Goal: Task Accomplishment & Management: Manage account settings

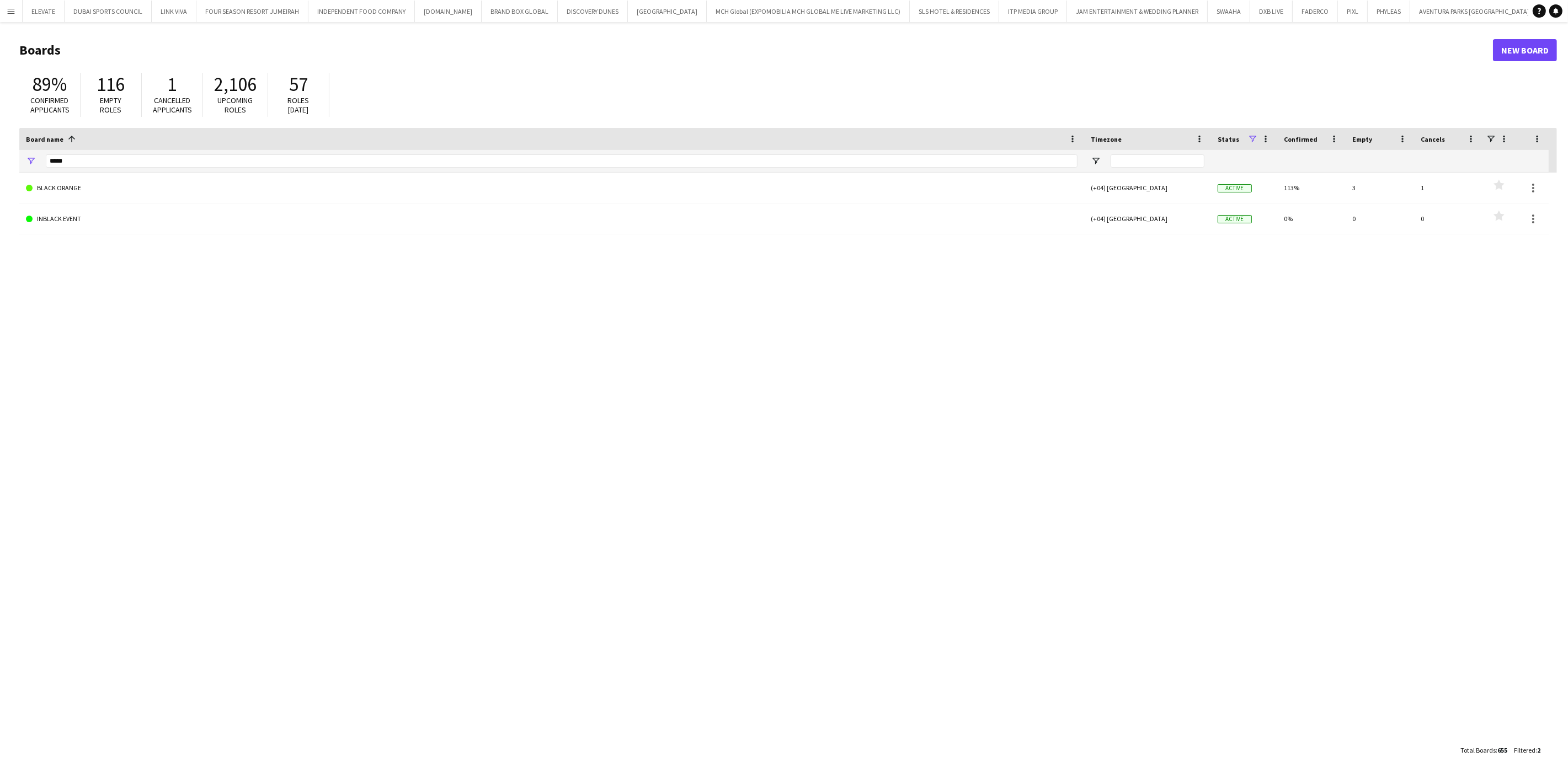
click at [15, 17] on button "Menu" at bounding box center [11, 11] width 22 height 22
click at [317, 308] on div "BLACK ORANGE (+04) [GEOGRAPHIC_DATA] Active 113% 3 1 Favourites INBLACK EVENT (…" at bounding box center [788, 456] width 1538 height 567
drag, startPoint x: 82, startPoint y: 162, endPoint x: -60, endPoint y: 142, distance: 143.4
click at [0, 142] on html "Menu Boards Boards Boards All jobs Status Workforce Workforce My Workforce Recr…" at bounding box center [784, 389] width 1568 height 778
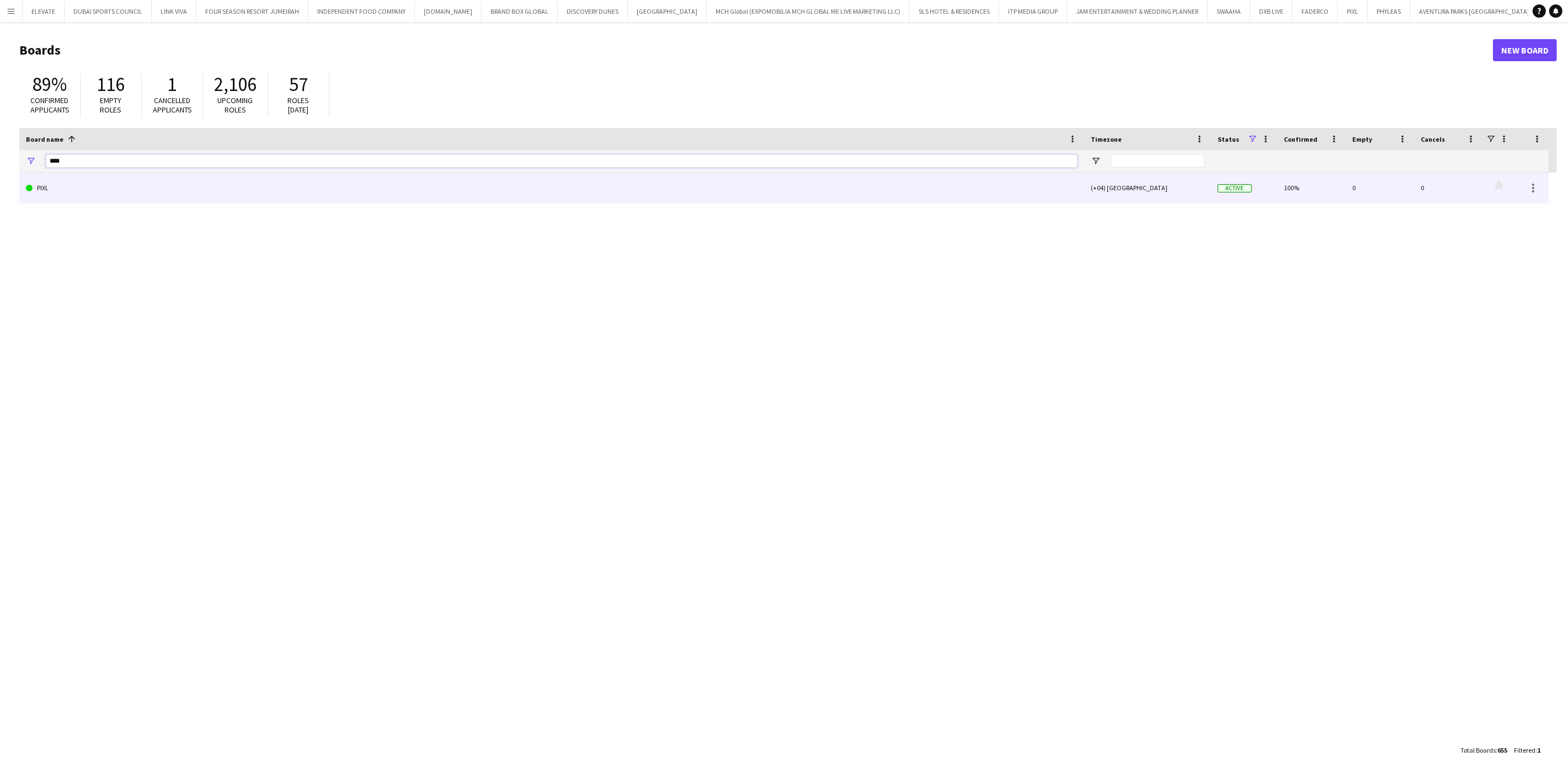
type input "****"
click at [101, 193] on link "PIXL" at bounding box center [552, 188] width 1051 height 31
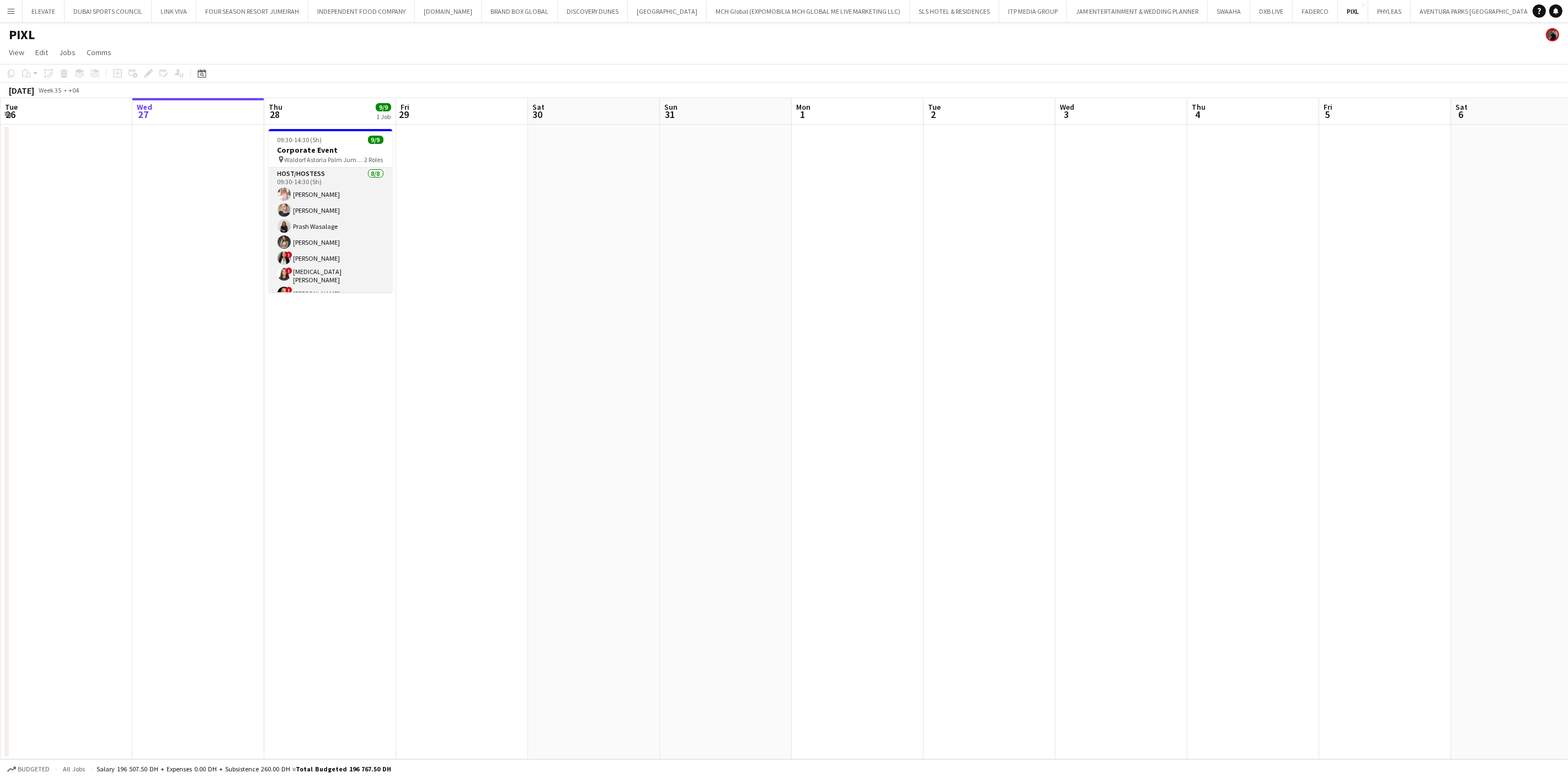
scroll to position [61, 0]
click at [343, 236] on app-card-role "Host/Hostess [DATE] 09:30-14:30 (5h) [PERSON_NAME] Prash Wasalage Kseniya Papov…" at bounding box center [330, 183] width 124 height 153
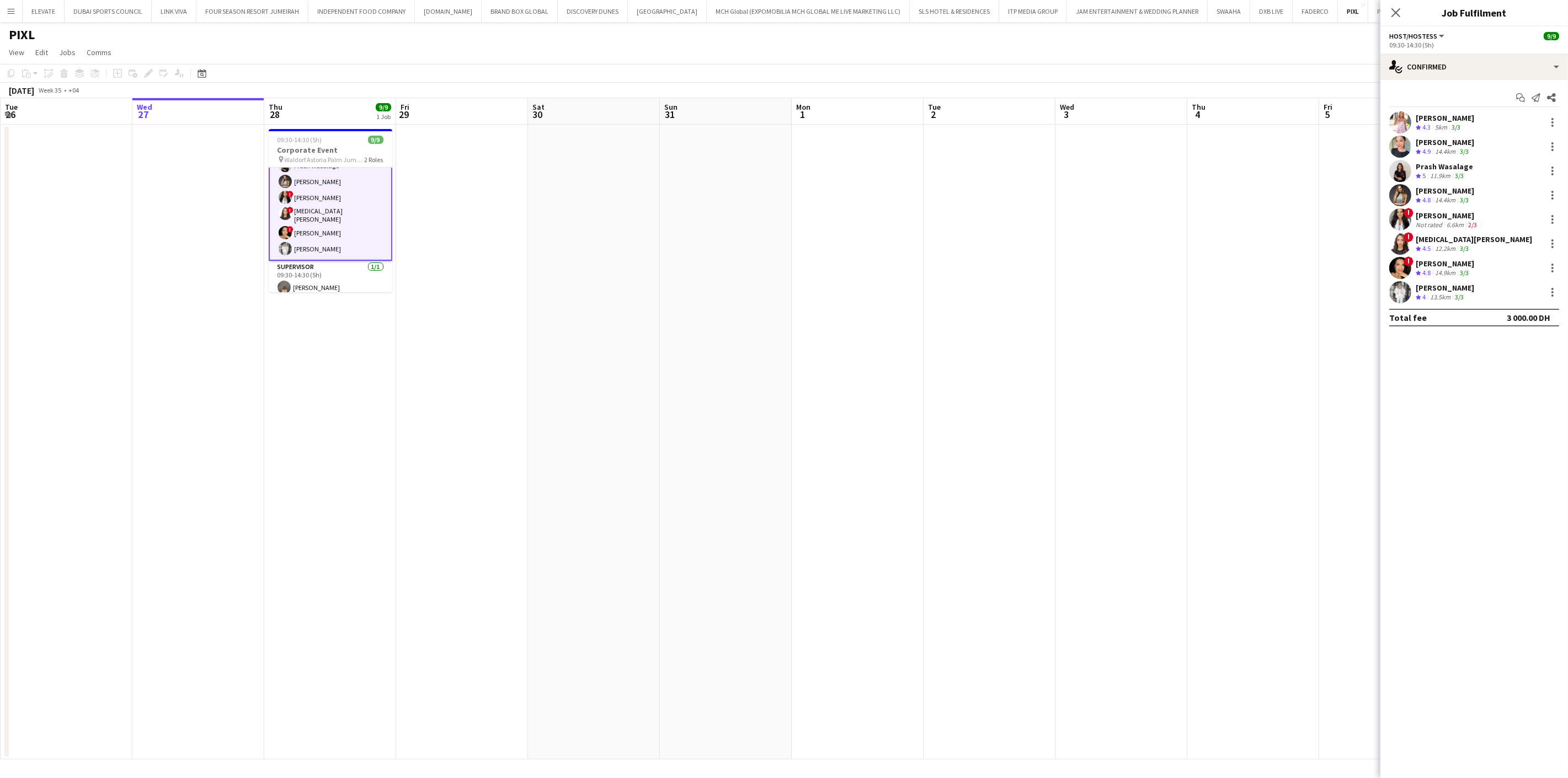
click at [1435, 245] on div "12.2km" at bounding box center [1445, 248] width 25 height 9
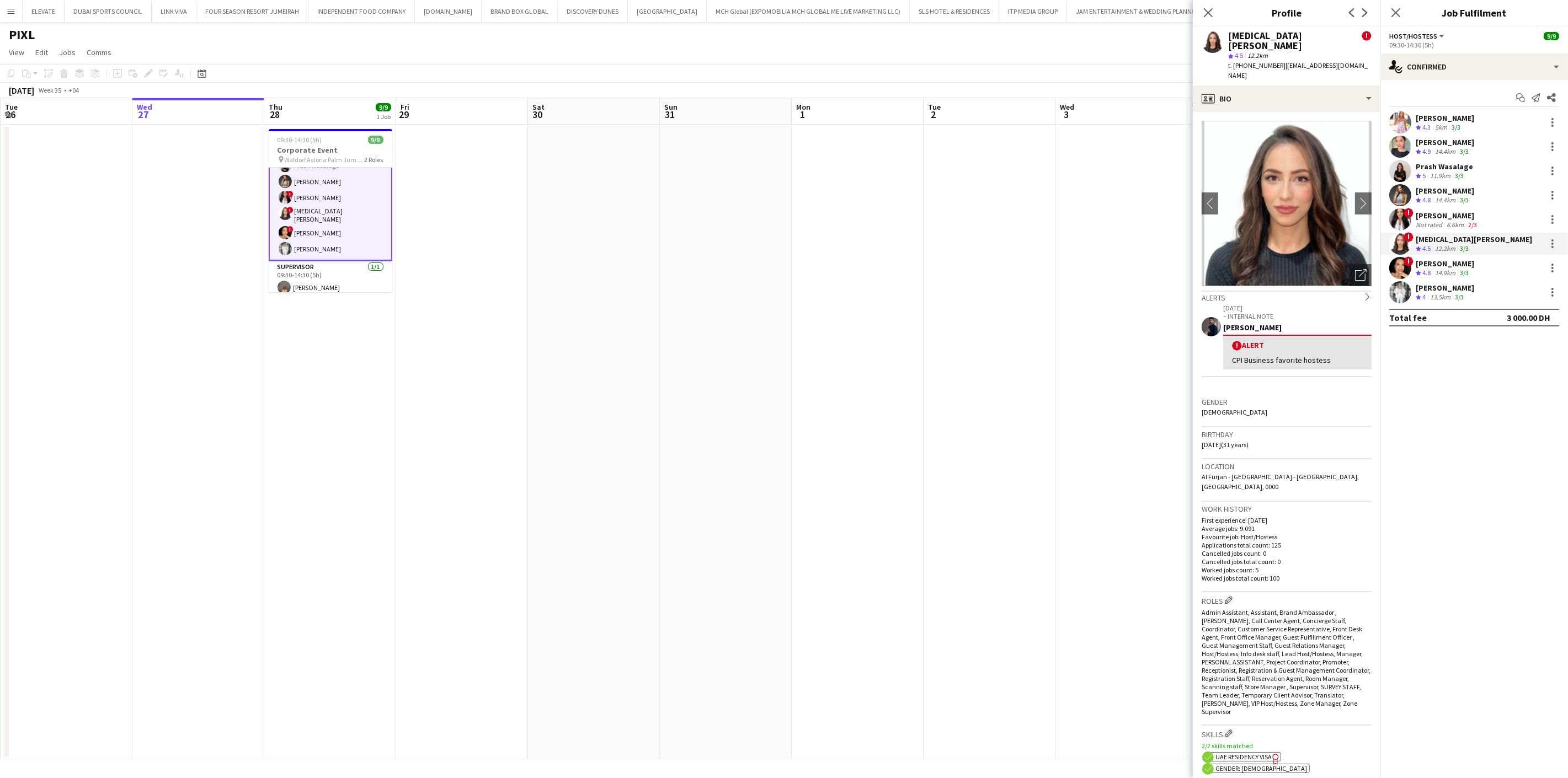
click at [1439, 267] on div "[PERSON_NAME]" at bounding box center [1445, 264] width 59 height 10
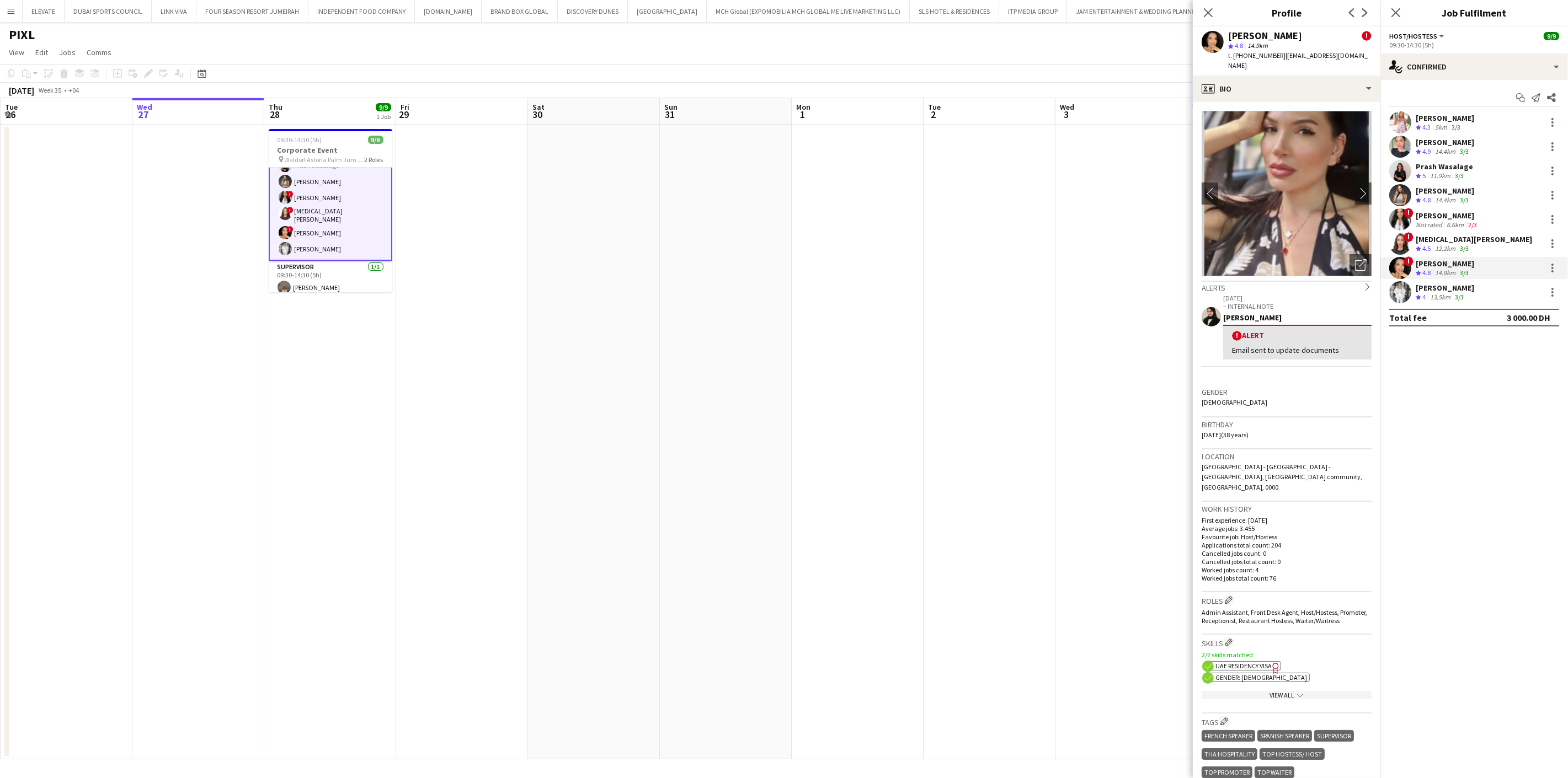
click at [1475, 217] on div "[PERSON_NAME]" at bounding box center [1447, 216] width 64 height 10
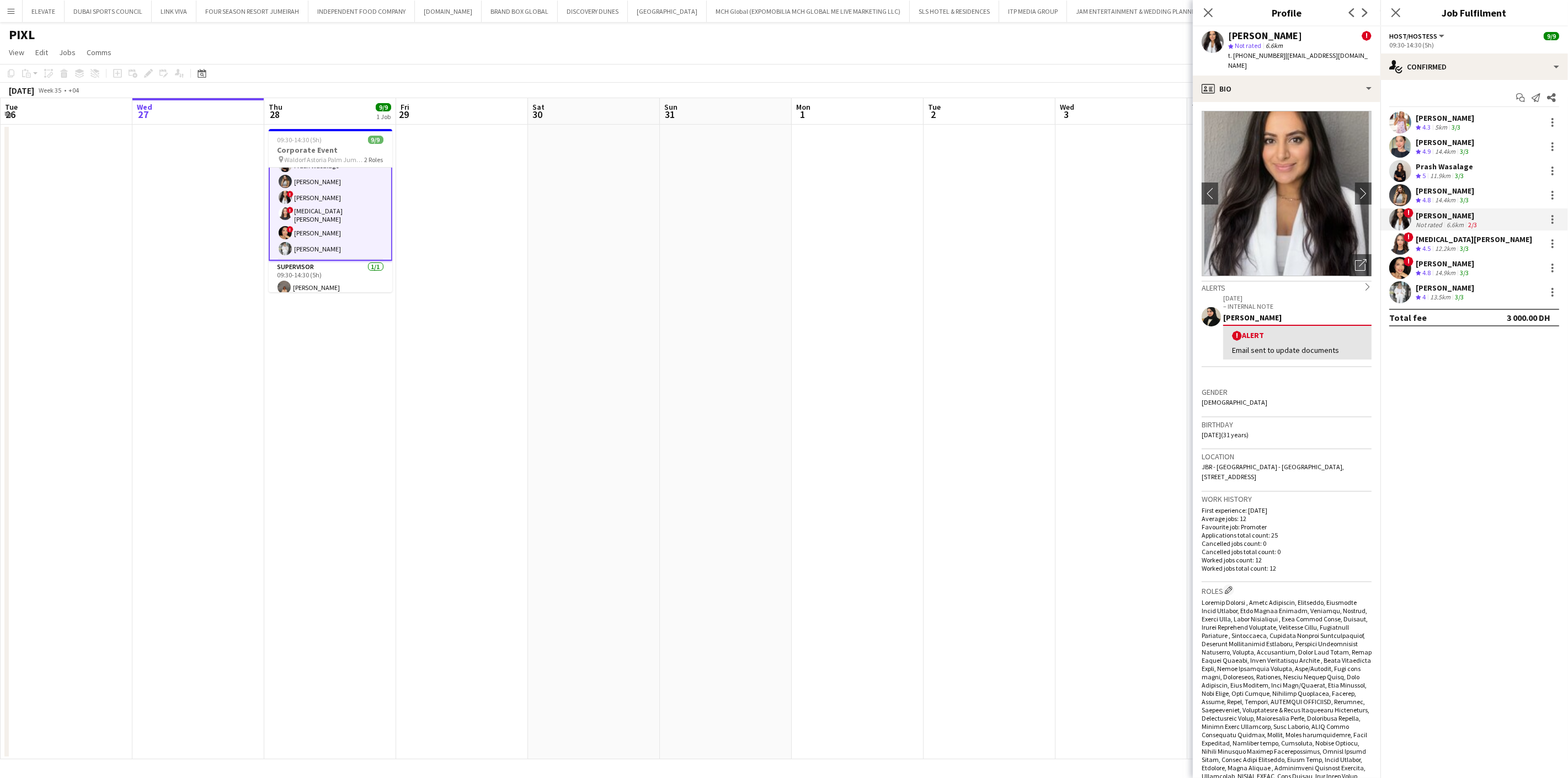
click at [1444, 298] on div "13.5km" at bounding box center [1440, 297] width 25 height 9
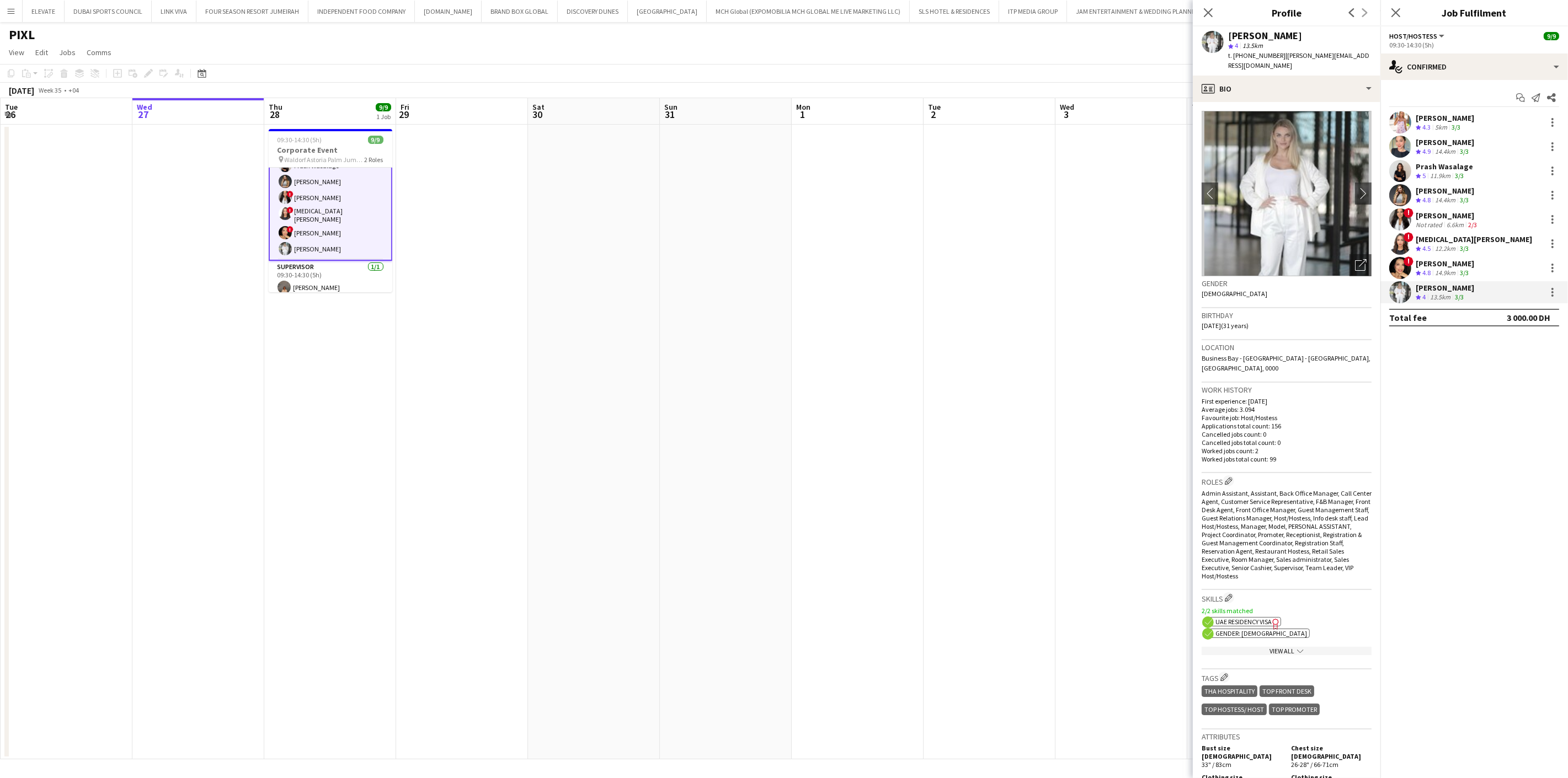
click at [1454, 109] on div "Start chat Send notification Share [PERSON_NAME] Crew rating 4.3 5km 3/3 Tanyar…" at bounding box center [1474, 208] width 188 height 255
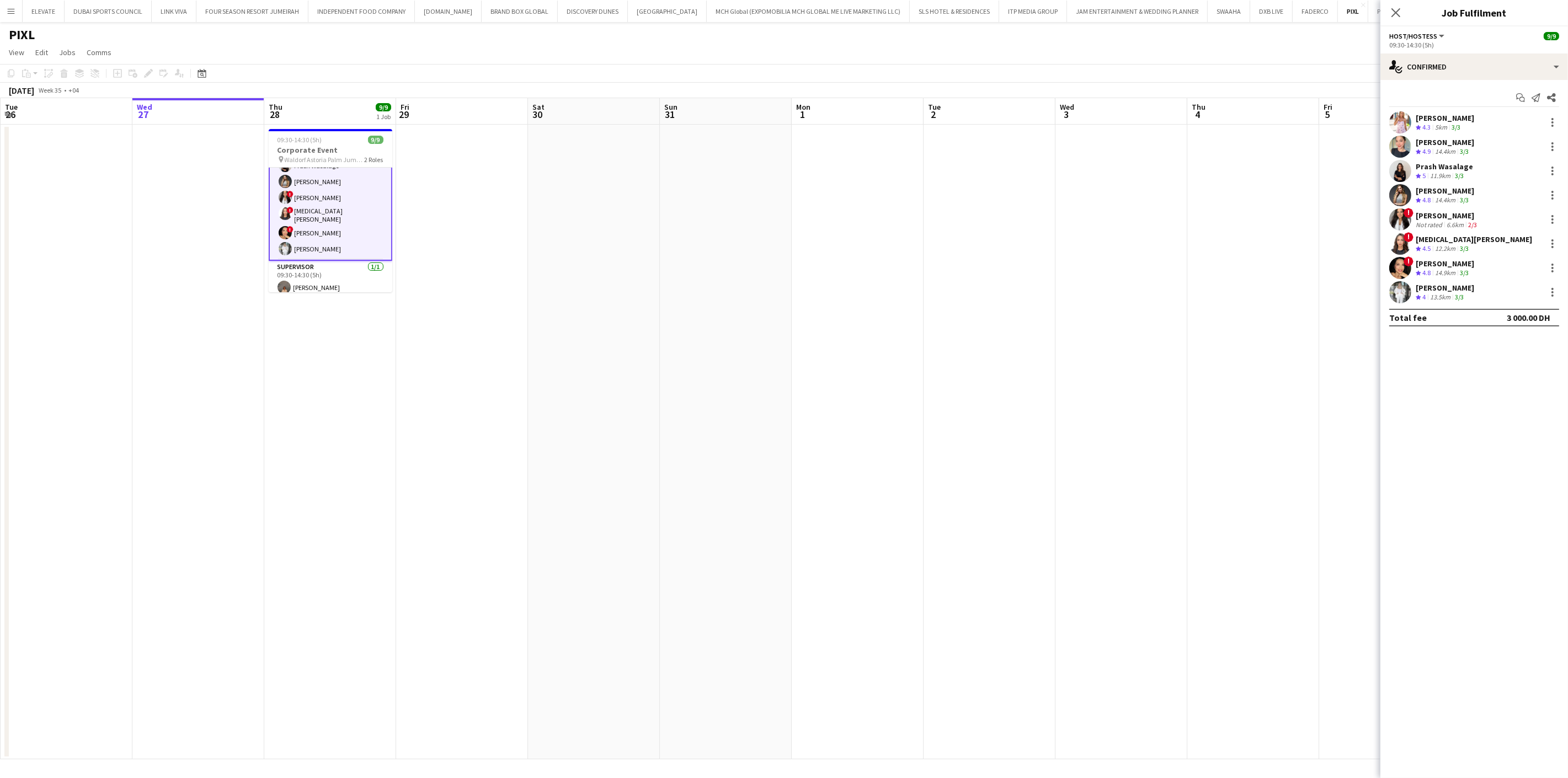
click at [1439, 119] on div "[PERSON_NAME]" at bounding box center [1445, 118] width 59 height 10
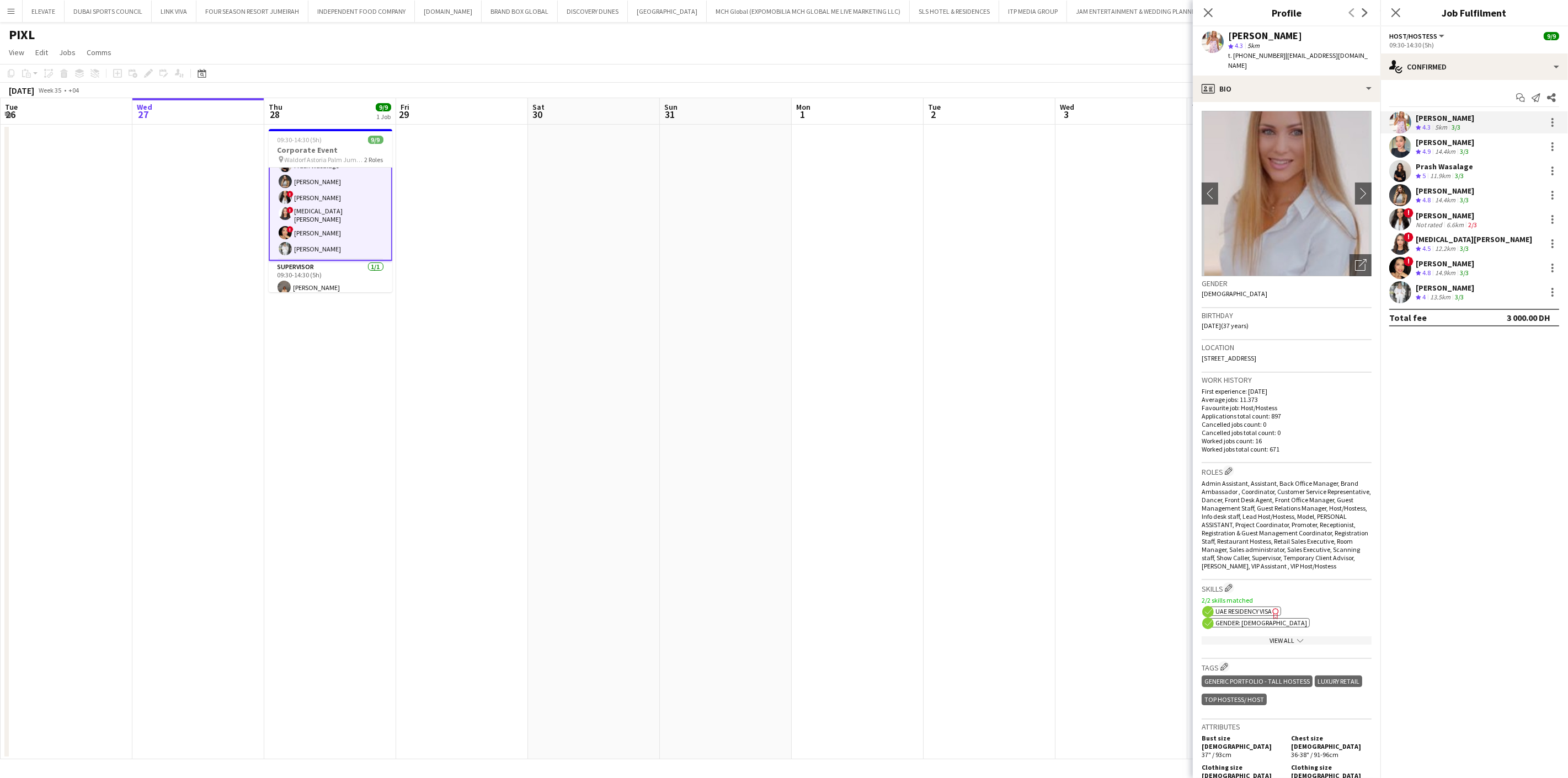
click at [1435, 147] on div "14.4km" at bounding box center [1445, 151] width 25 height 9
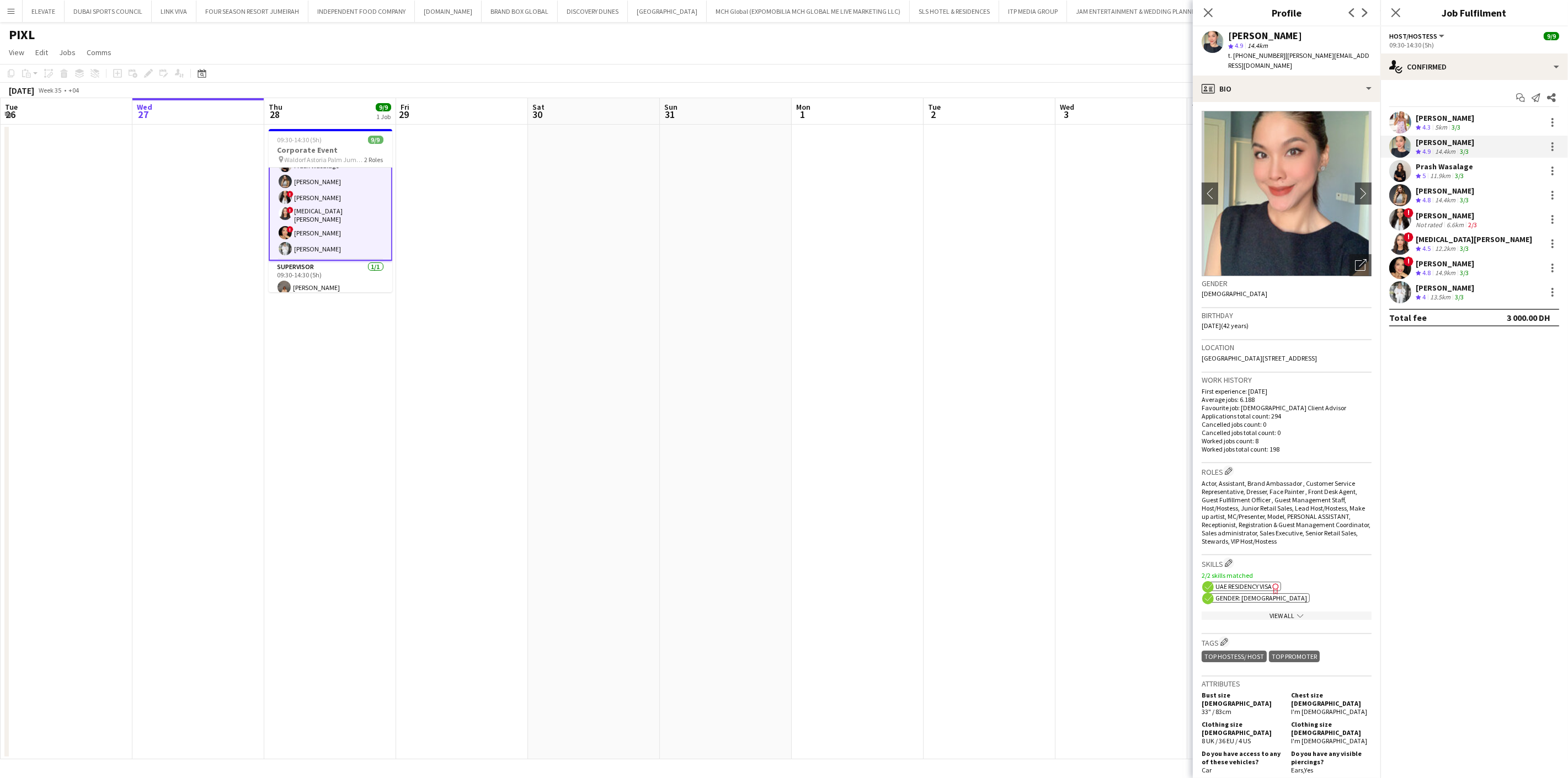
click at [1441, 167] on div "Prash Wasalage" at bounding box center [1444, 167] width 57 height 10
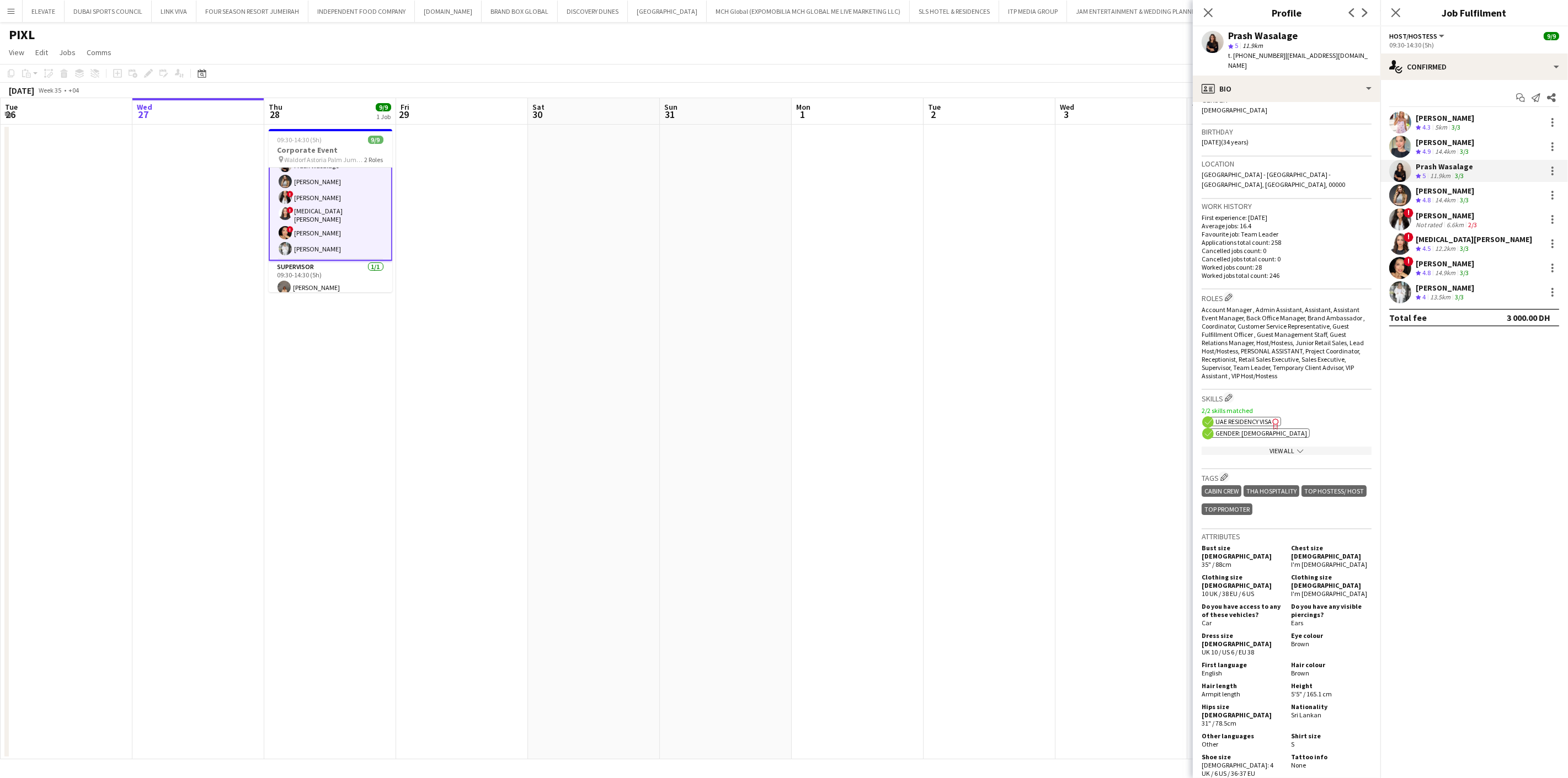
scroll to position [0, 0]
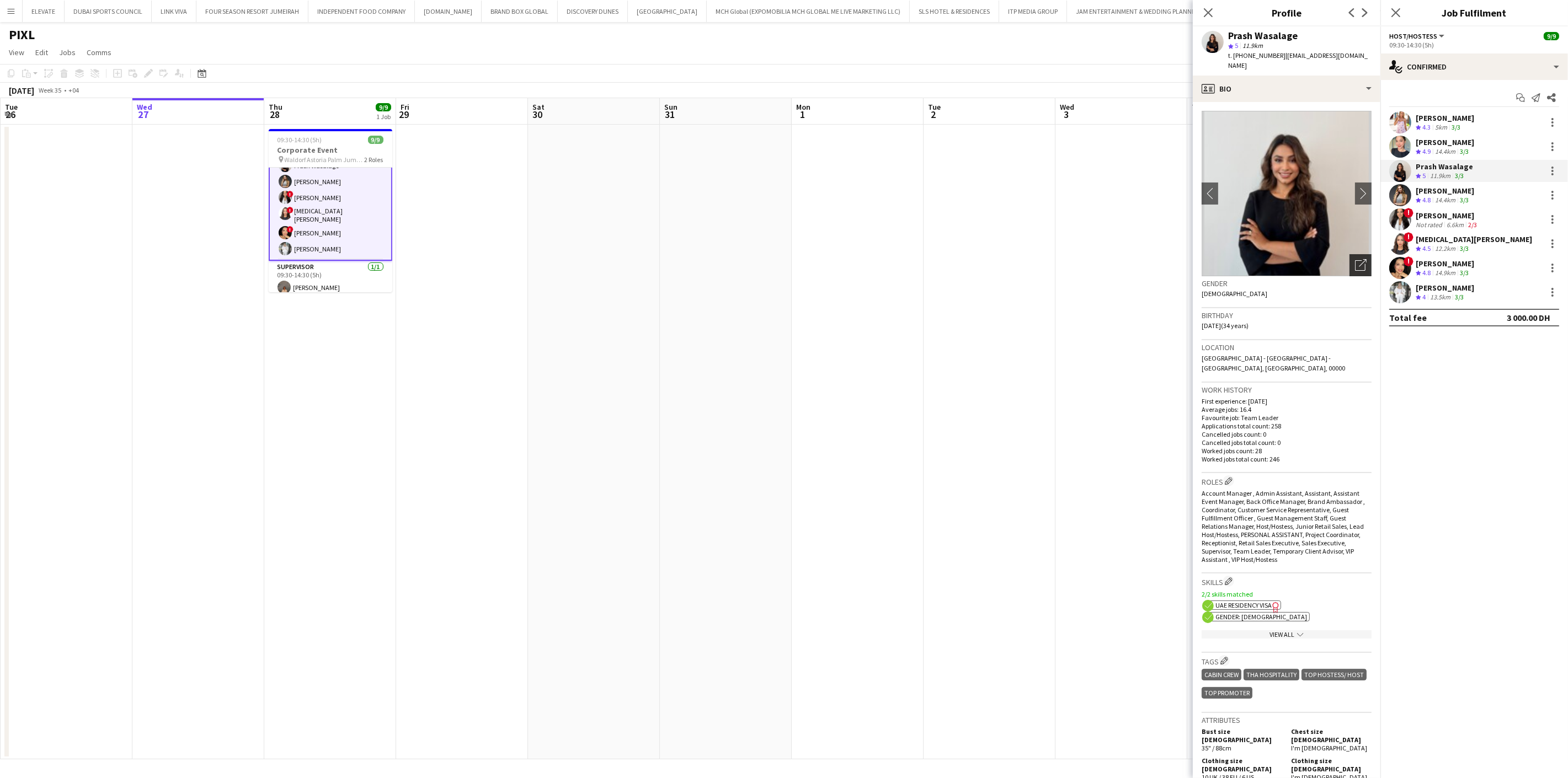
click at [1358, 255] on div "Open photos pop-in" at bounding box center [1361, 265] width 22 height 22
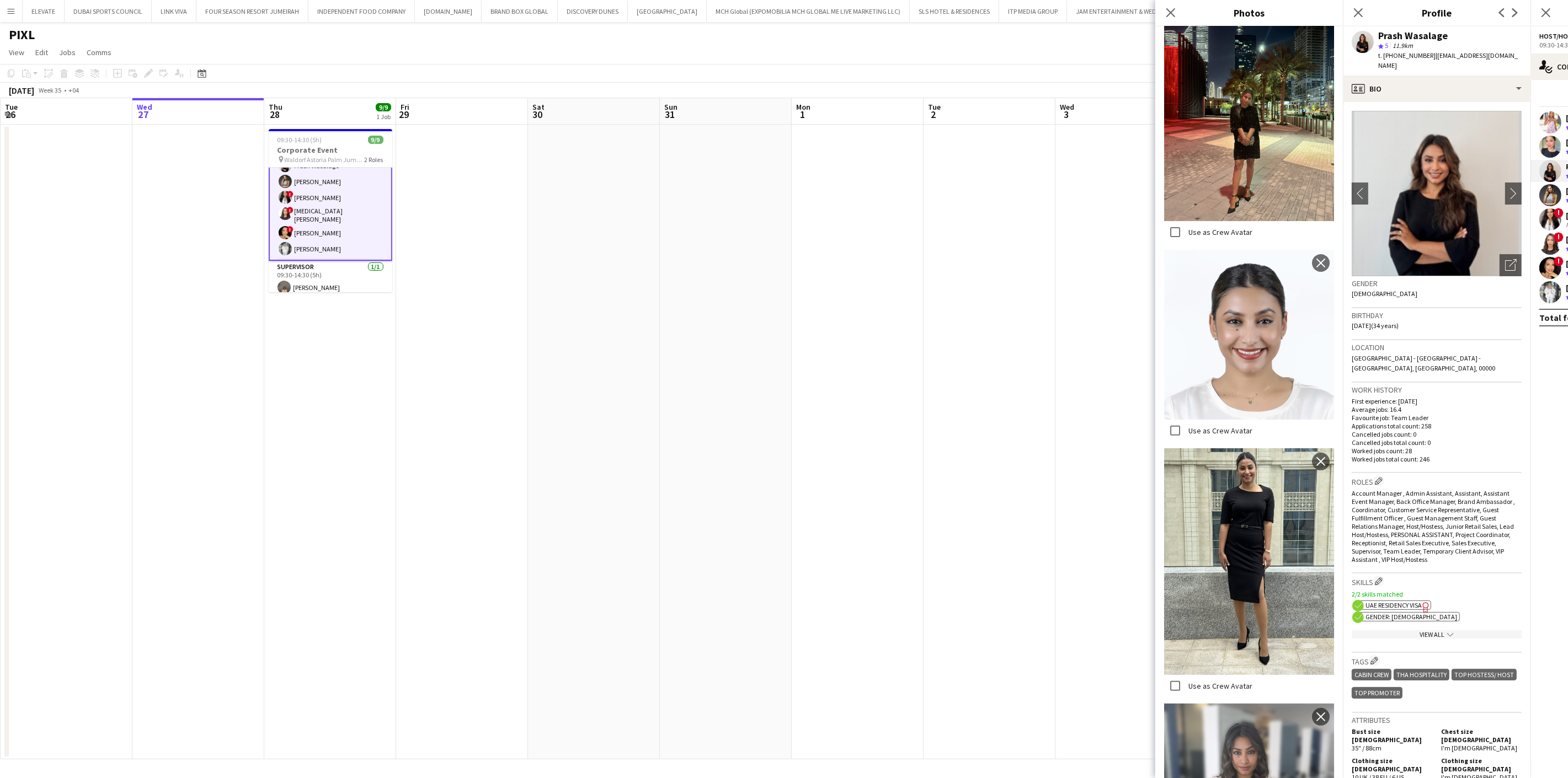
scroll to position [550, 0]
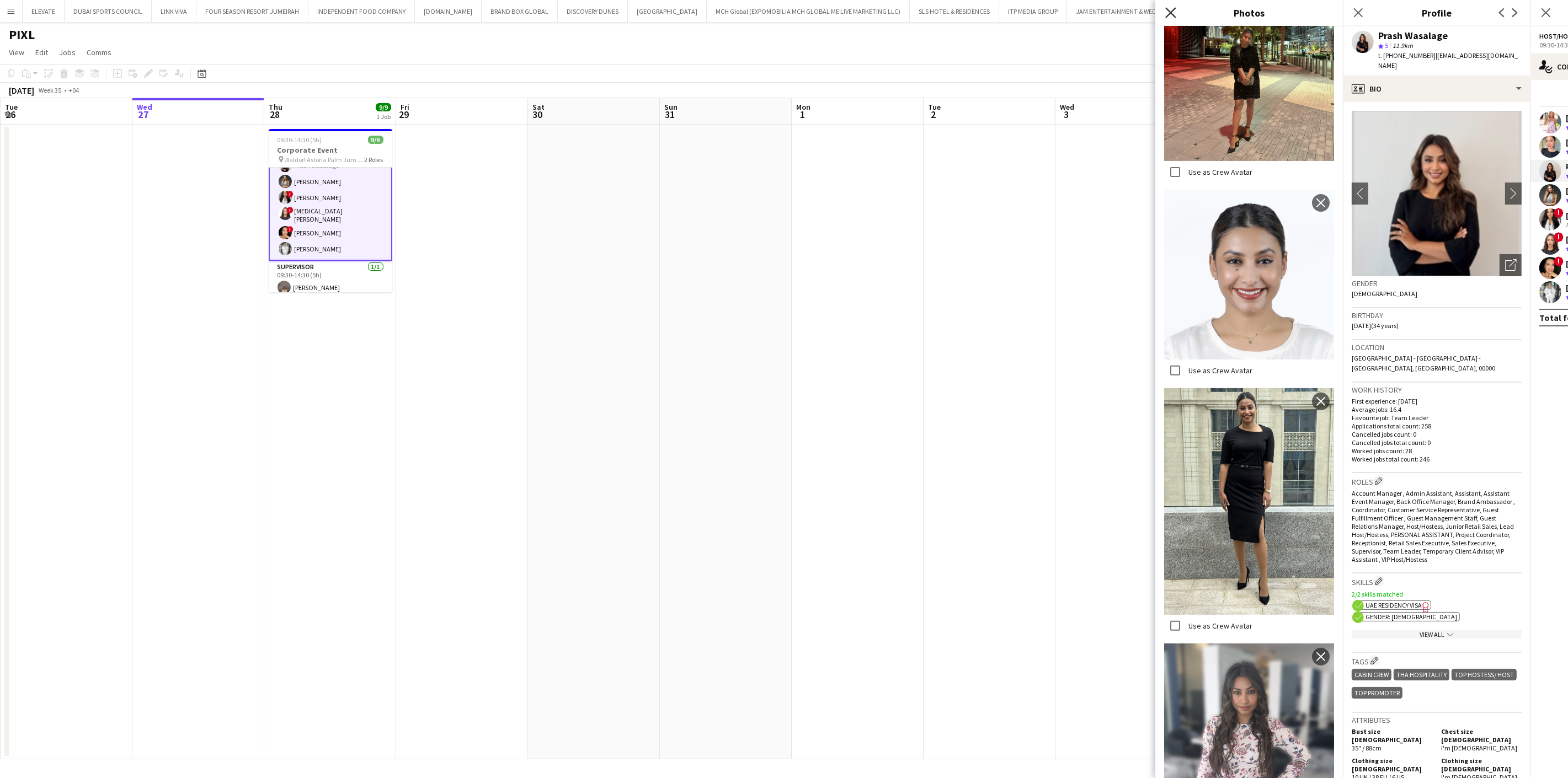
click at [1171, 13] on icon at bounding box center [1170, 12] width 10 height 10
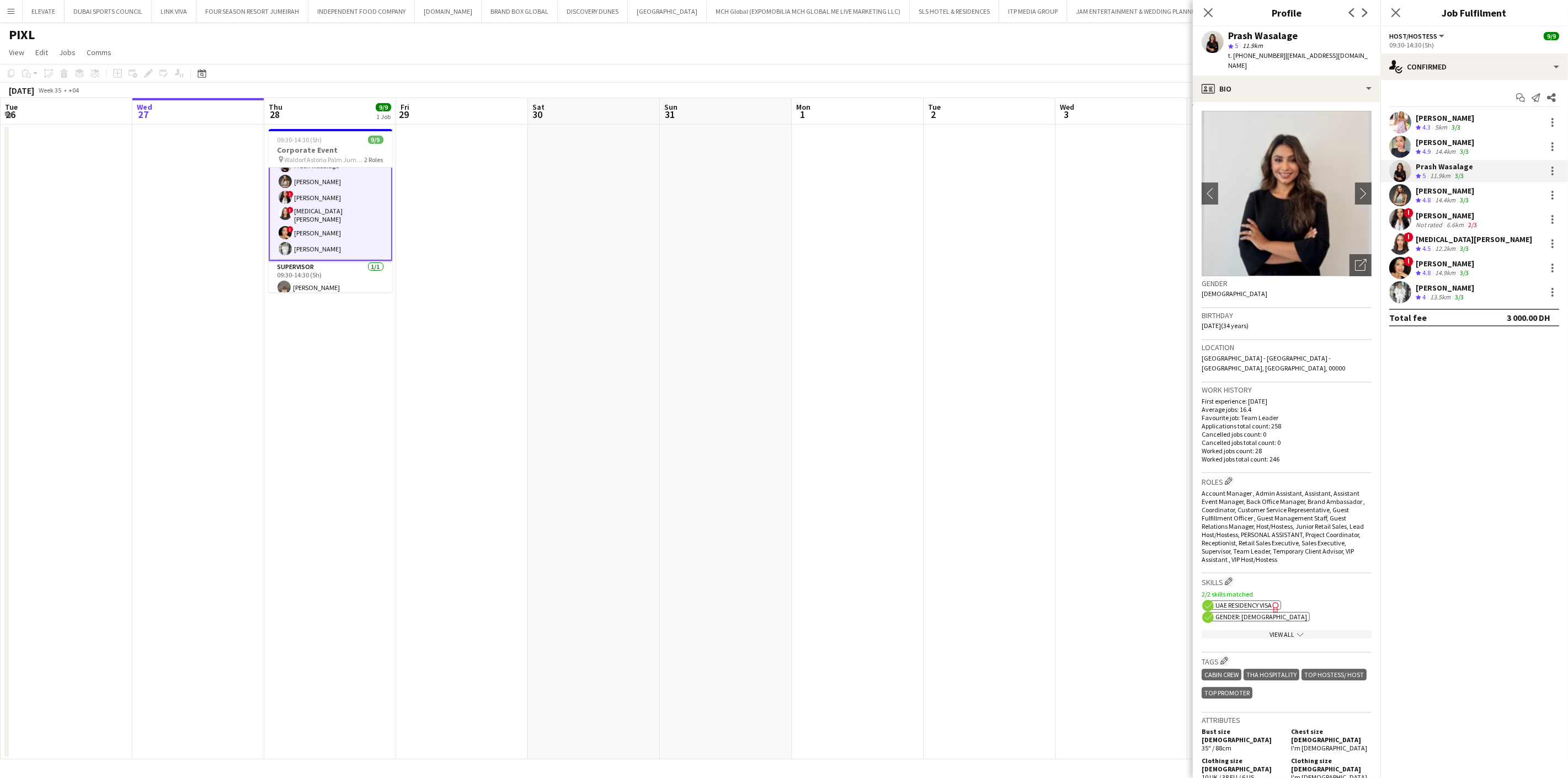
scroll to position [184, 0]
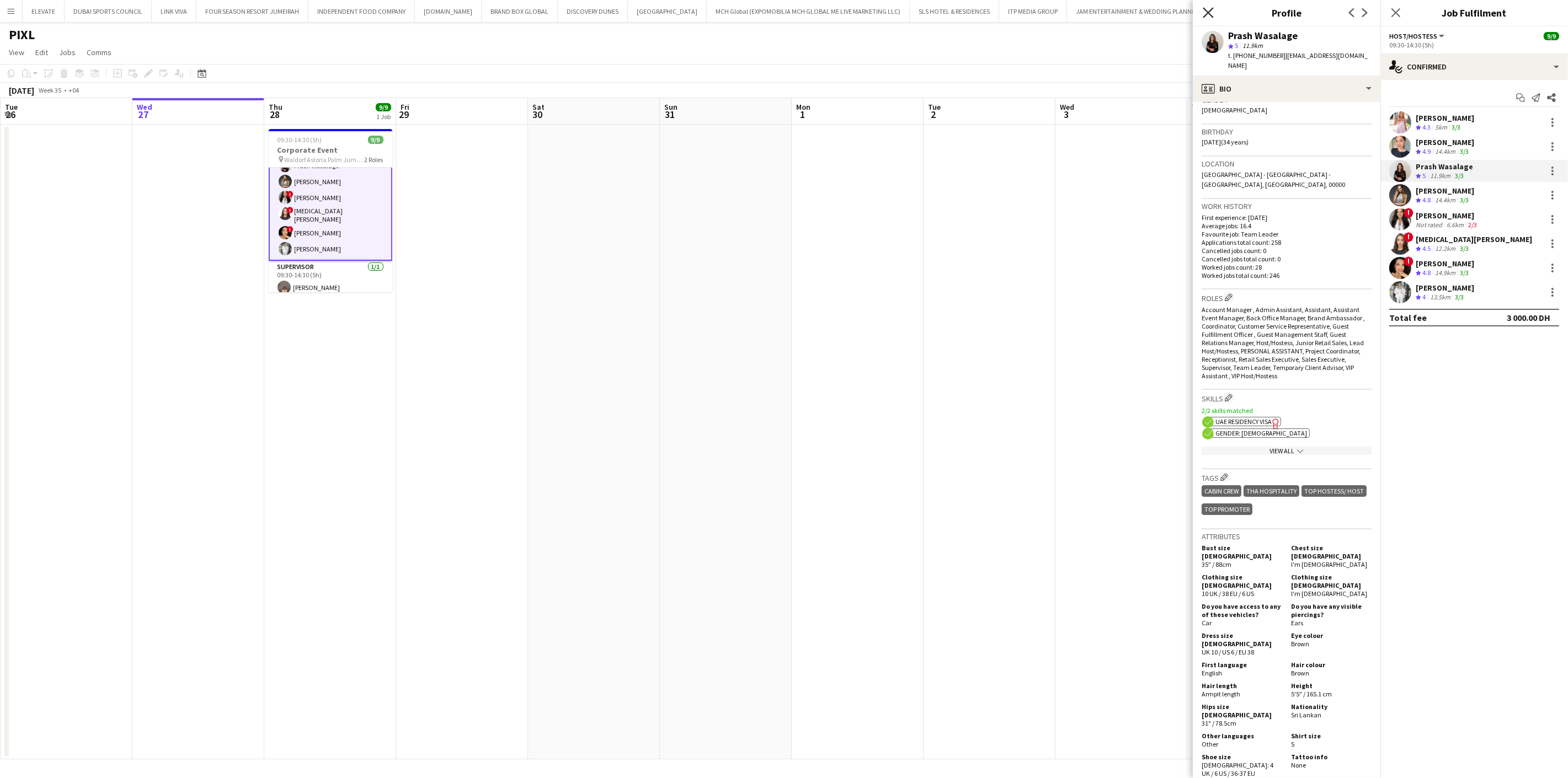
click at [1208, 14] on icon "Close pop-in" at bounding box center [1208, 12] width 10 height 10
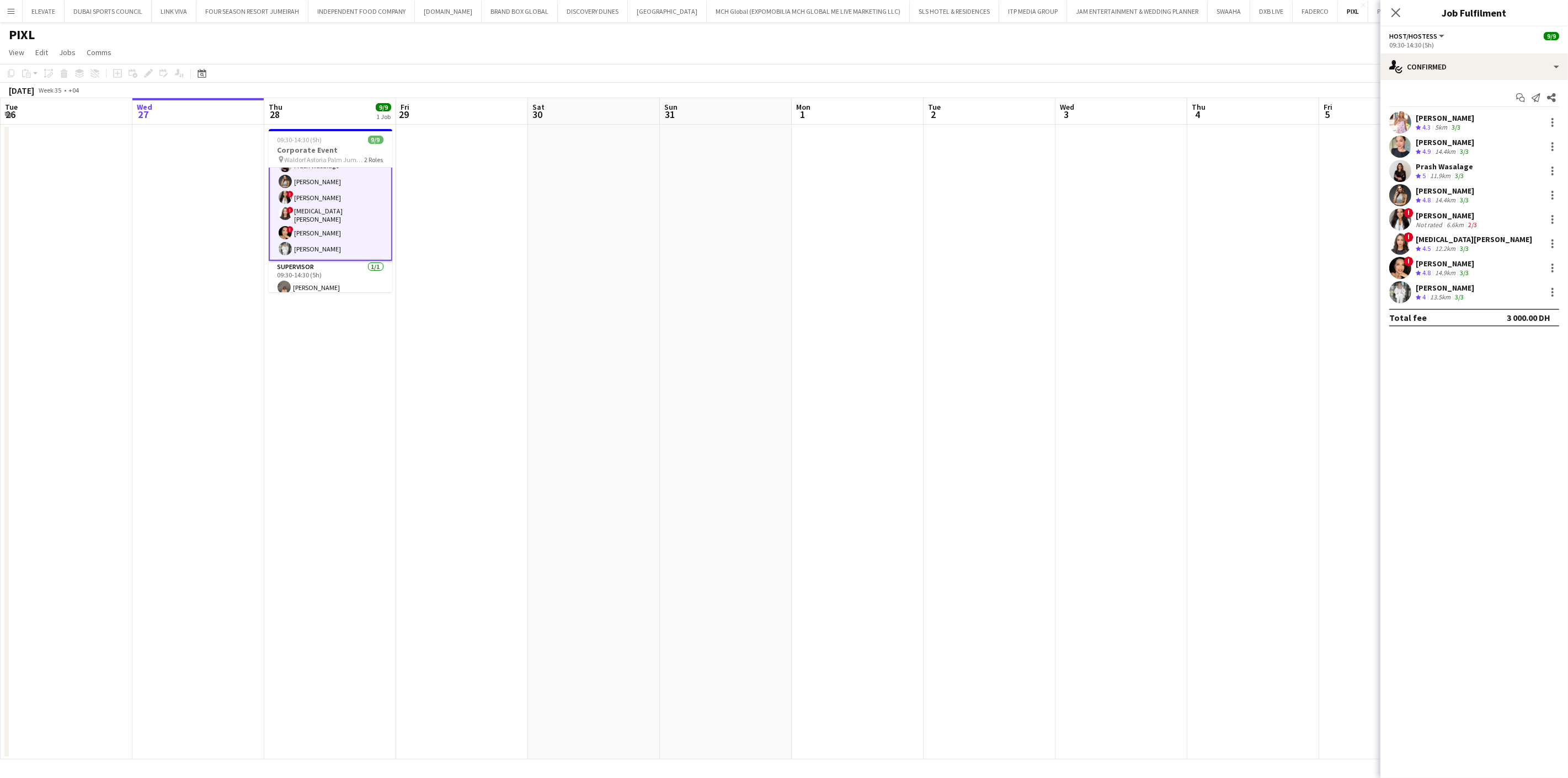
click at [1430, 123] on span "4.3" at bounding box center [1426, 127] width 8 height 8
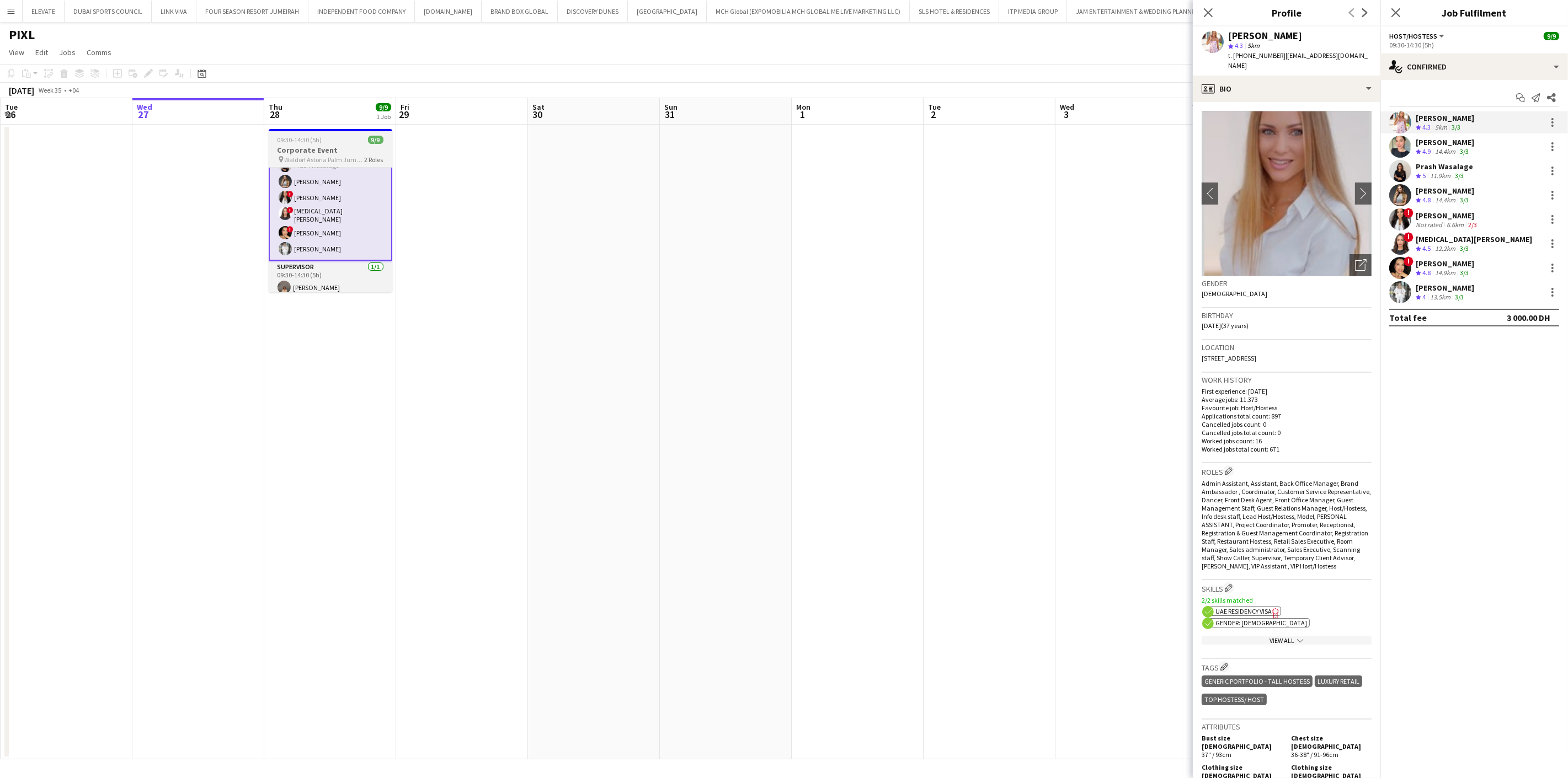
click at [339, 146] on h3 "Corporate Event" at bounding box center [330, 150] width 124 height 10
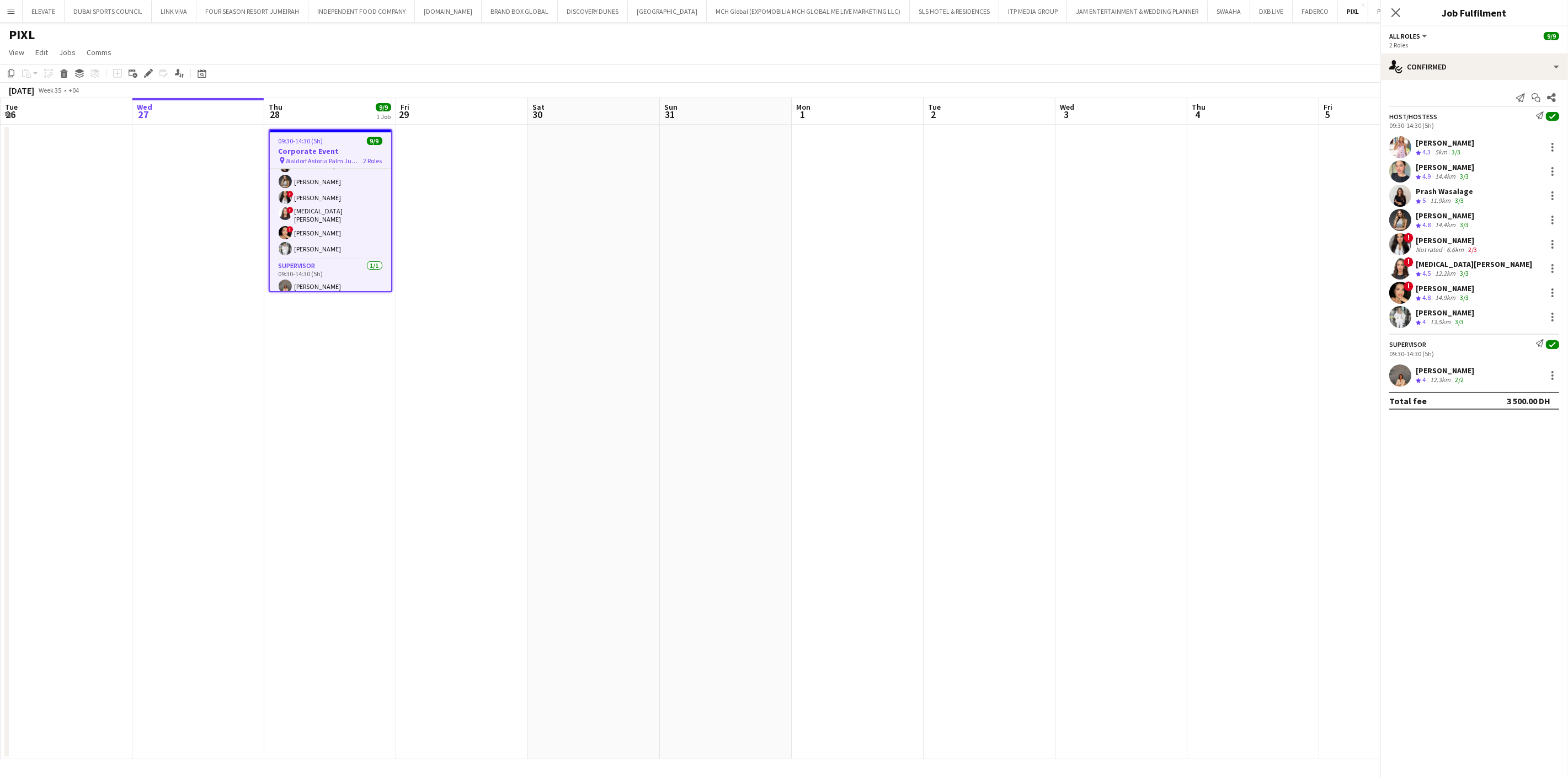
scroll to position [61, 0]
click at [1430, 148] on span "4.3" at bounding box center [1426, 152] width 8 height 8
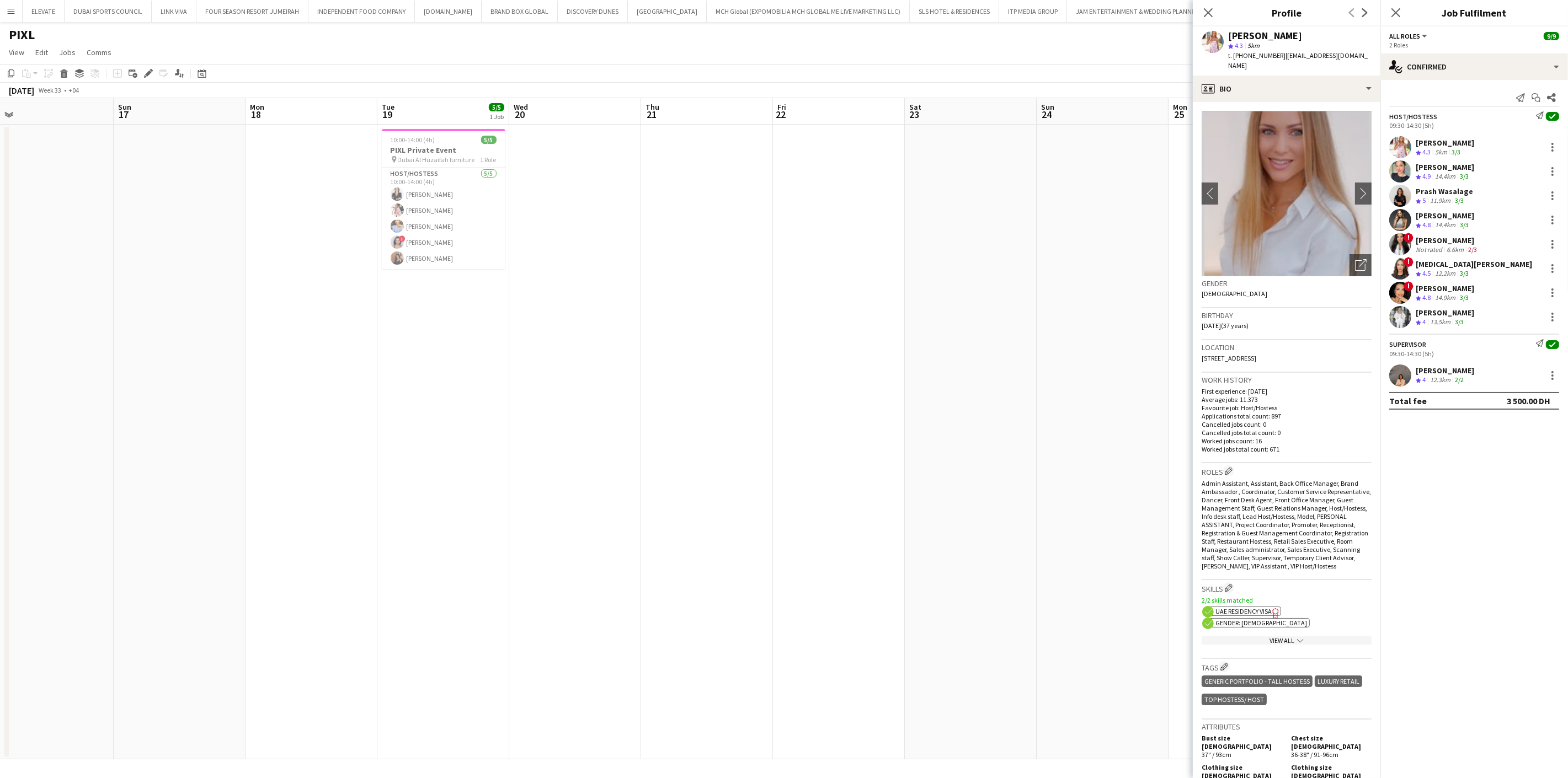
scroll to position [0, 376]
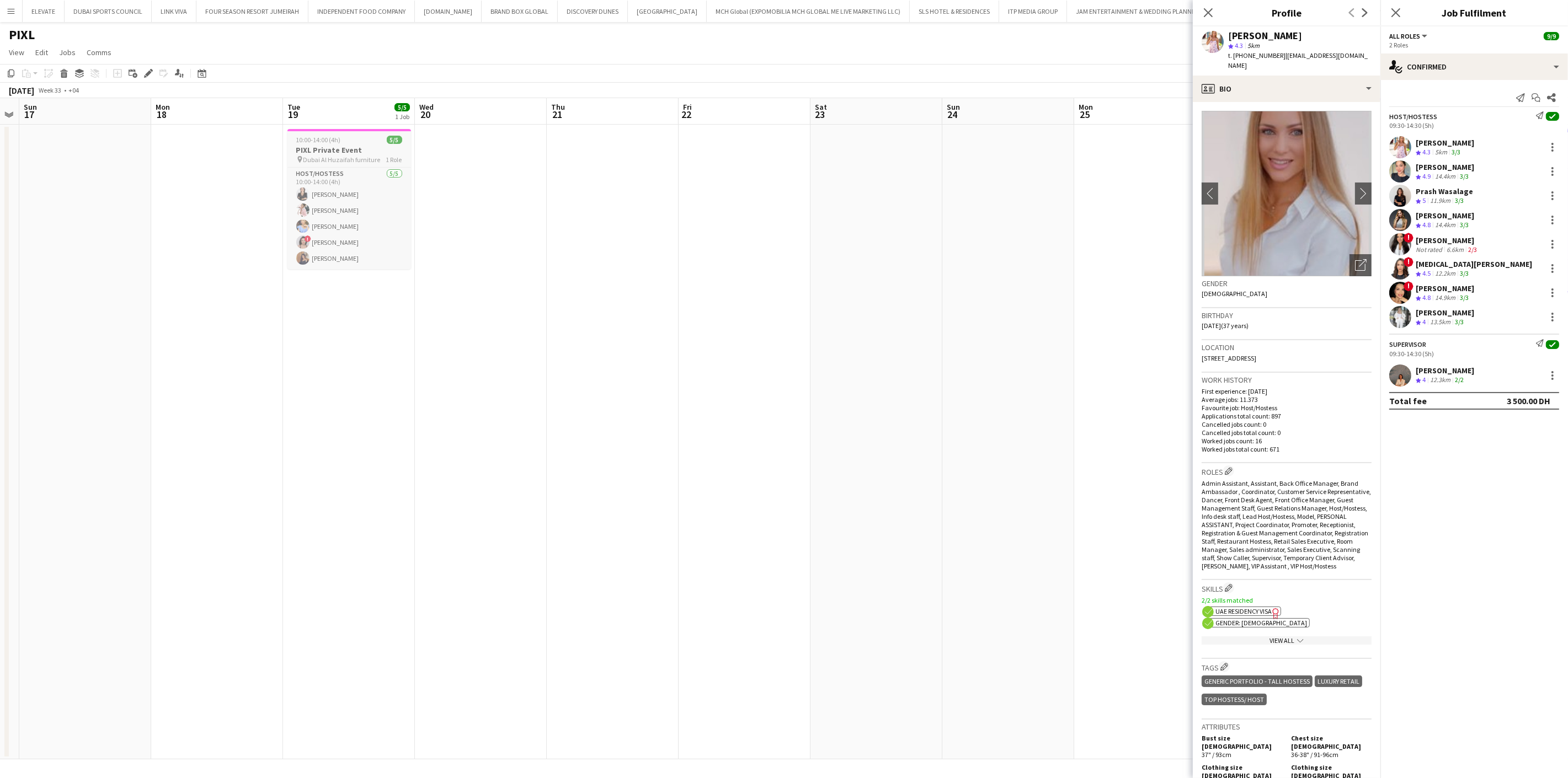
click at [351, 142] on div "10:00-14:00 (4h) 5/5" at bounding box center [349, 140] width 124 height 8
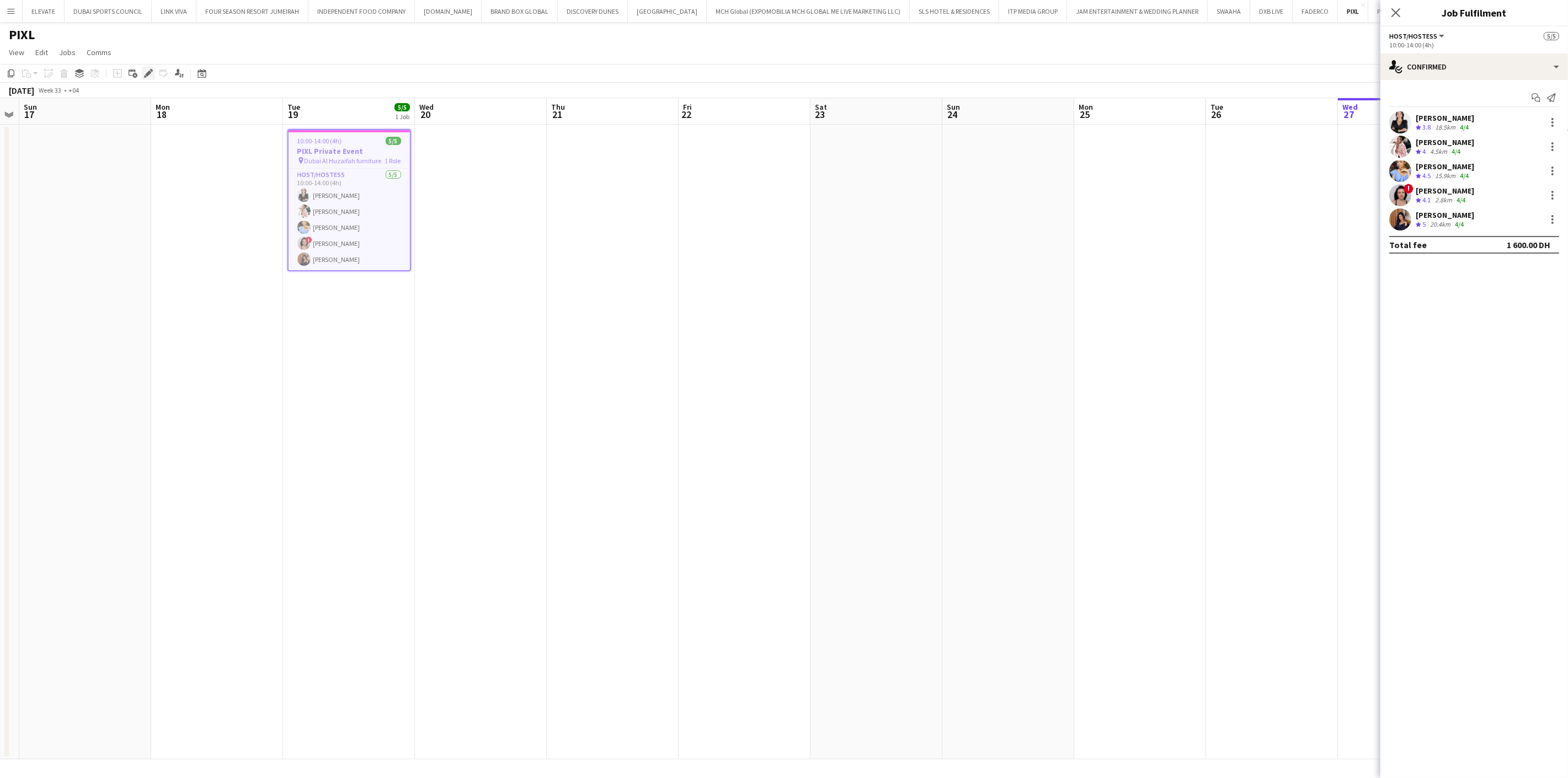
click at [150, 69] on icon at bounding box center [151, 70] width 3 height 3
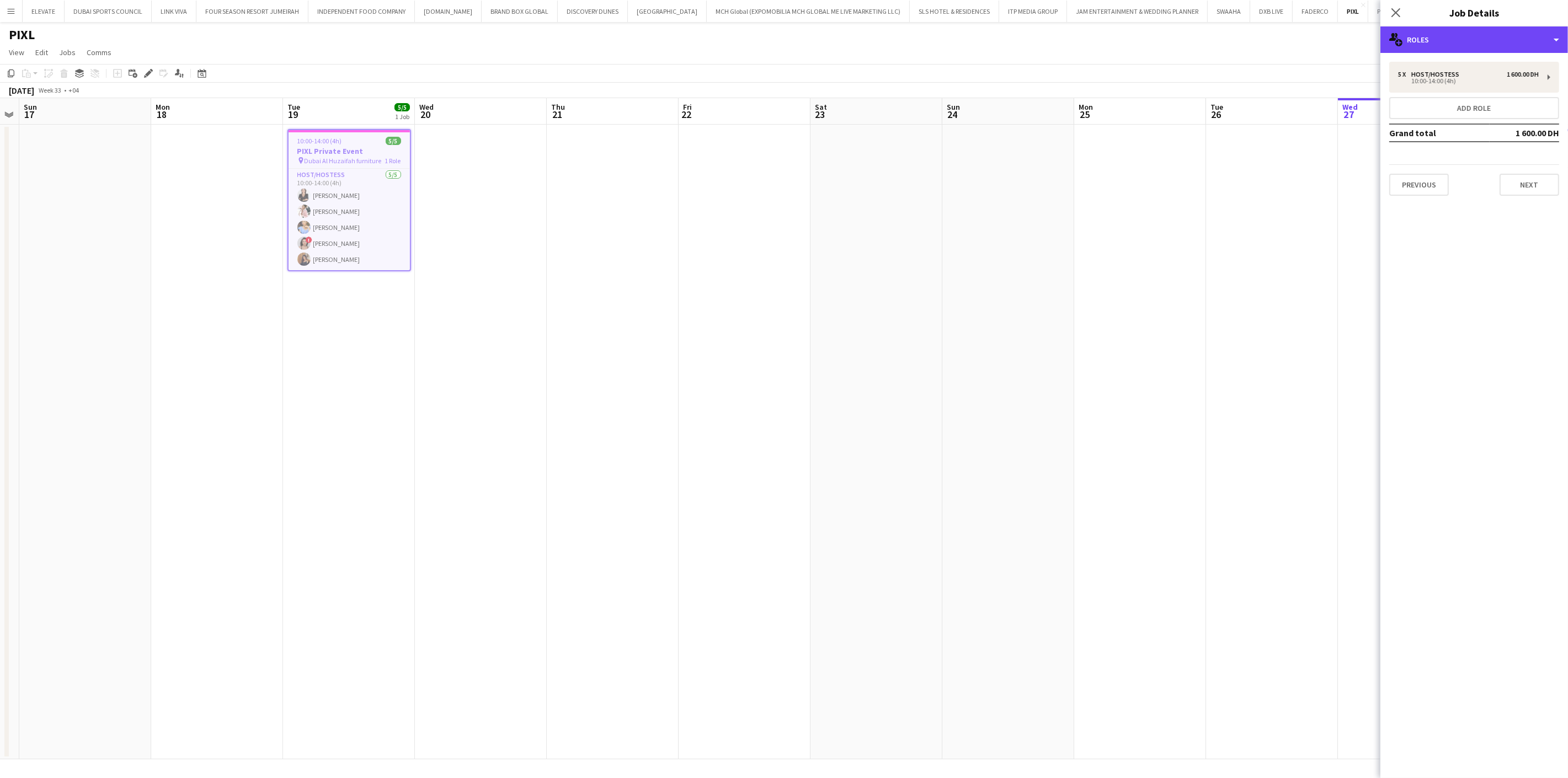
click at [1463, 46] on div "multiple-users-add Roles" at bounding box center [1474, 40] width 188 height 27
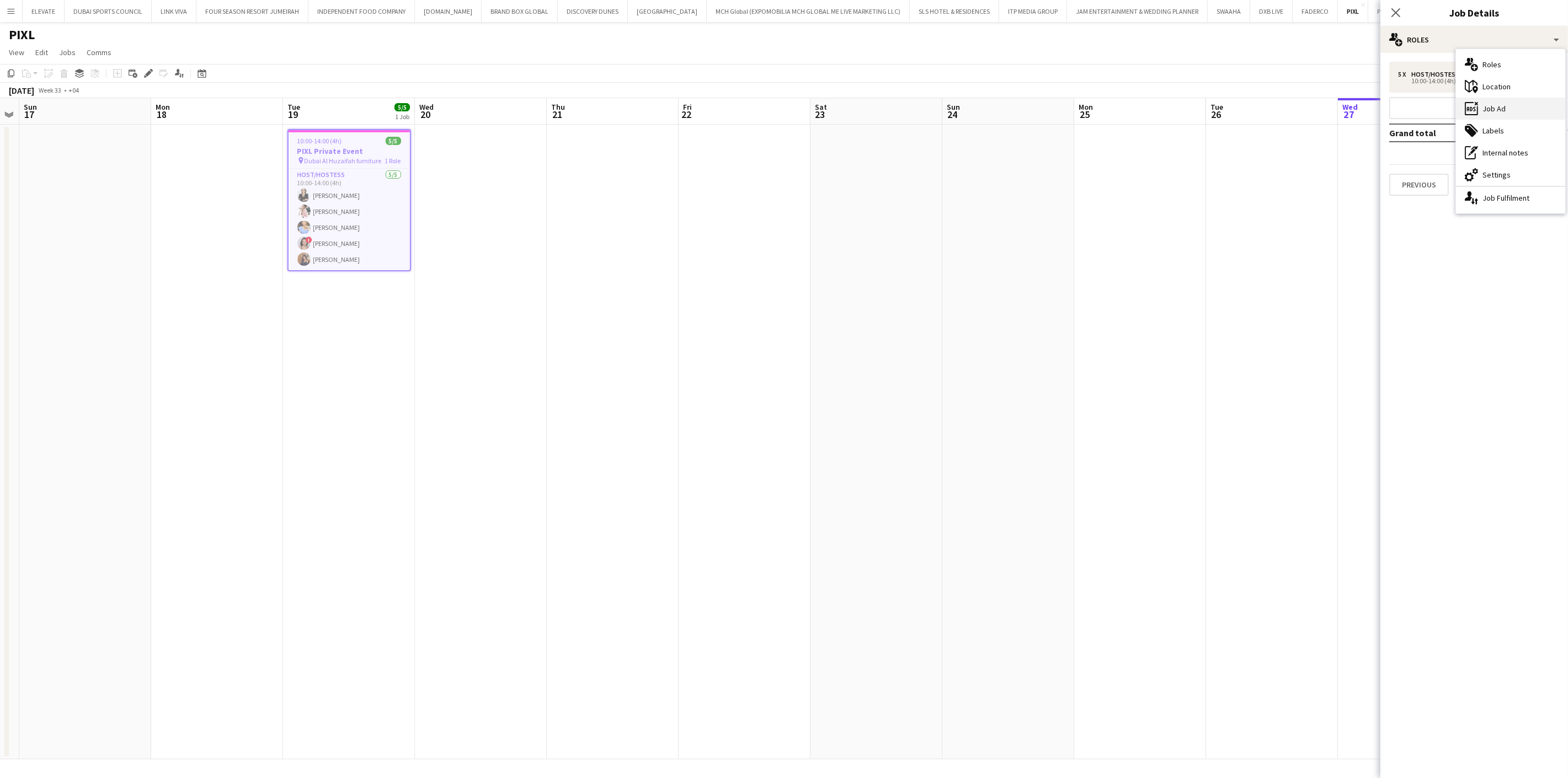
click at [1498, 109] on div "ads-window Job Ad" at bounding box center [1511, 109] width 109 height 22
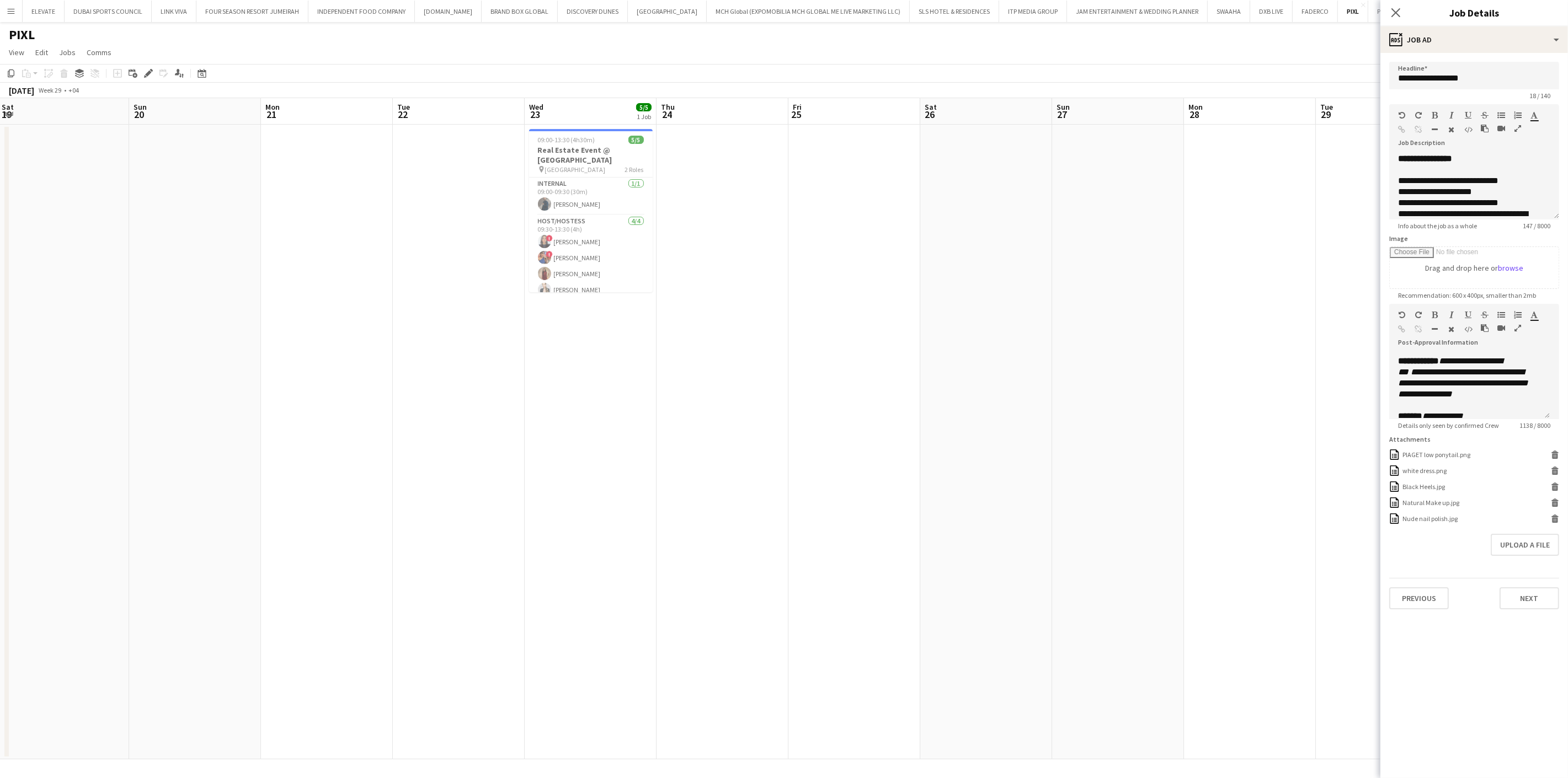
scroll to position [0, 290]
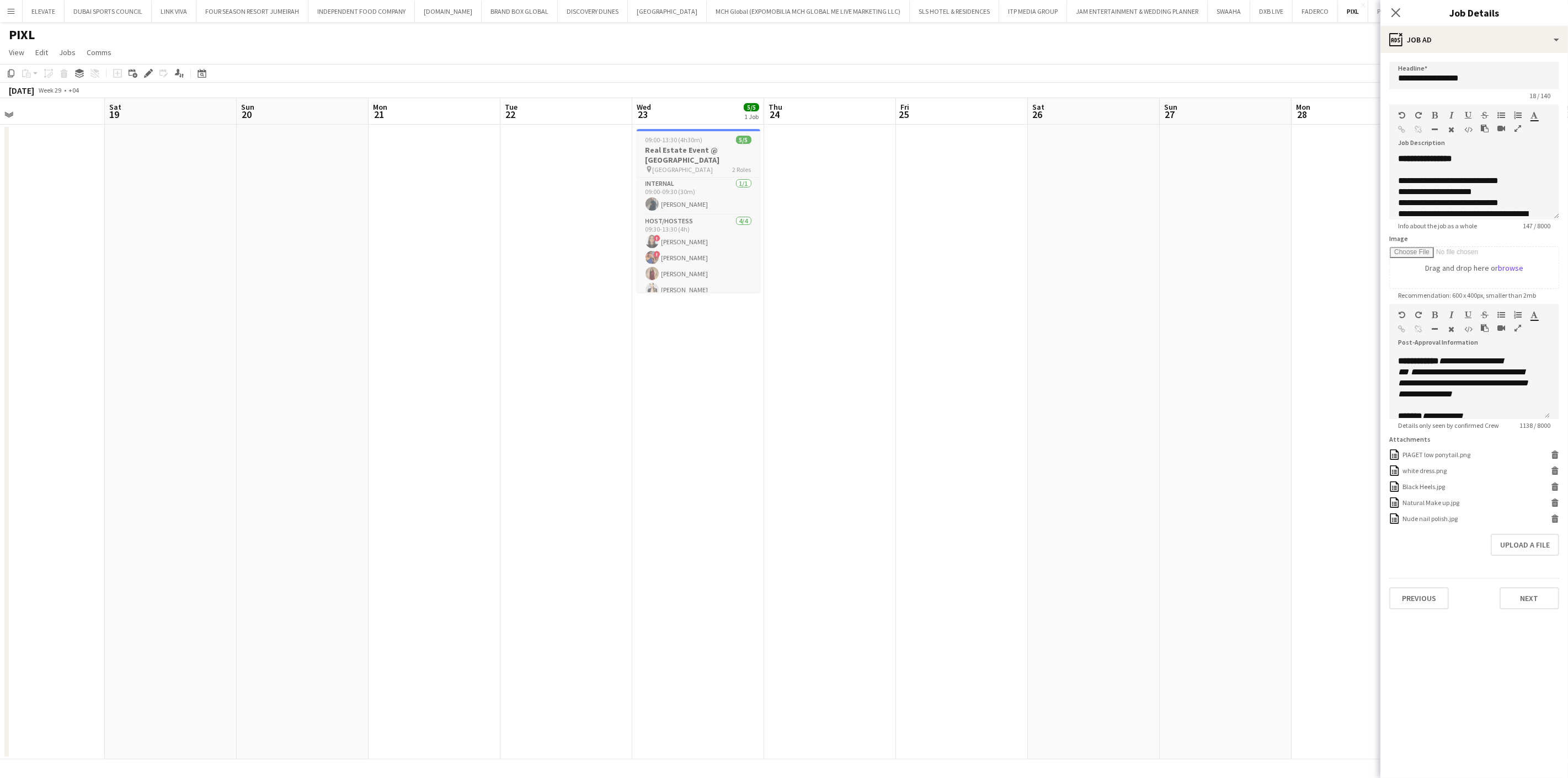
click at [725, 154] on h3 "Real Estate Event @ [GEOGRAPHIC_DATA]" at bounding box center [698, 155] width 124 height 20
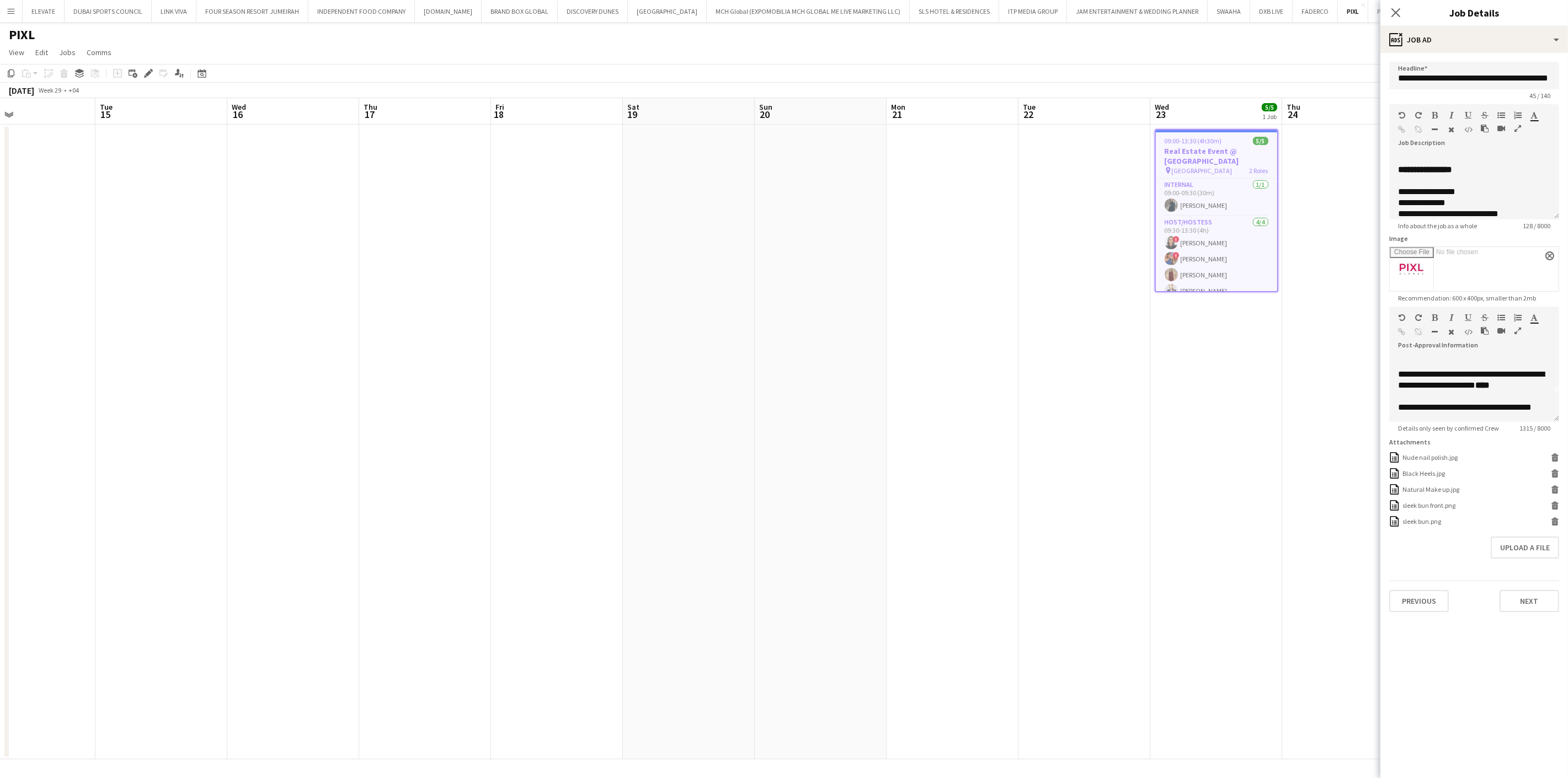
scroll to position [0, 0]
click at [1423, 381] on span "**********" at bounding box center [1425, 382] width 54 height 8
copy div "**********"
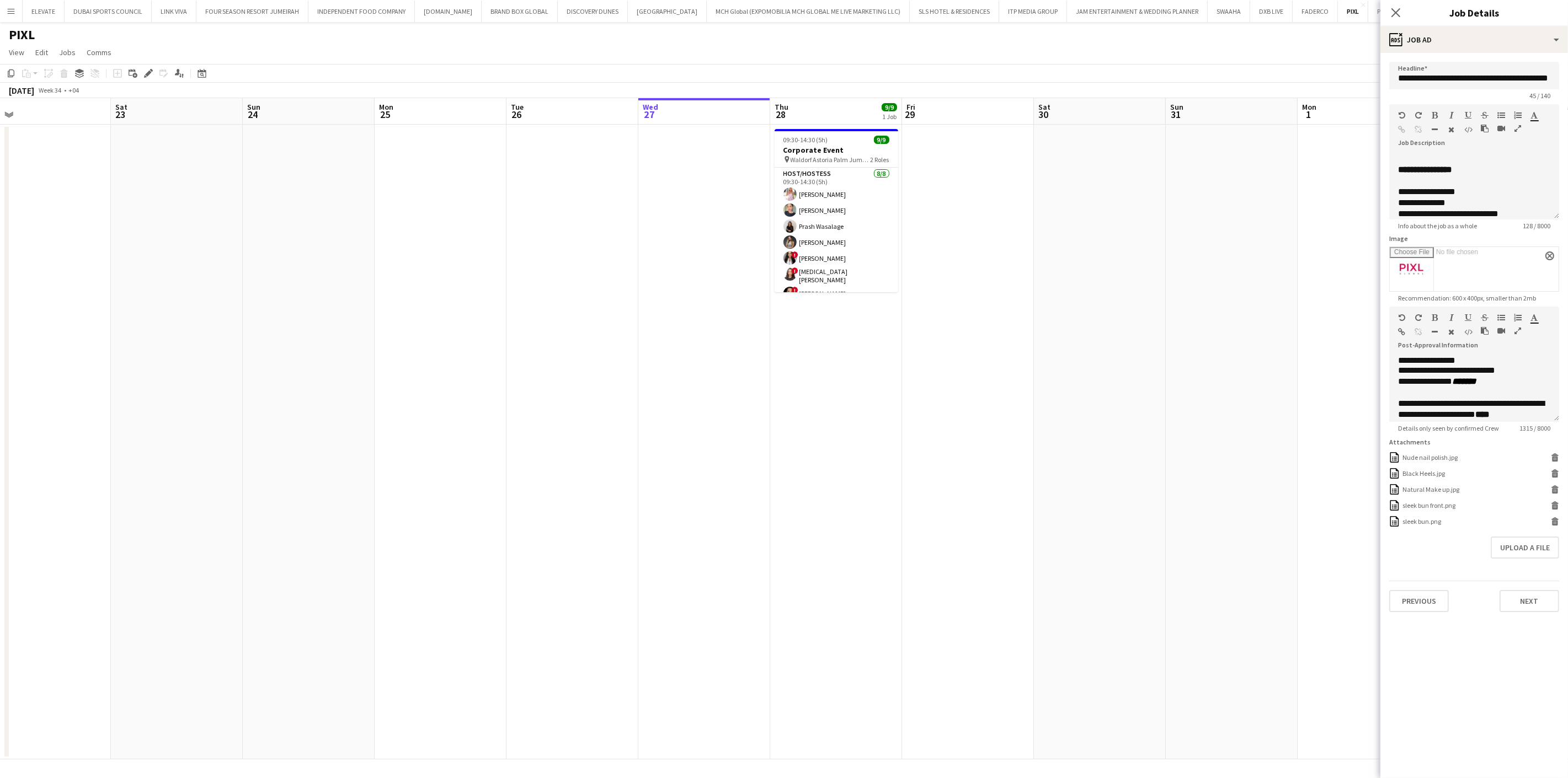
scroll to position [0, 438]
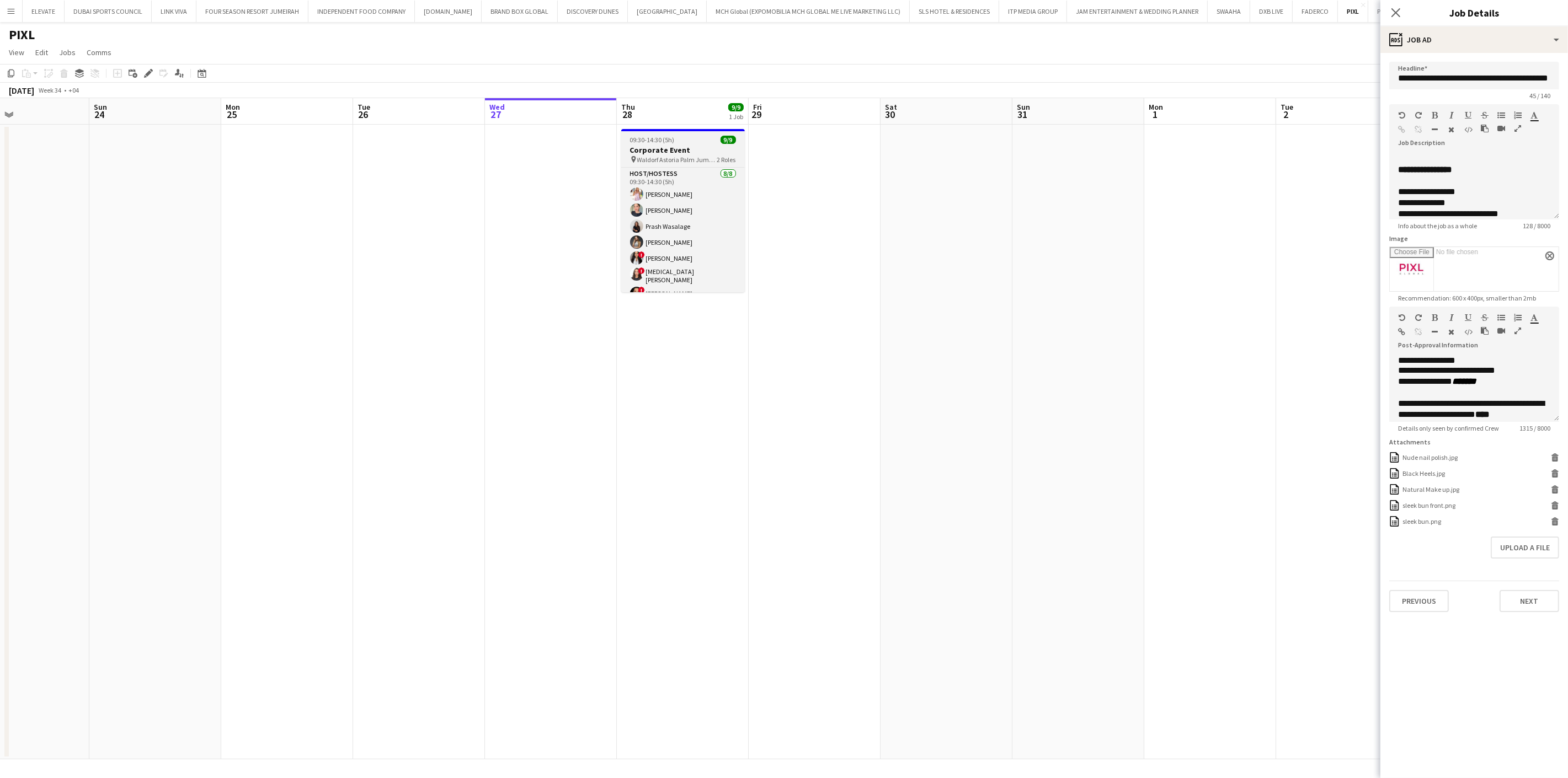
click at [676, 145] on h3 "Corporate Event" at bounding box center [683, 150] width 124 height 10
type input "**********"
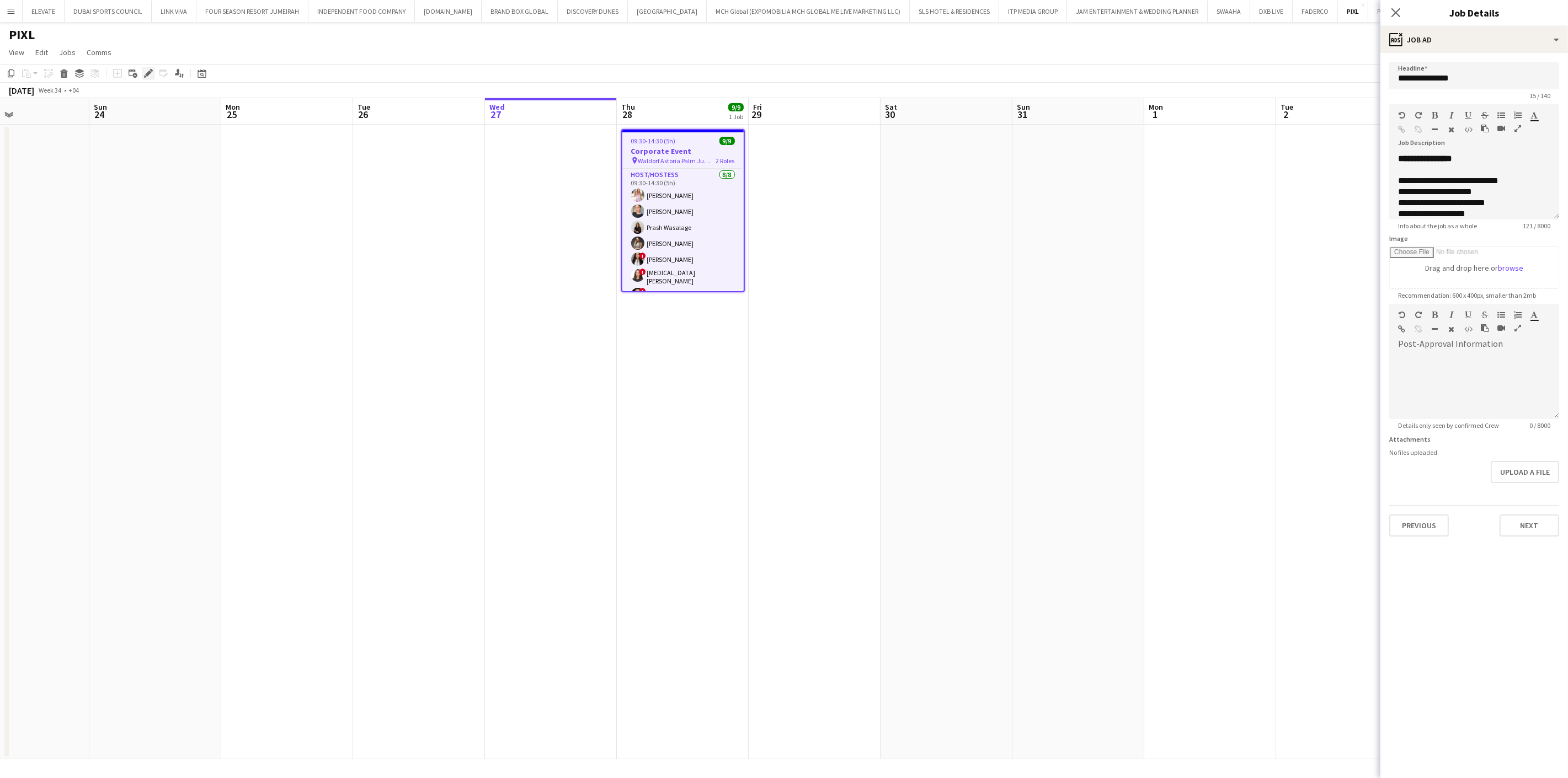
click at [149, 73] on icon at bounding box center [148, 73] width 6 height 6
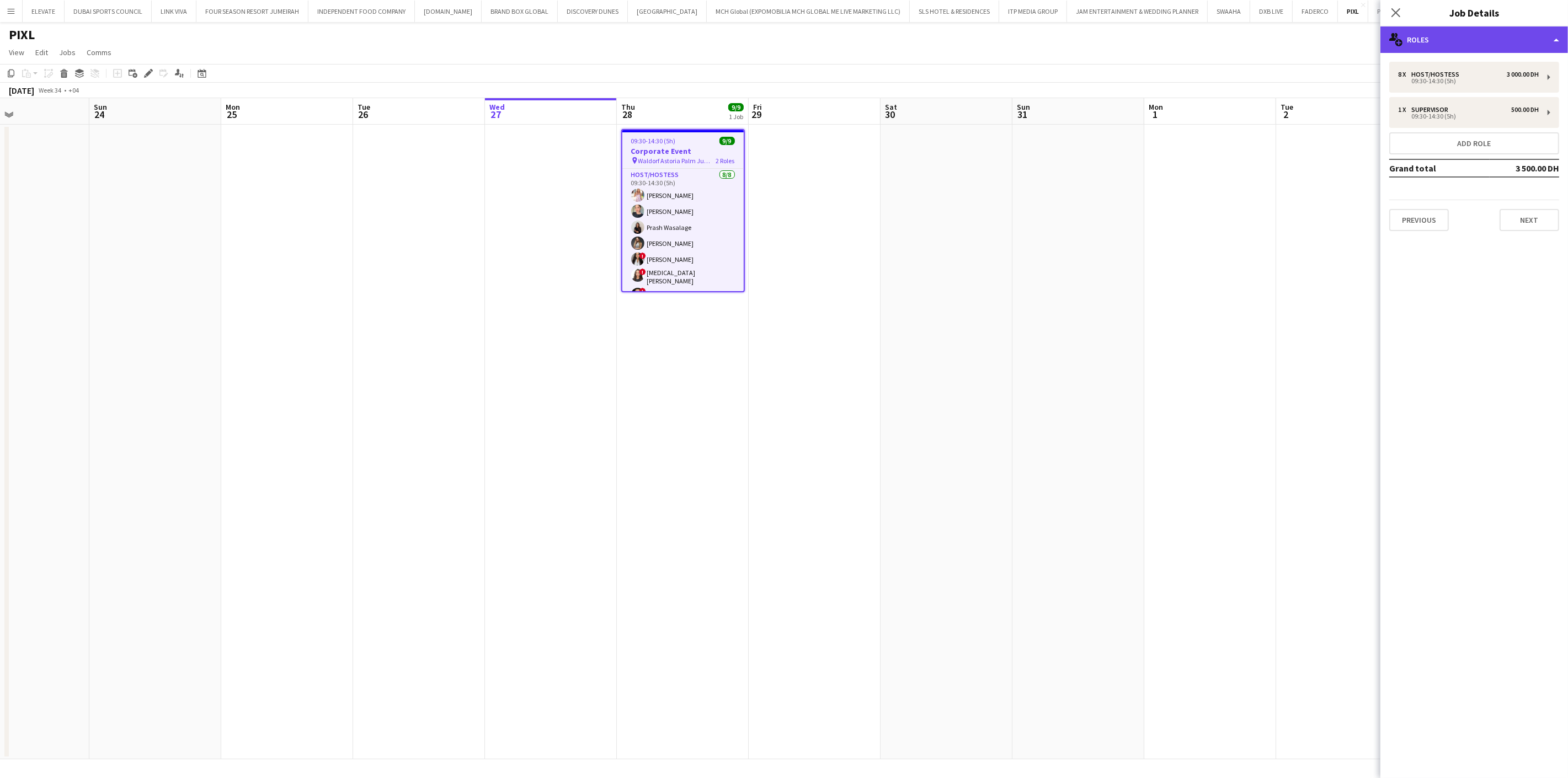
click at [1477, 36] on div "multiple-users-add Roles" at bounding box center [1474, 40] width 188 height 27
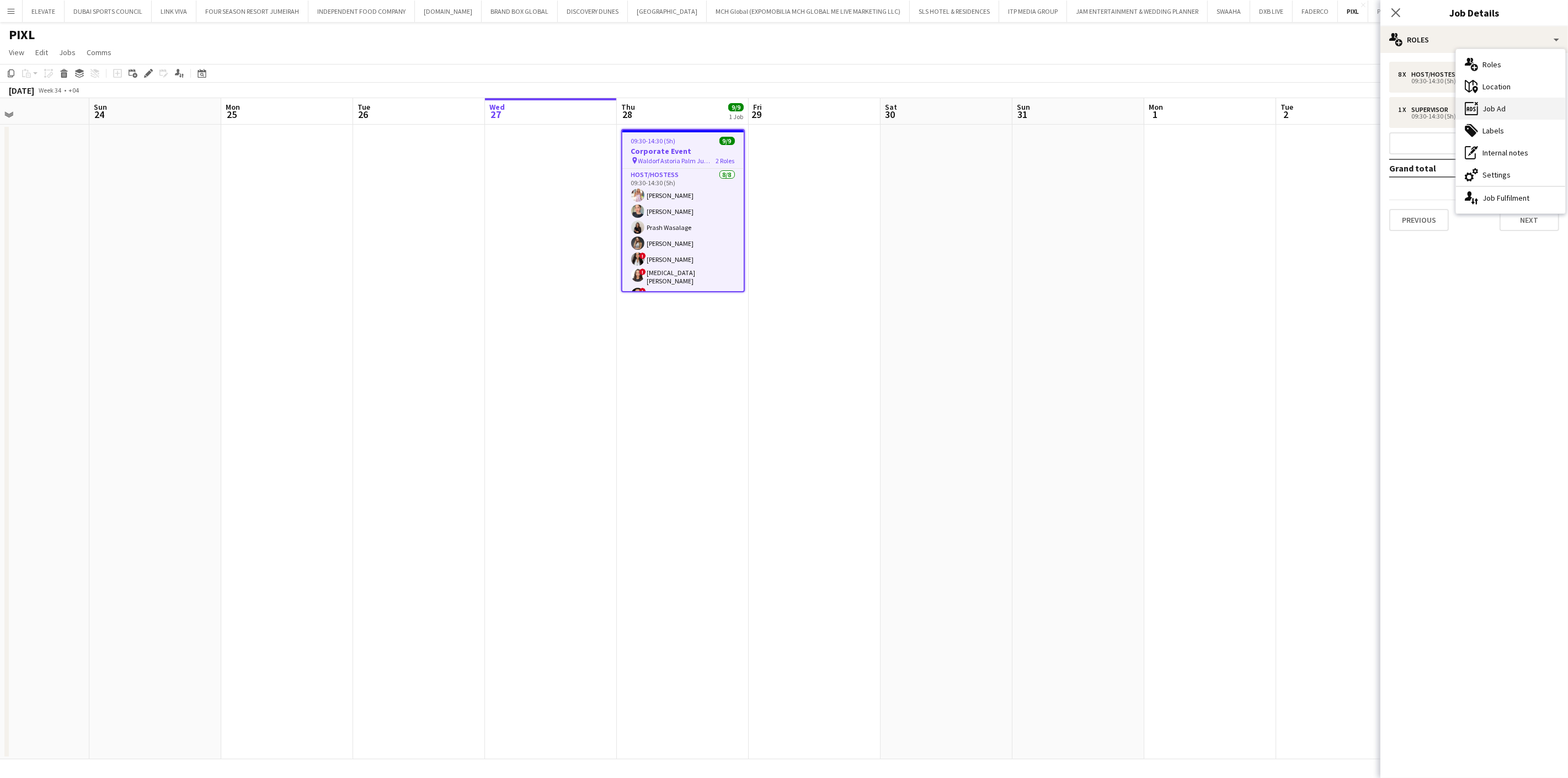
click at [1483, 104] on div "ads-window Job Ad" at bounding box center [1511, 109] width 109 height 22
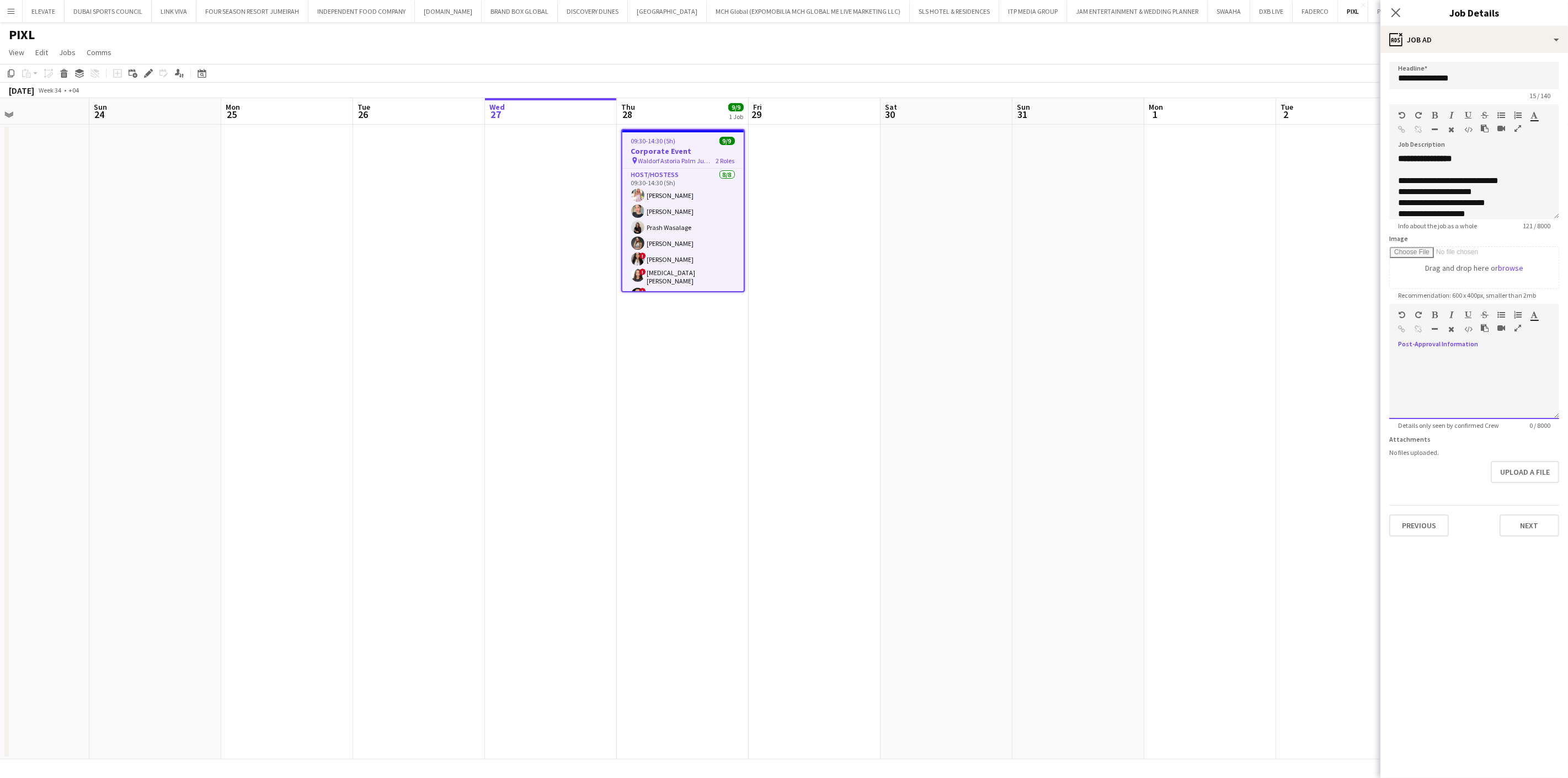
click at [1458, 380] on div at bounding box center [1474, 386] width 170 height 66
paste div
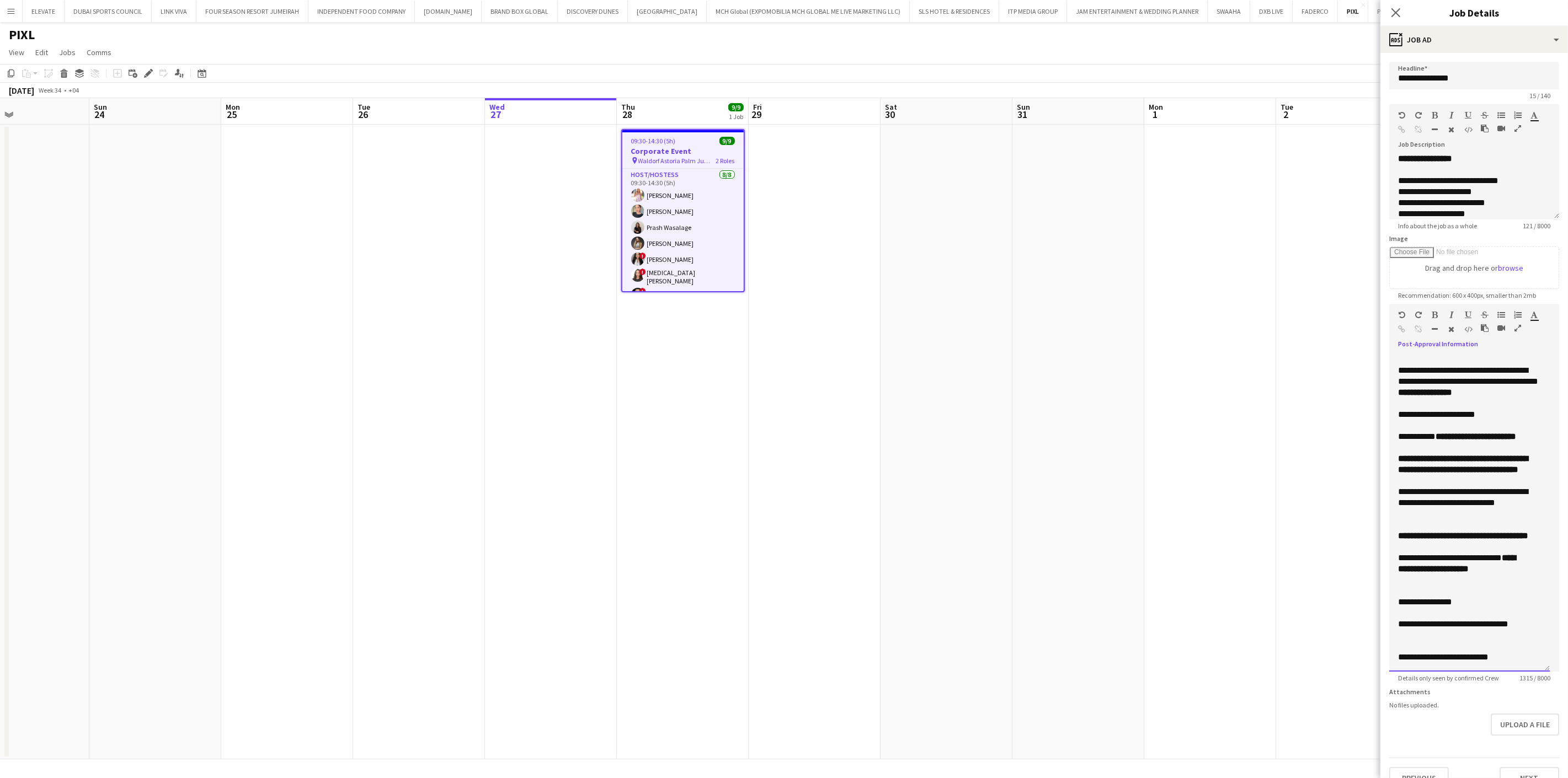
drag, startPoint x: 1553, startPoint y: 412, endPoint x: 1562, endPoint y: 660, distance: 248.2
click at [1562, 666] on mat-expansion-panel "**********" at bounding box center [1474, 415] width 188 height 725
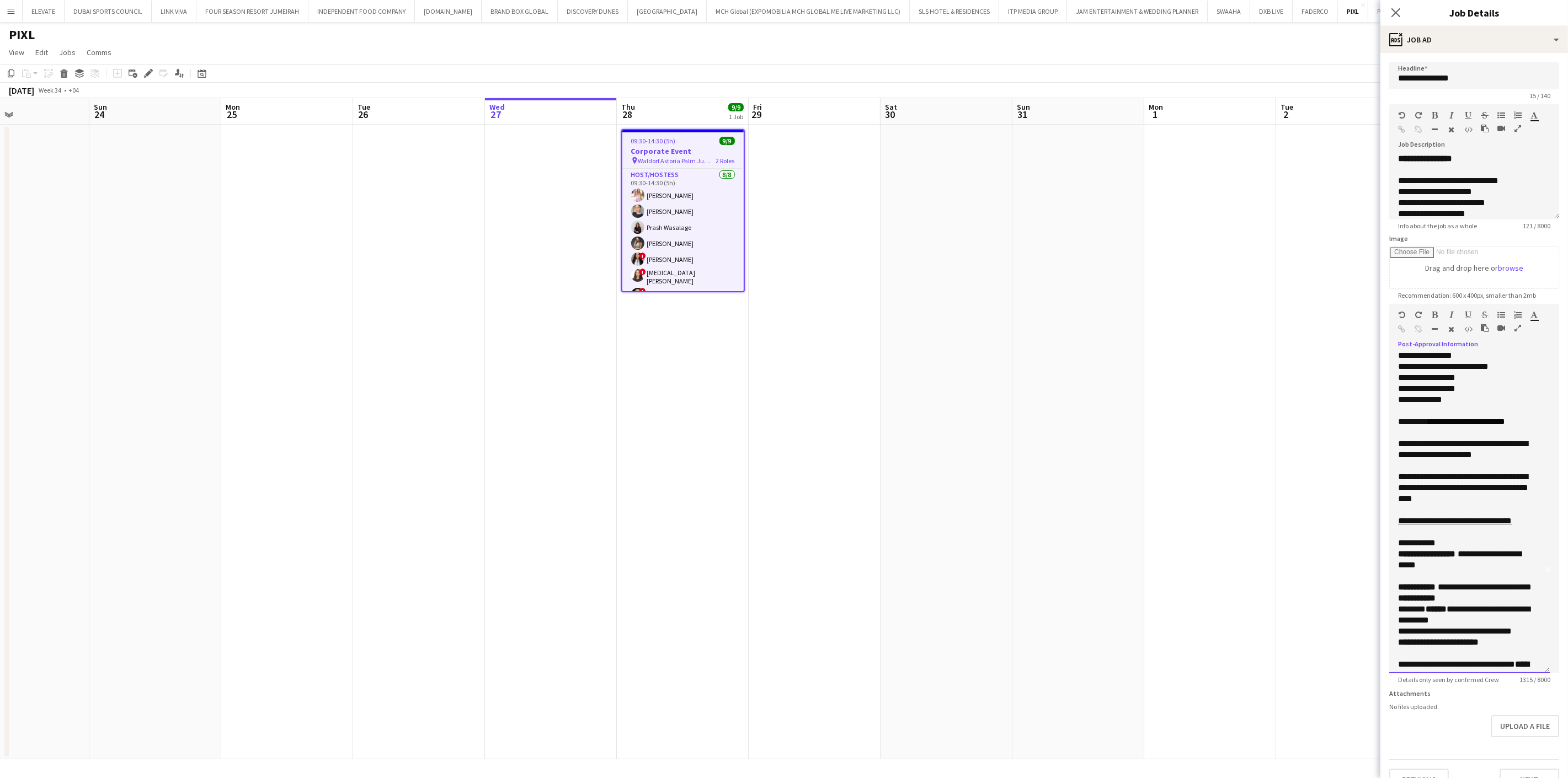
scroll to position [0, 0]
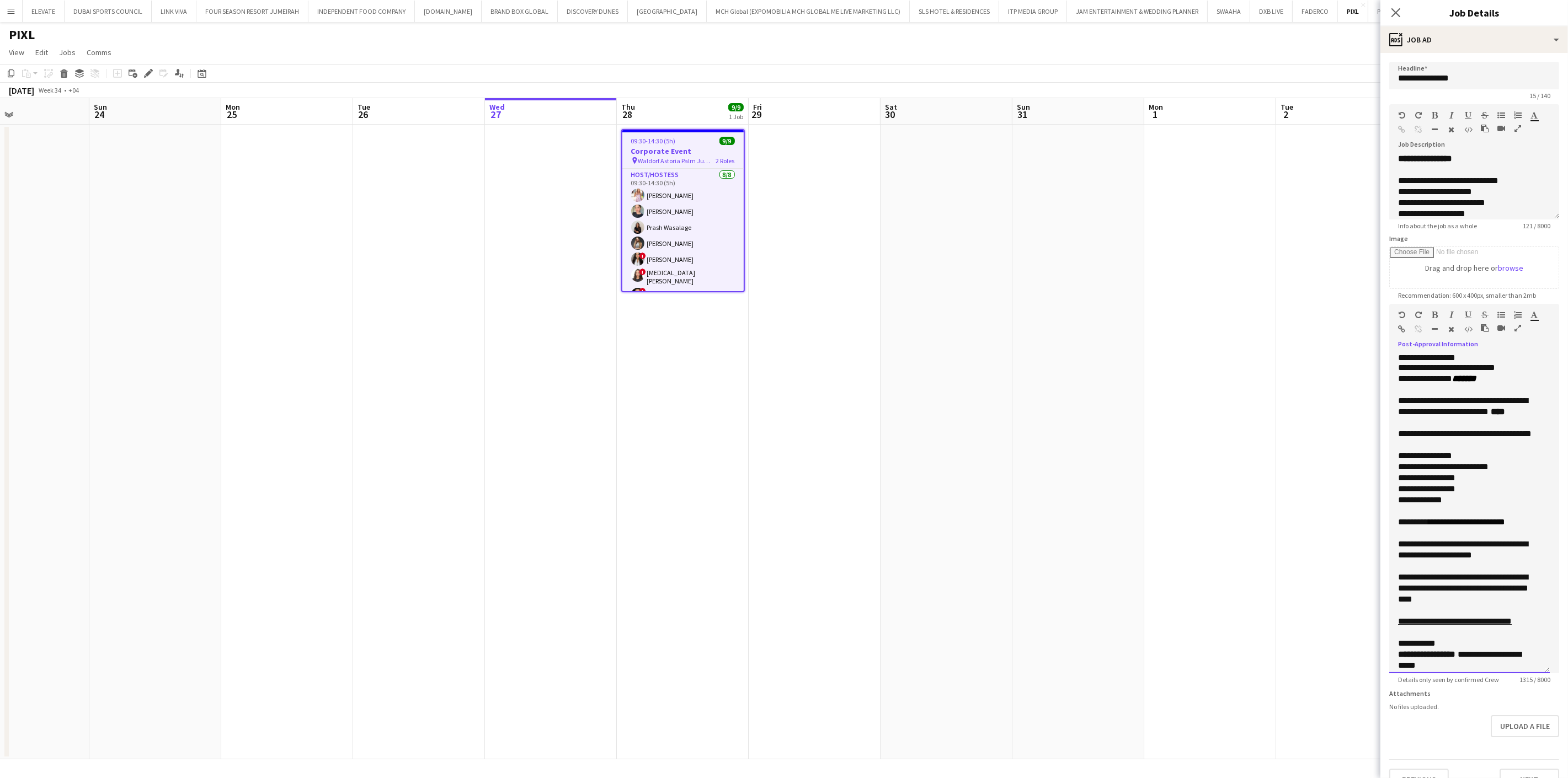
drag, startPoint x: 1451, startPoint y: 359, endPoint x: 1382, endPoint y: 359, distance: 69.0
click at [1382, 359] on form "**********" at bounding box center [1474, 426] width 188 height 729
drag, startPoint x: 1468, startPoint y: 355, endPoint x: 1459, endPoint y: 359, distance: 9.8
click at [1459, 359] on p "**********" at bounding box center [1470, 357] width 143 height 9
drag, startPoint x: 1448, startPoint y: 368, endPoint x: 1395, endPoint y: 372, distance: 53.2
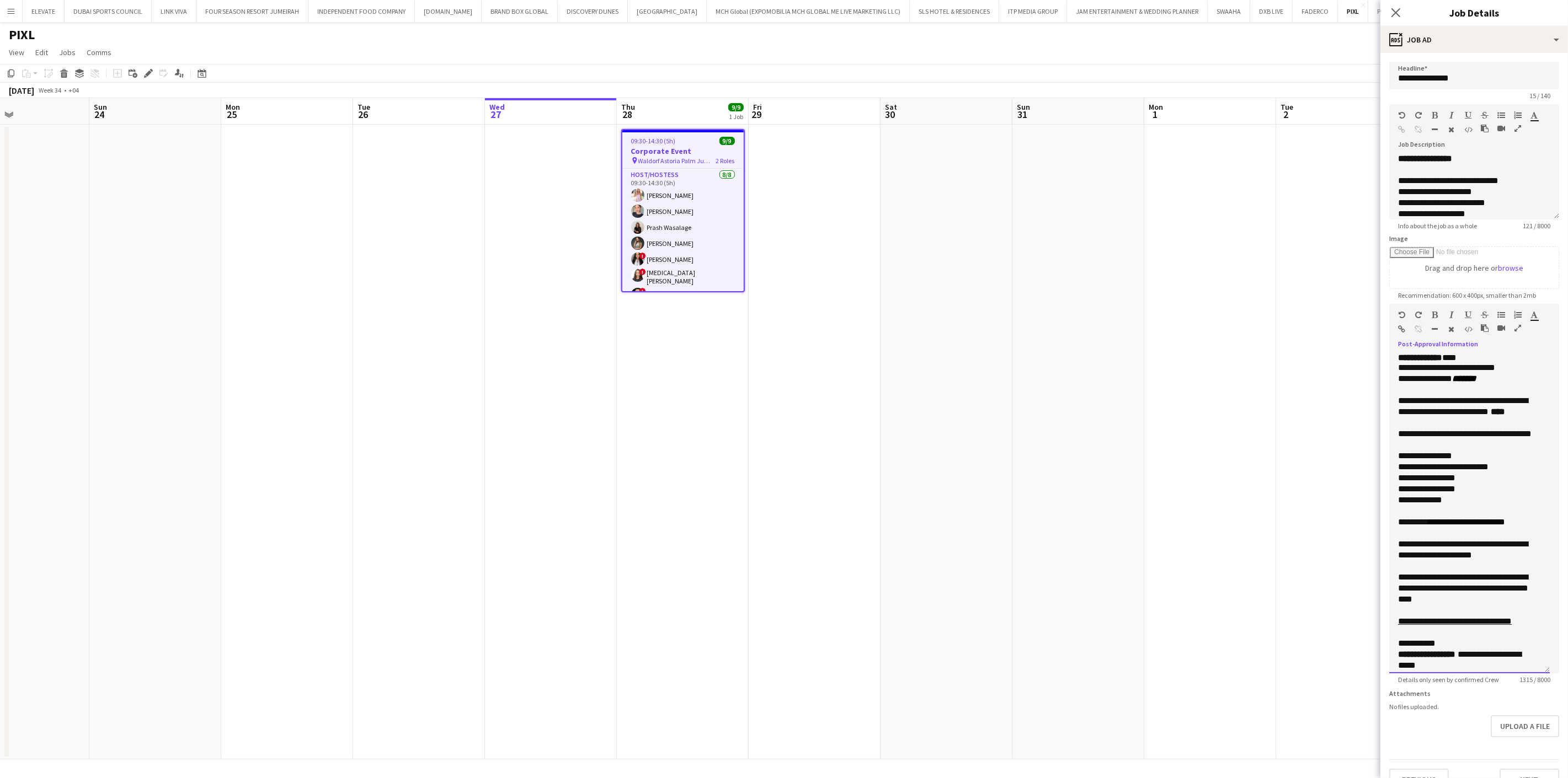
click at [1395, 372] on div "**********" at bounding box center [1470, 513] width 161 height 320
drag, startPoint x: 1467, startPoint y: 382, endPoint x: 1393, endPoint y: 385, distance: 74.1
click at [1393, 385] on div "**********" at bounding box center [1470, 513] width 161 height 320
click at [1437, 417] on div "**********" at bounding box center [1470, 407] width 143 height 22
click at [1504, 377] on div "**********" at bounding box center [1470, 379] width 143 height 11
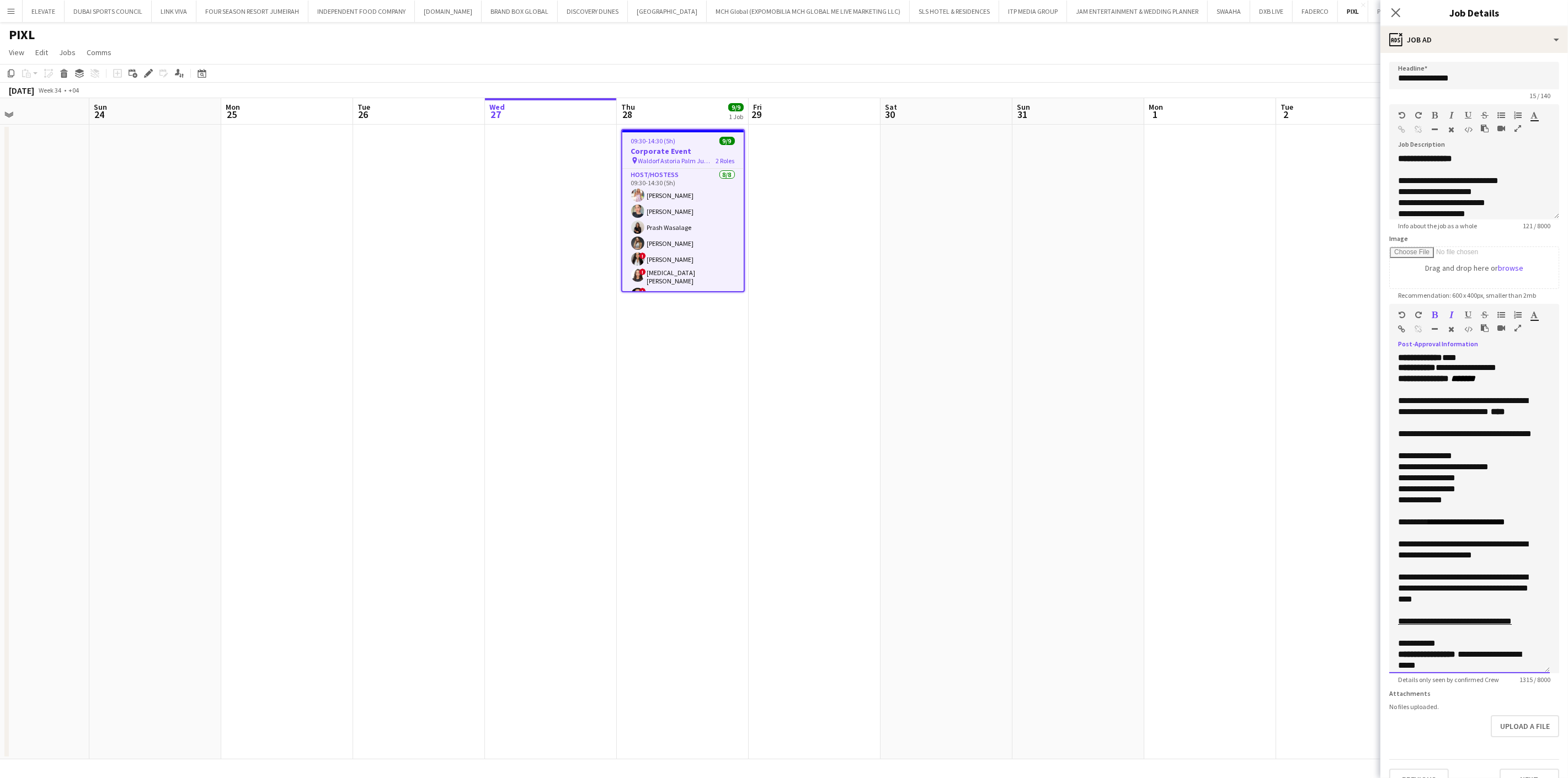
drag, startPoint x: 1503, startPoint y: 377, endPoint x: 1473, endPoint y: 382, distance: 30.4
click at [1473, 382] on div "**********" at bounding box center [1470, 379] width 143 height 11
click at [1504, 382] on div "**********" at bounding box center [1470, 379] width 143 height 11
drag, startPoint x: 1486, startPoint y: 401, endPoint x: 1395, endPoint y: 401, distance: 91.0
click at [1395, 401] on div "**********" at bounding box center [1470, 513] width 161 height 320
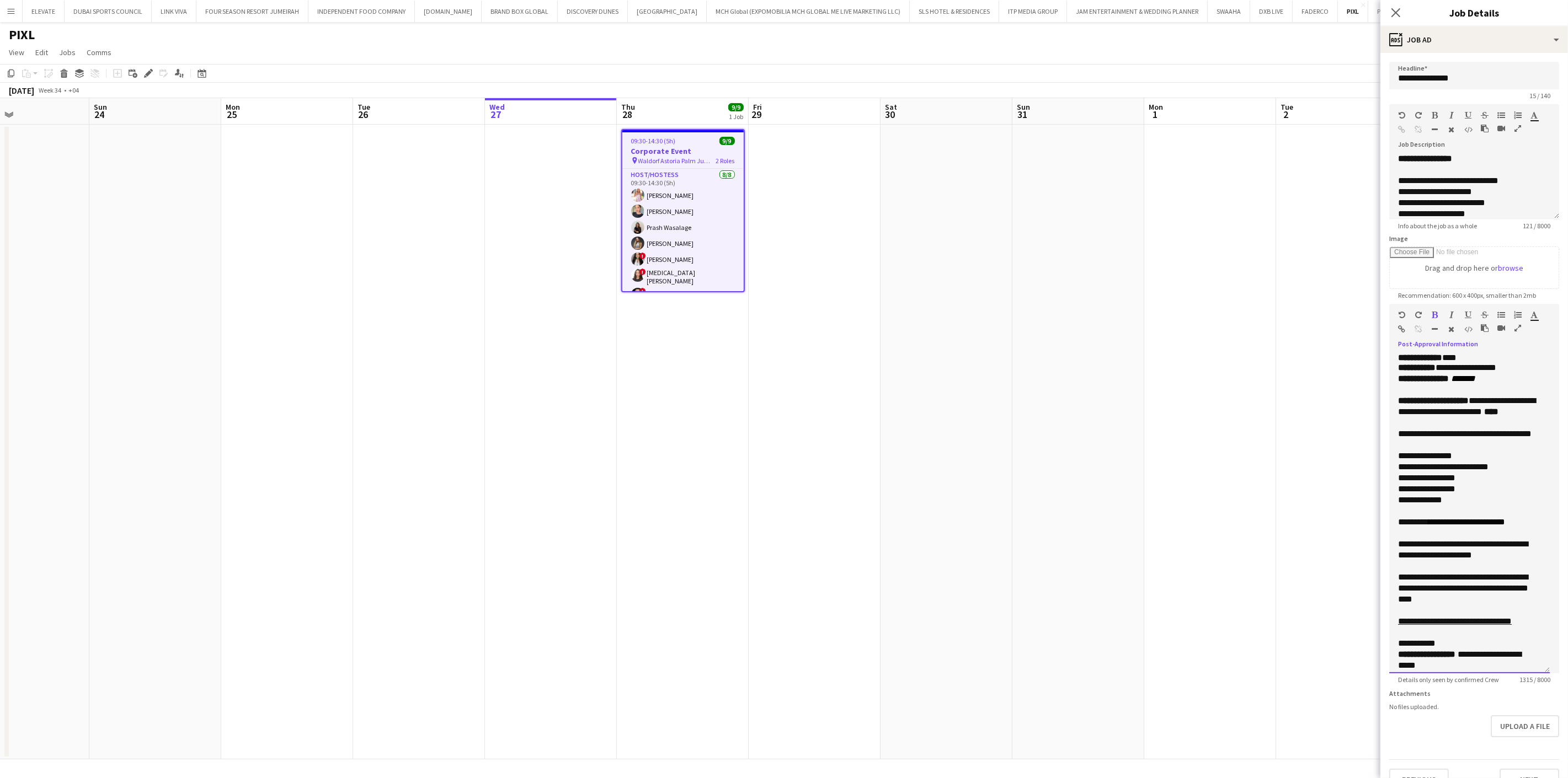
click at [1497, 409] on span "**********" at bounding box center [1467, 406] width 138 height 20
click at [1494, 401] on span "**********" at bounding box center [1467, 406] width 138 height 20
click at [1419, 414] on span "**********" at bounding box center [1467, 406] width 138 height 20
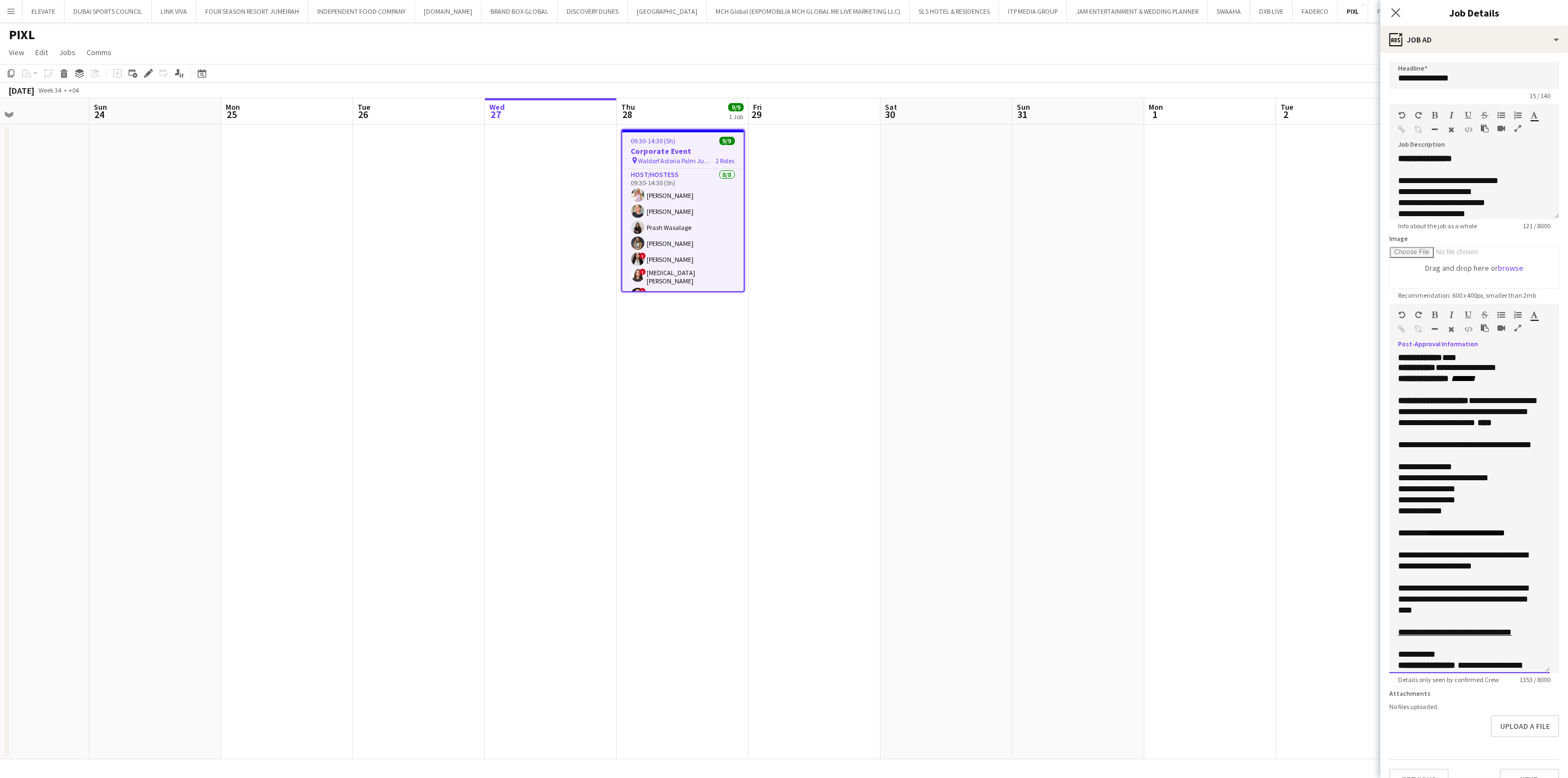
click at [1482, 428] on div "**********" at bounding box center [1470, 412] width 143 height 33
drag, startPoint x: 1464, startPoint y: 456, endPoint x: 1398, endPoint y: 456, distance: 66.0
click at [1398, 449] on span "**********" at bounding box center [1425, 444] width 54 height 8
drag, startPoint x: 1433, startPoint y: 427, endPoint x: 1430, endPoint y: 417, distance: 10.4
click at [1430, 417] on span "**********" at bounding box center [1467, 411] width 138 height 30
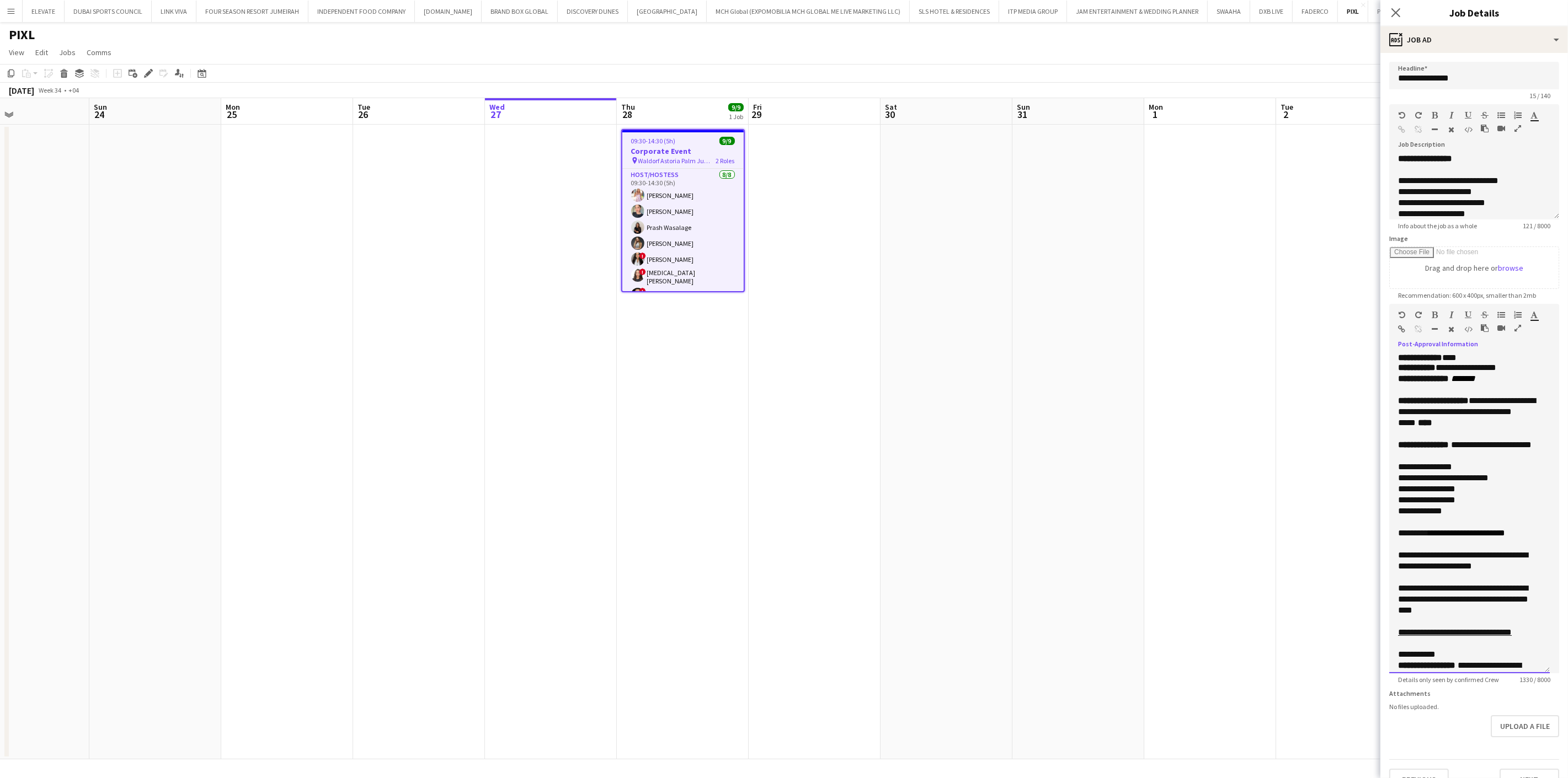
drag, startPoint x: 1487, startPoint y: 456, endPoint x: 1472, endPoint y: 448, distance: 17.0
click at [1472, 448] on div "**********" at bounding box center [1470, 445] width 143 height 11
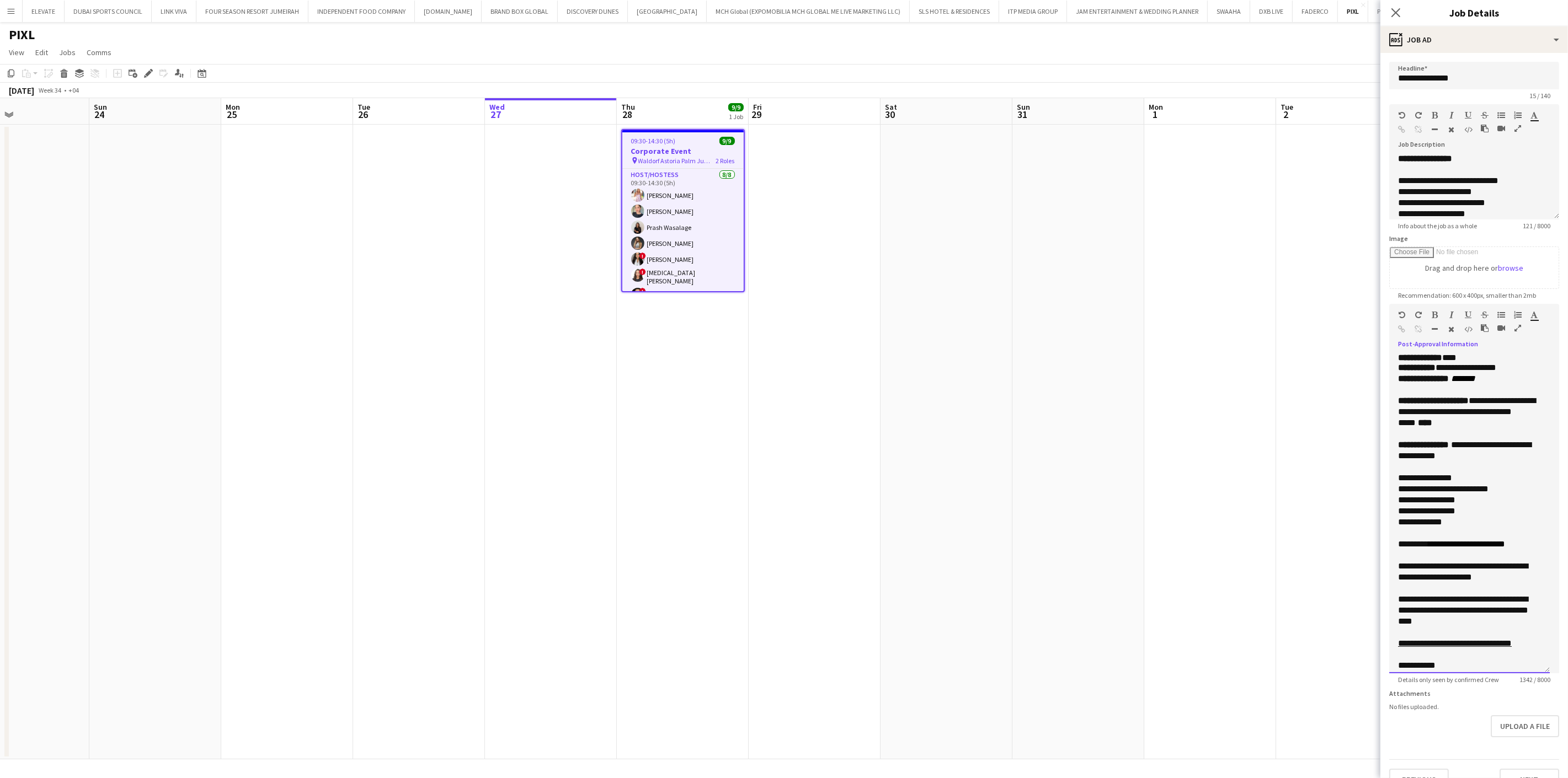
drag, startPoint x: 1477, startPoint y: 477, endPoint x: 1400, endPoint y: 476, distance: 77.0
click at [1400, 476] on div "**********" at bounding box center [1470, 478] width 143 height 11
drag, startPoint x: 1398, startPoint y: 179, endPoint x: 1506, endPoint y: 232, distance: 120.3
click at [1506, 232] on form "**********" at bounding box center [1474, 426] width 188 height 729
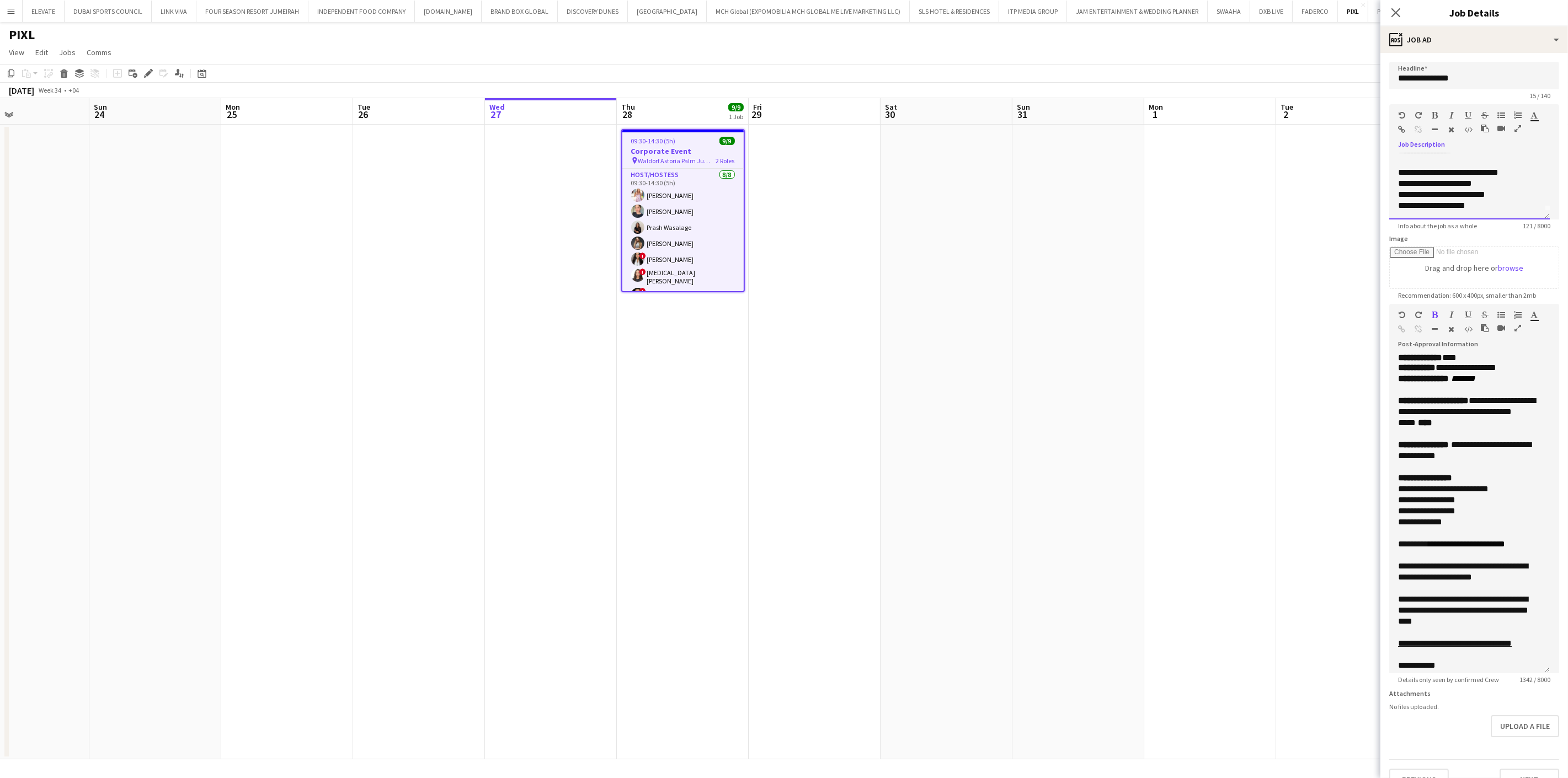
scroll to position [0, 0]
drag, startPoint x: 1454, startPoint y: 525, endPoint x: 1392, endPoint y: 488, distance: 72.2
click at [1392, 488] on div "**********" at bounding box center [1470, 513] width 161 height 320
drag, startPoint x: 1435, startPoint y: 546, endPoint x: 1391, endPoint y: 546, distance: 44.0
click at [1391, 546] on div "**********" at bounding box center [1470, 513] width 161 height 320
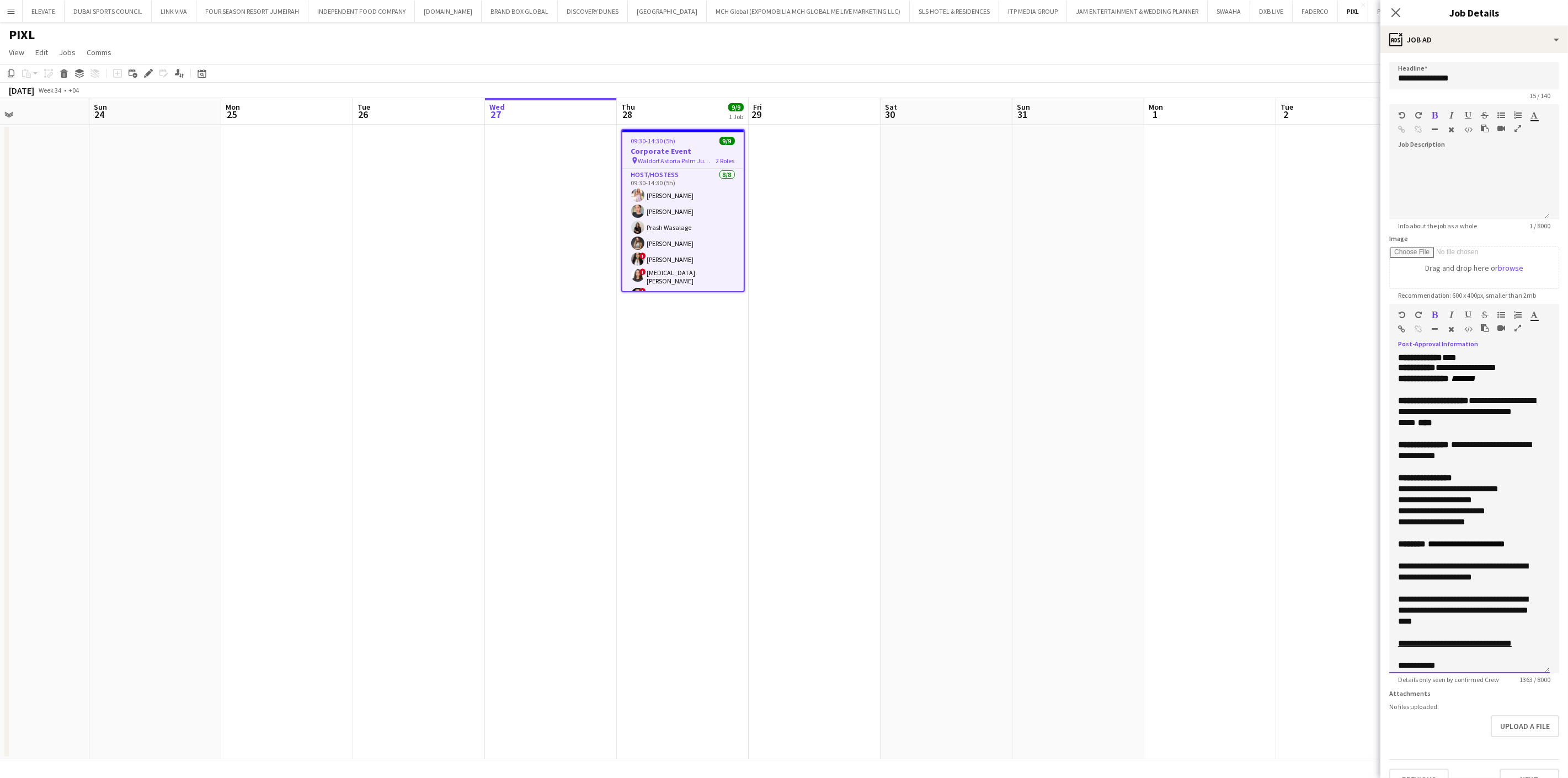
drag, startPoint x: 1480, startPoint y: 566, endPoint x: 1395, endPoint y: 571, distance: 85.1
click at [1395, 571] on div "**********" at bounding box center [1470, 513] width 161 height 320
click at [1454, 599] on div "**********" at bounding box center [1465, 610] width 134 height 33
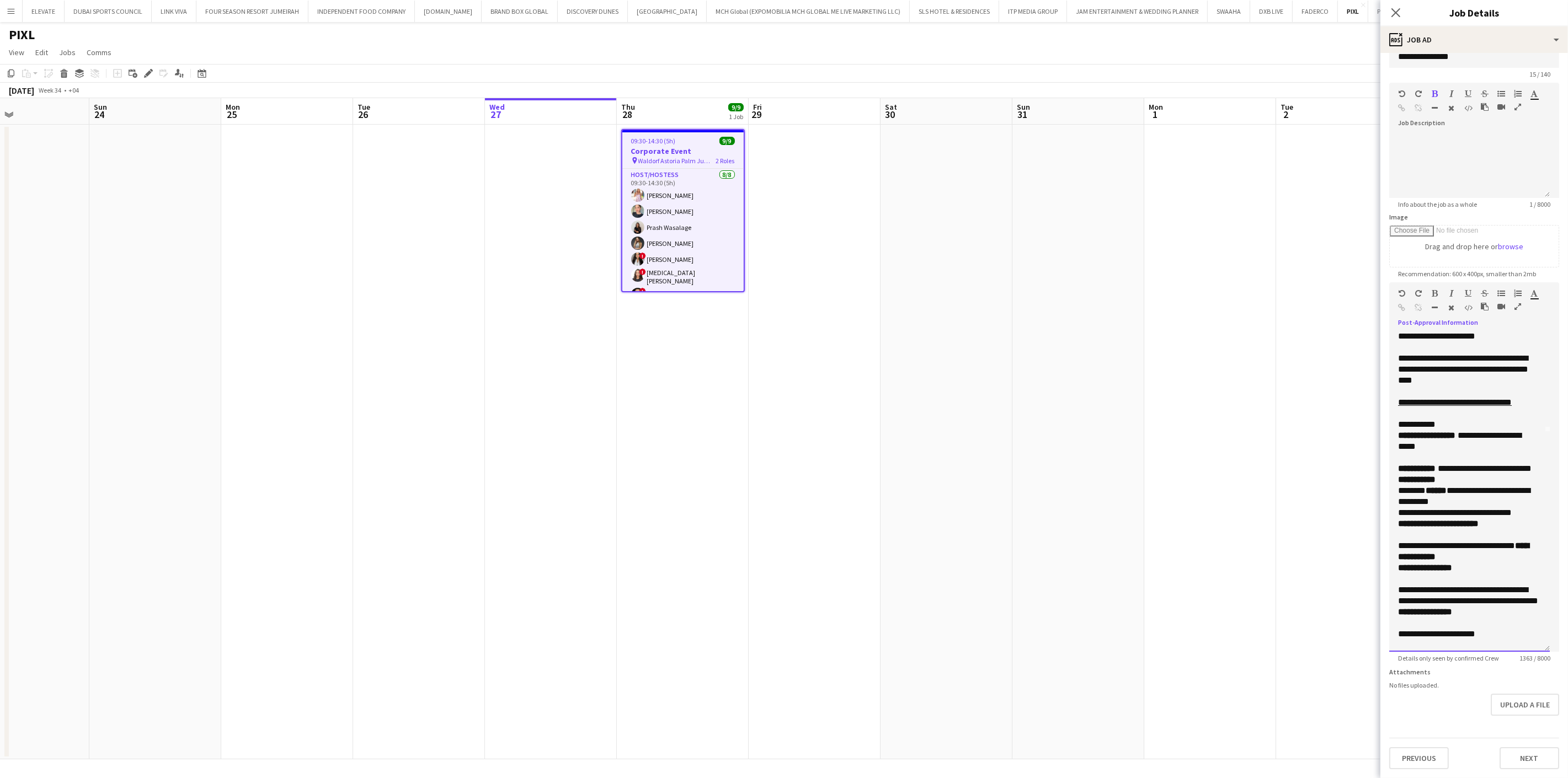
scroll to position [97, 0]
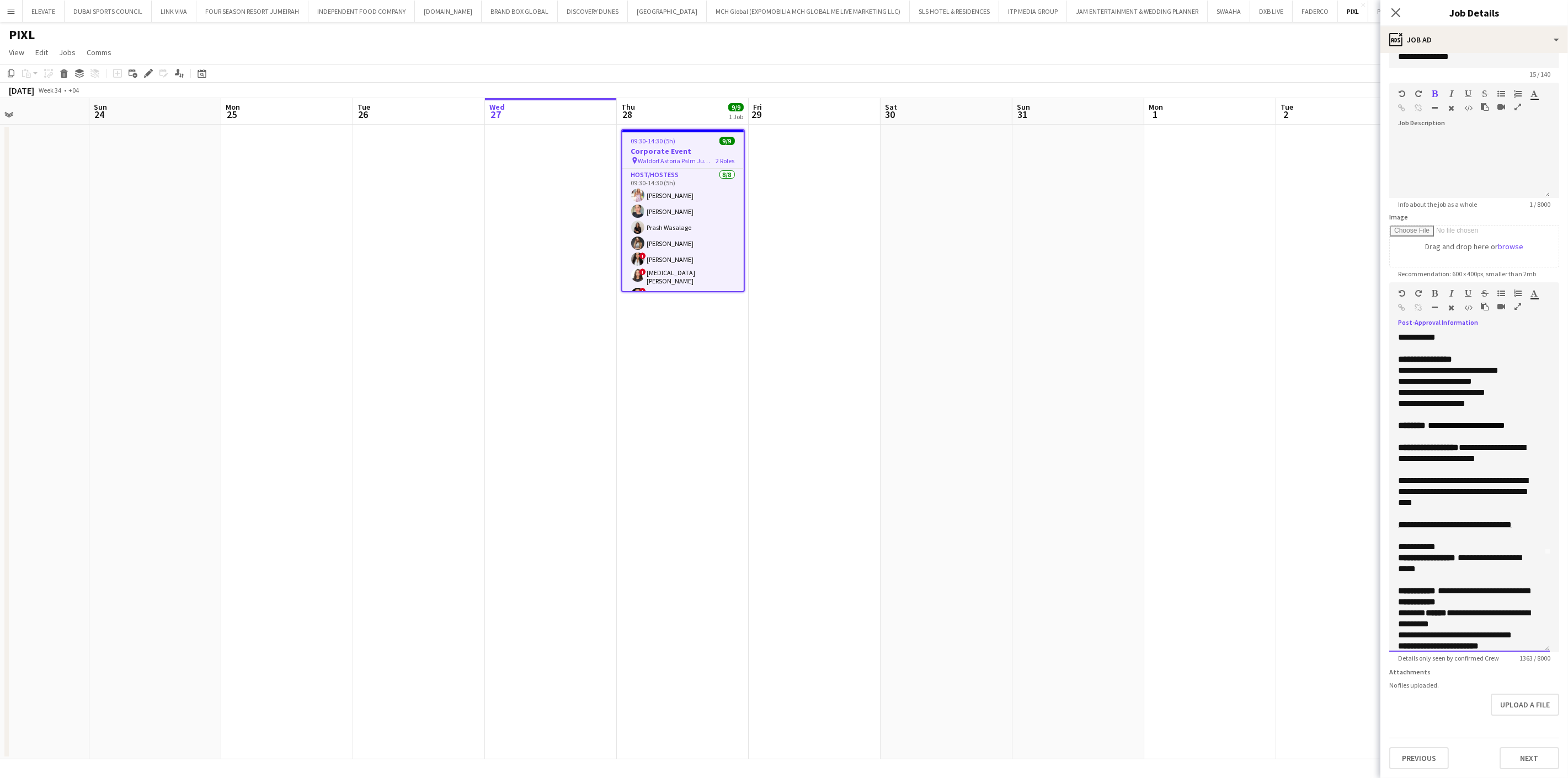
drag, startPoint x: 1454, startPoint y: 477, endPoint x: 1398, endPoint y: 479, distance: 56.0
click at [1398, 479] on div "**********" at bounding box center [1465, 491] width 134 height 33
click at [1450, 526] on div "**********" at bounding box center [1470, 525] width 143 height 11
click at [1470, 552] on div "**********" at bounding box center [1470, 547] width 143 height 11
drag, startPoint x: 1452, startPoint y: 553, endPoint x: 1395, endPoint y: 557, distance: 57.1
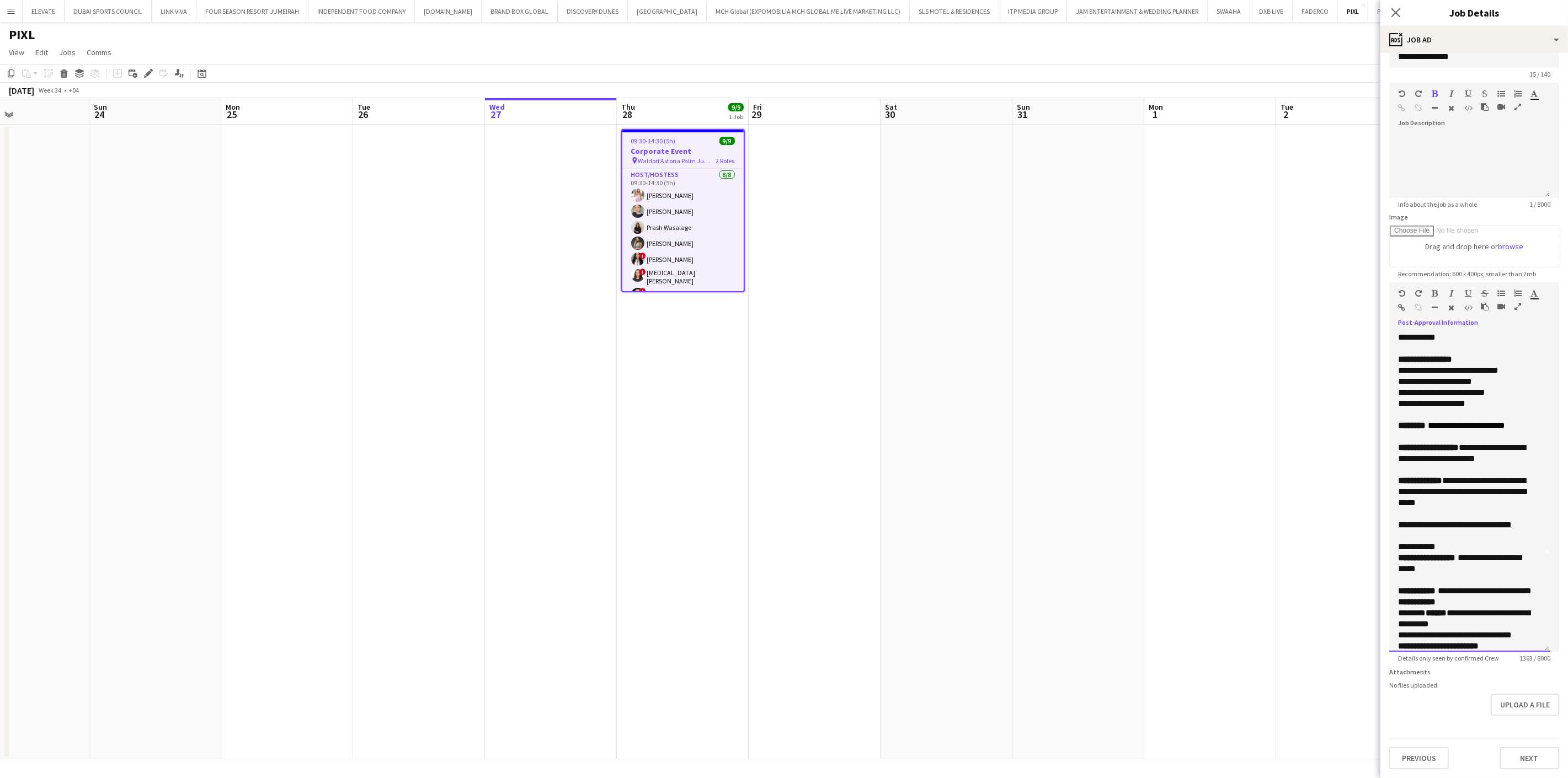
click at [1395, 557] on div "**********" at bounding box center [1470, 491] width 161 height 320
click at [1472, 570] on div "**********" at bounding box center [1470, 564] width 143 height 22
click at [1459, 573] on span "**********" at bounding box center [1460, 563] width 123 height 20
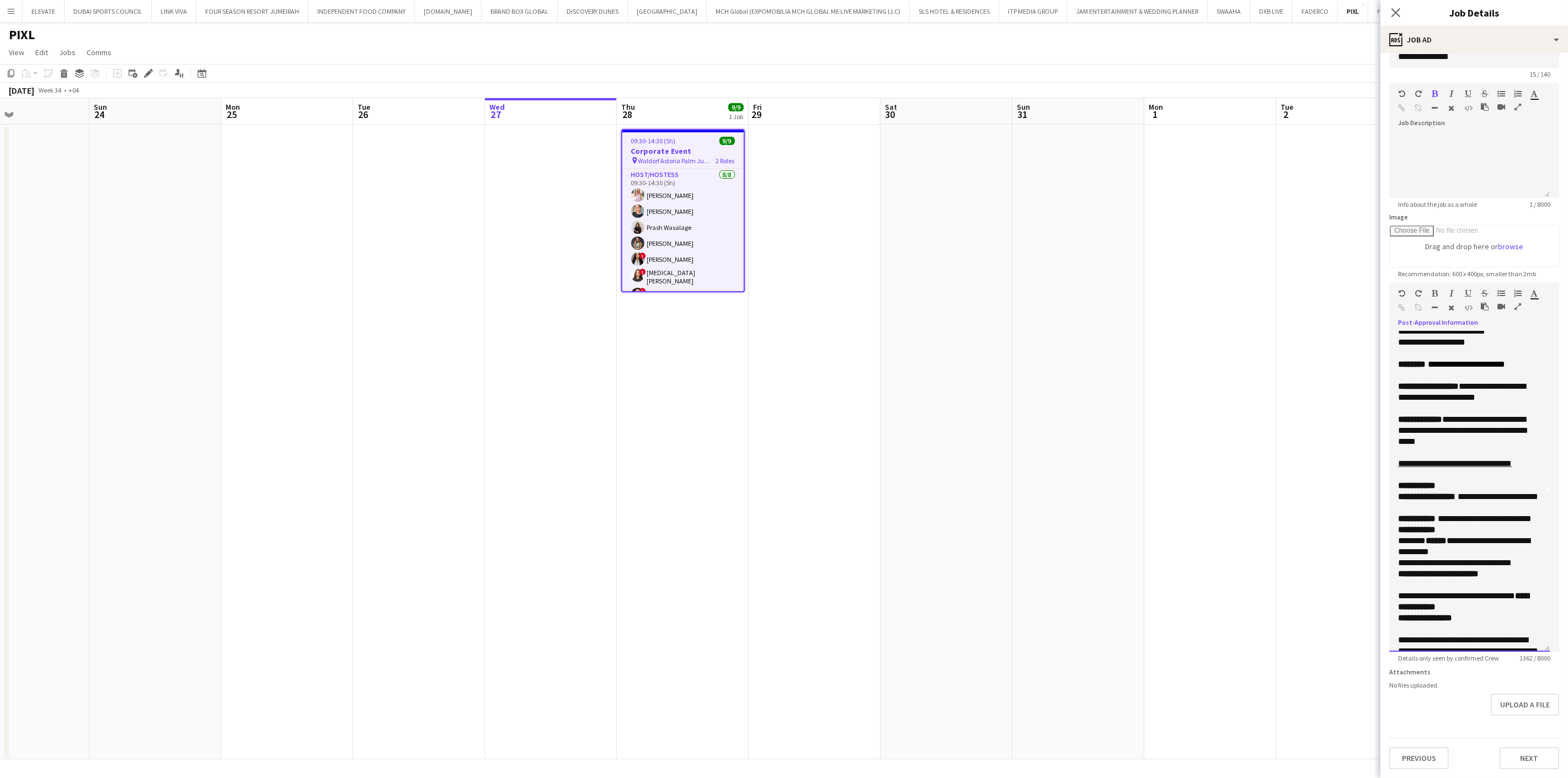
scroll to position [220, 0]
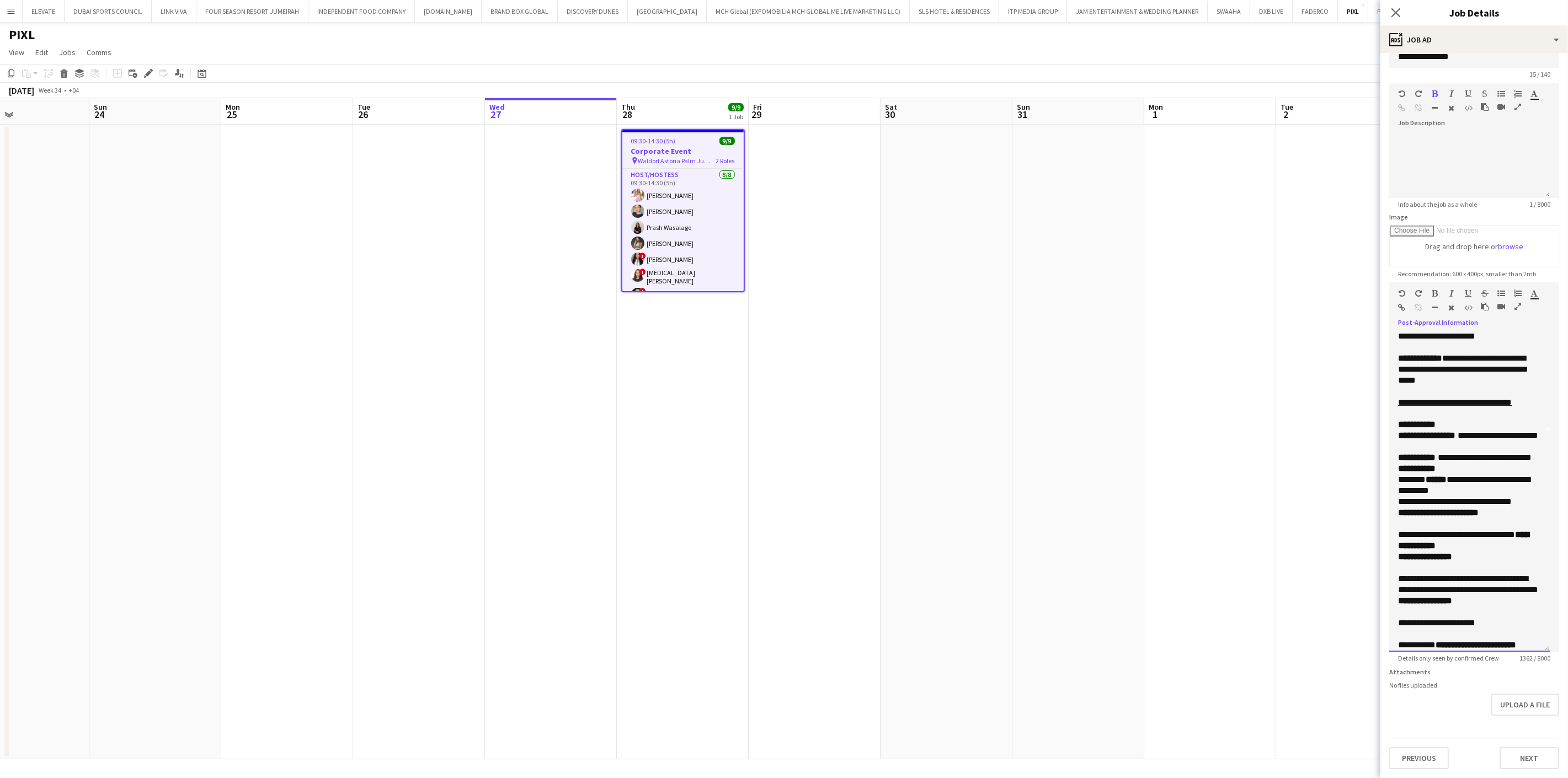
drag, startPoint x: 1458, startPoint y: 554, endPoint x: 1396, endPoint y: 554, distance: 62.0
click at [1396, 554] on div "**********" at bounding box center [1470, 491] width 161 height 320
click at [1534, 290] on icon "button" at bounding box center [1534, 293] width 7 height 8
drag, startPoint x: 1452, startPoint y: 563, endPoint x: 1460, endPoint y: 564, distance: 8.1
click at [1453, 550] on span "**********" at bounding box center [1464, 540] width 132 height 20
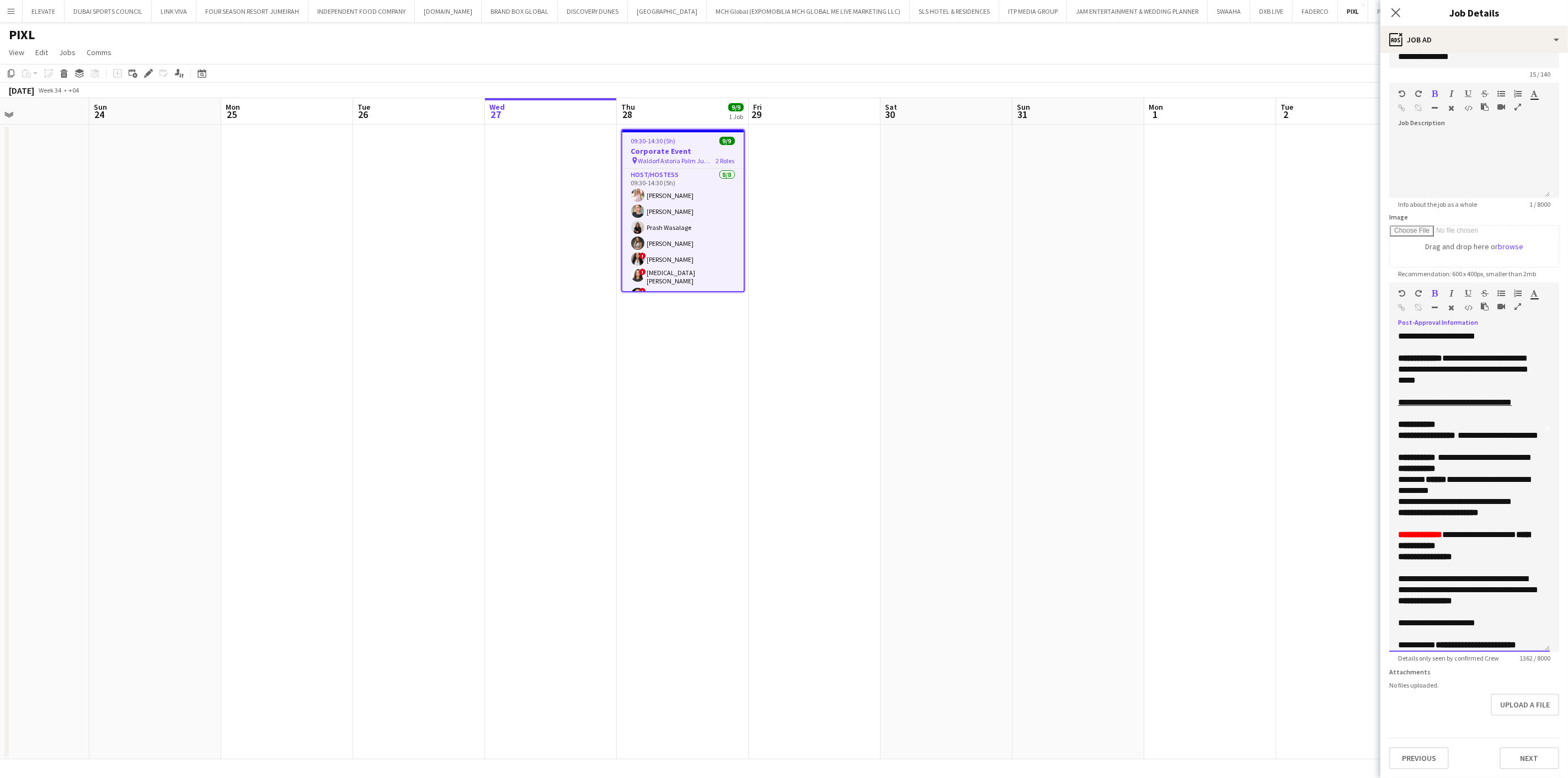
scroll to position [281, 0]
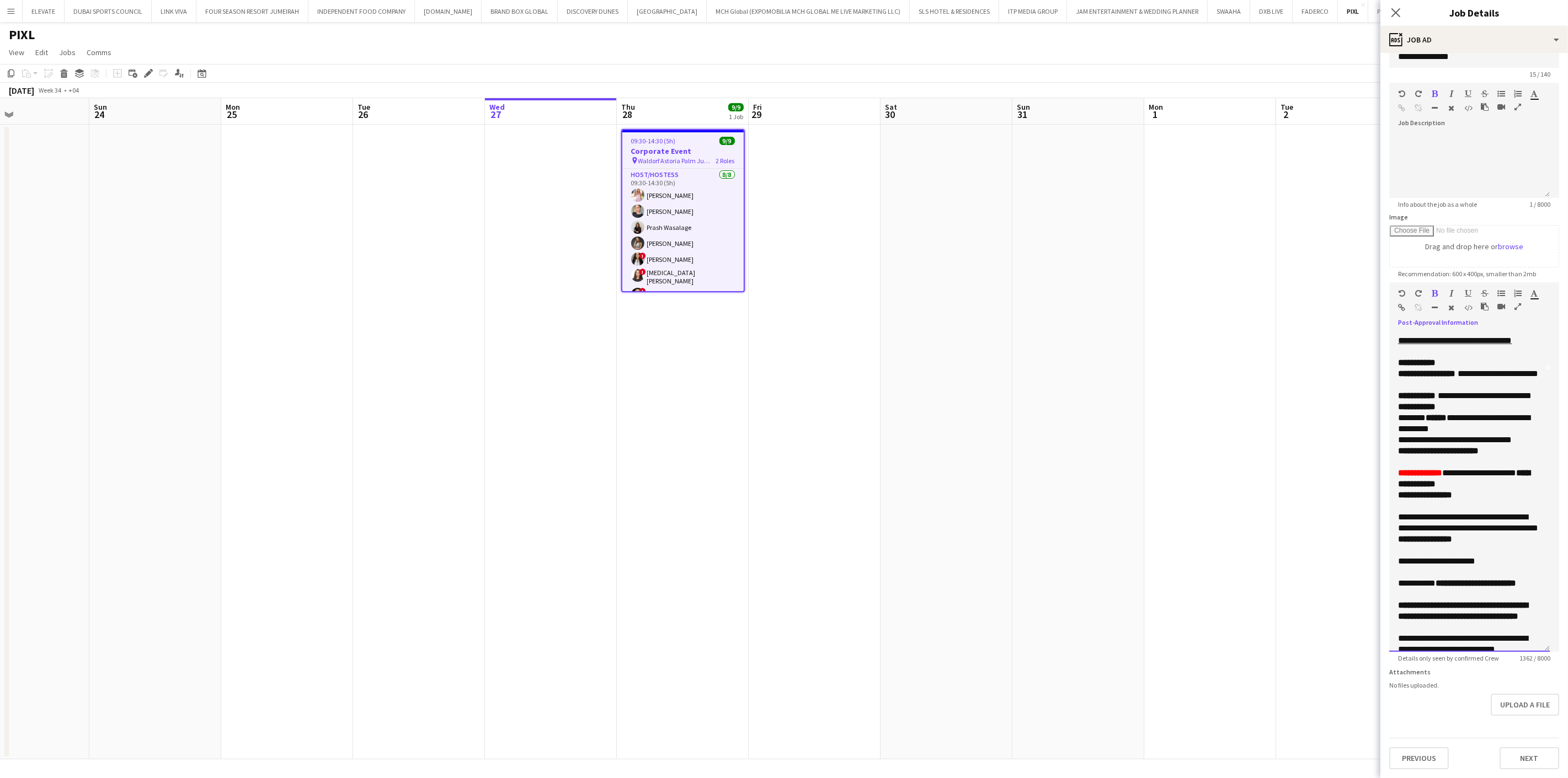
drag, startPoint x: 1442, startPoint y: 533, endPoint x: 1395, endPoint y: 538, distance: 47.3
click at [1395, 538] on div "**********" at bounding box center [1470, 491] width 161 height 320
drag, startPoint x: 1497, startPoint y: 545, endPoint x: 1501, endPoint y: 557, distance: 12.6
click at [1497, 532] on span "**********" at bounding box center [1468, 523] width 140 height 20
click at [1481, 545] on div "**********" at bounding box center [1470, 528] width 143 height 33
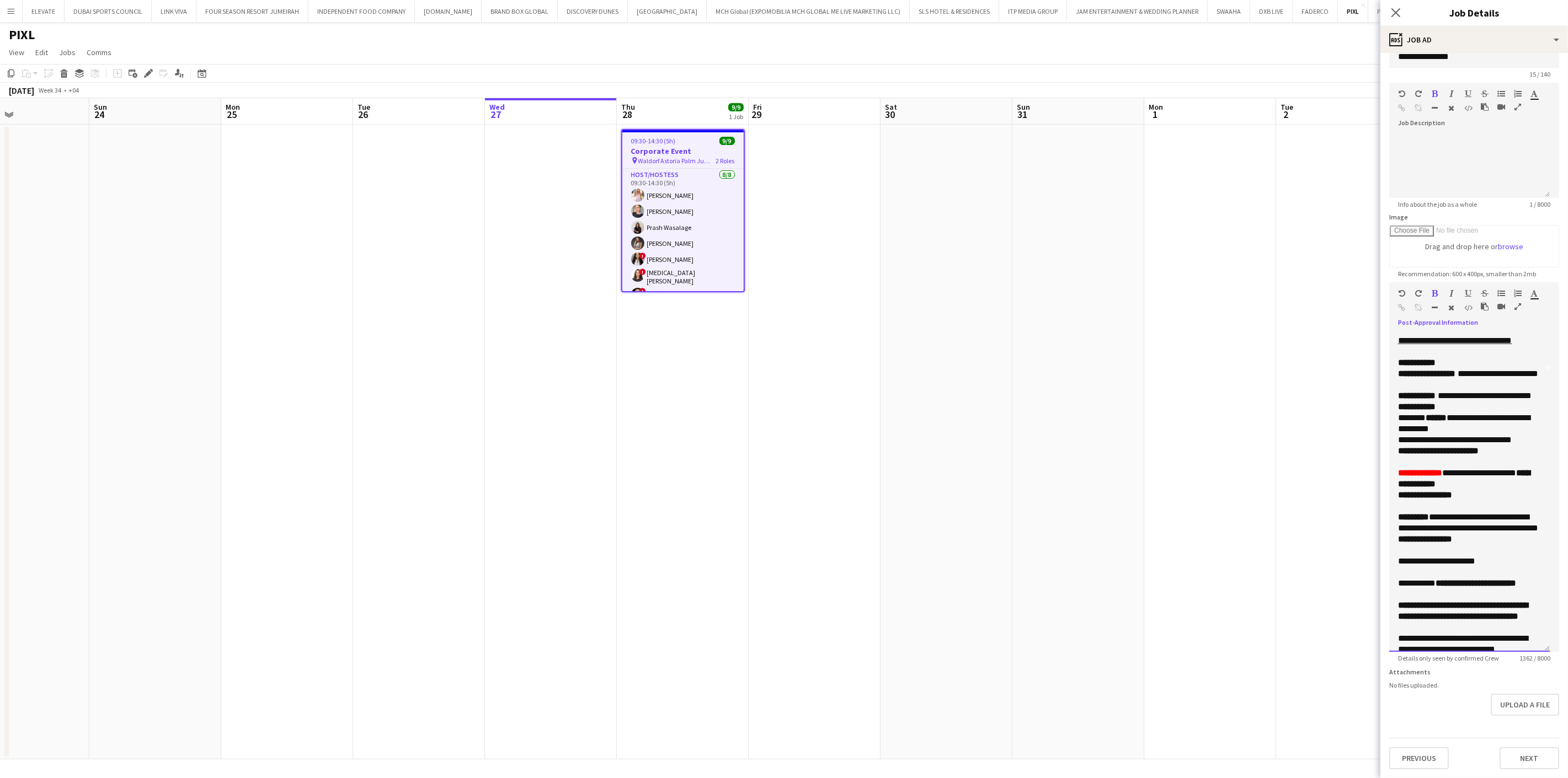
drag, startPoint x: 1454, startPoint y: 622, endPoint x: 1443, endPoint y: 614, distance: 13.6
click at [1443, 589] on div "**********" at bounding box center [1470, 583] width 143 height 11
click at [1443, 588] on b "**********" at bounding box center [1479, 583] width 87 height 8
drag, startPoint x: 1439, startPoint y: 610, endPoint x: 1392, endPoint y: 608, distance: 47.0
click at [1392, 608] on div "**********" at bounding box center [1470, 491] width 161 height 320
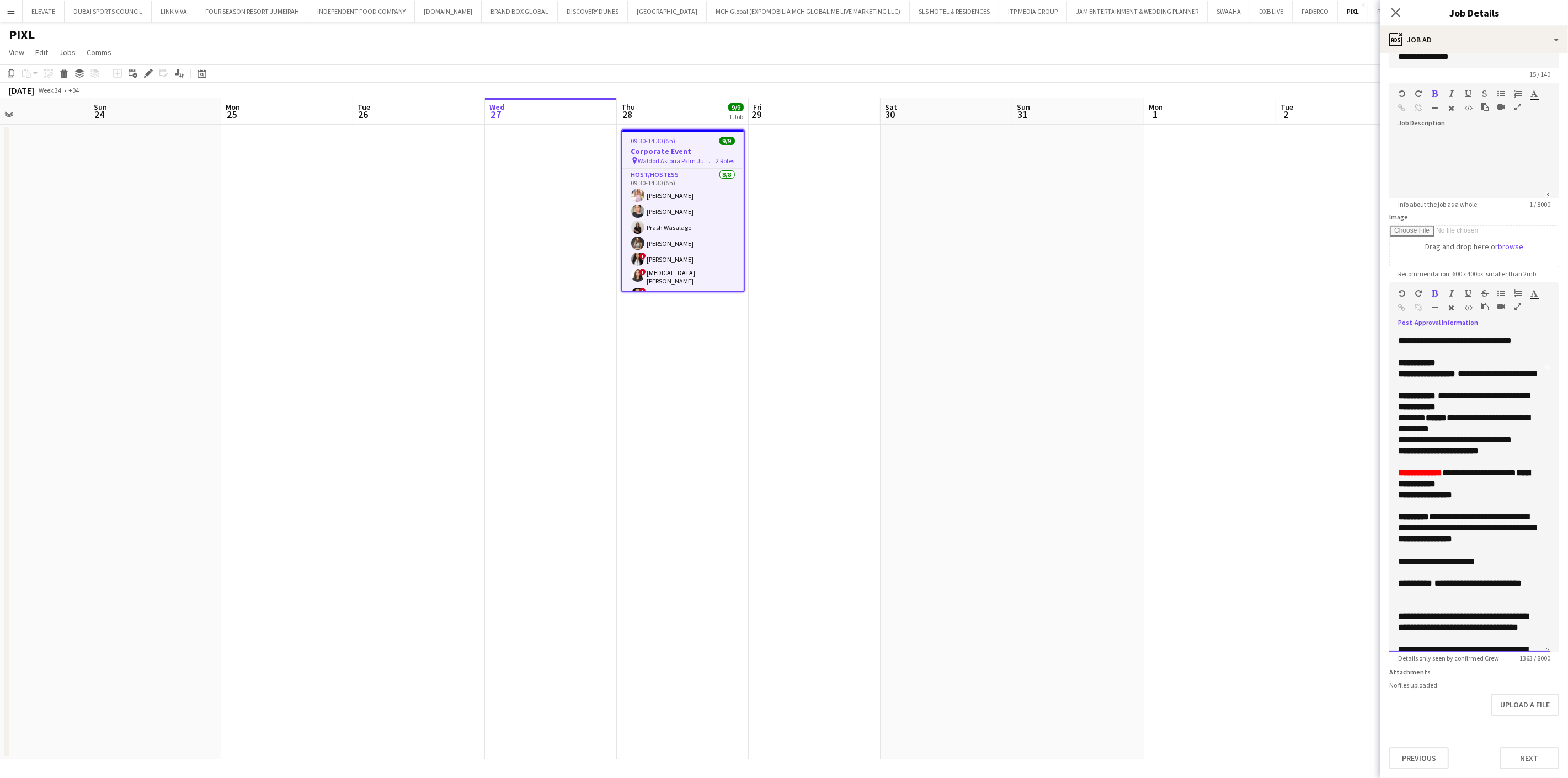
drag, startPoint x: 1459, startPoint y: 621, endPoint x: 1446, endPoint y: 614, distance: 14.8
click at [1446, 600] on div "**********" at bounding box center [1465, 589] width 134 height 22
click at [1537, 290] on icon "button" at bounding box center [1534, 293] width 7 height 8
type input "*******"
click at [1493, 578] on div at bounding box center [1470, 572] width 143 height 11
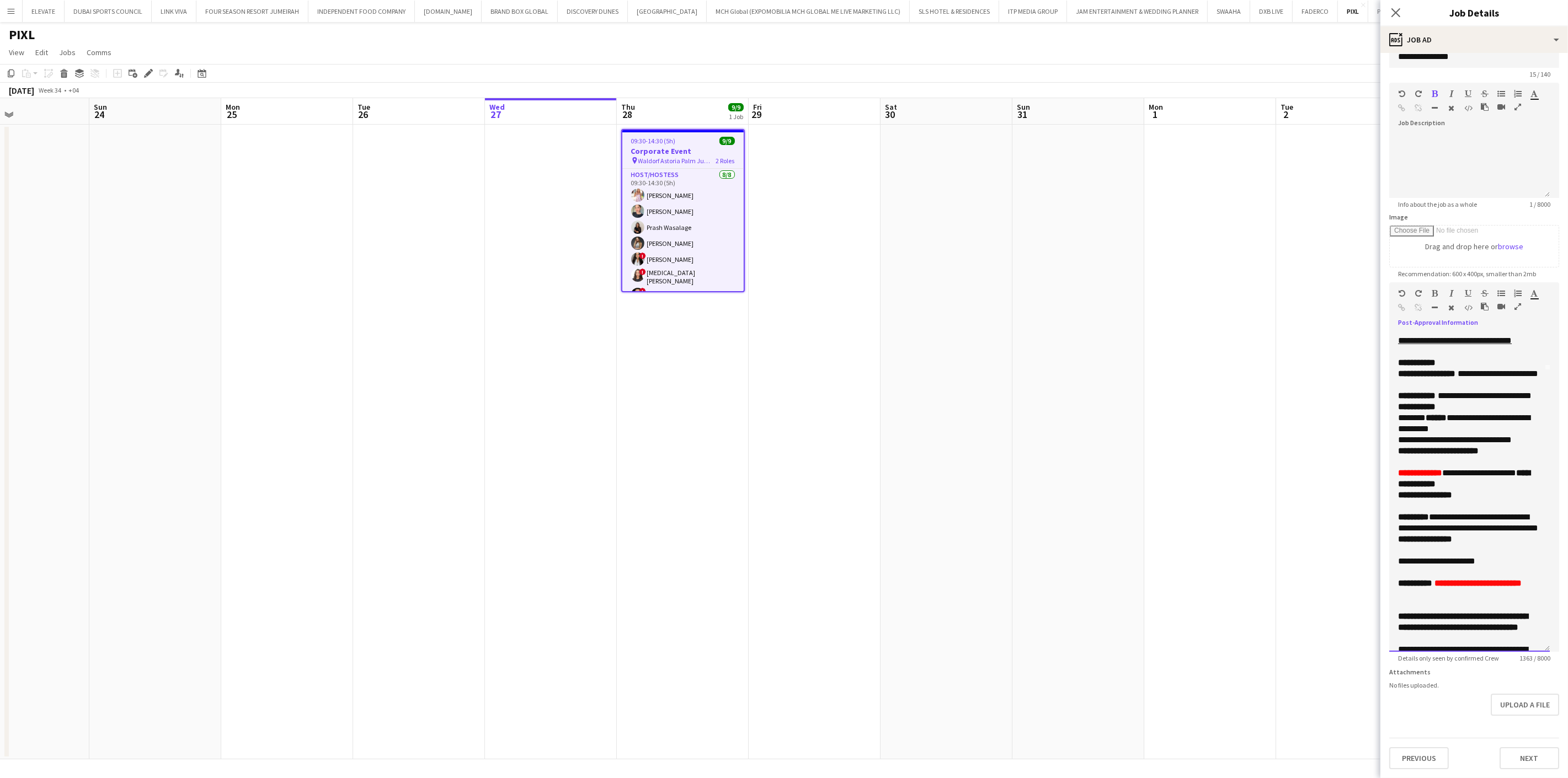
scroll to position [343, 0]
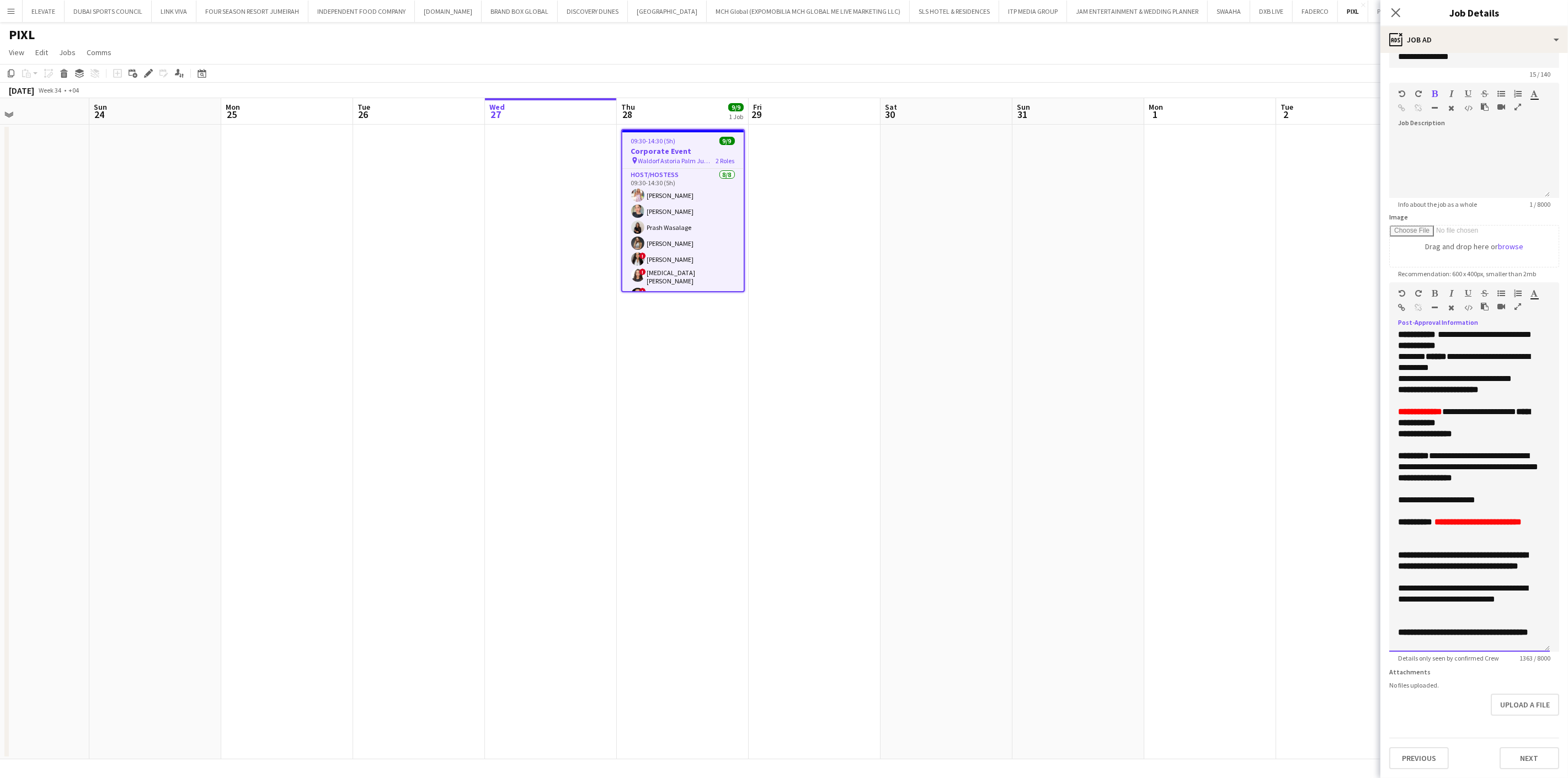
drag, startPoint x: 1422, startPoint y: 528, endPoint x: 1391, endPoint y: 528, distance: 31.0
click at [1391, 528] on div "**********" at bounding box center [1470, 491] width 161 height 320
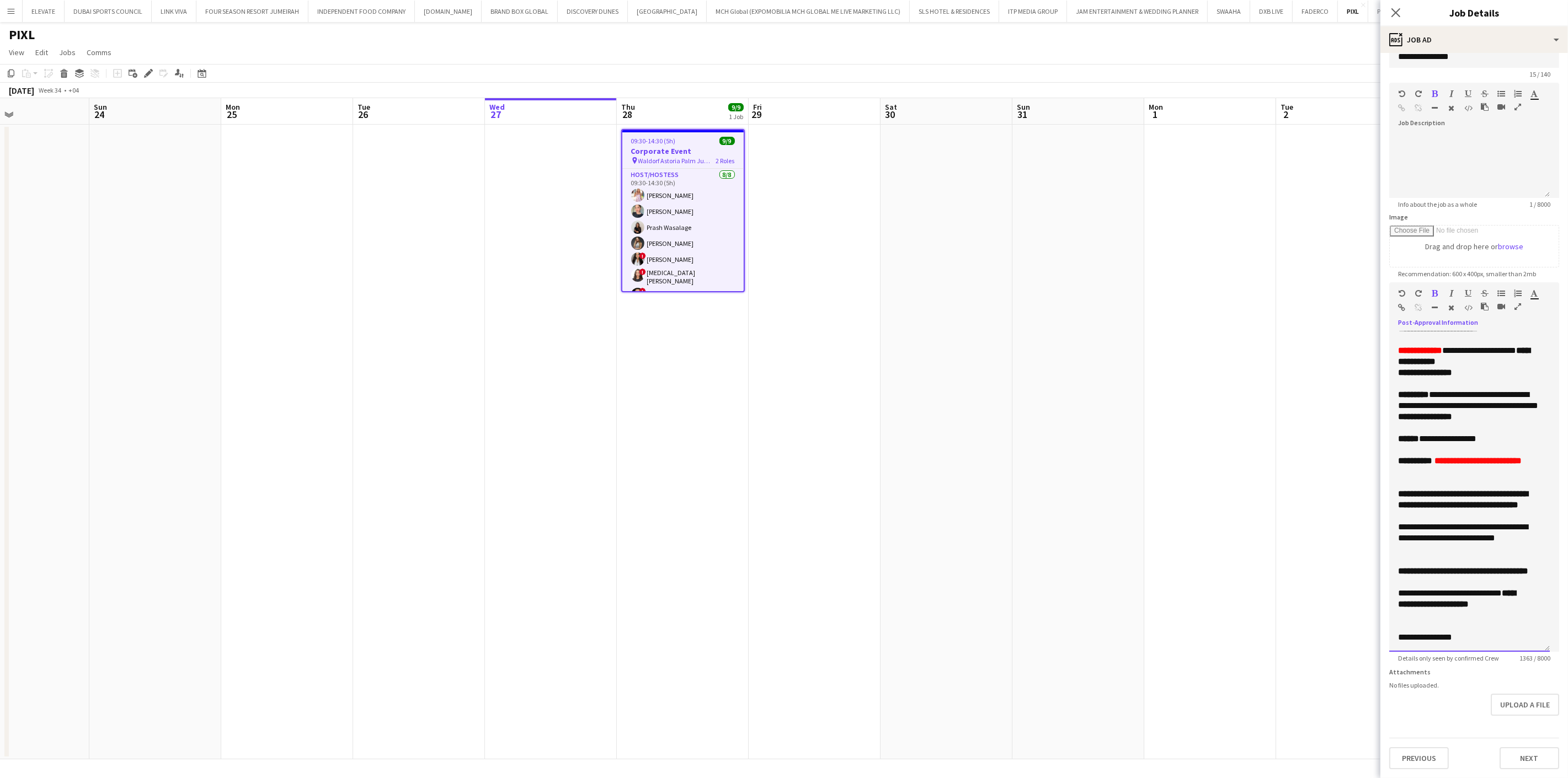
drag, startPoint x: 1438, startPoint y: 578, endPoint x: 1398, endPoint y: 579, distance: 40.0
click at [1398, 555] on div "**********" at bounding box center [1465, 538] width 134 height 33
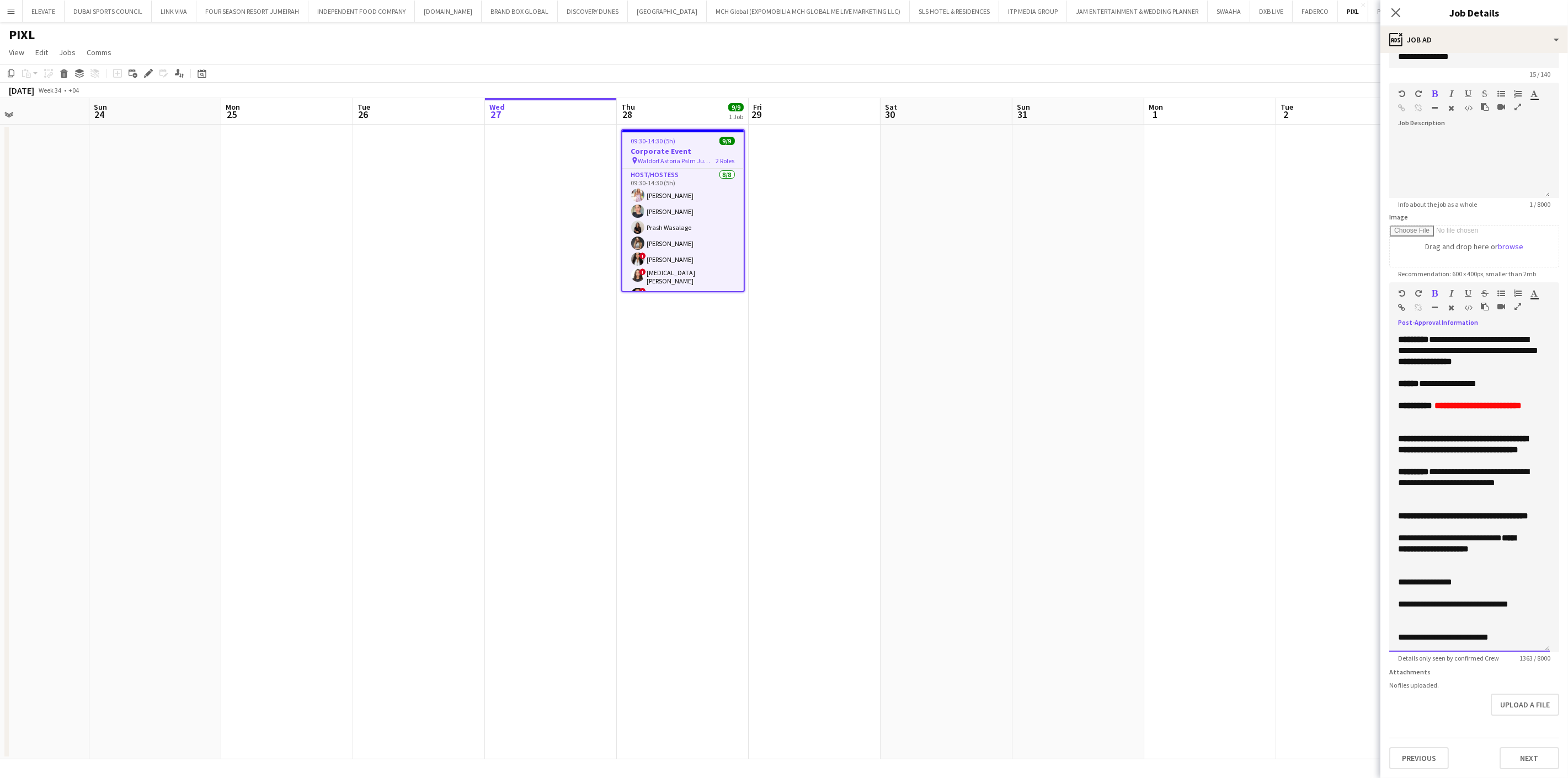
scroll to position [526, 0]
drag, startPoint x: 1426, startPoint y: 578, endPoint x: 1385, endPoint y: 577, distance: 41.0
click at [1385, 577] on form "**********" at bounding box center [1474, 405] width 188 height 729
click at [1459, 602] on div "**********" at bounding box center [1465, 610] width 134 height 22
click at [1463, 608] on div "**********" at bounding box center [1465, 610] width 134 height 22
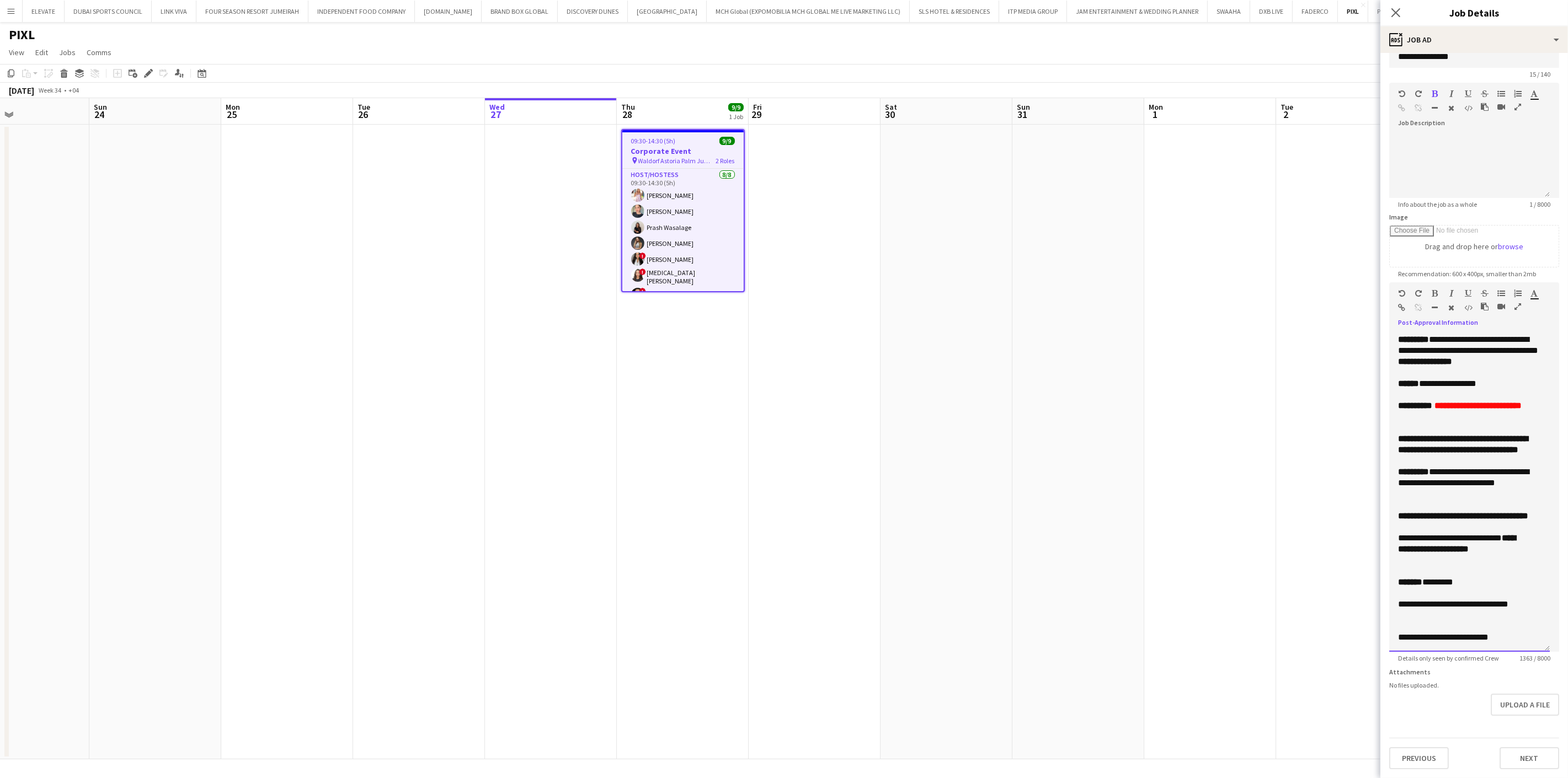
drag, startPoint x: 1433, startPoint y: 608, endPoint x: 1380, endPoint y: 599, distance: 53.8
click at [1380, 599] on body "Menu Boards Boards Boards All jobs Status Workforce Workforce My Workforce Recr…" at bounding box center [784, 389] width 1568 height 778
click at [1433, 632] on div "**********" at bounding box center [1465, 638] width 134 height 11
drag, startPoint x: 1433, startPoint y: 630, endPoint x: 1398, endPoint y: 631, distance: 35.0
click at [1398, 632] on div "**********" at bounding box center [1465, 638] width 134 height 11
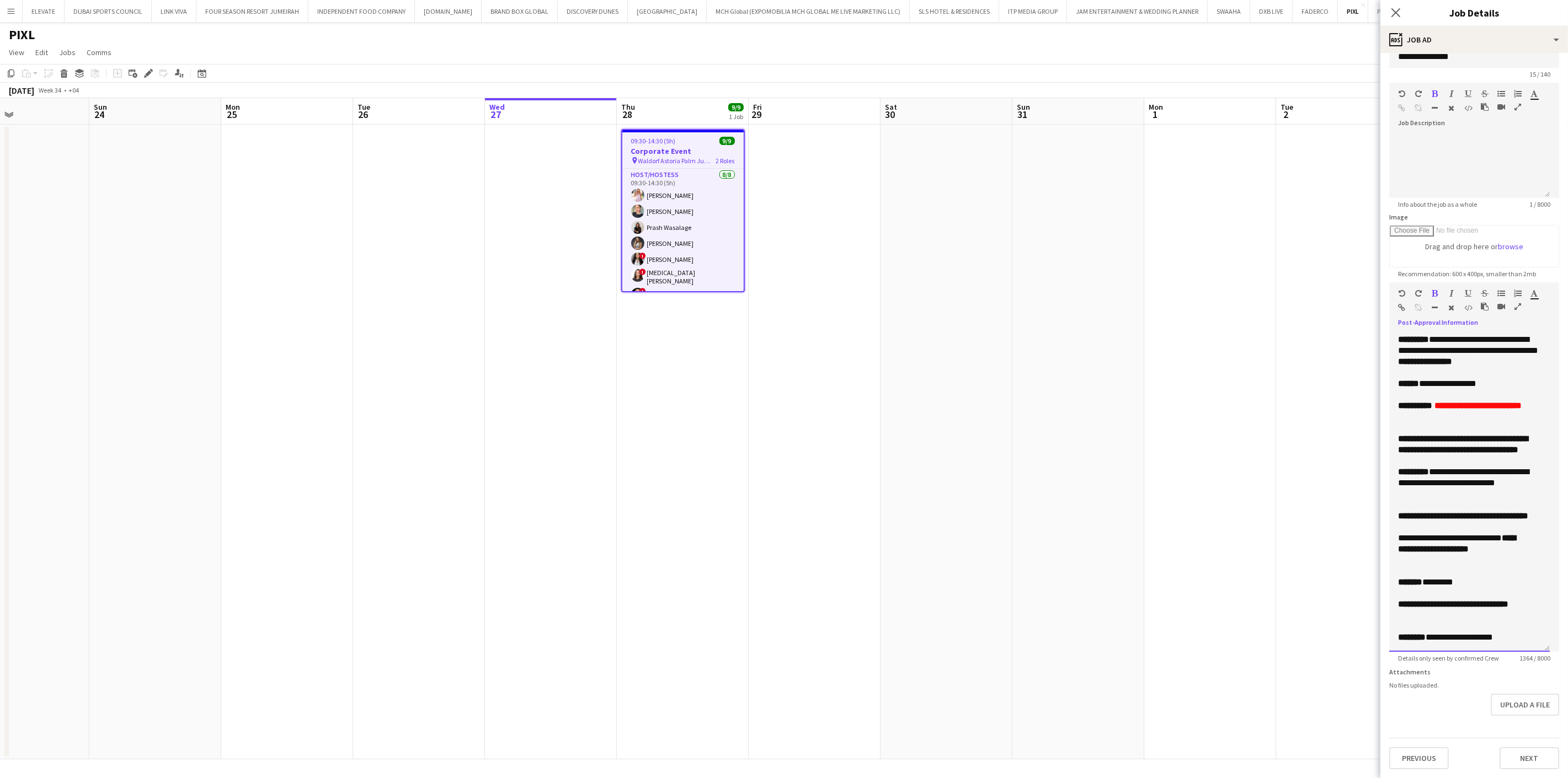
click at [1447, 610] on div "**********" at bounding box center [1465, 610] width 134 height 22
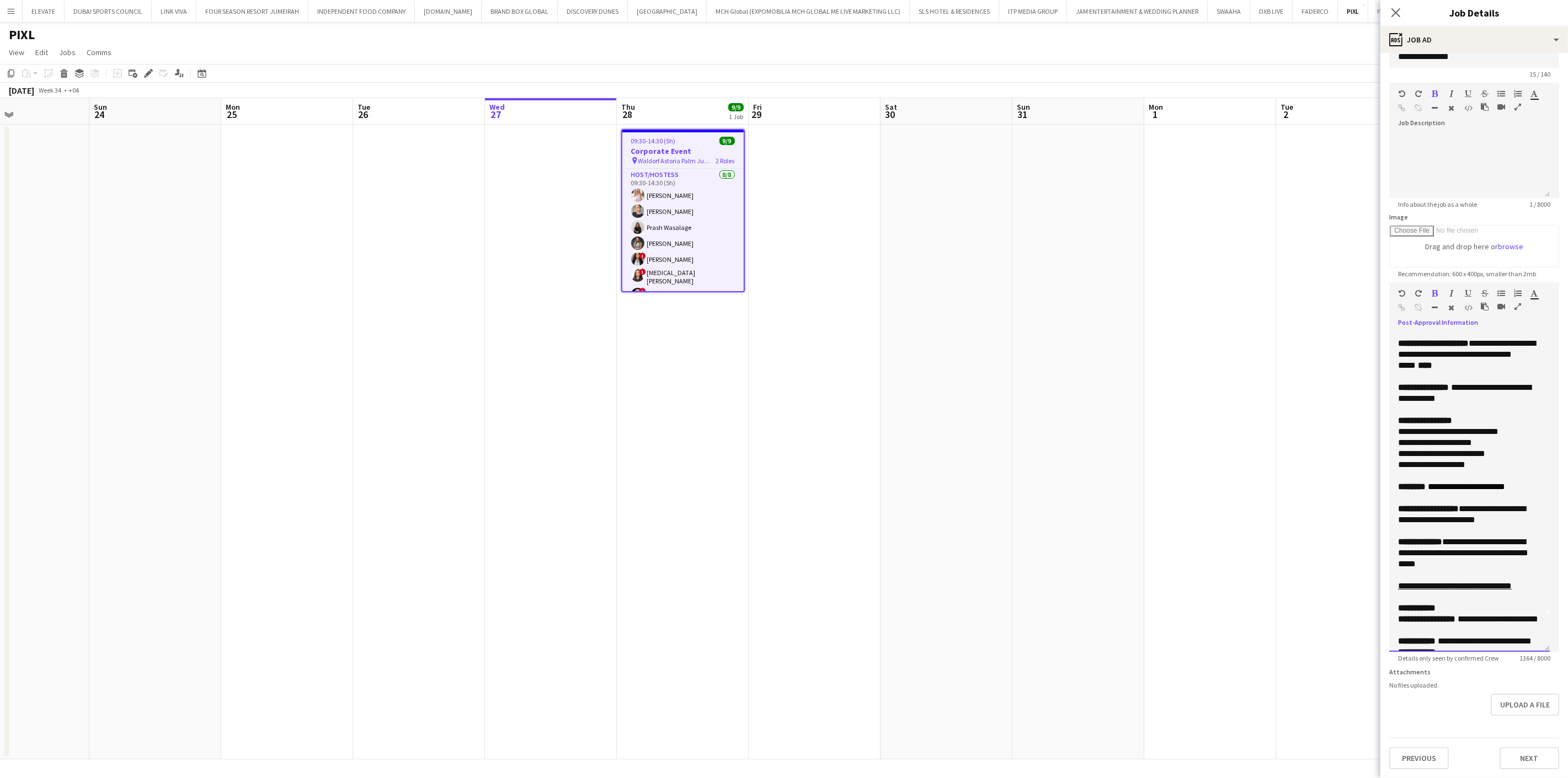
scroll to position [0, 0]
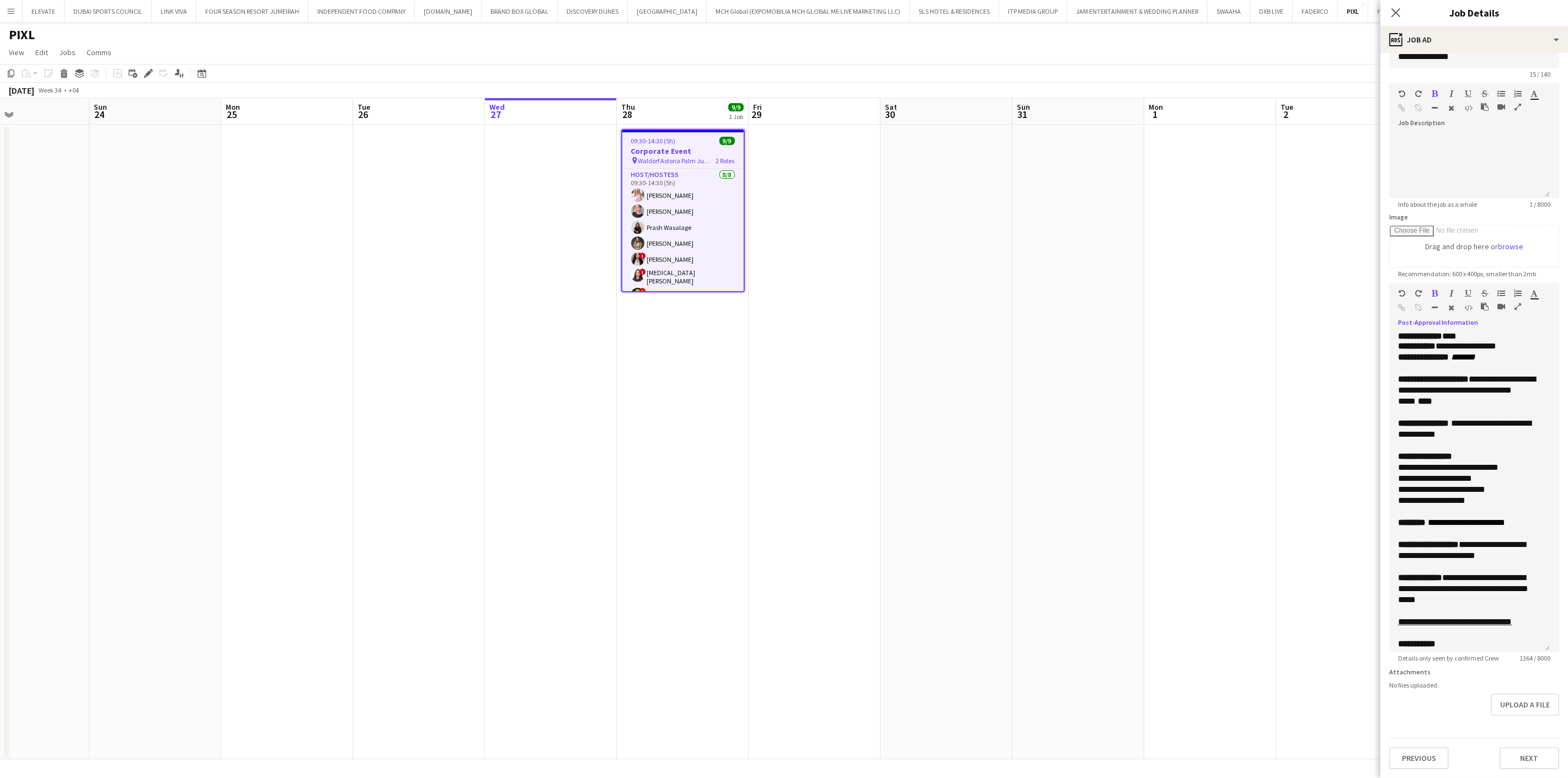
click at [1514, 694] on form "**********" at bounding box center [1474, 405] width 188 height 729
click at [1515, 708] on button "Upload a file" at bounding box center [1525, 705] width 68 height 22
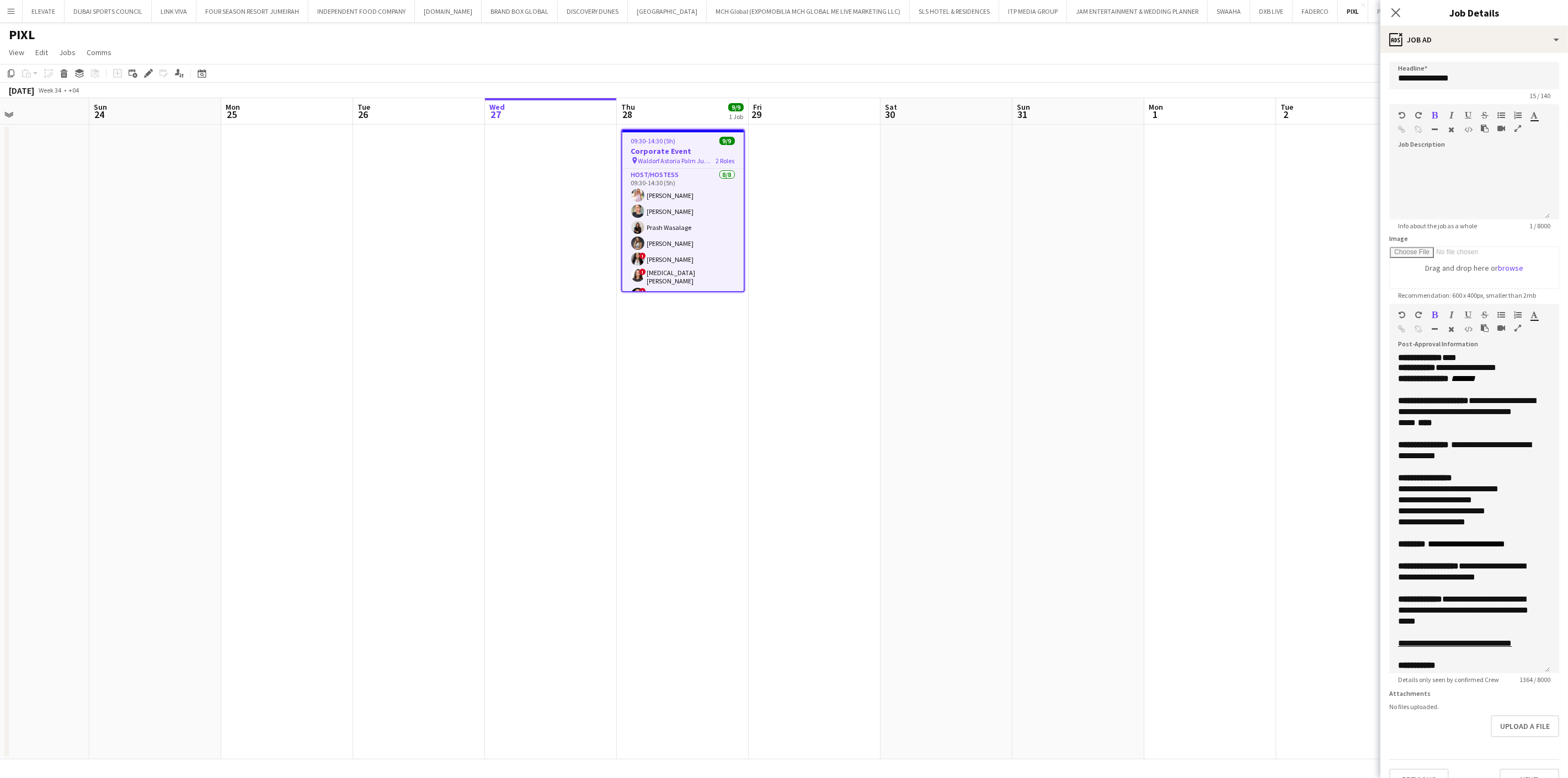
click at [979, 366] on app-date-cell at bounding box center [946, 442] width 132 height 635
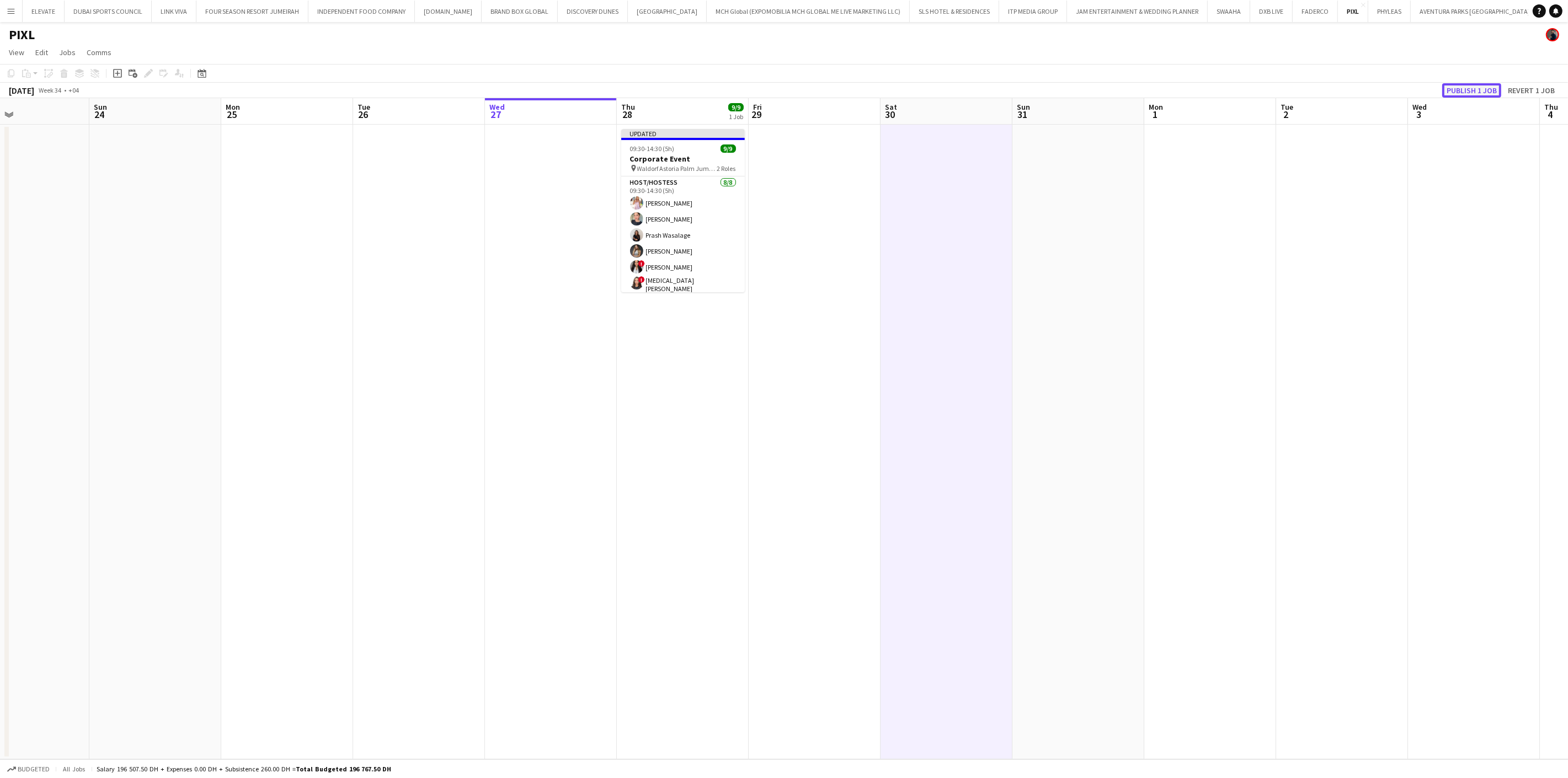
click at [1475, 89] on button "Publish 1 job" at bounding box center [1472, 90] width 59 height 15
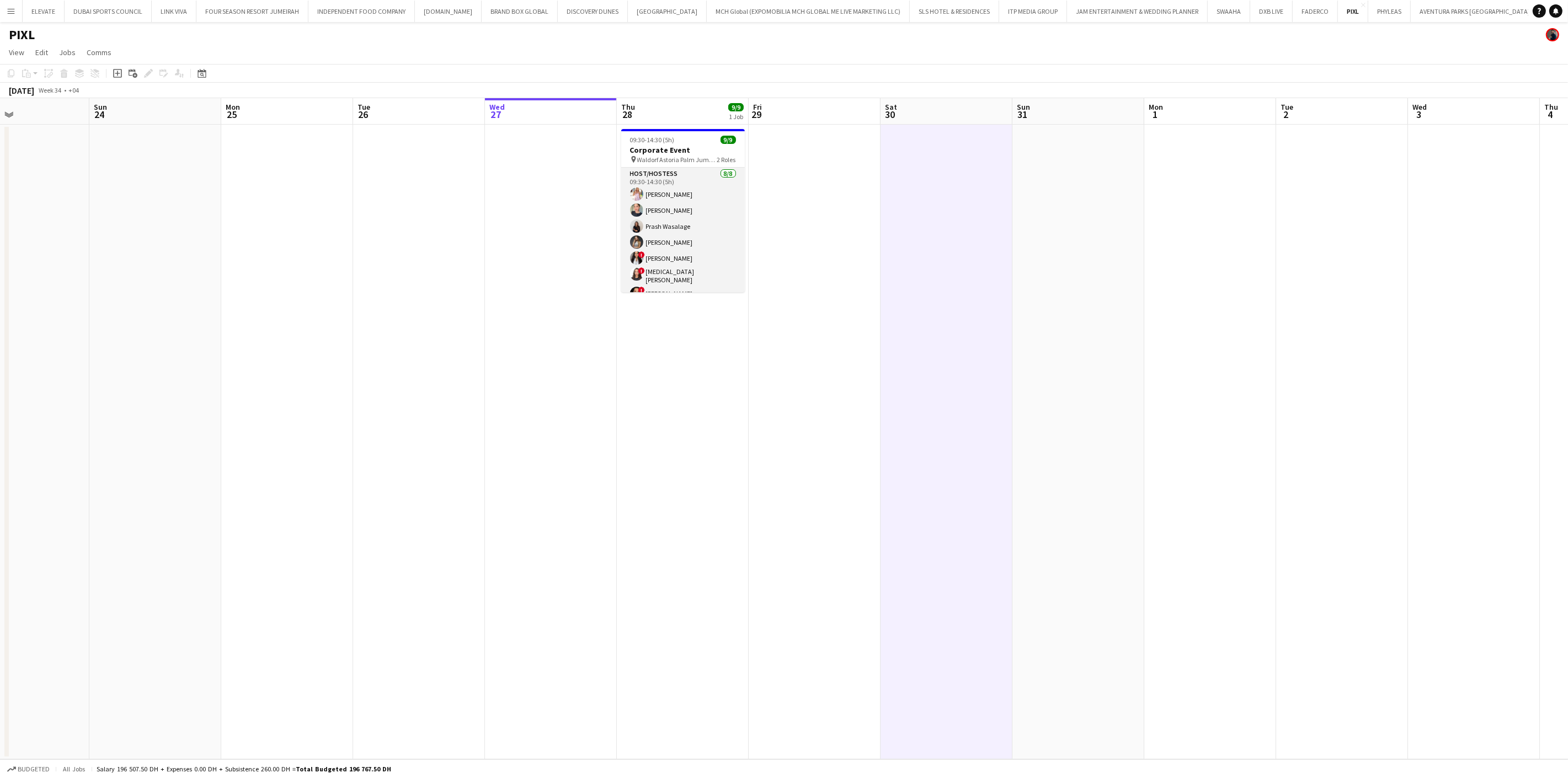
click at [675, 216] on app-card-role "Host/Hostess [DATE] 09:30-14:30 (5h) [PERSON_NAME] Prash Wasalage Kseniya Papov…" at bounding box center [683, 244] width 124 height 153
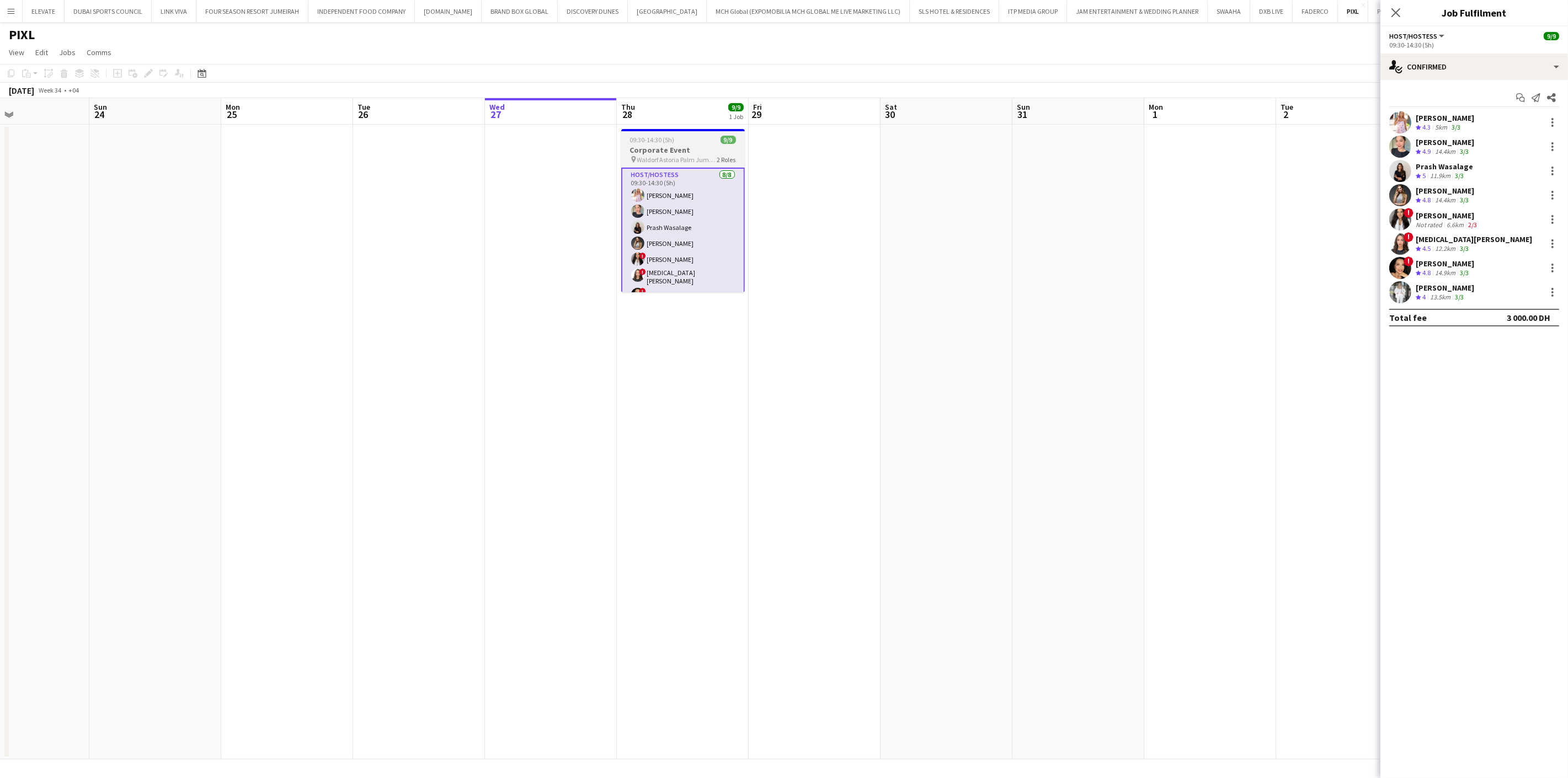
click at [674, 152] on h3 "Corporate Event" at bounding box center [683, 150] width 124 height 10
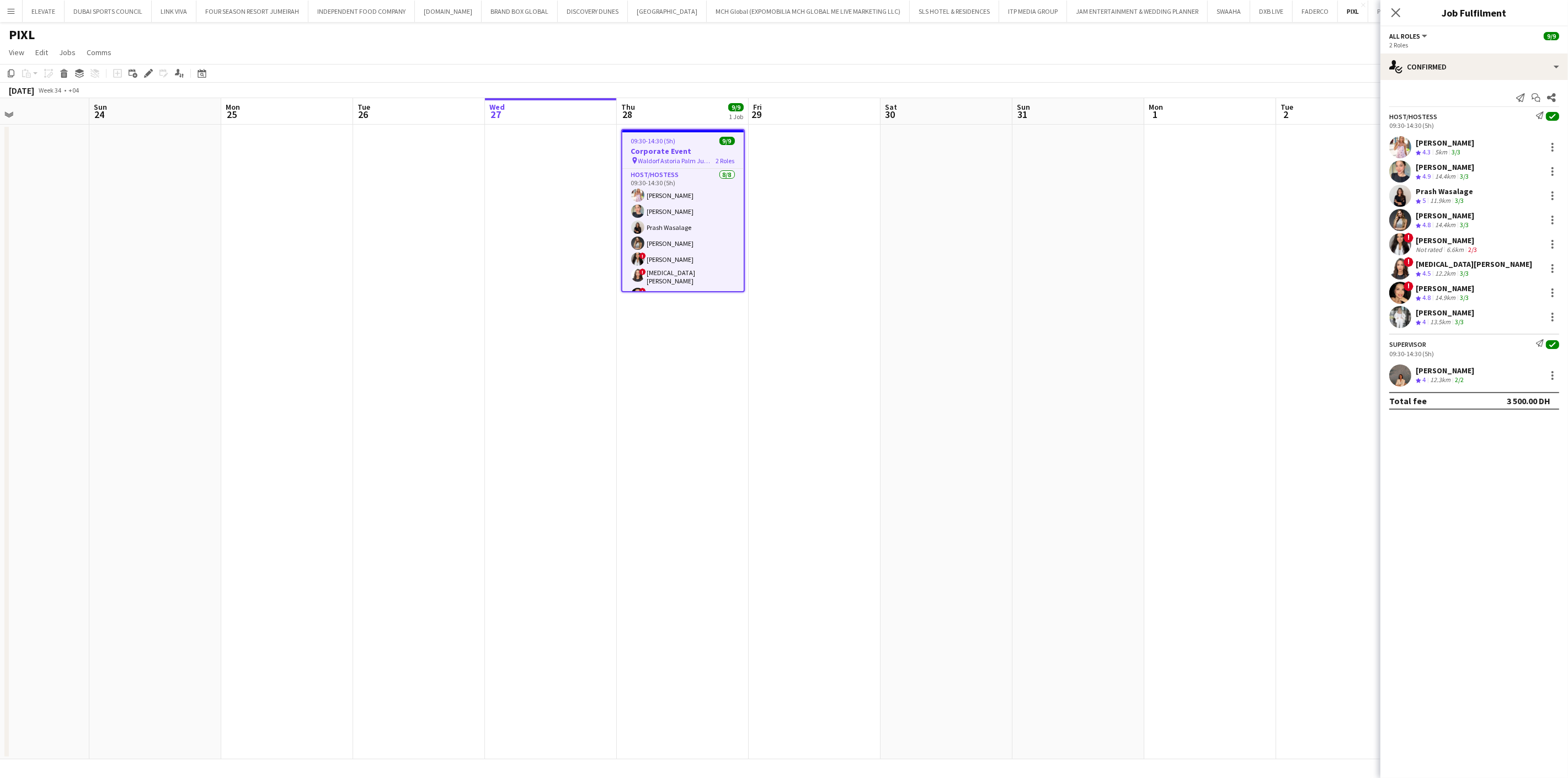
click at [1484, 141] on div "[PERSON_NAME] Crew rating 4.3 5km 3/3" at bounding box center [1474, 147] width 188 height 22
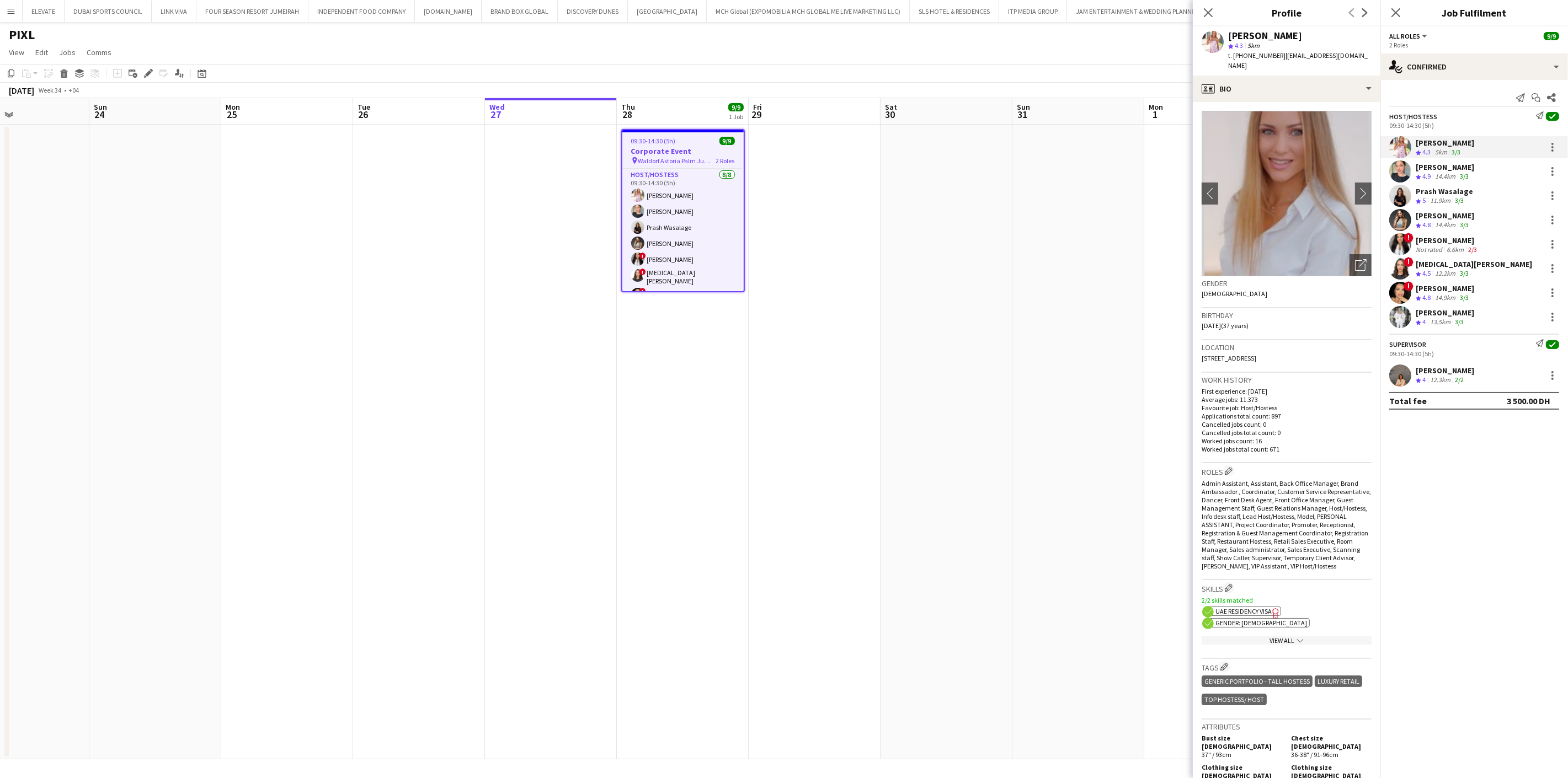
drag, startPoint x: 1281, startPoint y: 56, endPoint x: 1255, endPoint y: 62, distance: 26.7
click at [1255, 62] on div "[PERSON_NAME] star 4.3 5km t. [PHONE_NUMBER] | [EMAIL_ADDRESS][DOMAIN_NAME]" at bounding box center [1287, 51] width 188 height 49
copy span "522730560"
click at [1422, 165] on div "[PERSON_NAME]" at bounding box center [1445, 167] width 59 height 10
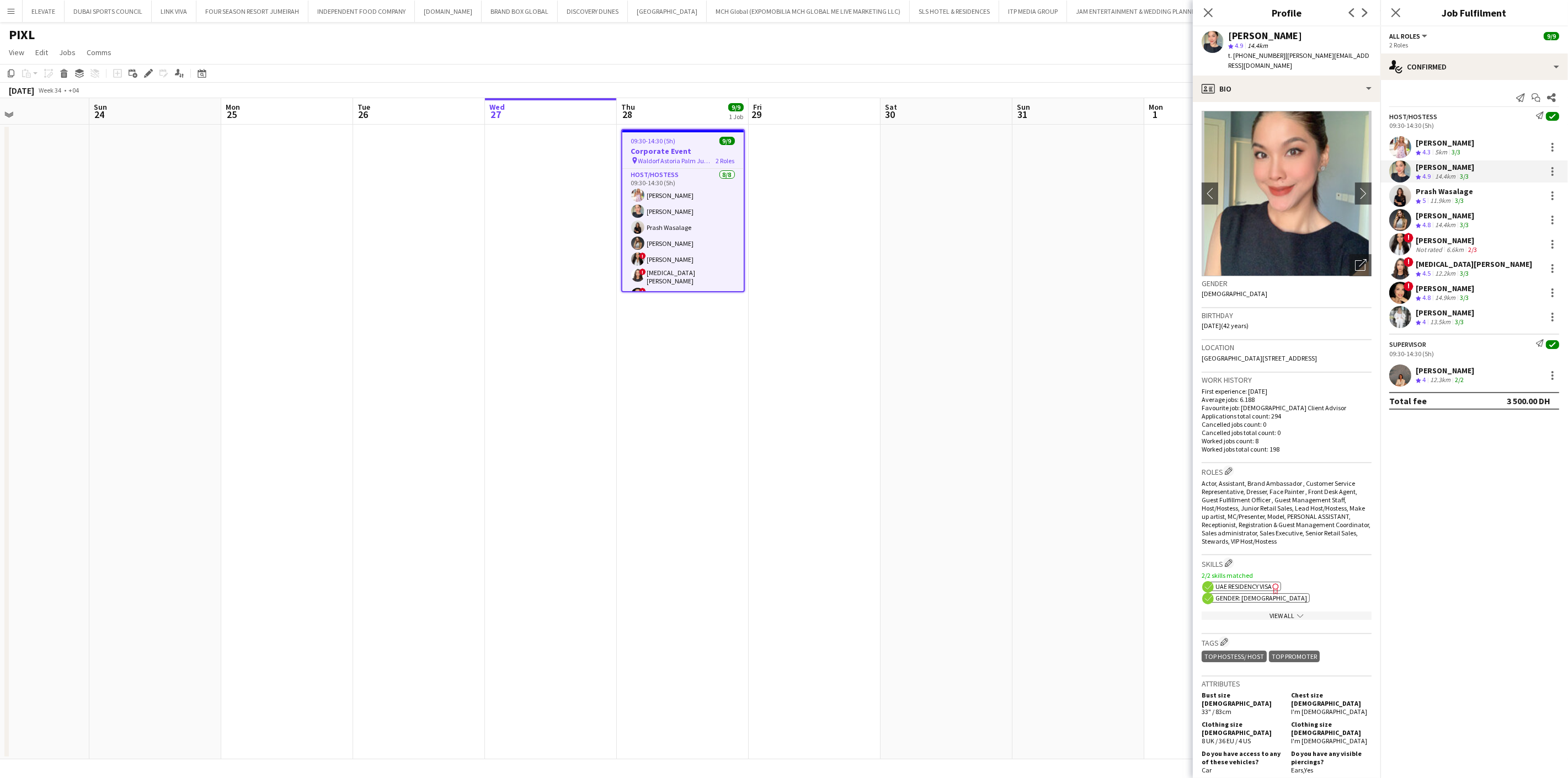
drag, startPoint x: 1275, startPoint y: 55, endPoint x: 1245, endPoint y: 58, distance: 30.1
click at [1245, 58] on span "t. [PHONE_NUMBER]" at bounding box center [1257, 55] width 57 height 8
copy span "557514859"
click at [1433, 195] on div "Prash Wasalage" at bounding box center [1444, 191] width 57 height 10
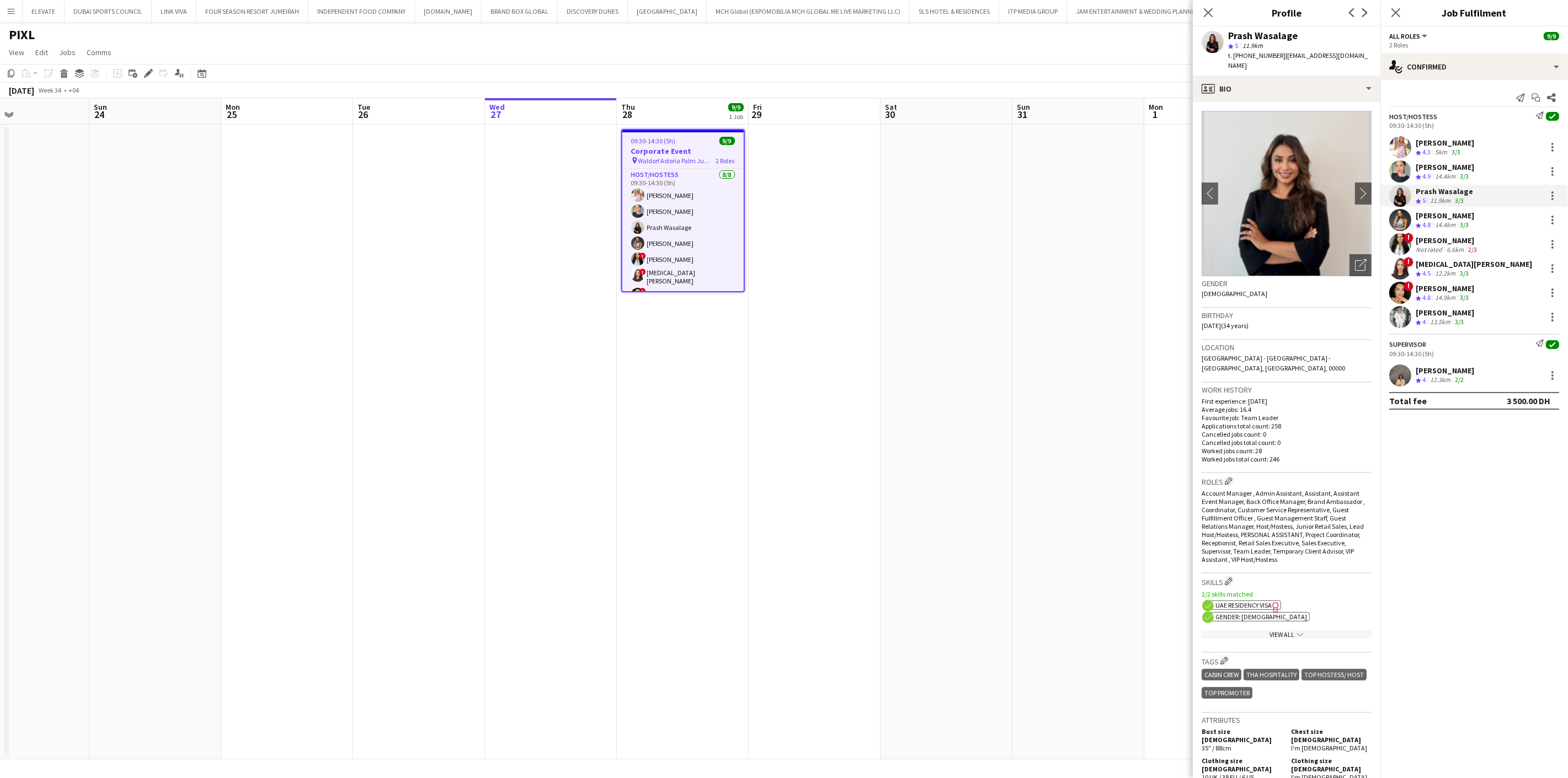
drag, startPoint x: 1275, startPoint y: 52, endPoint x: 1248, endPoint y: 61, distance: 28.5
click at [1248, 61] on div "Prash Wasalage star 5 11.9km t. [PHONE_NUMBER] | [EMAIL_ADDRESS][DOMAIN_NAME]" at bounding box center [1287, 51] width 188 height 49
copy span "585954366"
click at [1465, 220] on div "[PERSON_NAME]" at bounding box center [1445, 216] width 59 height 10
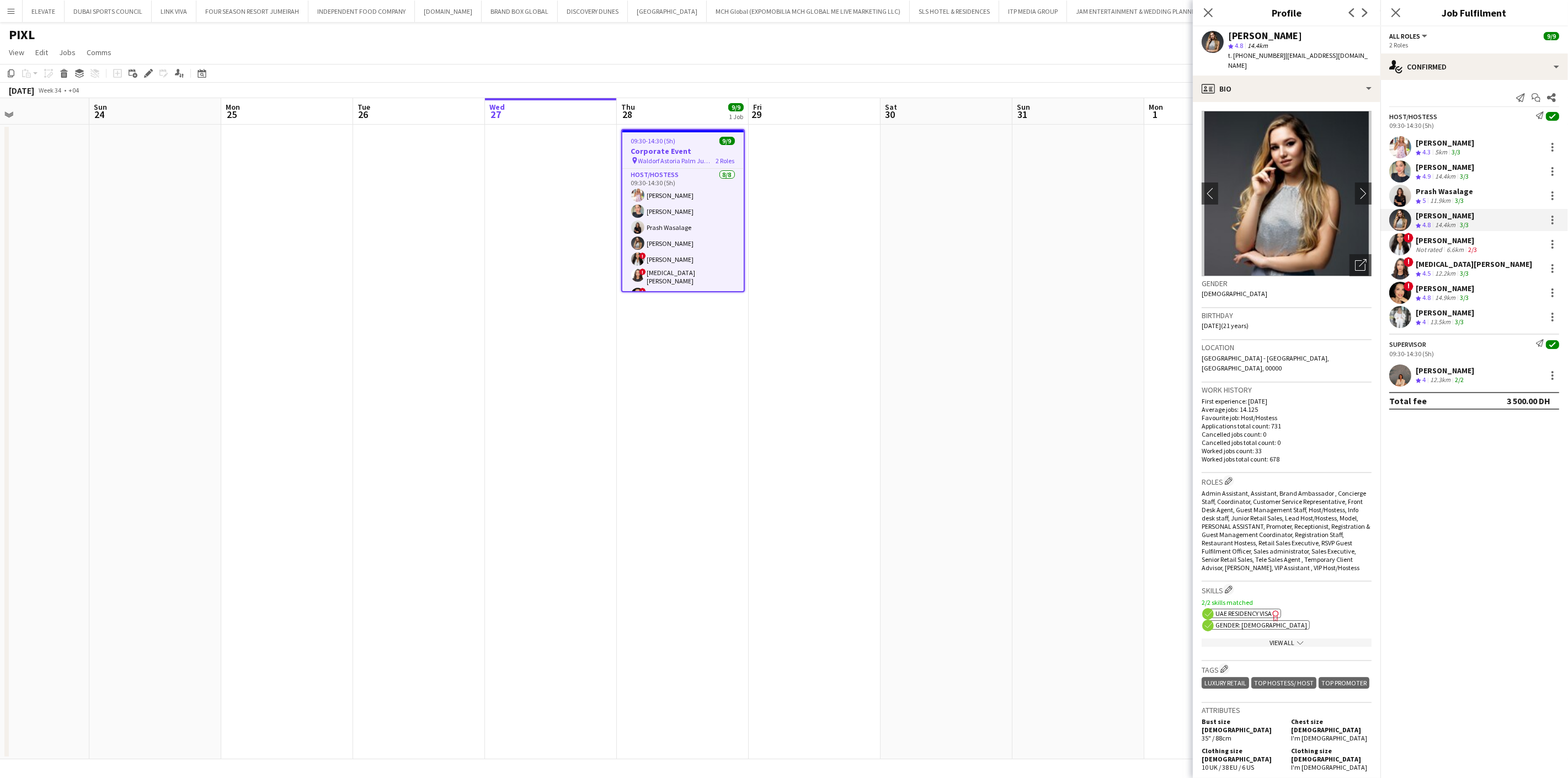
drag, startPoint x: 1275, startPoint y: 57, endPoint x: 1247, endPoint y: 59, distance: 28.1
click at [1247, 59] on span "t. [PHONE_NUMBER]" at bounding box center [1257, 55] width 57 height 8
copy span "523867186"
click at [1450, 244] on div "[PERSON_NAME]" at bounding box center [1447, 240] width 64 height 10
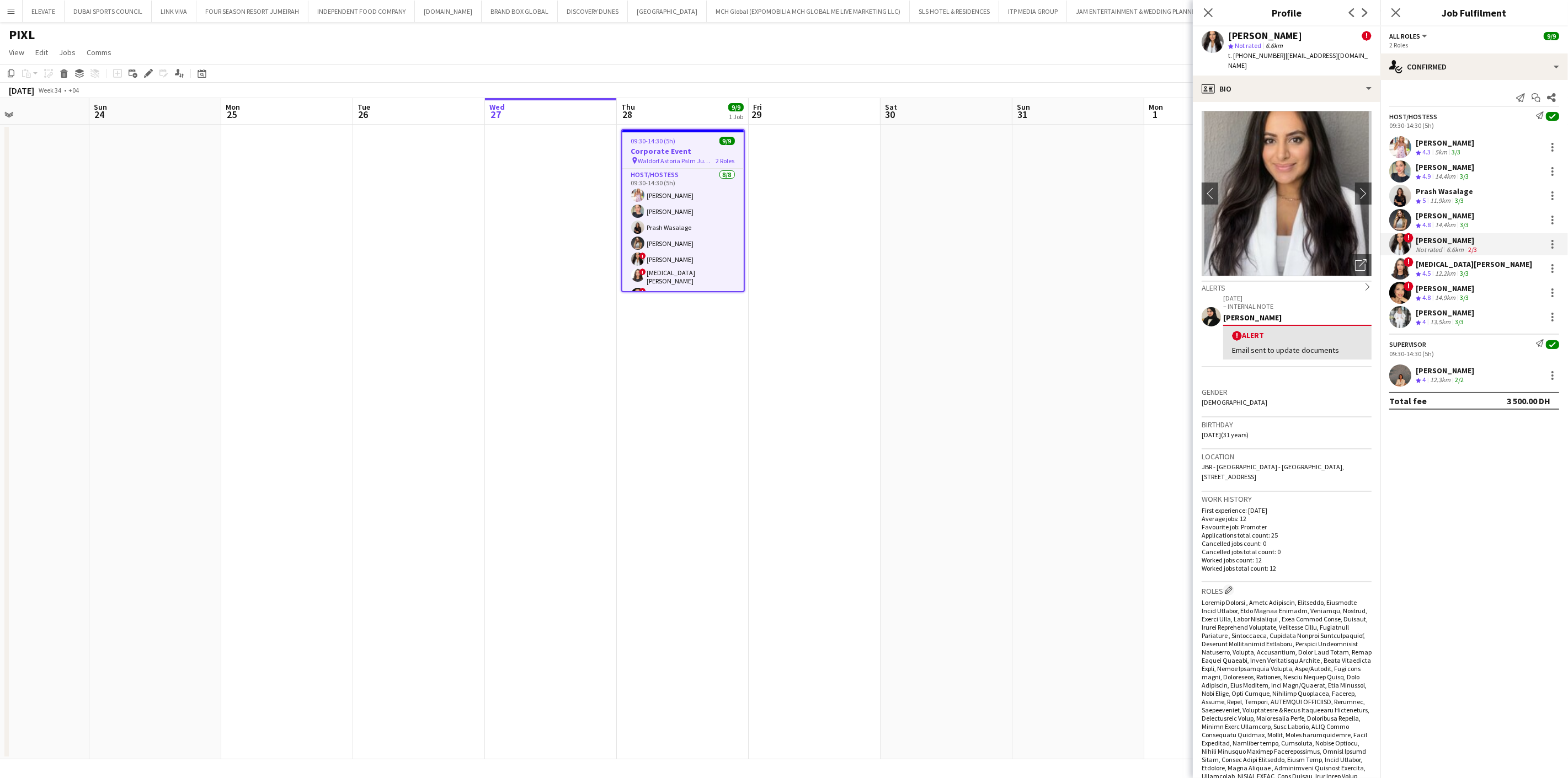
drag, startPoint x: 1275, startPoint y: 59, endPoint x: 1259, endPoint y: 61, distance: 16.1
click at [1259, 61] on div "Mayara Do [PERSON_NAME] ! star Not rated 6.6km t. [PHONE_NUMBER] | [EMAIL_ADDRE…" at bounding box center [1287, 51] width 188 height 49
drag, startPoint x: 1277, startPoint y: 54, endPoint x: 1247, endPoint y: 61, distance: 30.8
click at [1247, 61] on div "t. [PHONE_NUMBER] | [EMAIL_ADDRESS][DOMAIN_NAME]" at bounding box center [1299, 61] width 143 height 20
copy span "522487378"
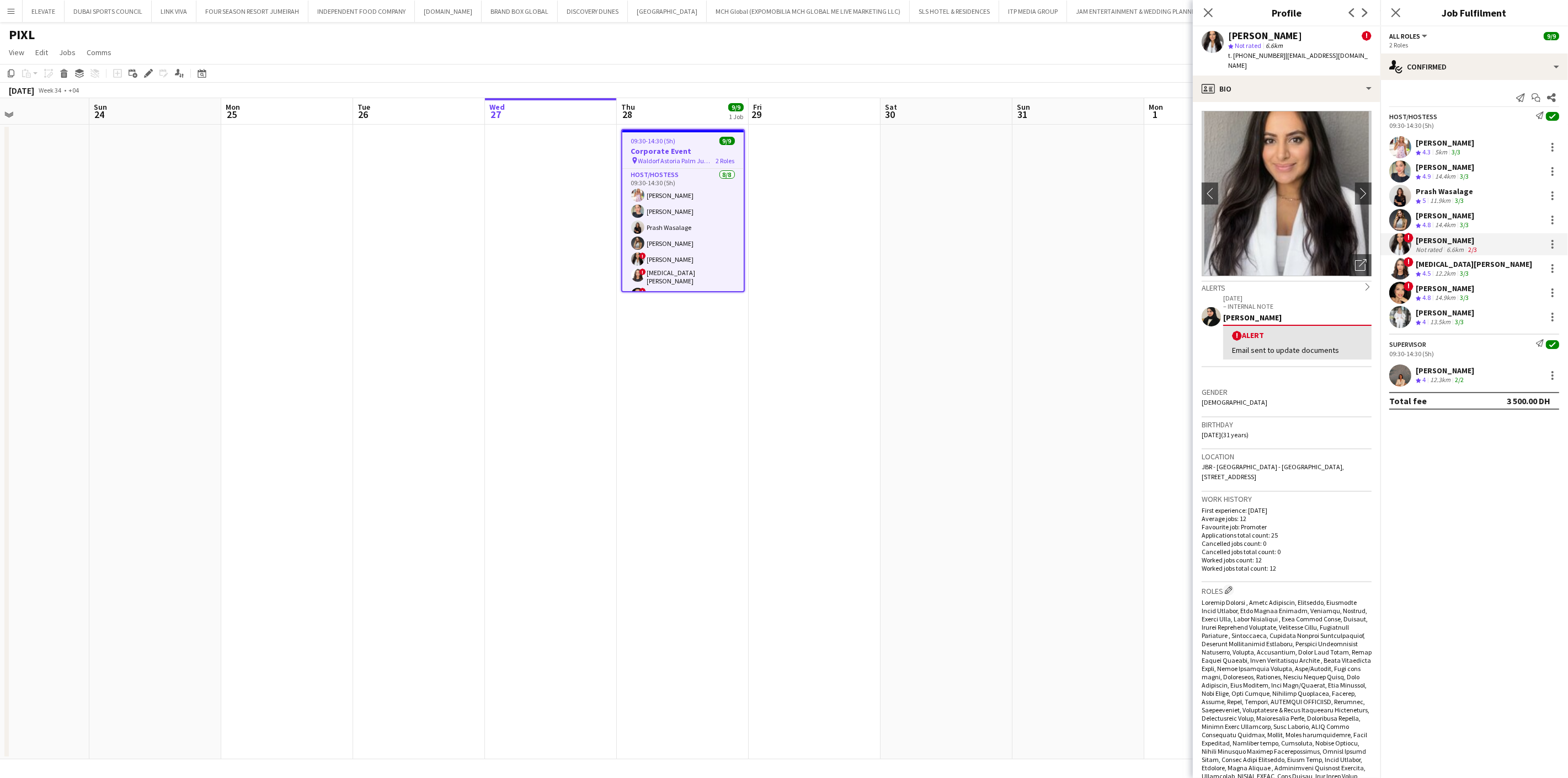
click at [1457, 267] on div "[MEDICAL_DATA][PERSON_NAME]" at bounding box center [1474, 264] width 117 height 10
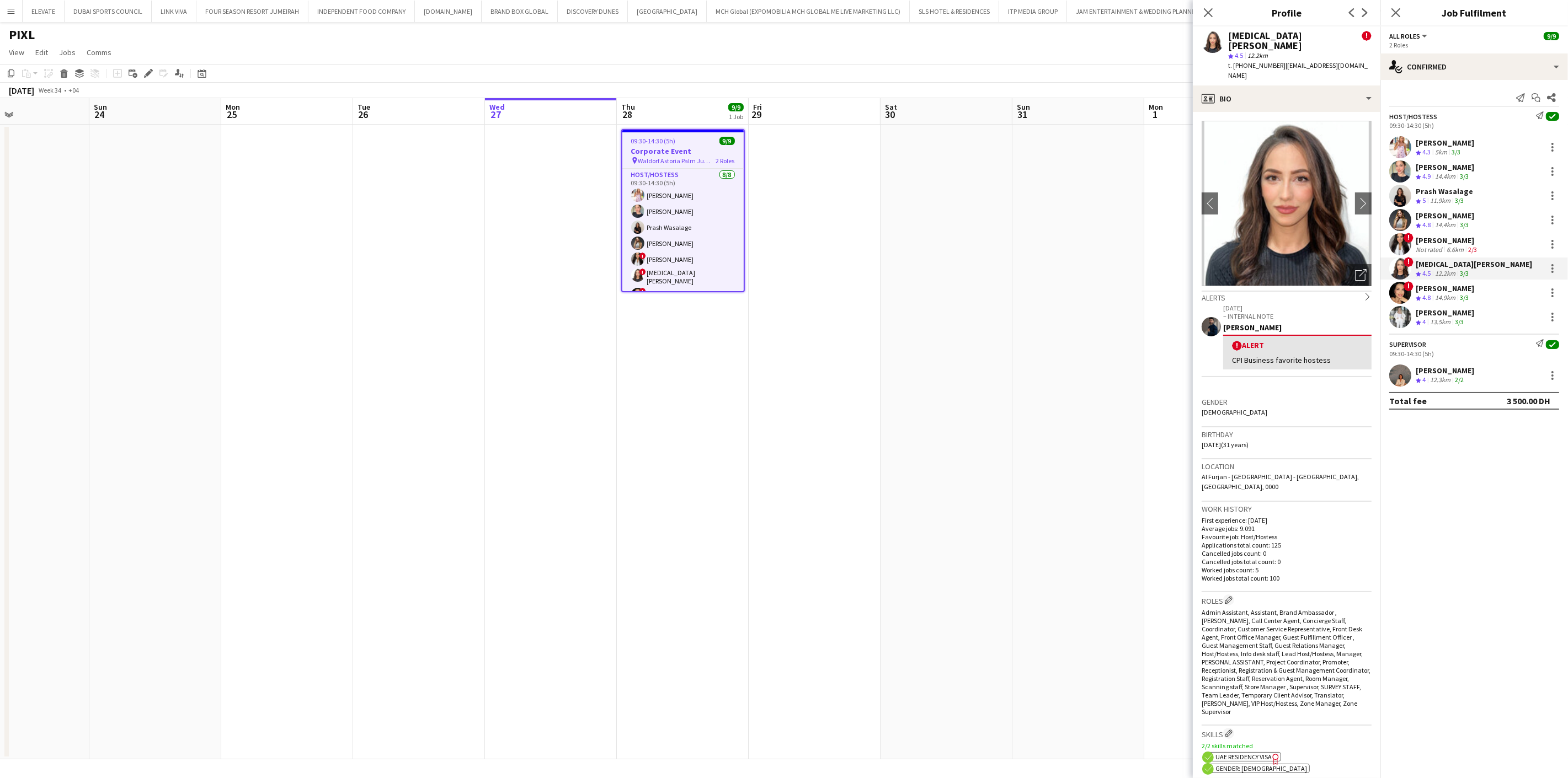
drag, startPoint x: 1275, startPoint y: 53, endPoint x: 1247, endPoint y: 59, distance: 28.6
click at [1247, 61] on div "t. [PHONE_NUMBER] | [EMAIL_ADDRESS][DOMAIN_NAME]" at bounding box center [1299, 70] width 143 height 20
copy span "508664619"
drag, startPoint x: 1422, startPoint y: 295, endPoint x: 1419, endPoint y: 288, distance: 7.6
click at [1422, 295] on span "4.8" at bounding box center [1426, 297] width 8 height 8
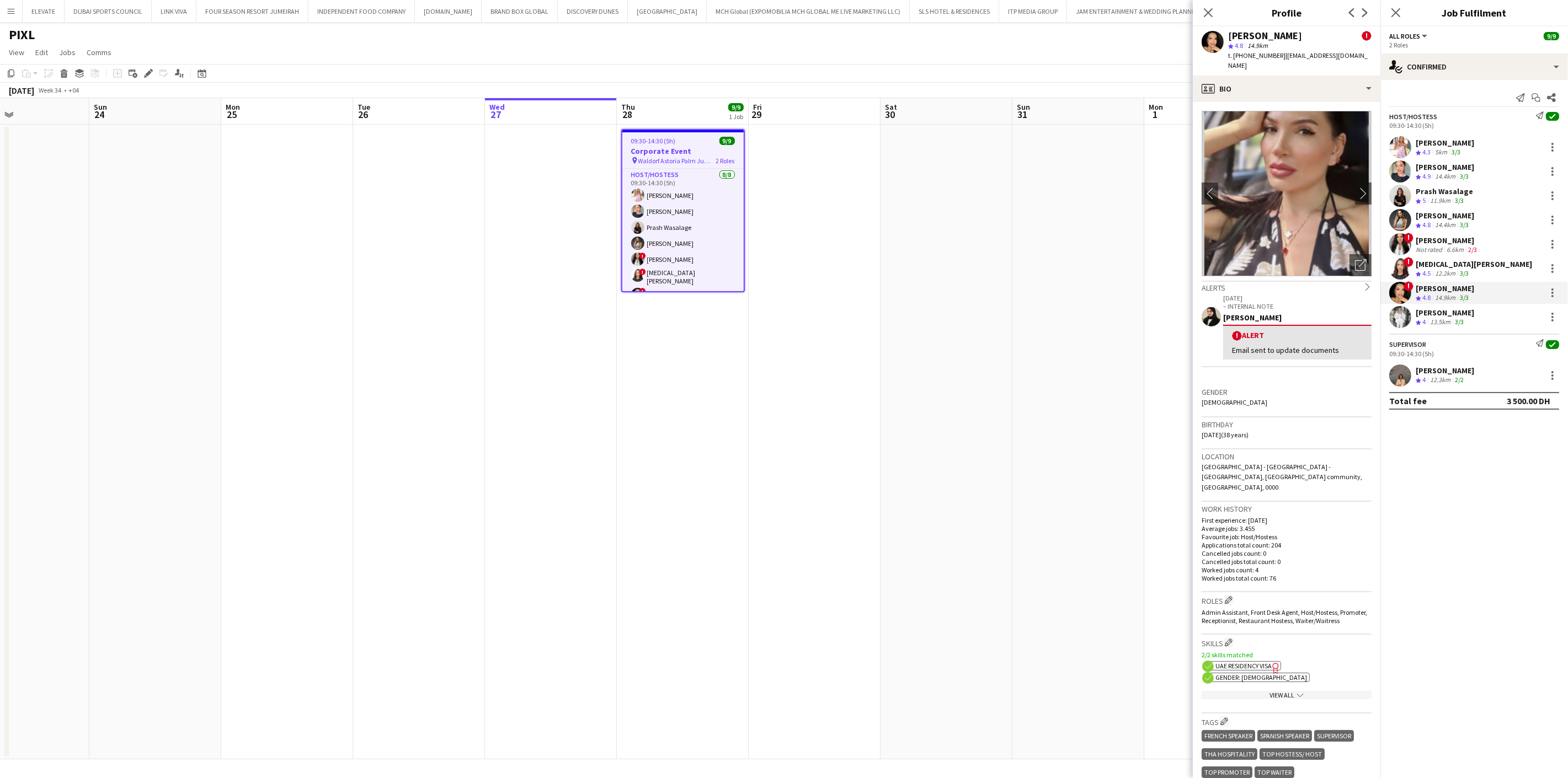
drag, startPoint x: 1275, startPoint y: 55, endPoint x: 1247, endPoint y: 59, distance: 28.3
click at [1247, 59] on div "t. [PHONE_NUMBER] | [EMAIL_ADDRESS][DOMAIN_NAME]" at bounding box center [1299, 61] width 143 height 20
copy span "552730172"
click at [1409, 317] on app-user-avatar at bounding box center [1400, 317] width 22 height 22
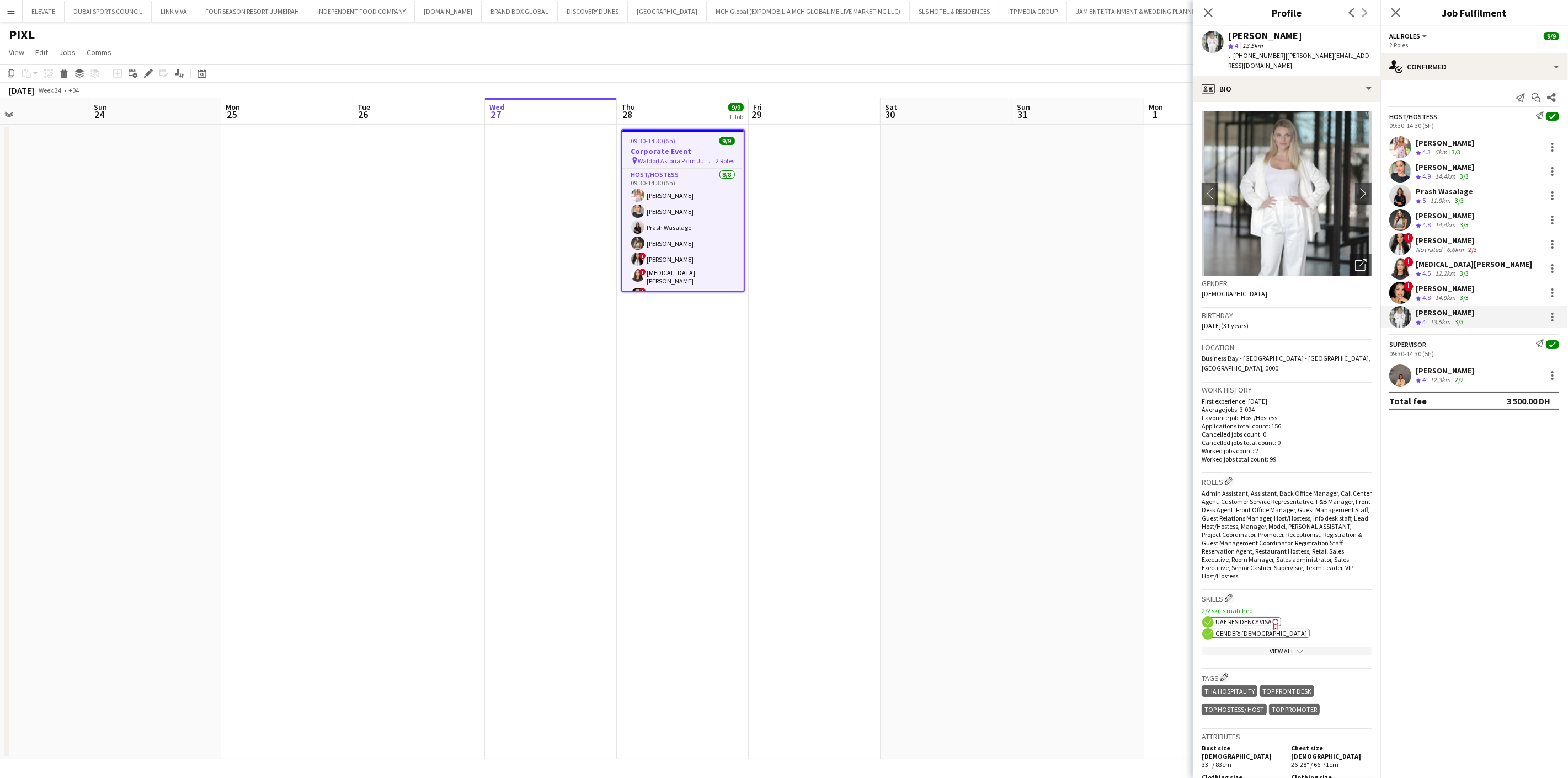
drag, startPoint x: 1275, startPoint y: 56, endPoint x: 1262, endPoint y: 57, distance: 13.0
click at [1262, 57] on span "t. [PHONE_NUMBER]" at bounding box center [1257, 55] width 57 height 8
drag, startPoint x: 1277, startPoint y: 54, endPoint x: 1245, endPoint y: 58, distance: 32.2
click at [1245, 58] on span "t. [PHONE_NUMBER]" at bounding box center [1257, 55] width 57 height 8
copy span "544473778"
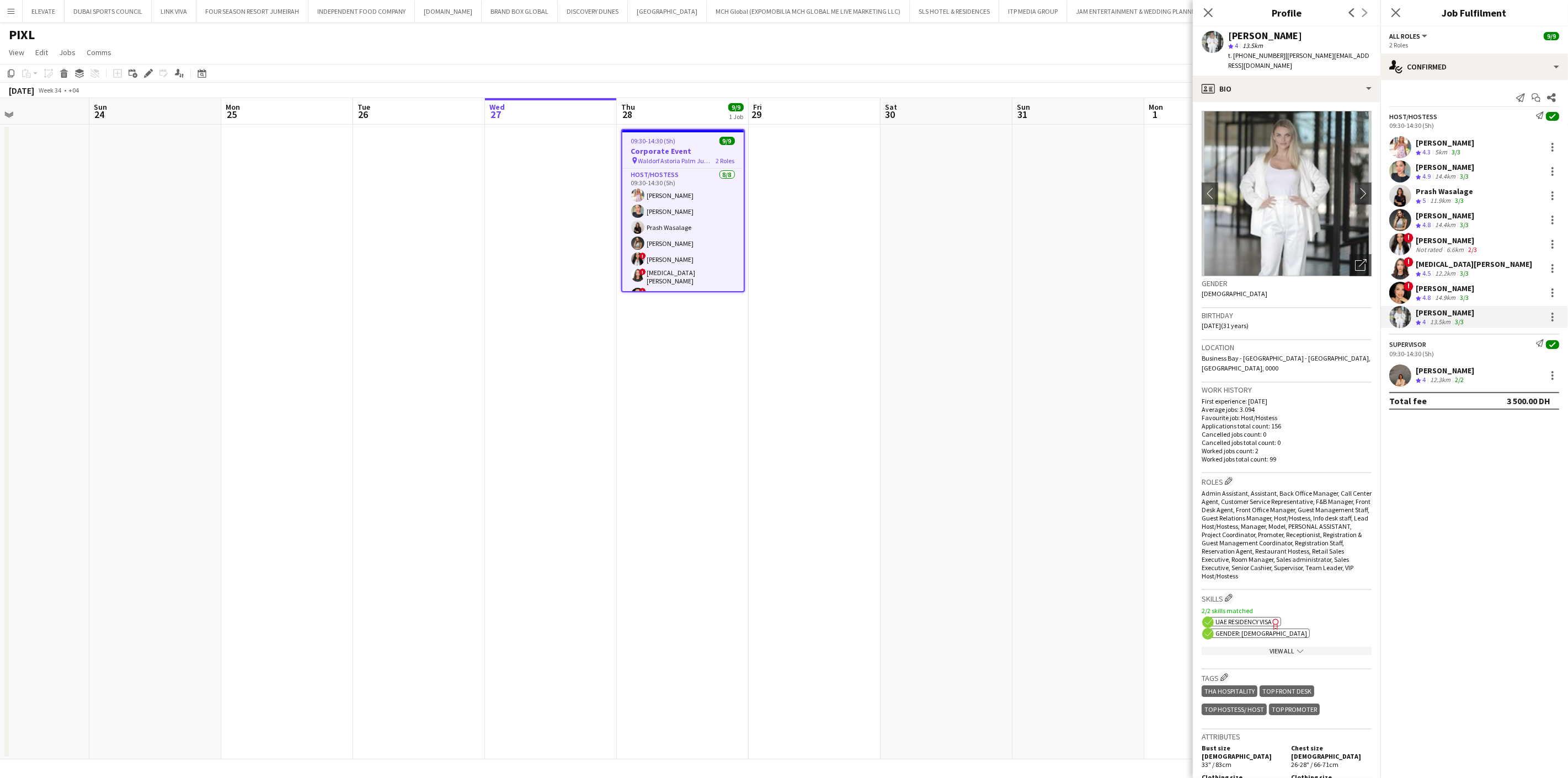
click at [1456, 374] on div "[PERSON_NAME]" at bounding box center [1445, 371] width 59 height 10
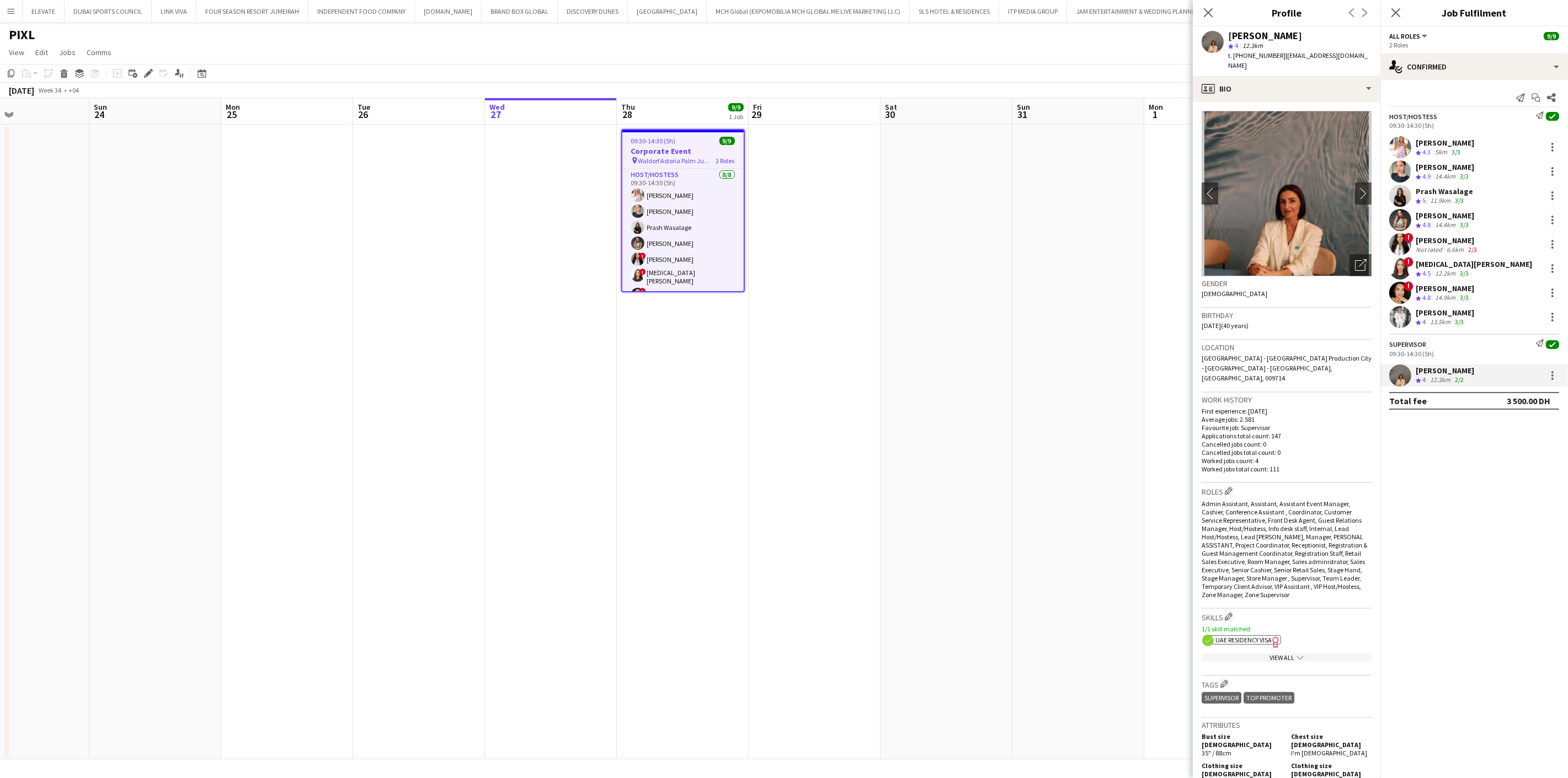
drag, startPoint x: 1276, startPoint y: 57, endPoint x: 1247, endPoint y: 61, distance: 29.3
click at [1247, 61] on div "t. [PHONE_NUMBER] | [EMAIL_ADDRESS][DOMAIN_NAME]" at bounding box center [1299, 61] width 143 height 20
copy span "545475107"
click at [1457, 169] on div "[PERSON_NAME]" at bounding box center [1445, 167] width 59 height 10
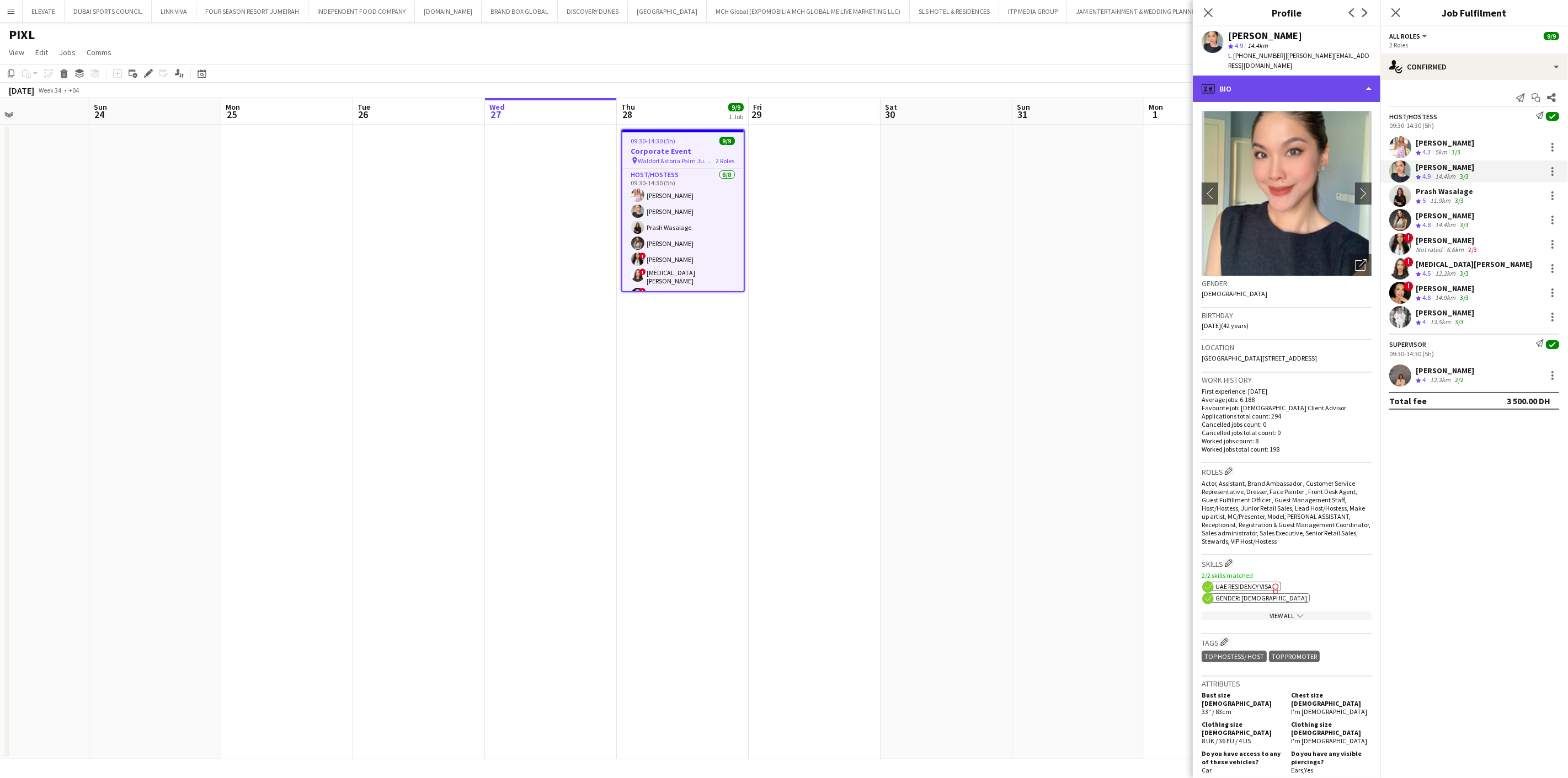
click at [1290, 82] on div "profile Bio" at bounding box center [1287, 89] width 188 height 27
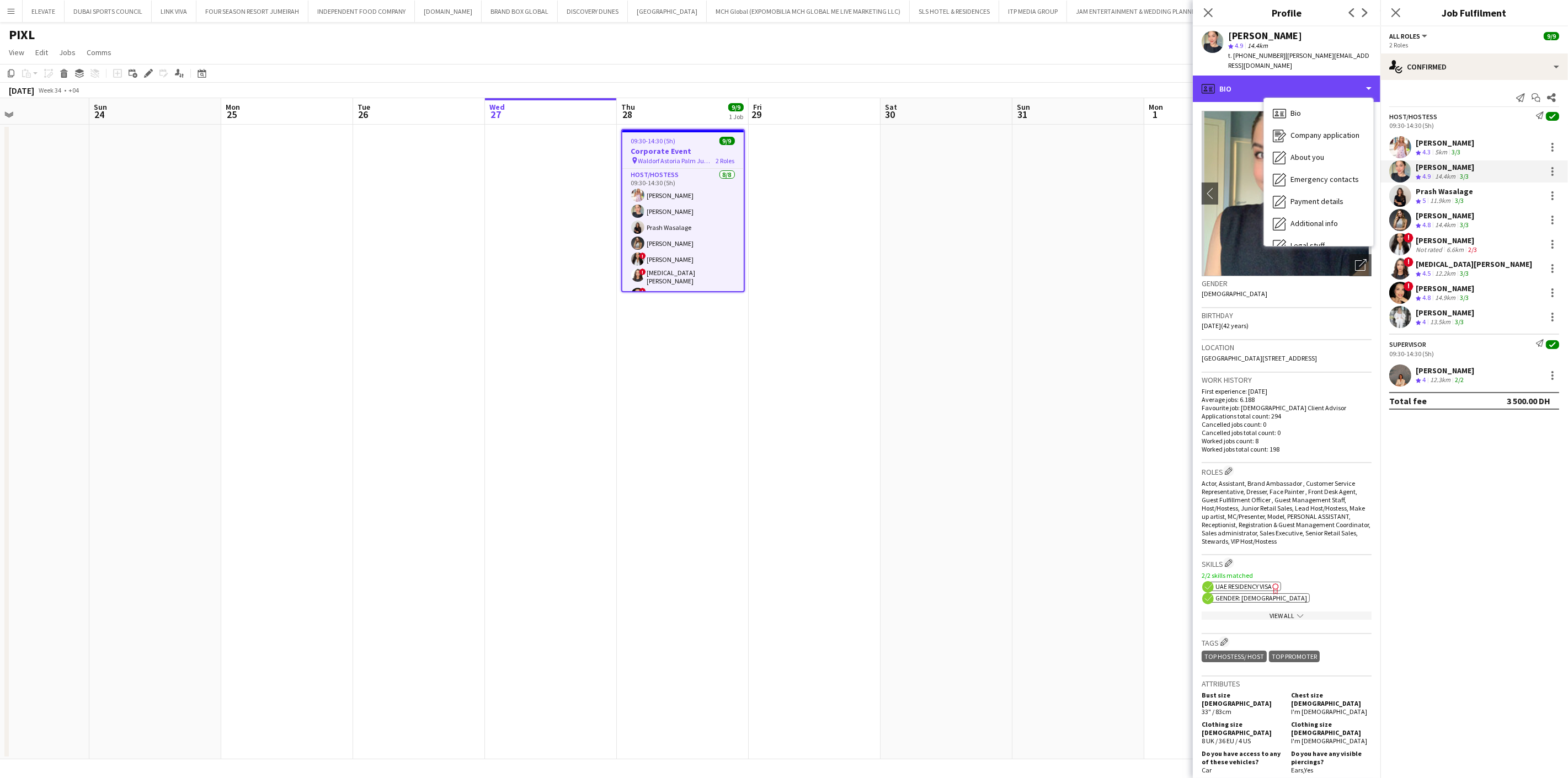
scroll to position [59, 0]
click at [1321, 159] on span "Additional info" at bounding box center [1314, 164] width 47 height 10
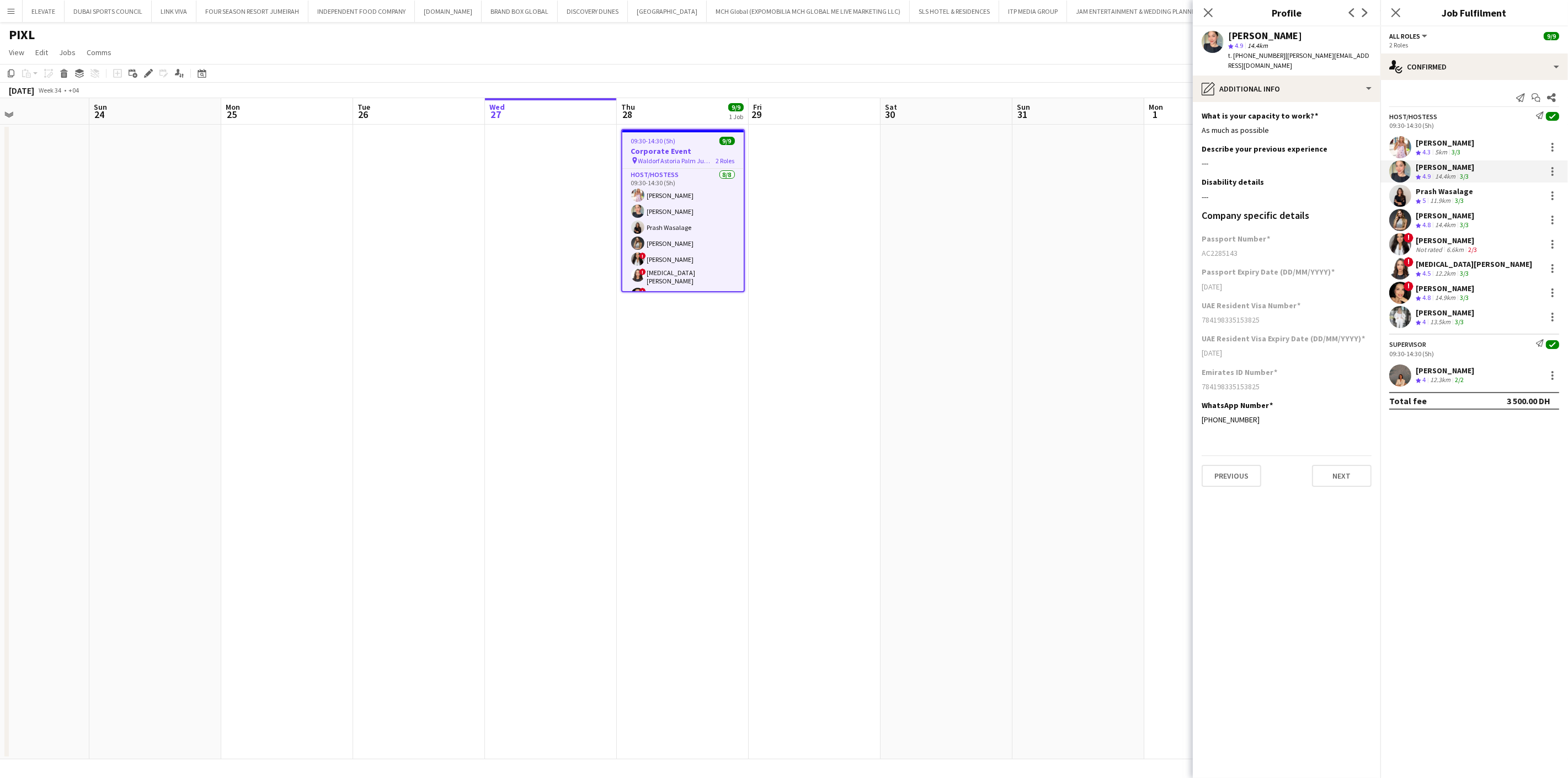
click at [1452, 196] on div "11.9km" at bounding box center [1440, 200] width 25 height 9
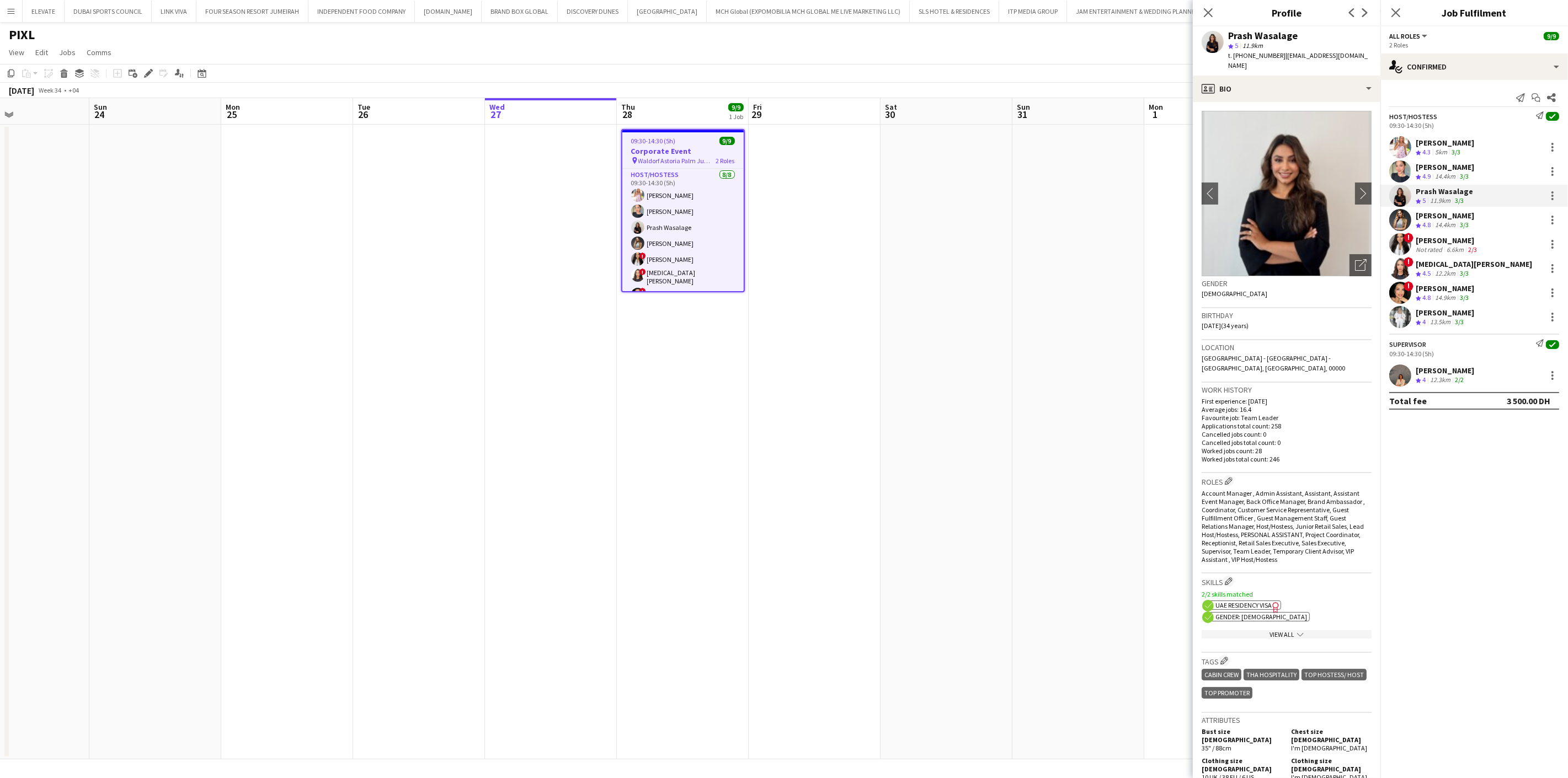
click at [1450, 217] on div "[PERSON_NAME]" at bounding box center [1445, 216] width 59 height 10
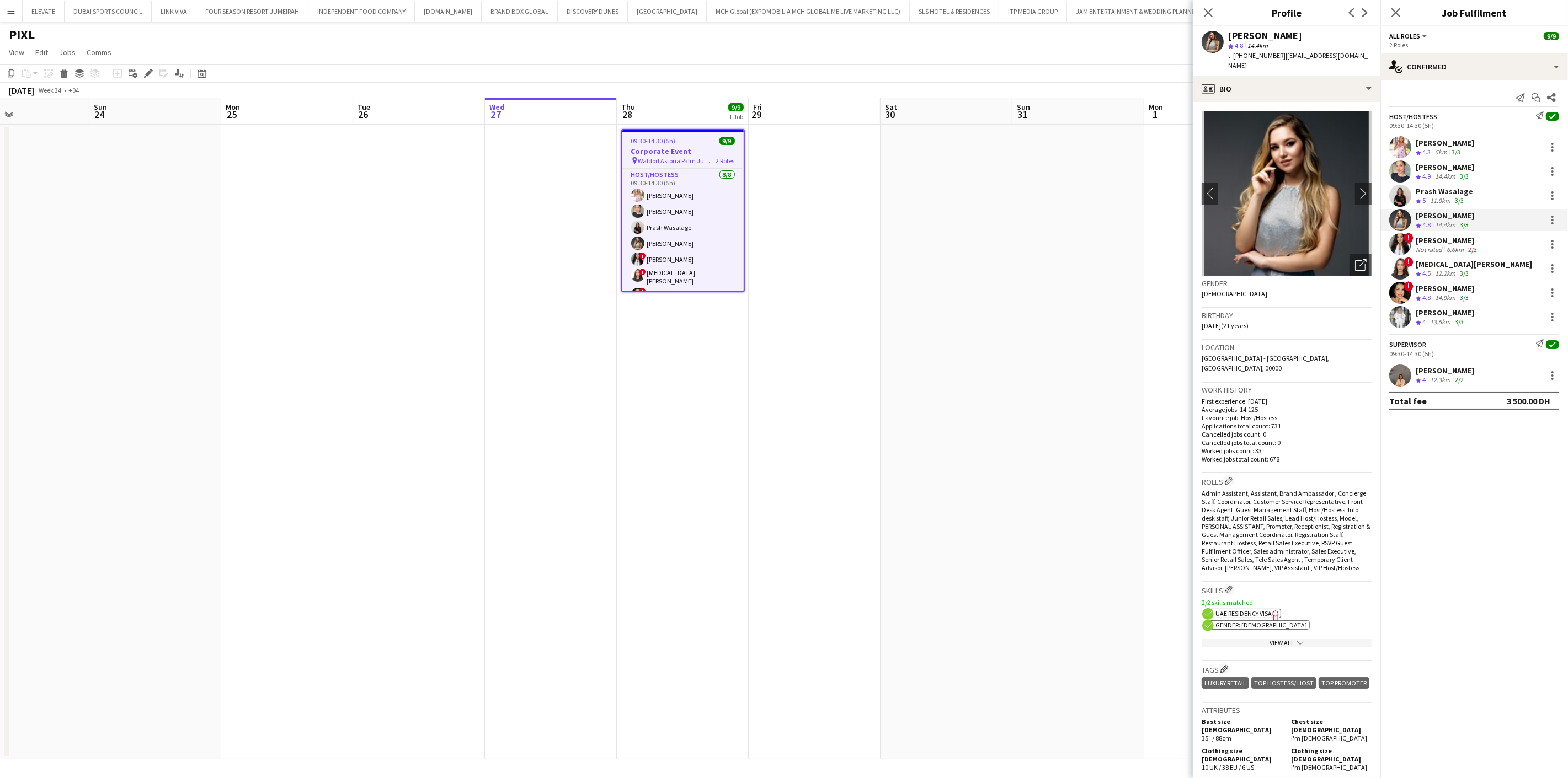
click at [1459, 244] on div "[PERSON_NAME]" at bounding box center [1447, 240] width 64 height 10
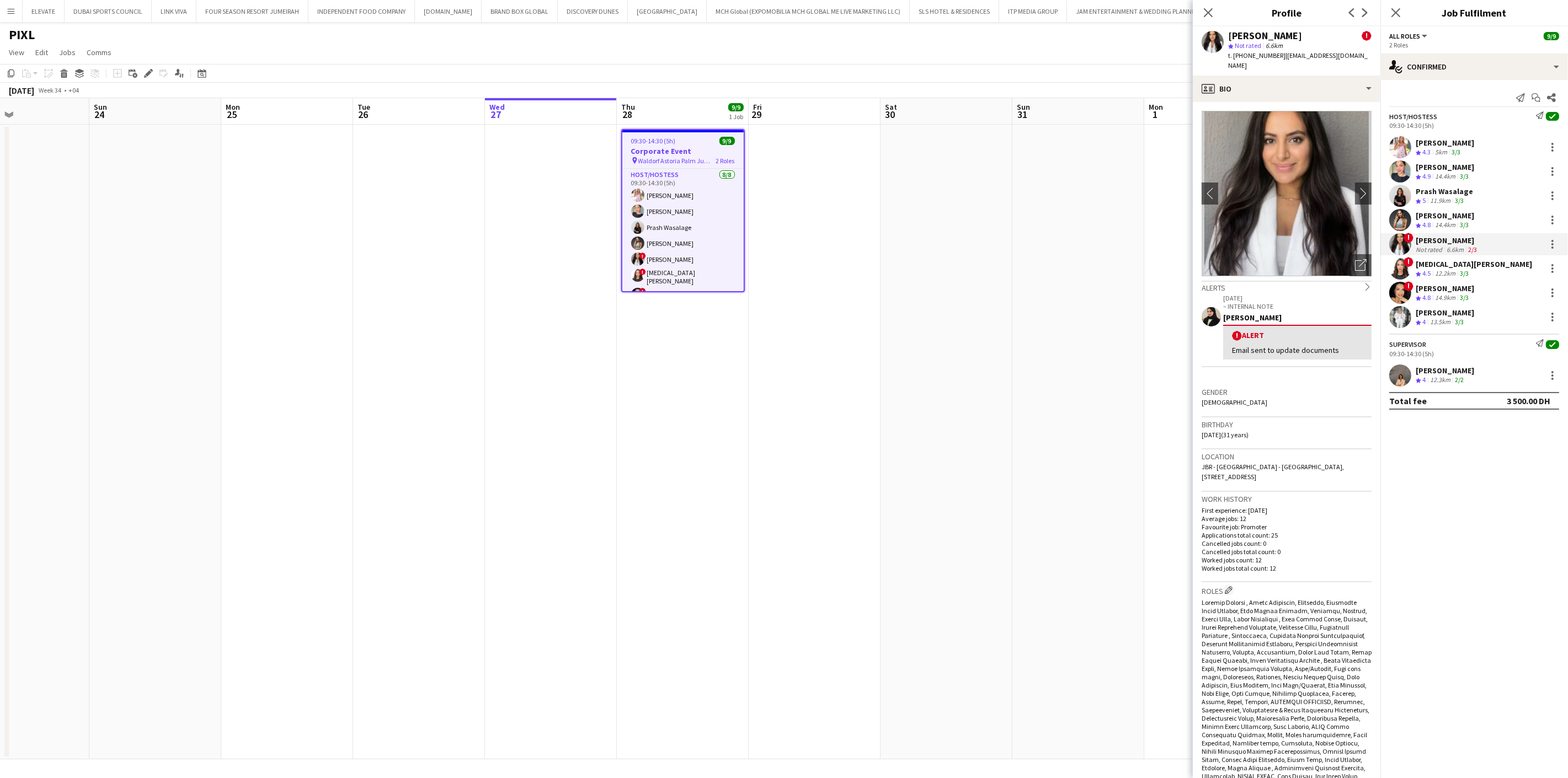
click at [1460, 268] on div "[MEDICAL_DATA][PERSON_NAME]" at bounding box center [1474, 264] width 117 height 10
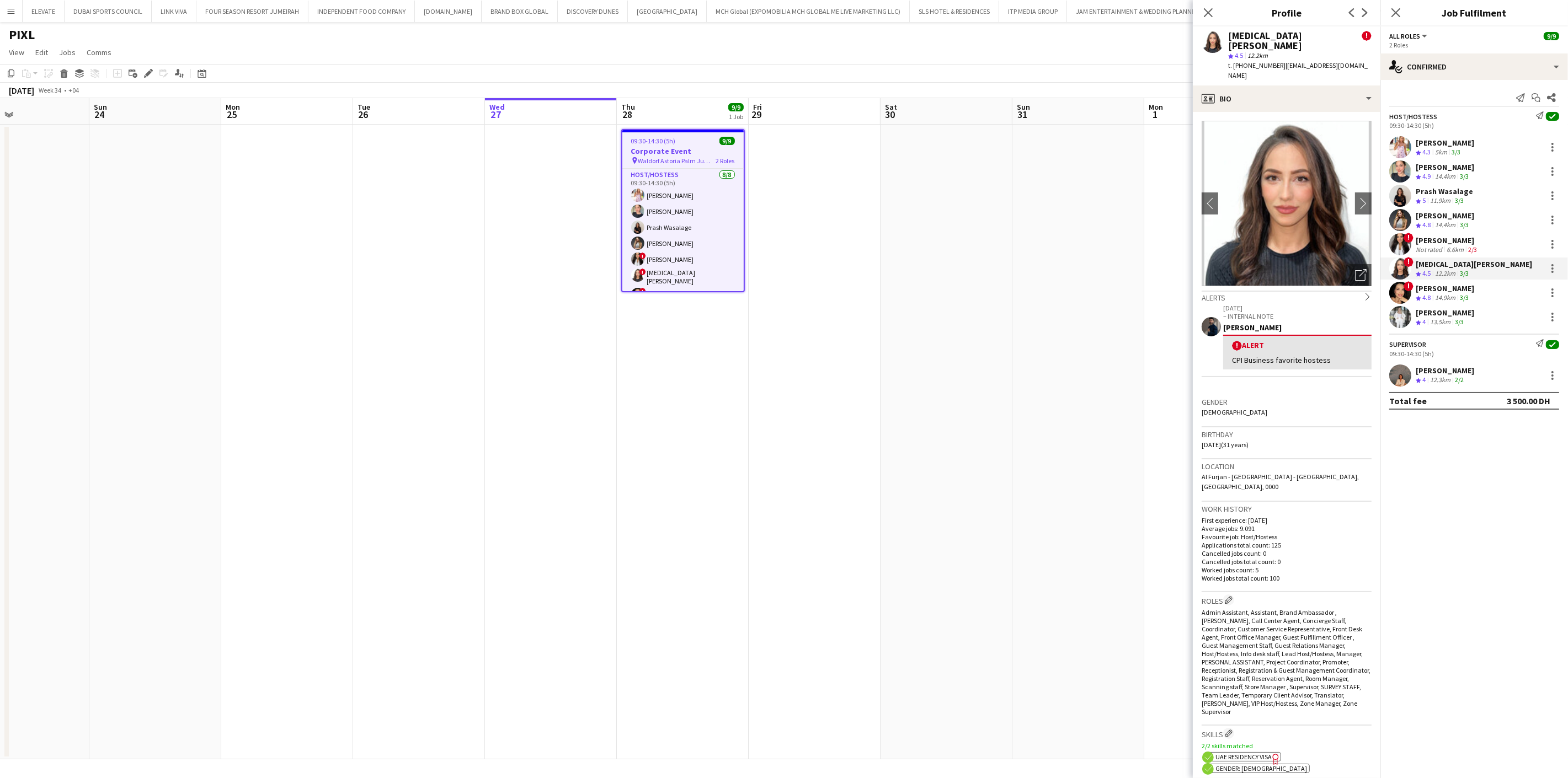
click at [1457, 247] on div "6.6km" at bounding box center [1455, 250] width 22 height 8
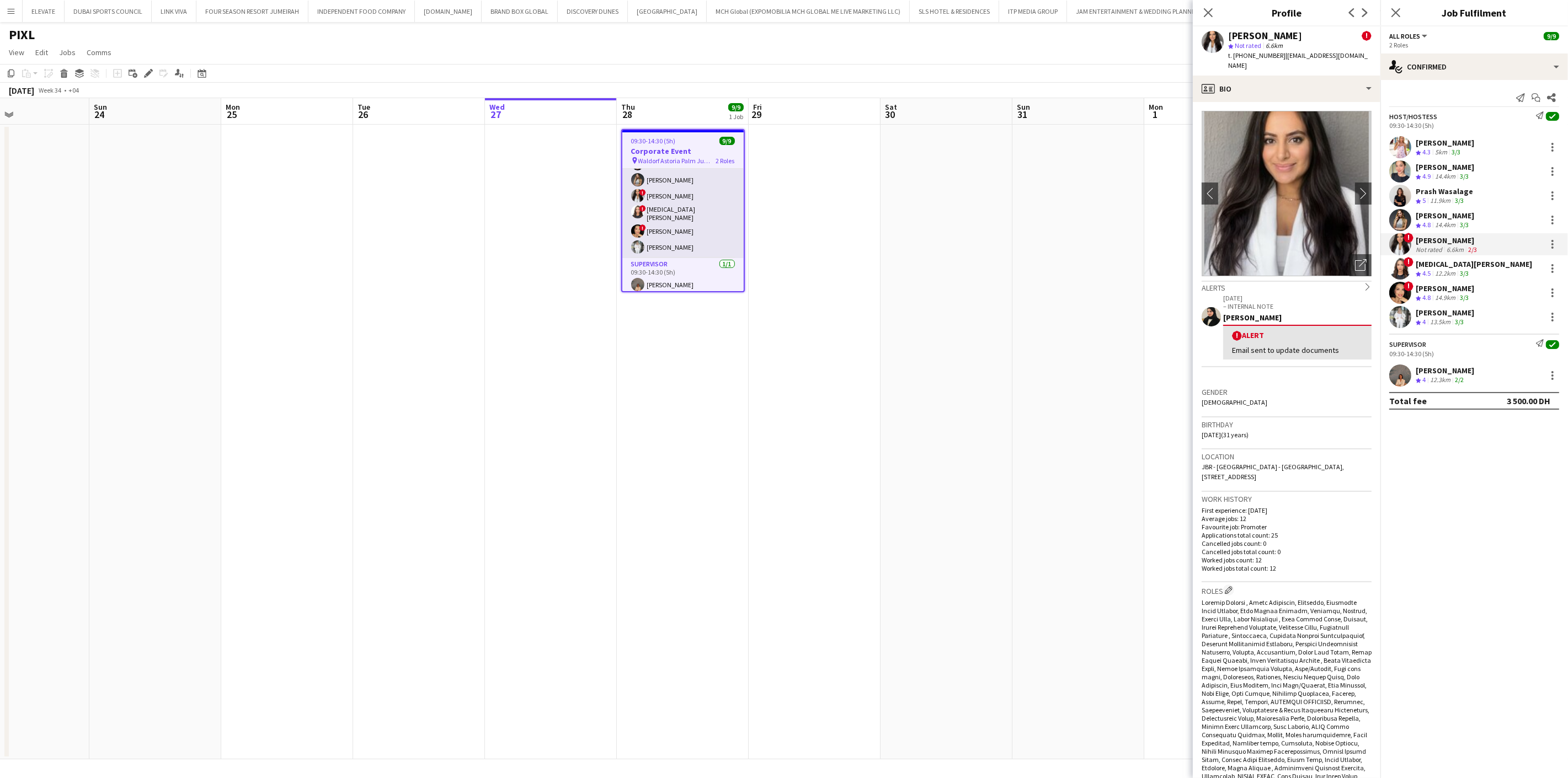
scroll to position [0, 0]
click at [865, 240] on app-date-cell at bounding box center [814, 442] width 132 height 635
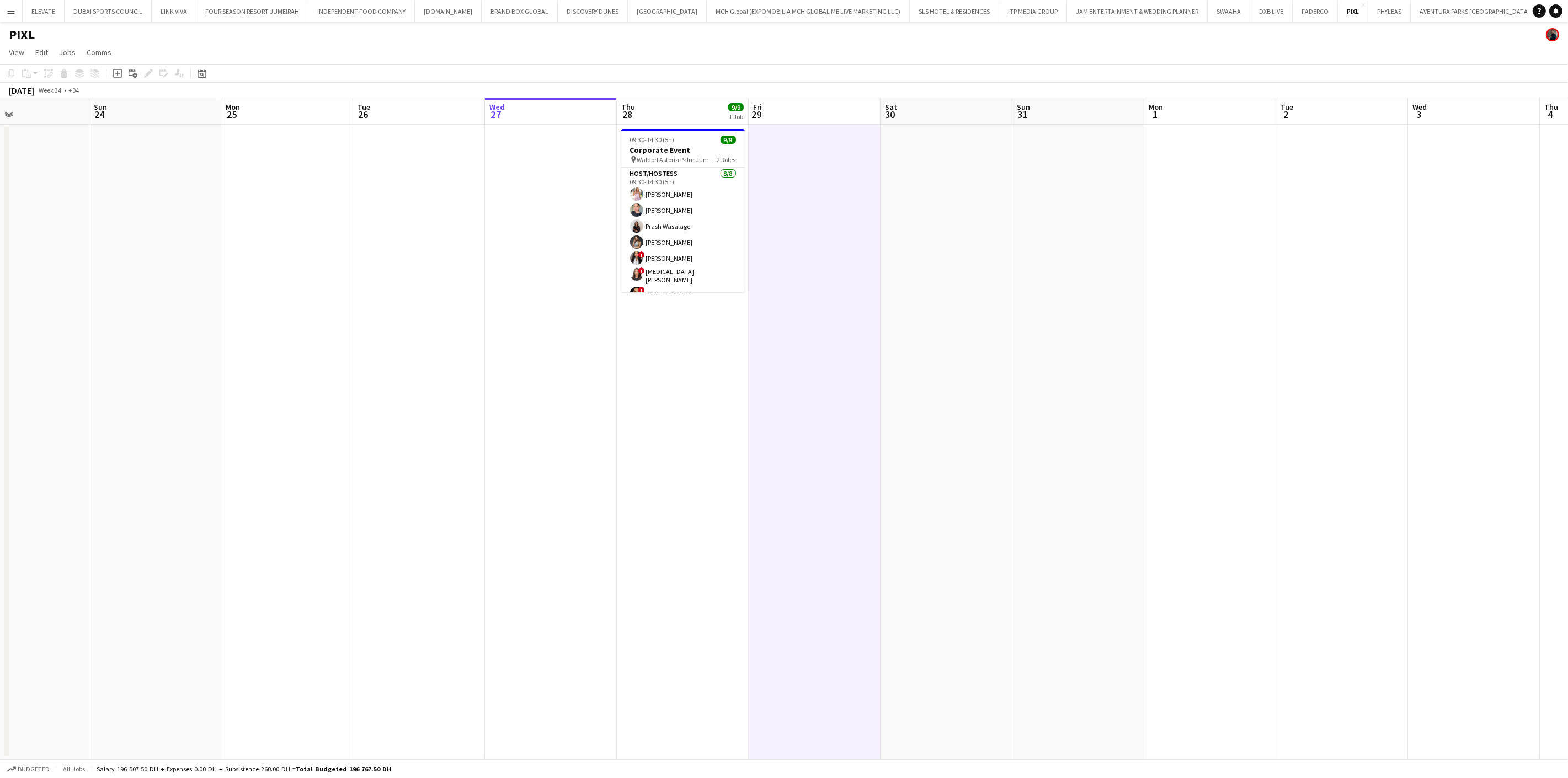
click at [771, 246] on app-date-cell at bounding box center [814, 442] width 132 height 635
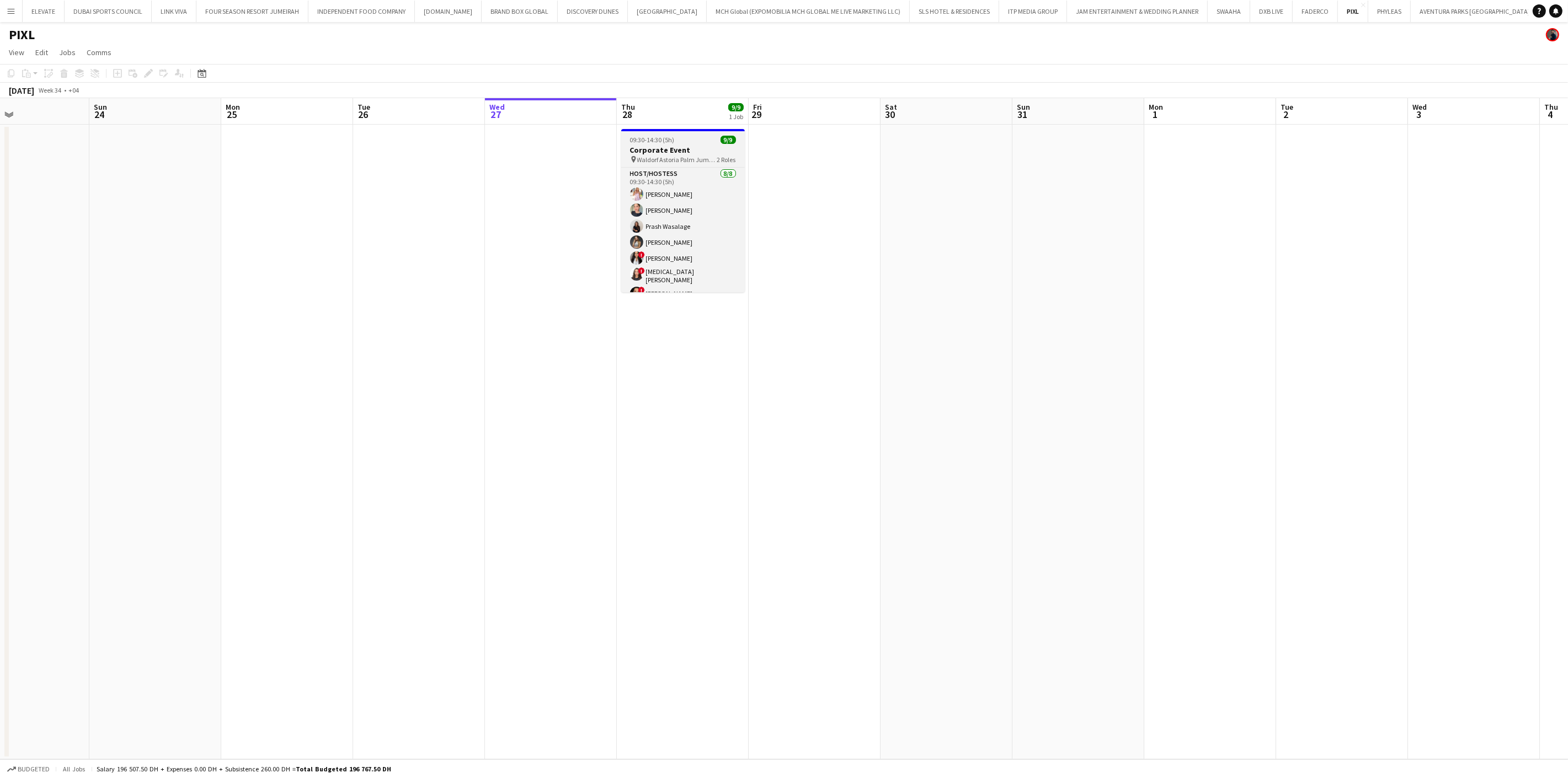
click at [704, 147] on h3 "Corporate Event" at bounding box center [683, 150] width 124 height 10
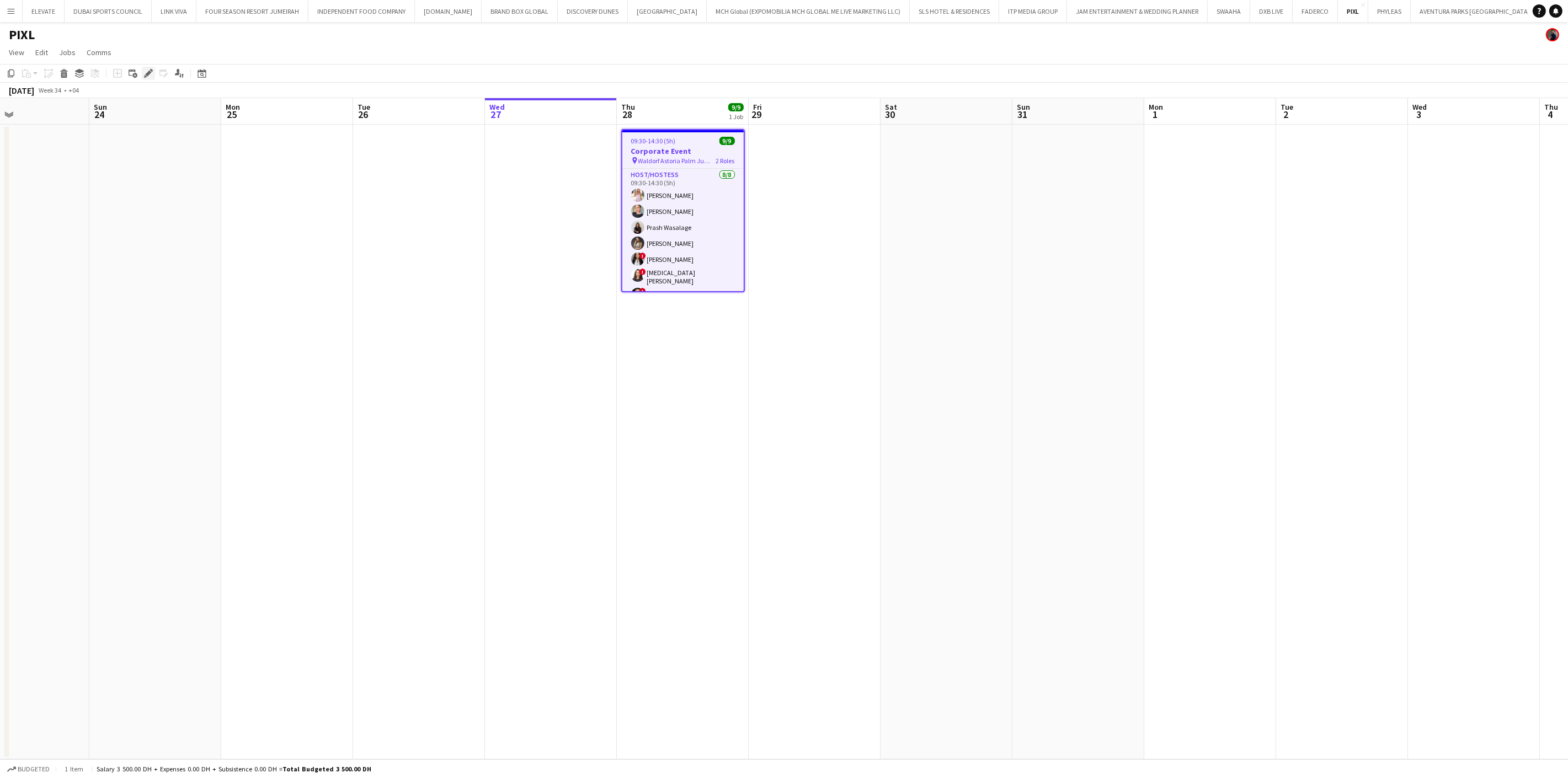
click at [150, 75] on icon "Edit" at bounding box center [148, 73] width 9 height 9
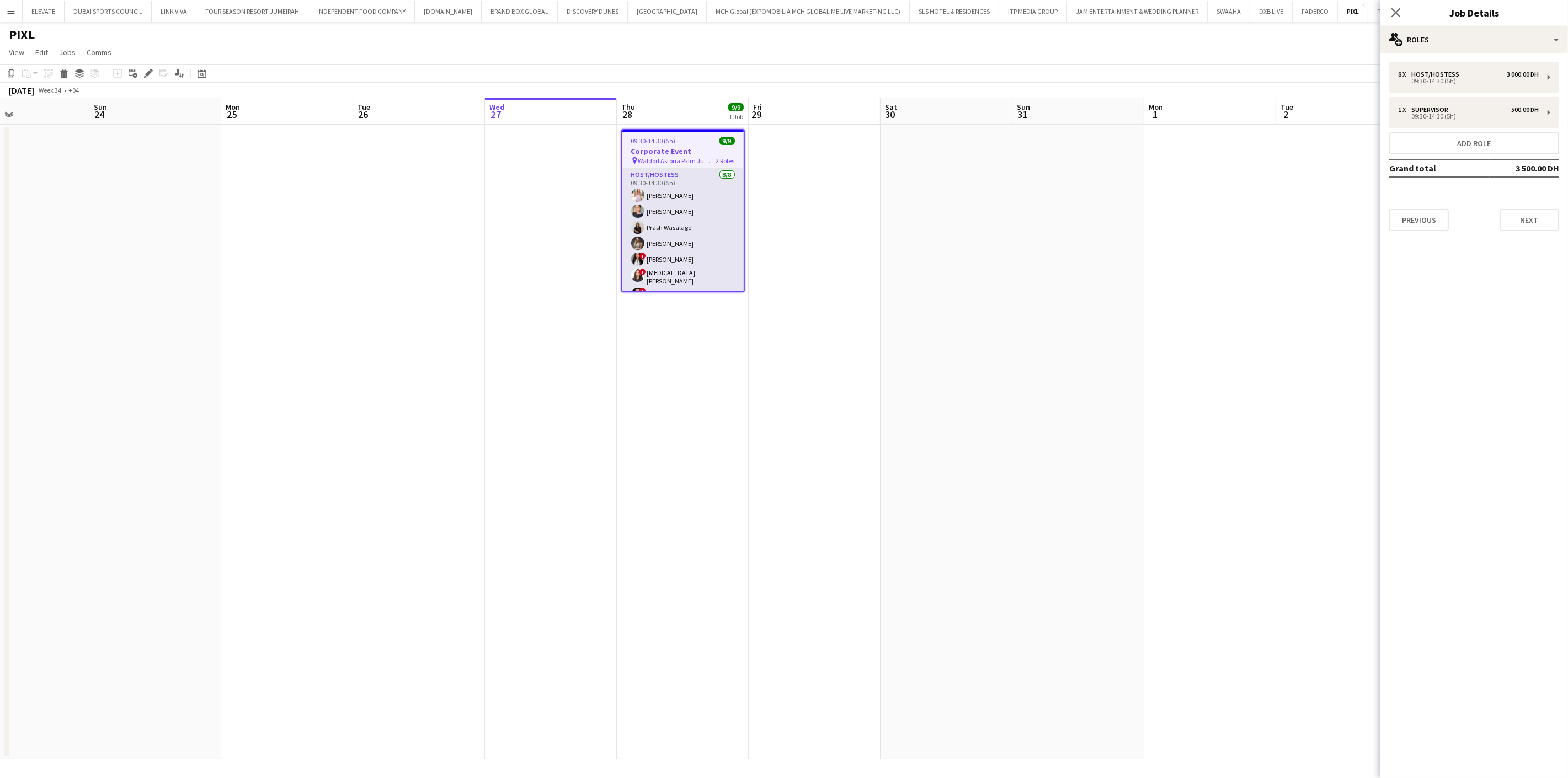
click at [705, 257] on app-card-role "Host/Hostess [DATE] 09:30-14:30 (5h) [PERSON_NAME] Prash Wasalage Kseniya Papov…" at bounding box center [683, 245] width 121 height 153
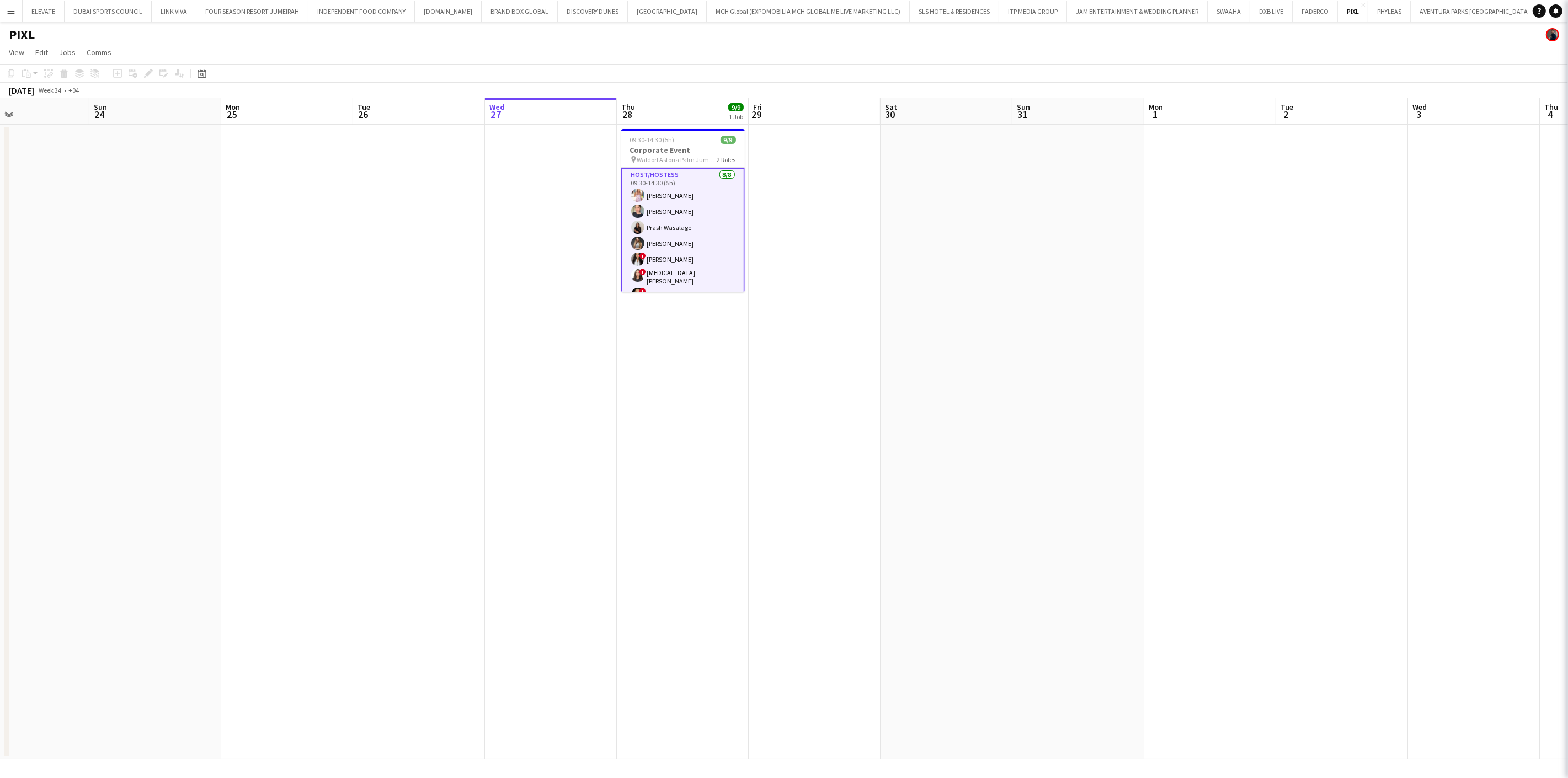
click at [680, 246] on app-card-role "Host/Hostess [DATE] 09:30-14:30 (5h) [PERSON_NAME] Prash Wasalage Kseniya Papov…" at bounding box center [683, 245] width 124 height 155
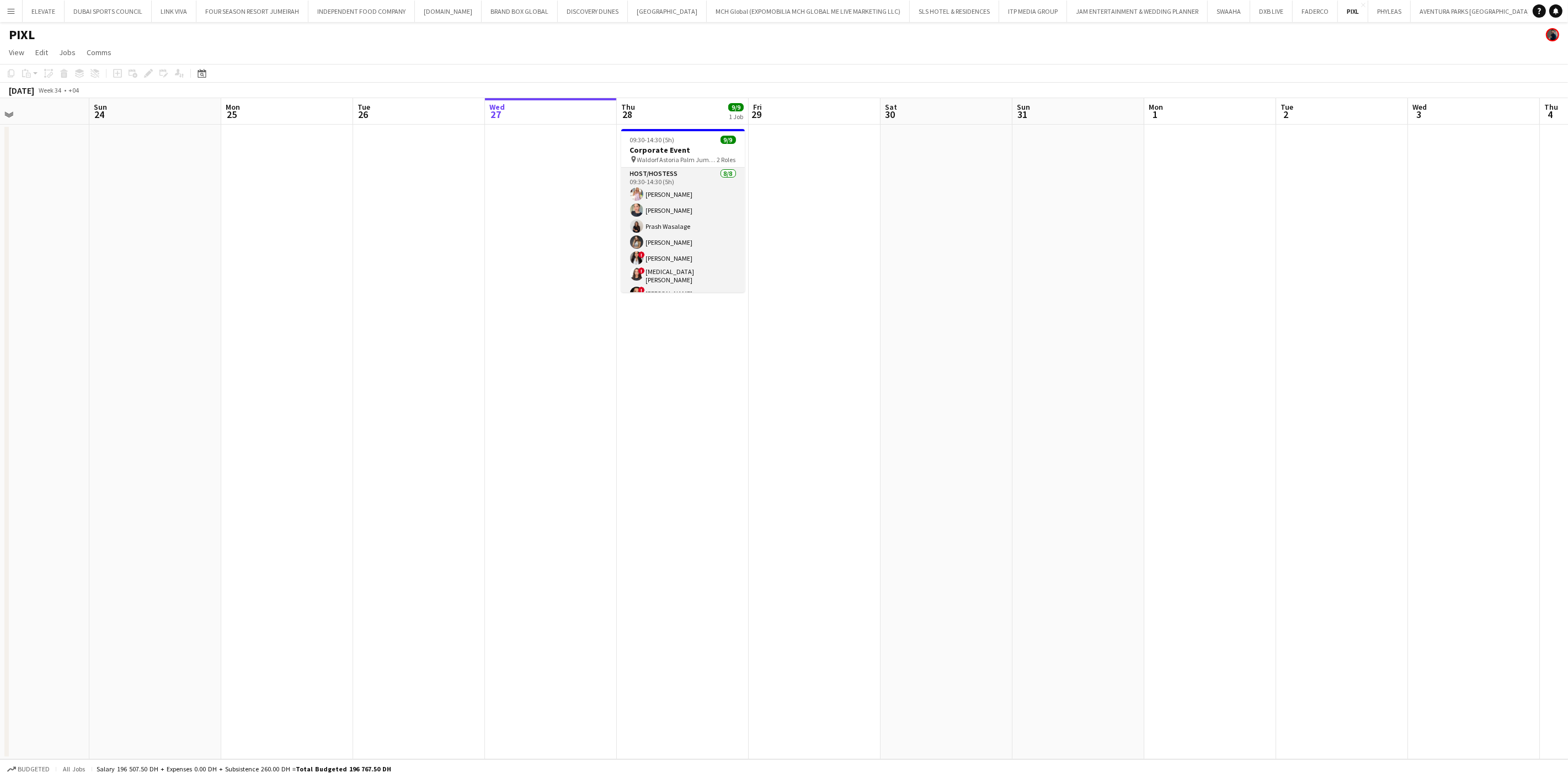
click at [684, 245] on app-card-role "Host/Hostess [DATE] 09:30-14:30 (5h) [PERSON_NAME] Prash Wasalage Kseniya Papov…" at bounding box center [683, 244] width 124 height 153
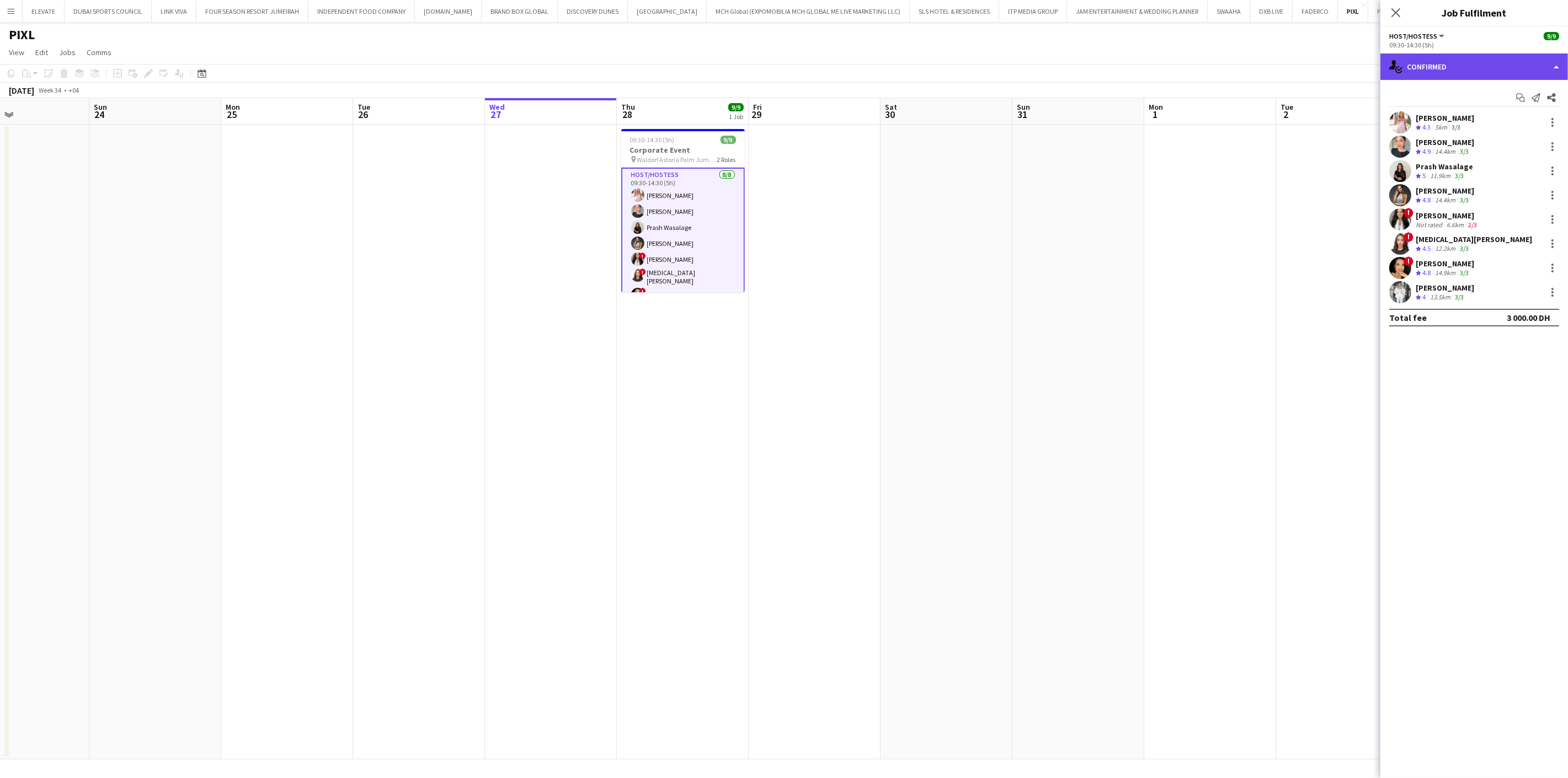
click at [1414, 63] on div "single-neutral-actions-check-2 Confirmed" at bounding box center [1474, 67] width 188 height 27
click at [1497, 184] on div "single-neutral-actions-information Applicants" at bounding box center [1511, 180] width 109 height 22
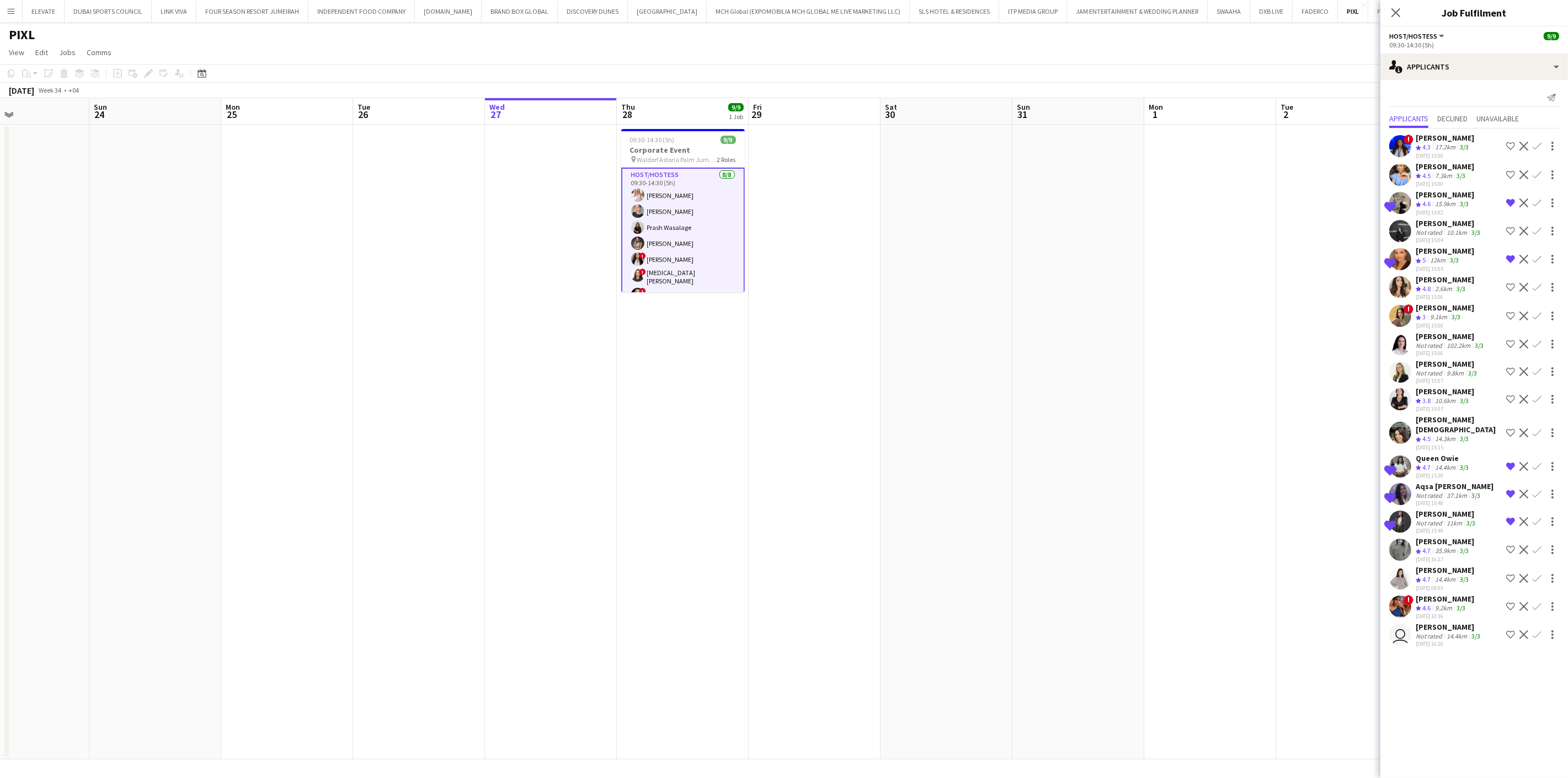
click at [1459, 173] on app-skills-label "3/3" at bounding box center [1460, 176] width 9 height 8
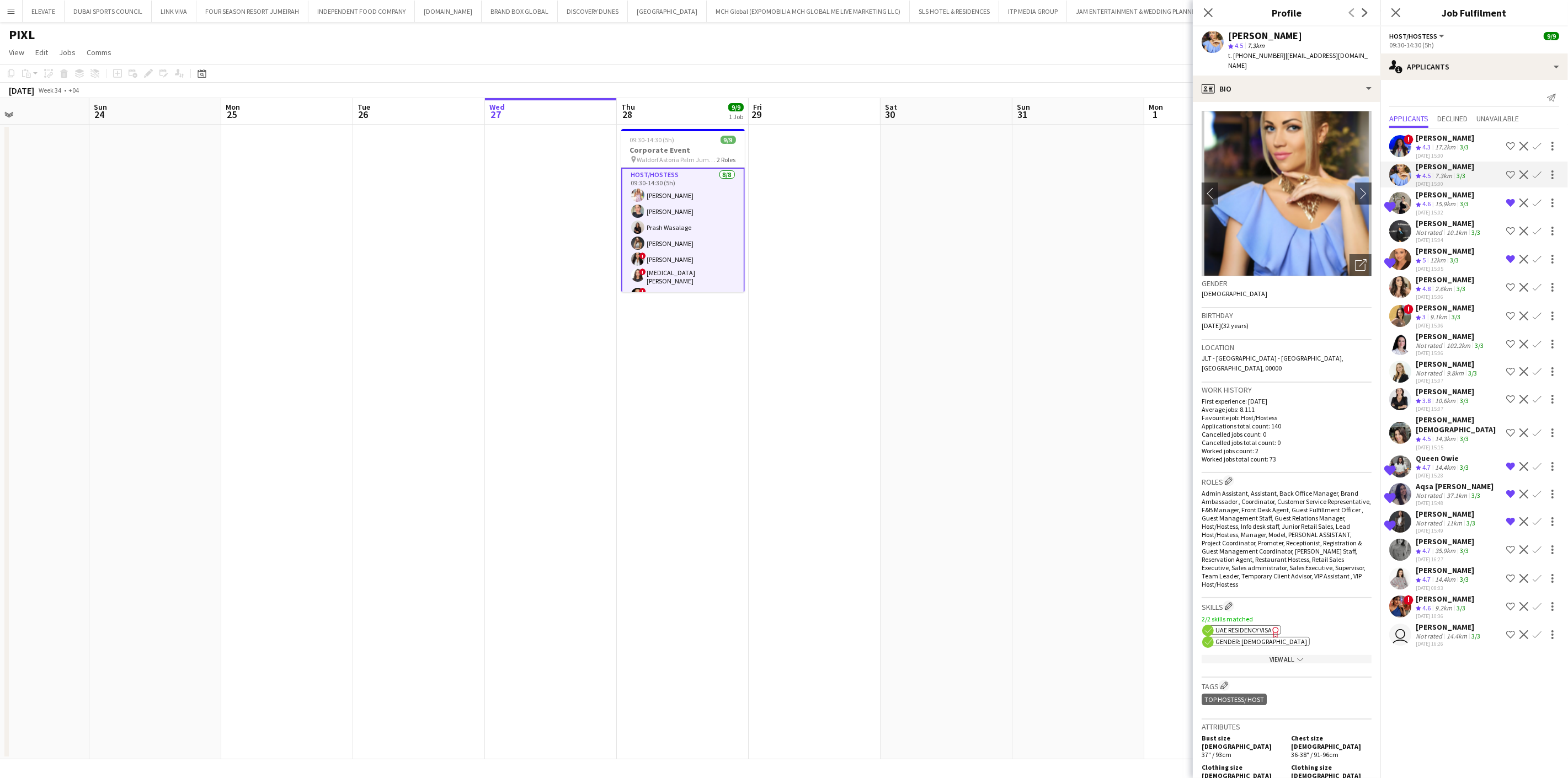
click at [679, 237] on app-card-role "Host/Hostess [DATE] 09:30-14:30 (5h) [PERSON_NAME] Prash Wasalage Kseniya Papov…" at bounding box center [683, 245] width 124 height 155
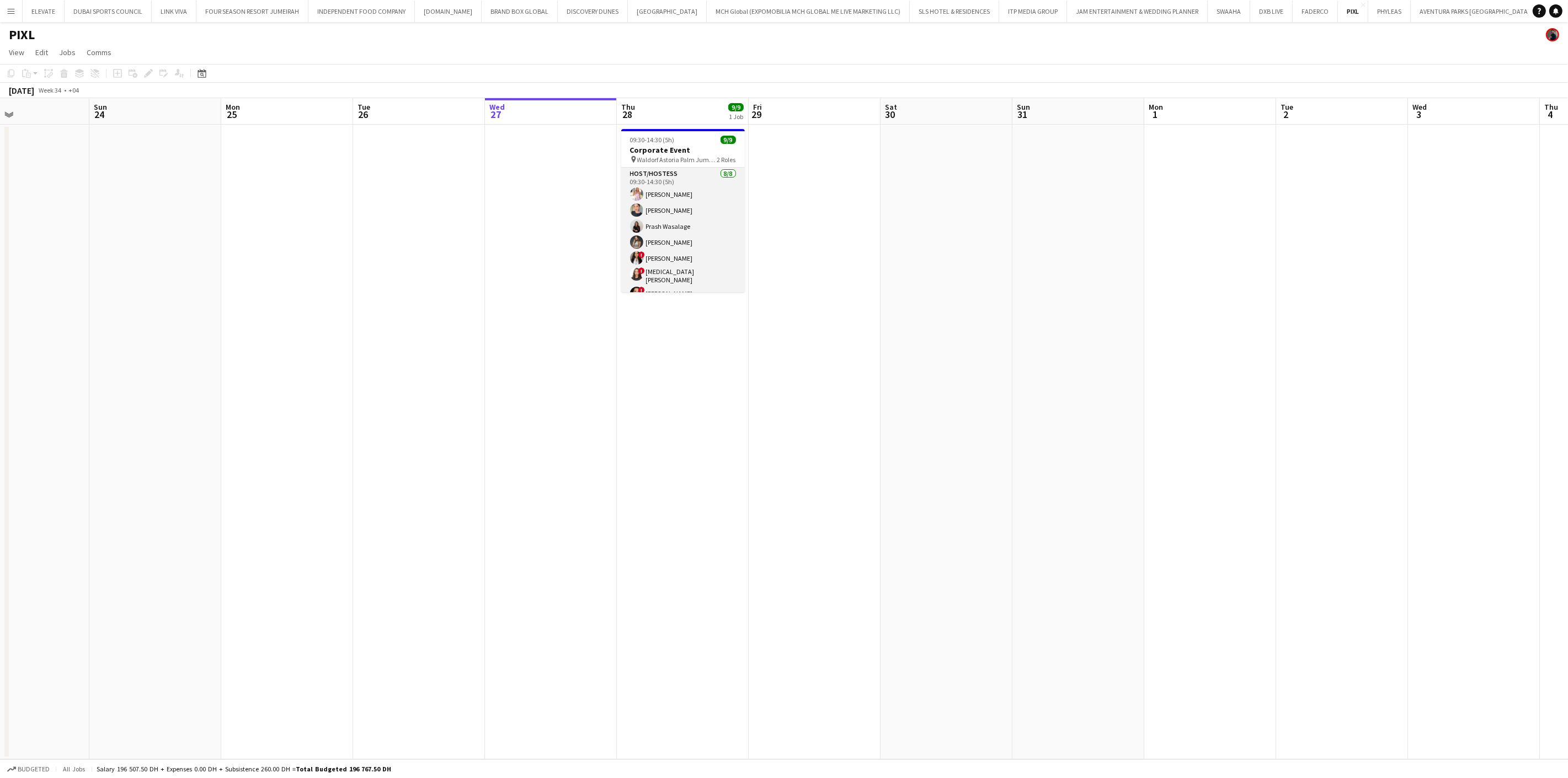
click at [679, 237] on app-card-role "Host/Hostess [DATE] 09:30-14:30 (5h) [PERSON_NAME] Prash Wasalage Kseniya Papov…" at bounding box center [683, 244] width 124 height 153
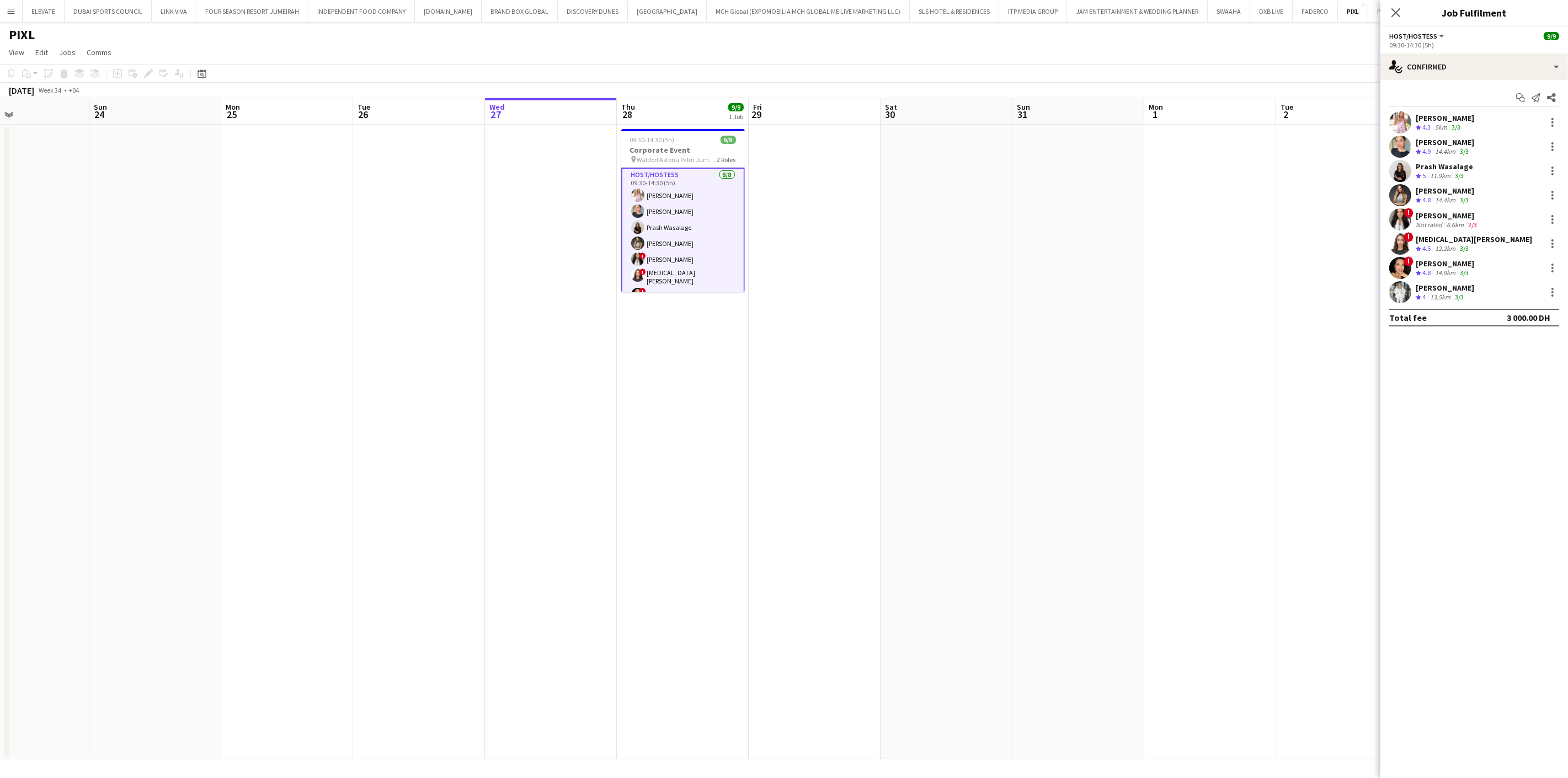
click at [1486, 295] on div "[PERSON_NAME] Crew rating 4 13.5km 3/3" at bounding box center [1474, 292] width 188 height 22
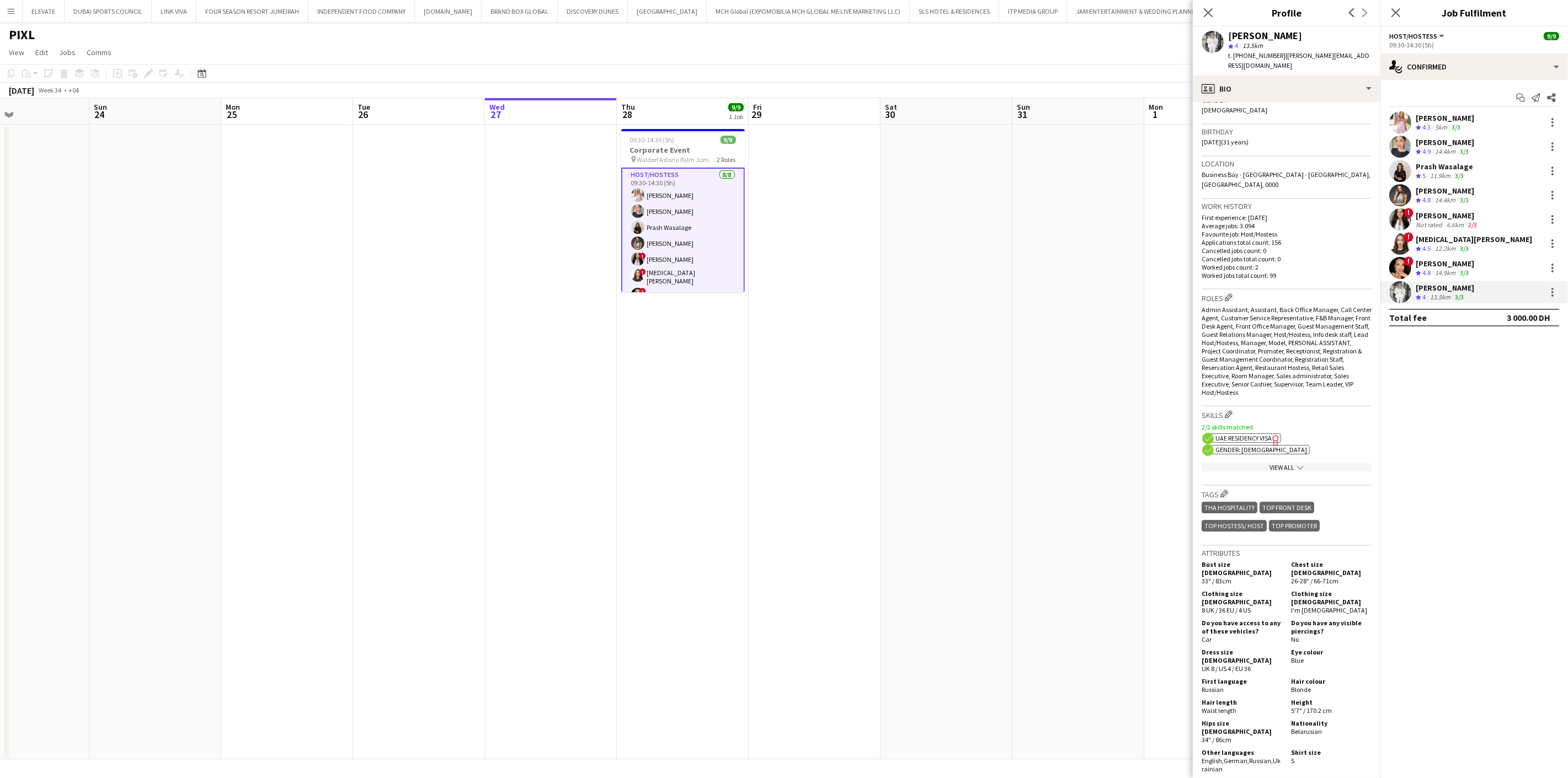
scroll to position [367, 0]
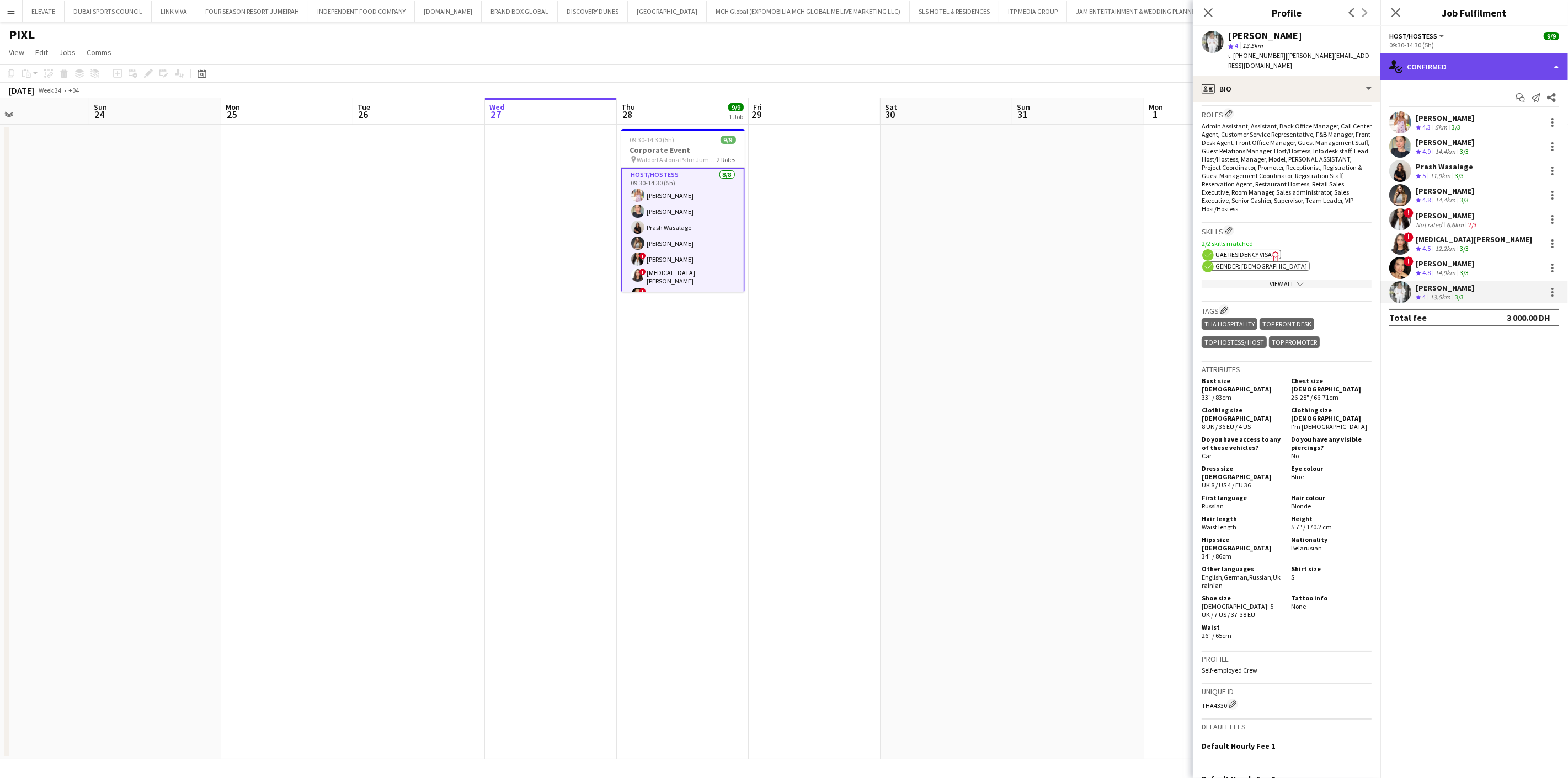
click at [1419, 65] on div "single-neutral-actions-check-2 Confirmed" at bounding box center [1474, 67] width 188 height 27
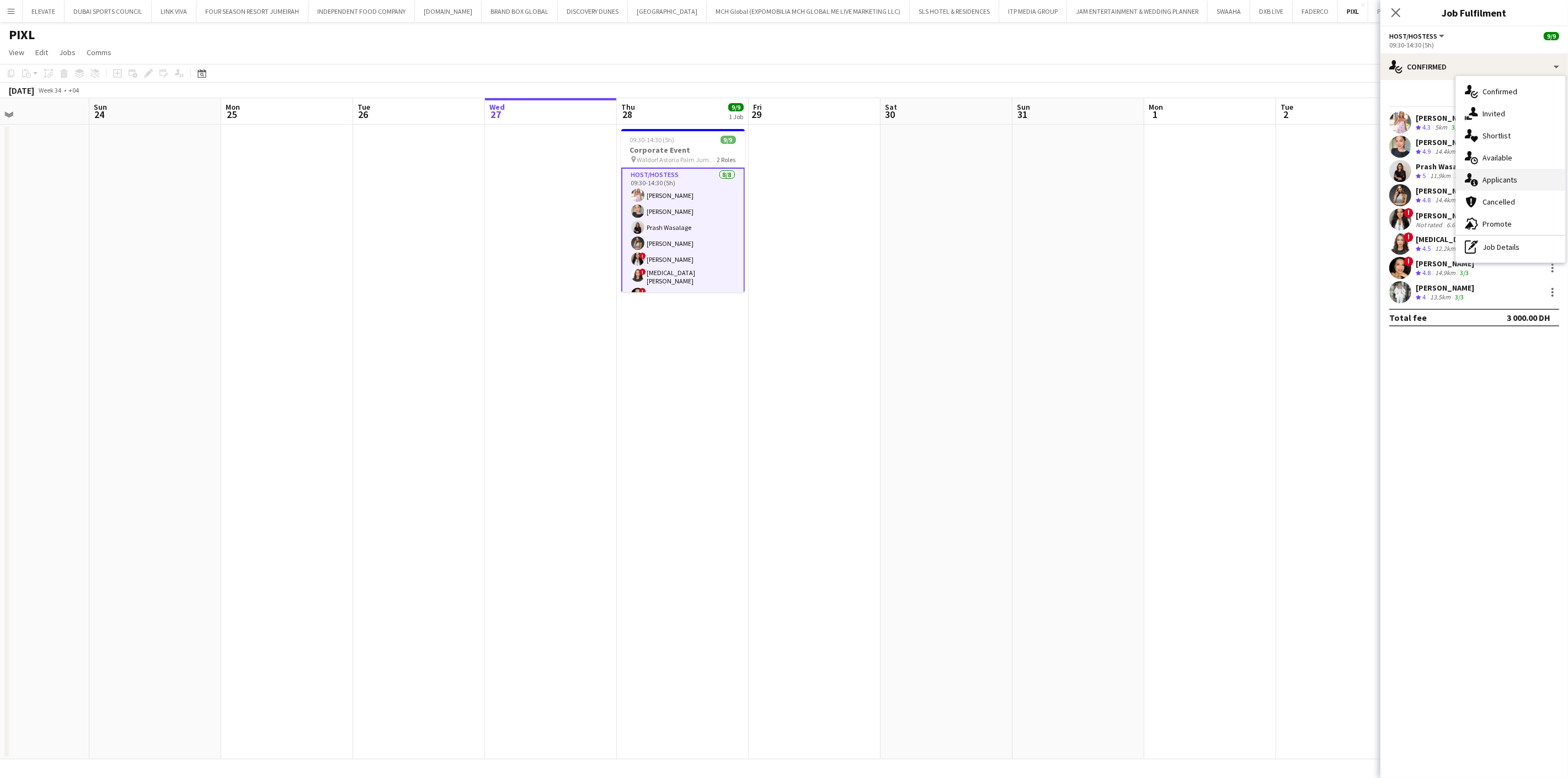
click at [1512, 179] on div "single-neutral-actions-information Applicants" at bounding box center [1511, 180] width 109 height 22
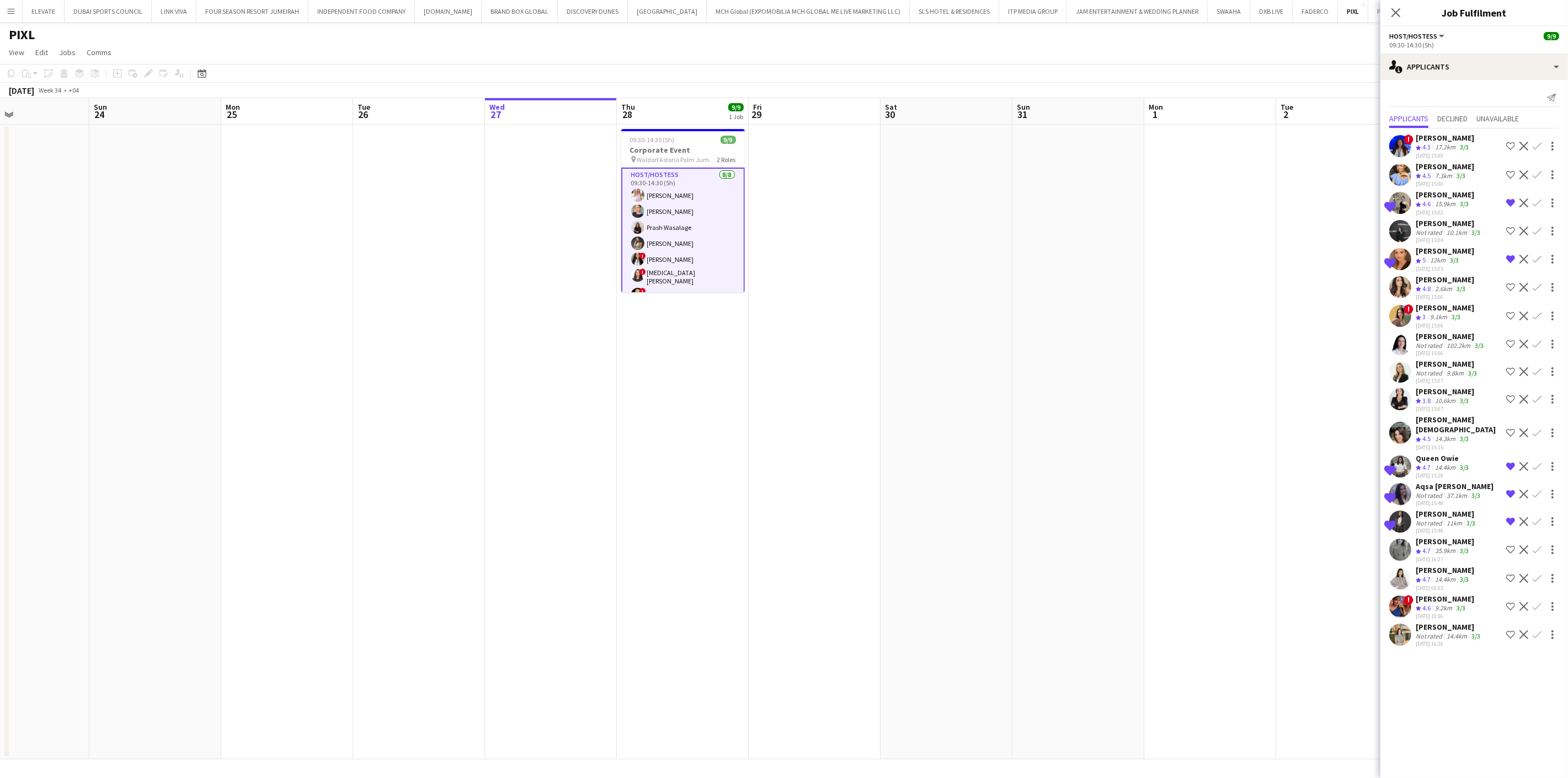
click at [1438, 170] on div "[PERSON_NAME]" at bounding box center [1445, 167] width 59 height 10
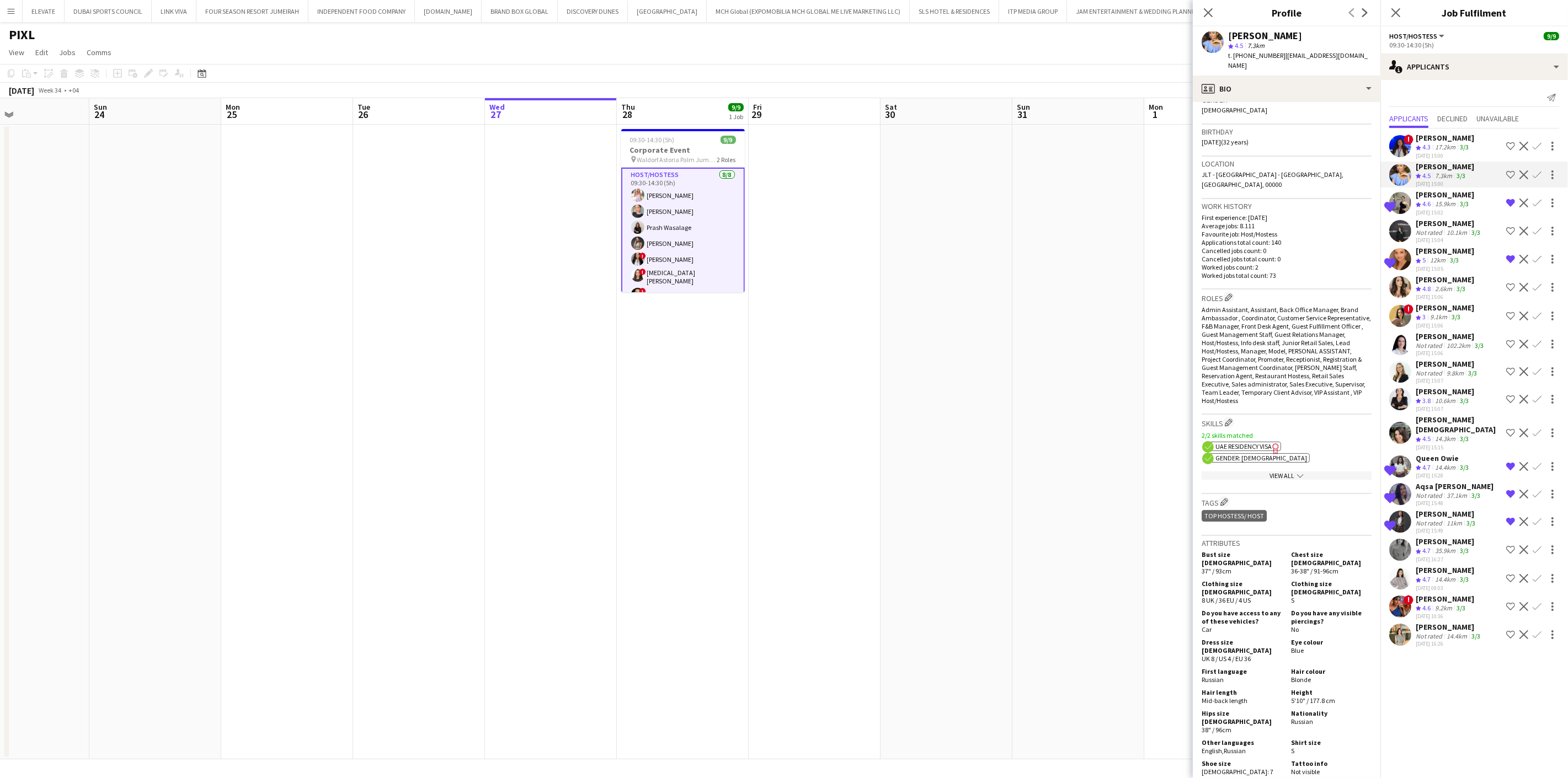
scroll to position [0, 0]
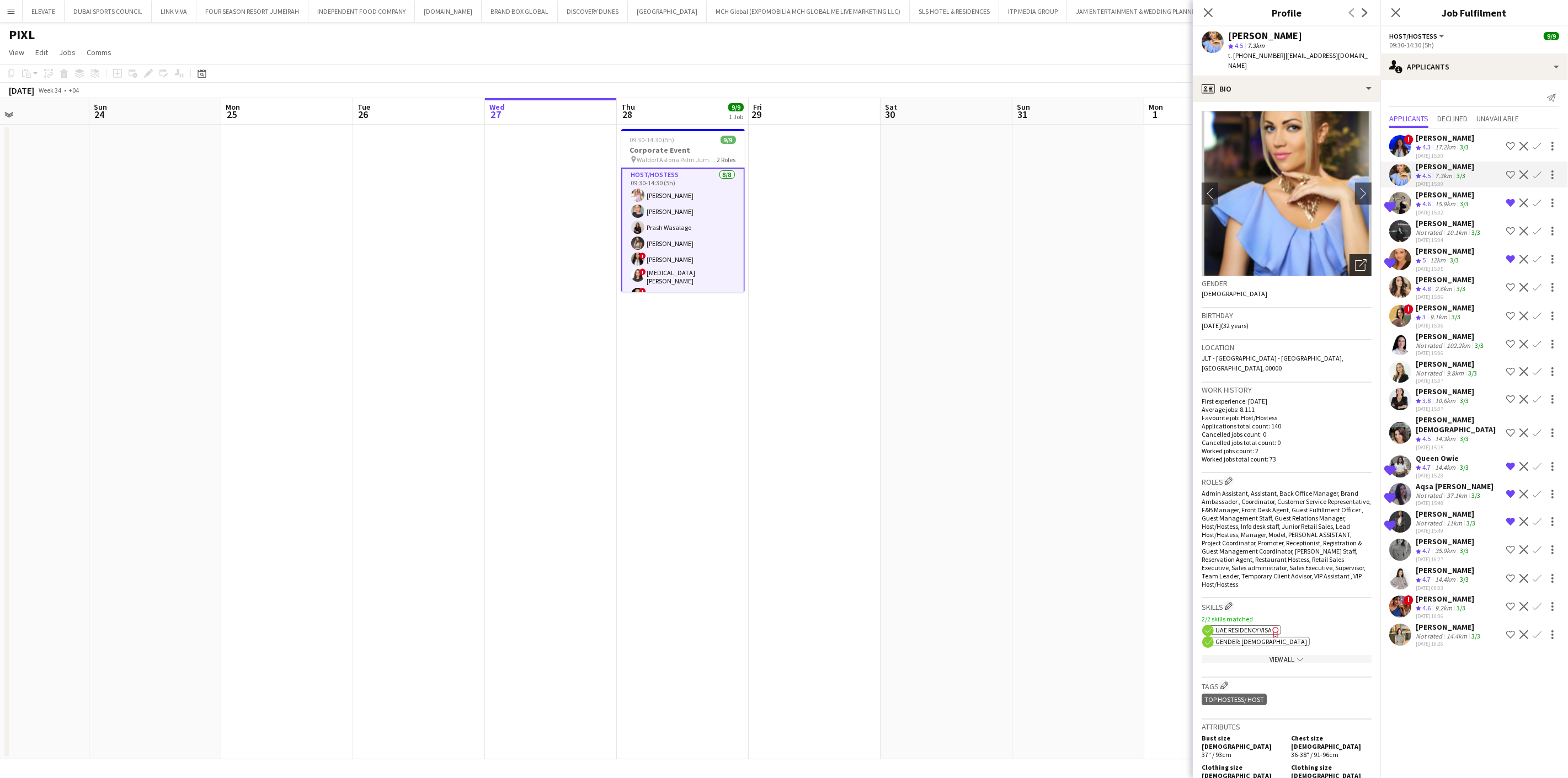
click at [1355, 259] on icon "Open photos pop-in" at bounding box center [1361, 264] width 12 height 12
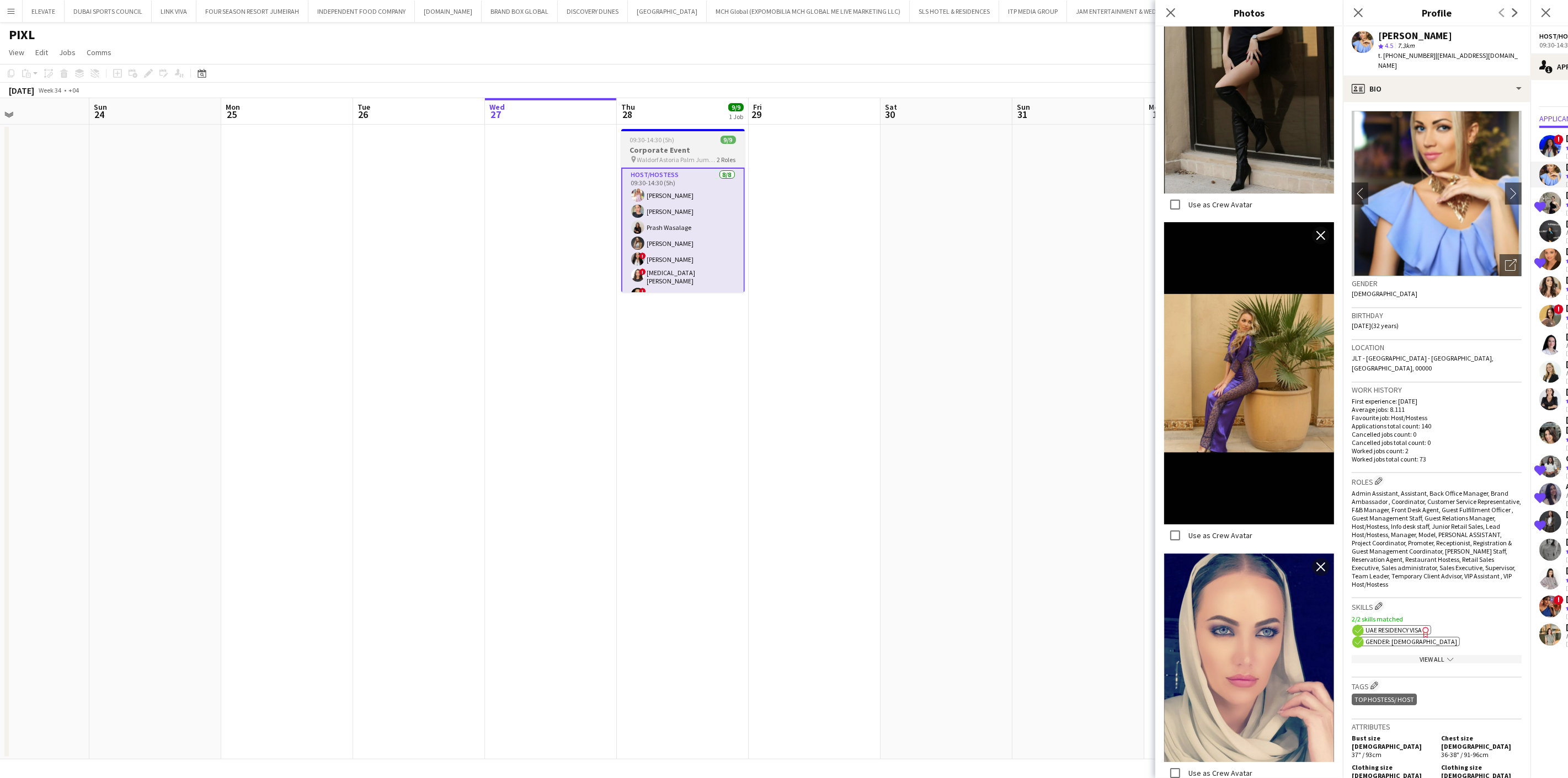
scroll to position [63, 0]
click at [1165, 9] on icon "Close pop-in" at bounding box center [1170, 12] width 10 height 10
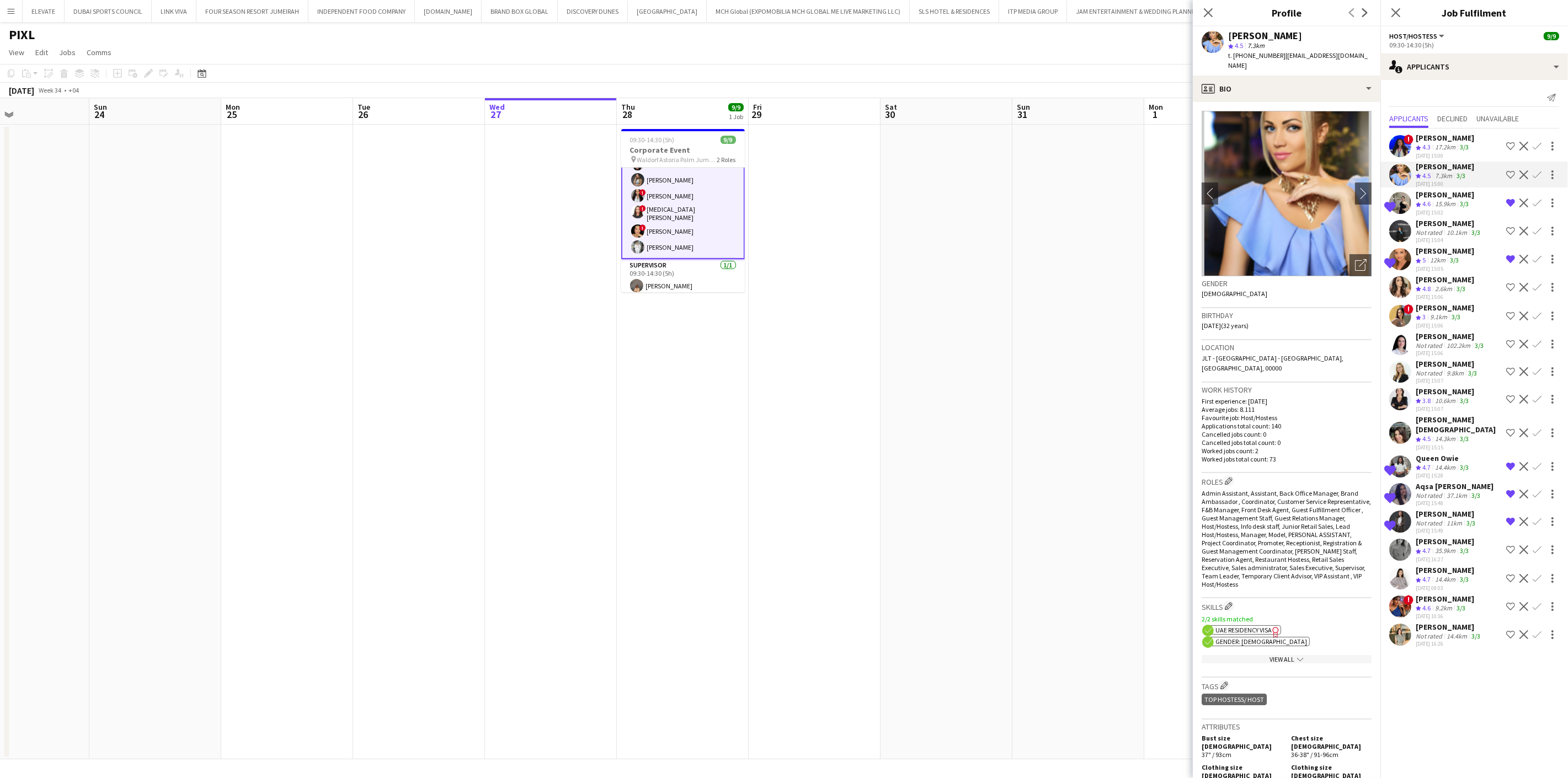
click at [1447, 252] on div "[PERSON_NAME]" at bounding box center [1445, 250] width 59 height 10
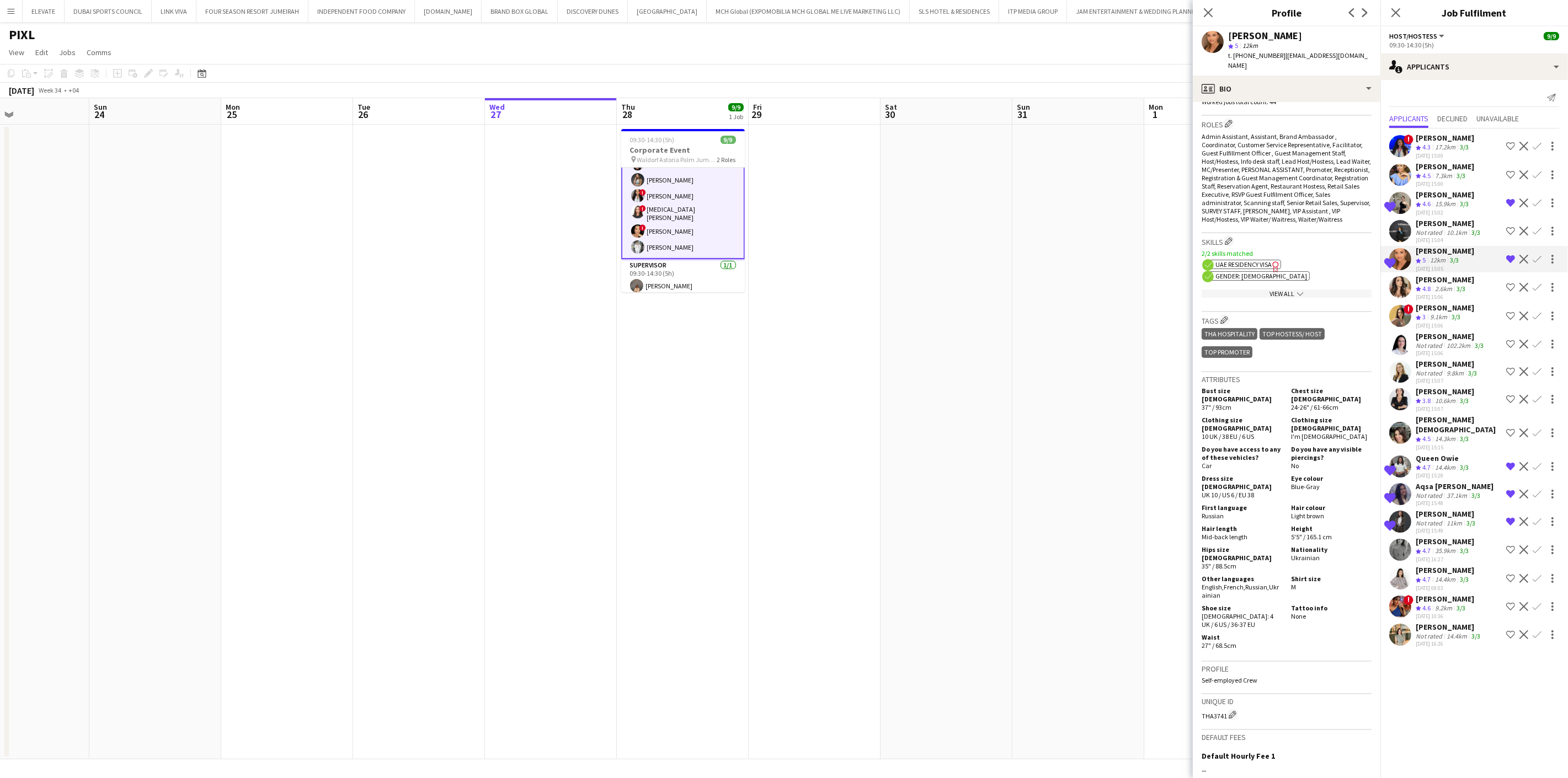
scroll to position [0, 0]
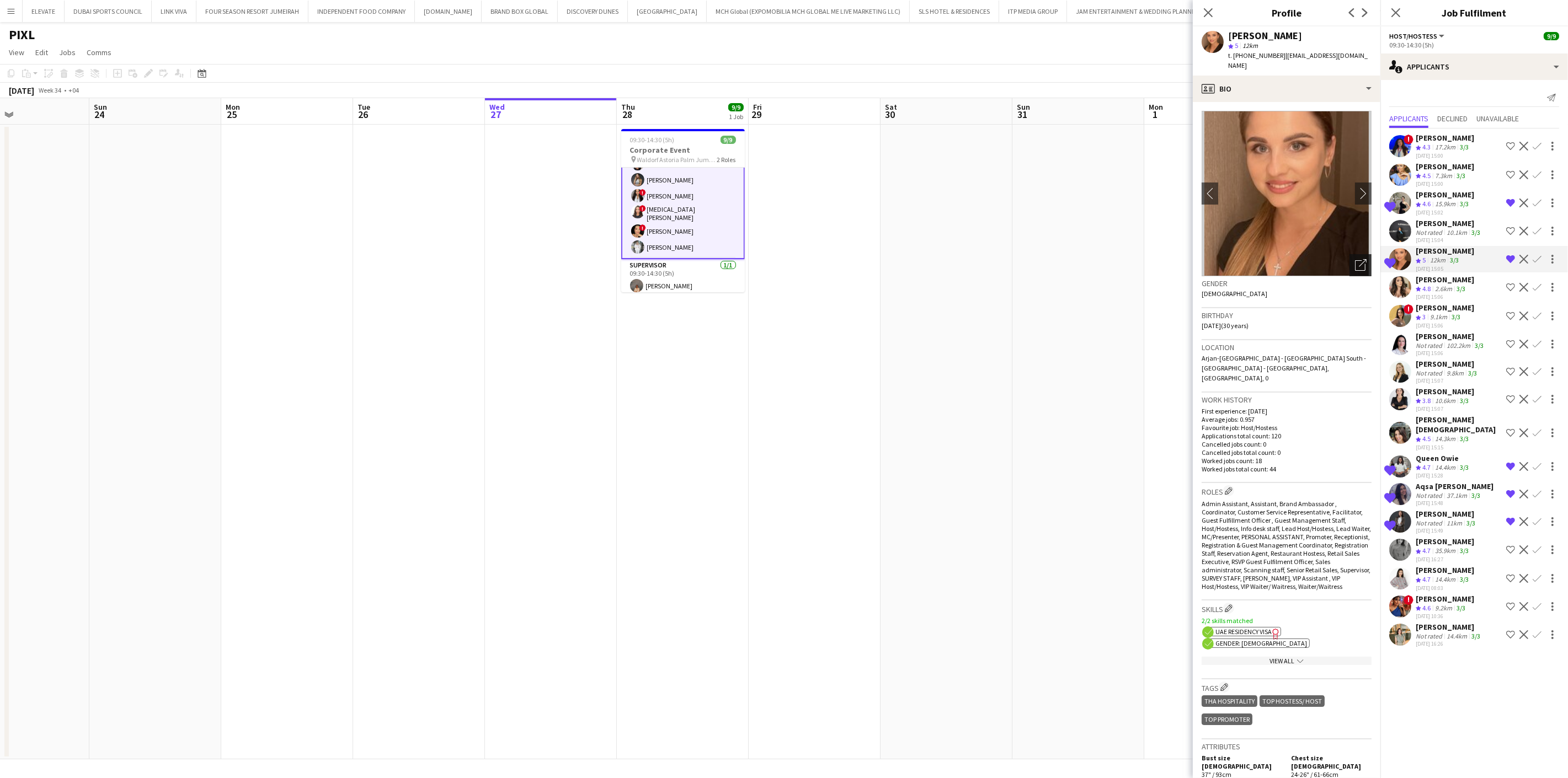
click at [1349, 258] on div "Open photos pop-in" at bounding box center [1361, 265] width 22 height 22
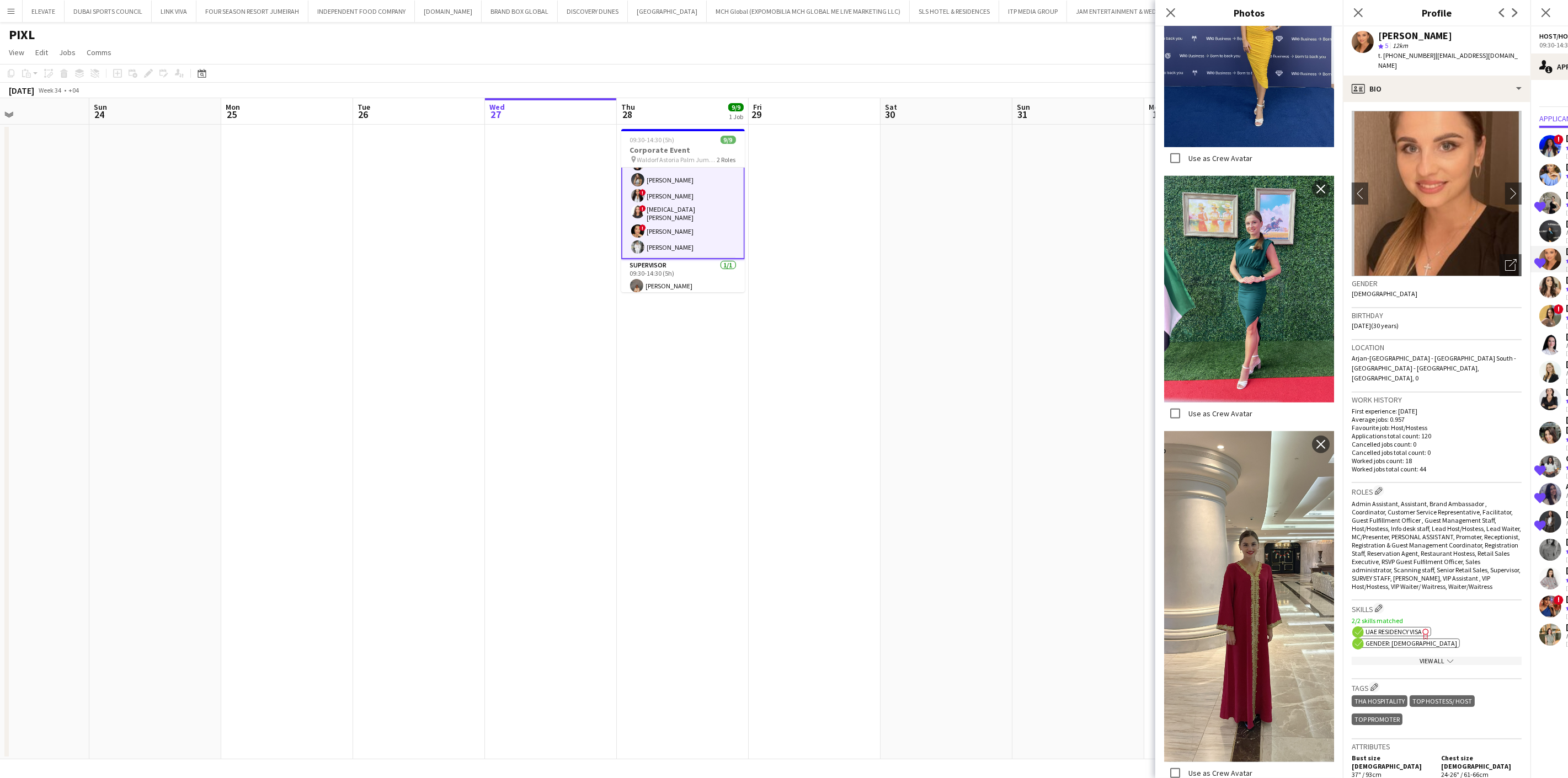
scroll to position [1532, 0]
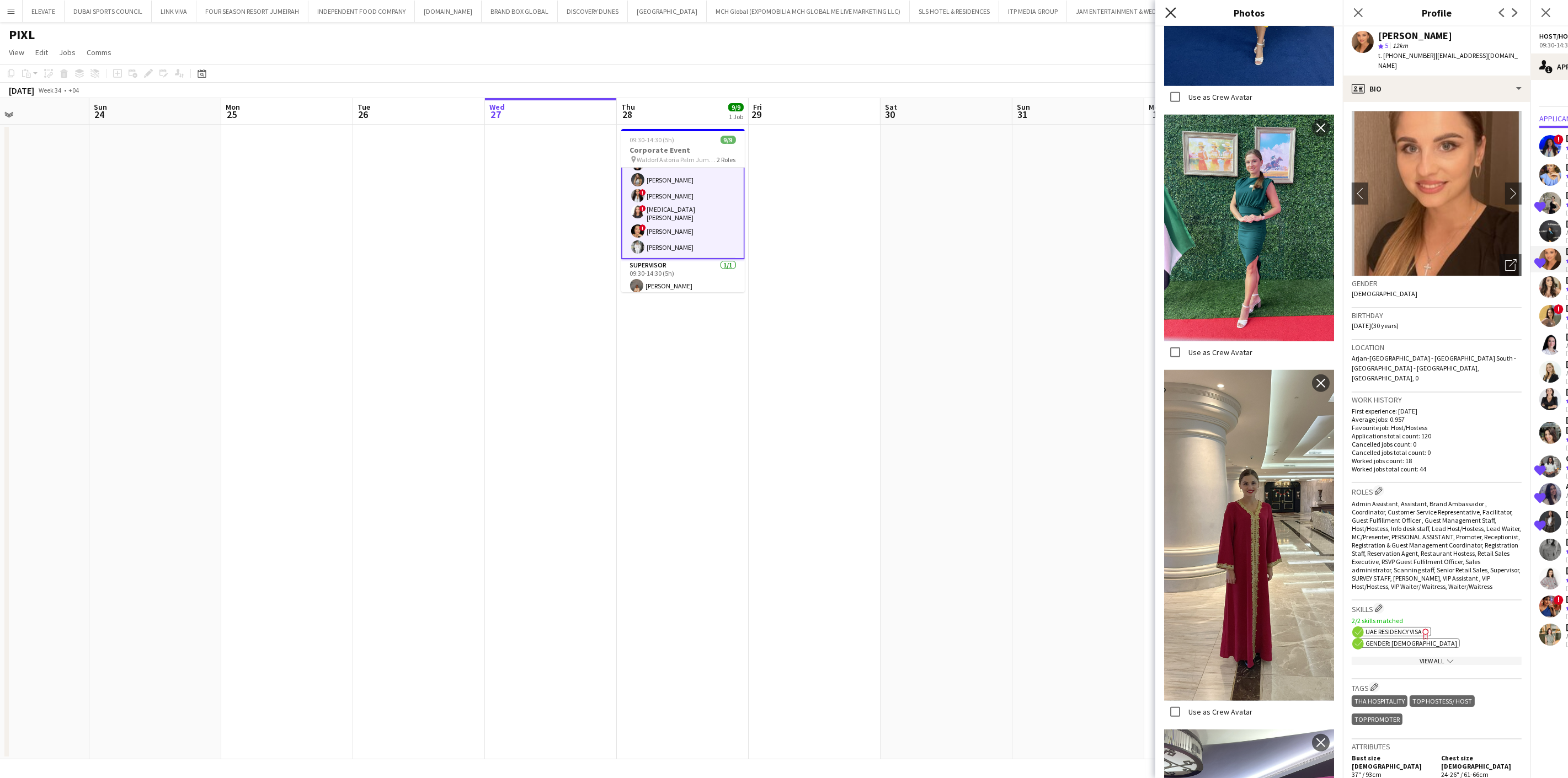
click at [1170, 9] on icon "Close pop-in" at bounding box center [1170, 12] width 10 height 10
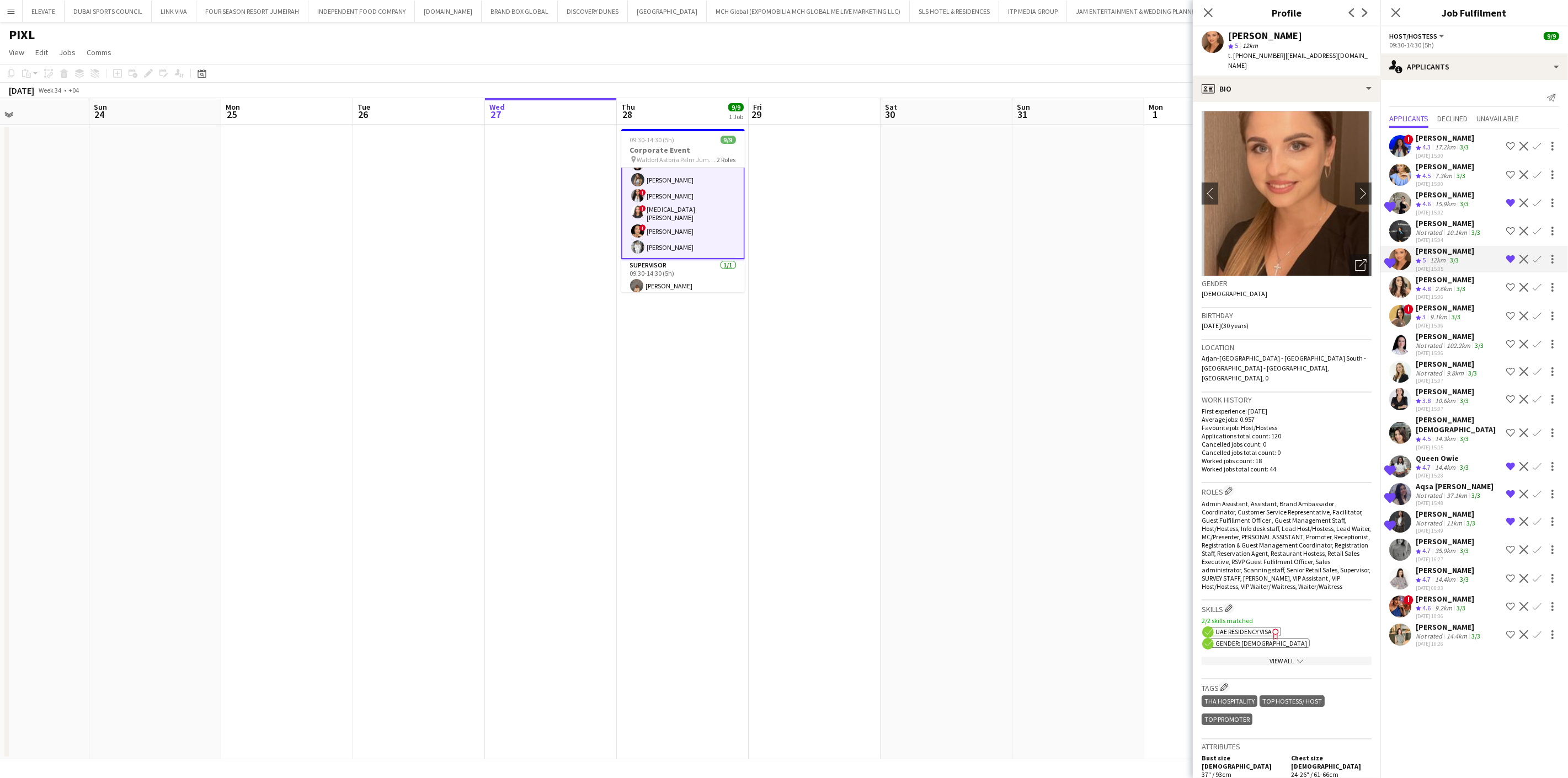
click at [1446, 604] on div "9.2km" at bounding box center [1443, 608] width 22 height 9
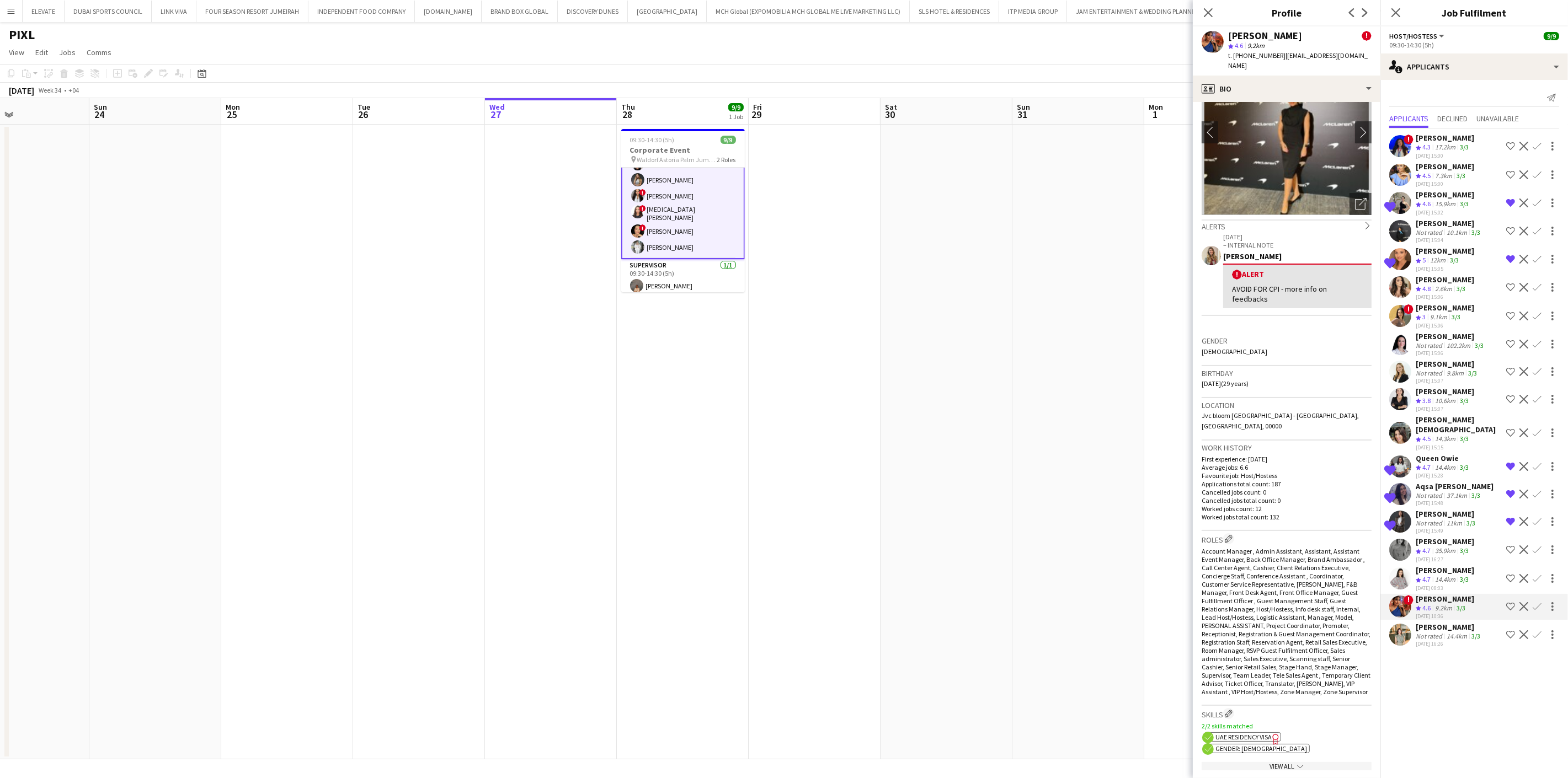
scroll to position [0, 0]
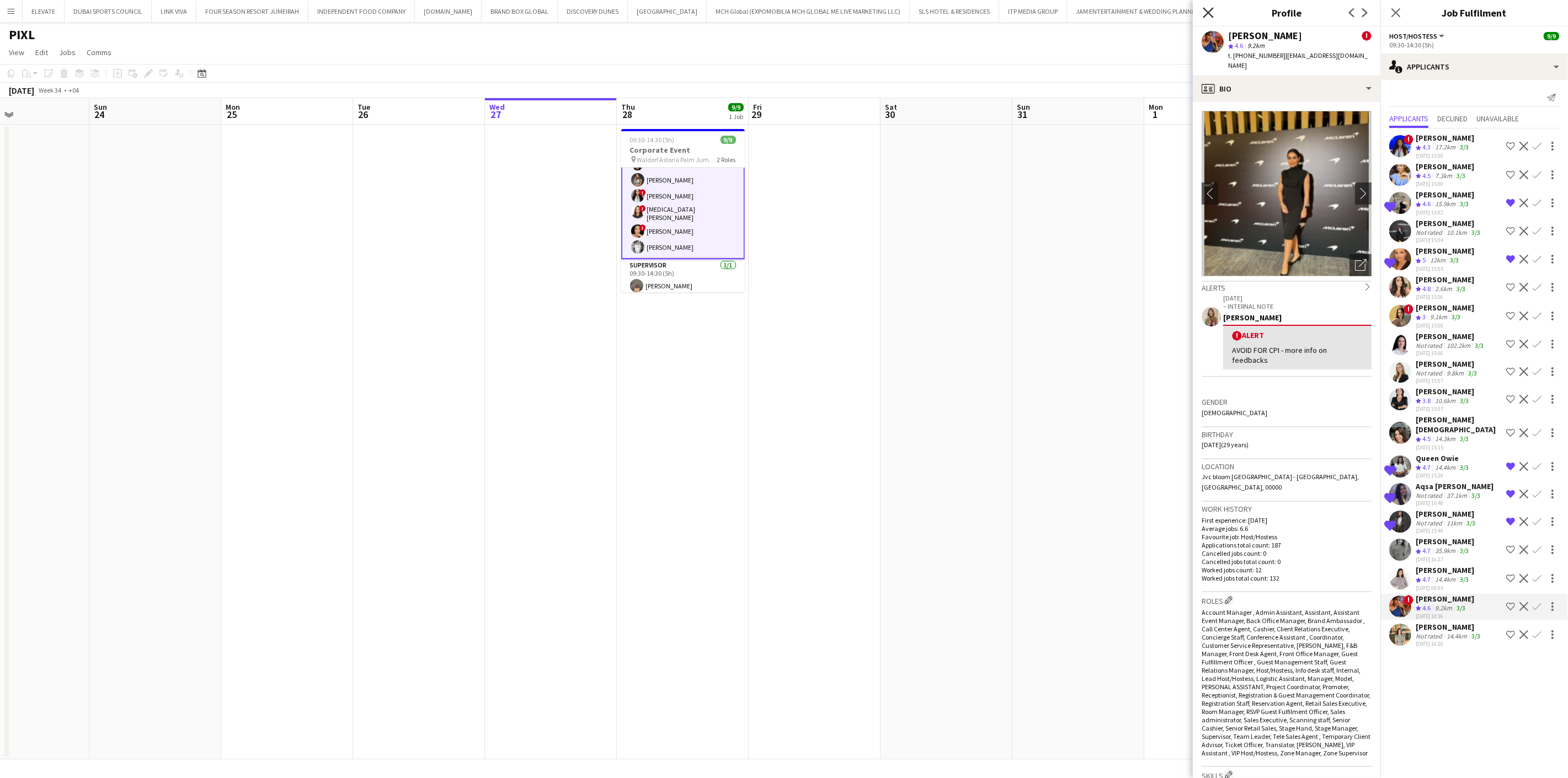
click at [1205, 15] on icon at bounding box center [1208, 12] width 10 height 10
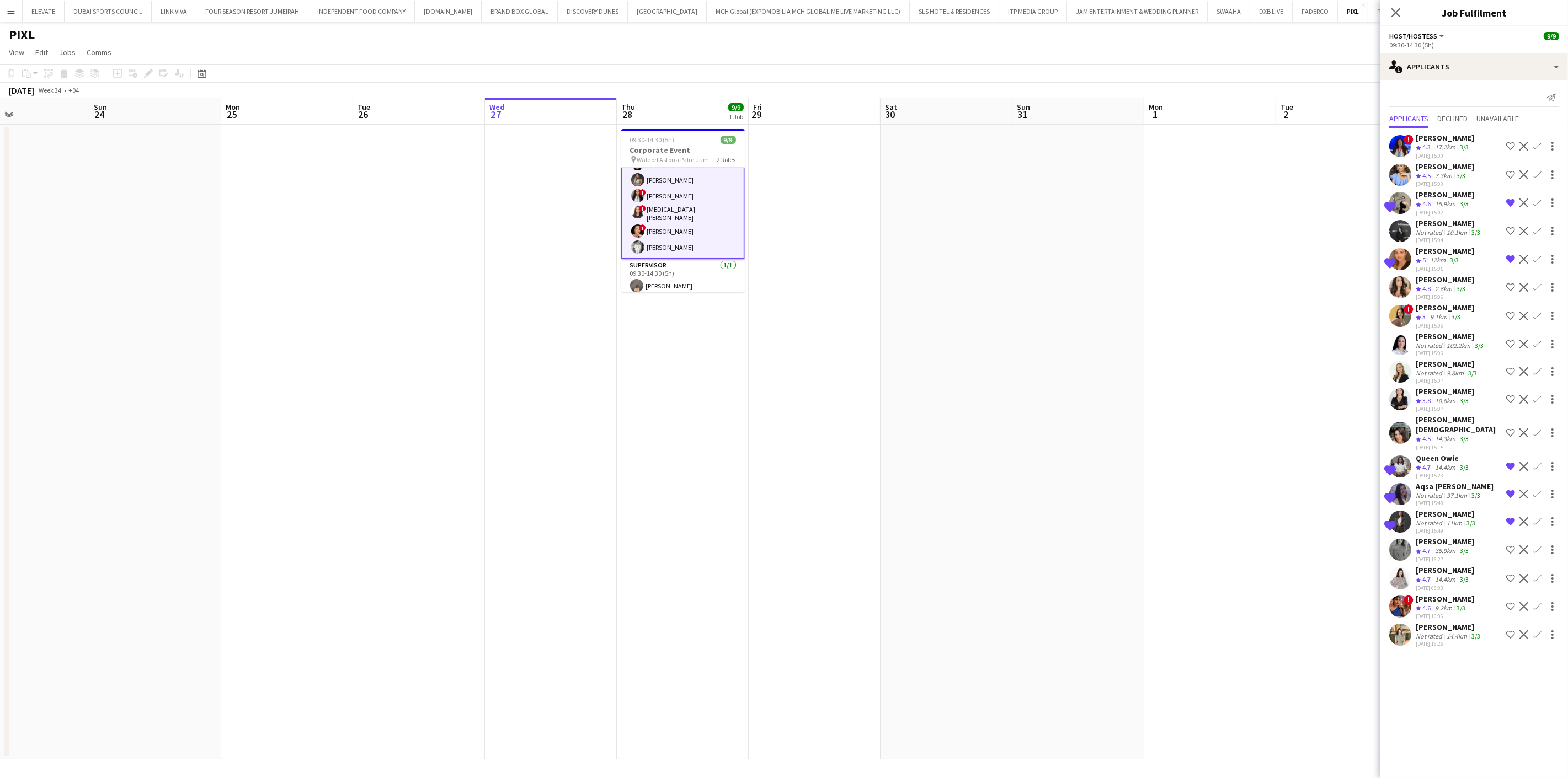
click at [1437, 594] on div "[PERSON_NAME]" at bounding box center [1445, 599] width 59 height 10
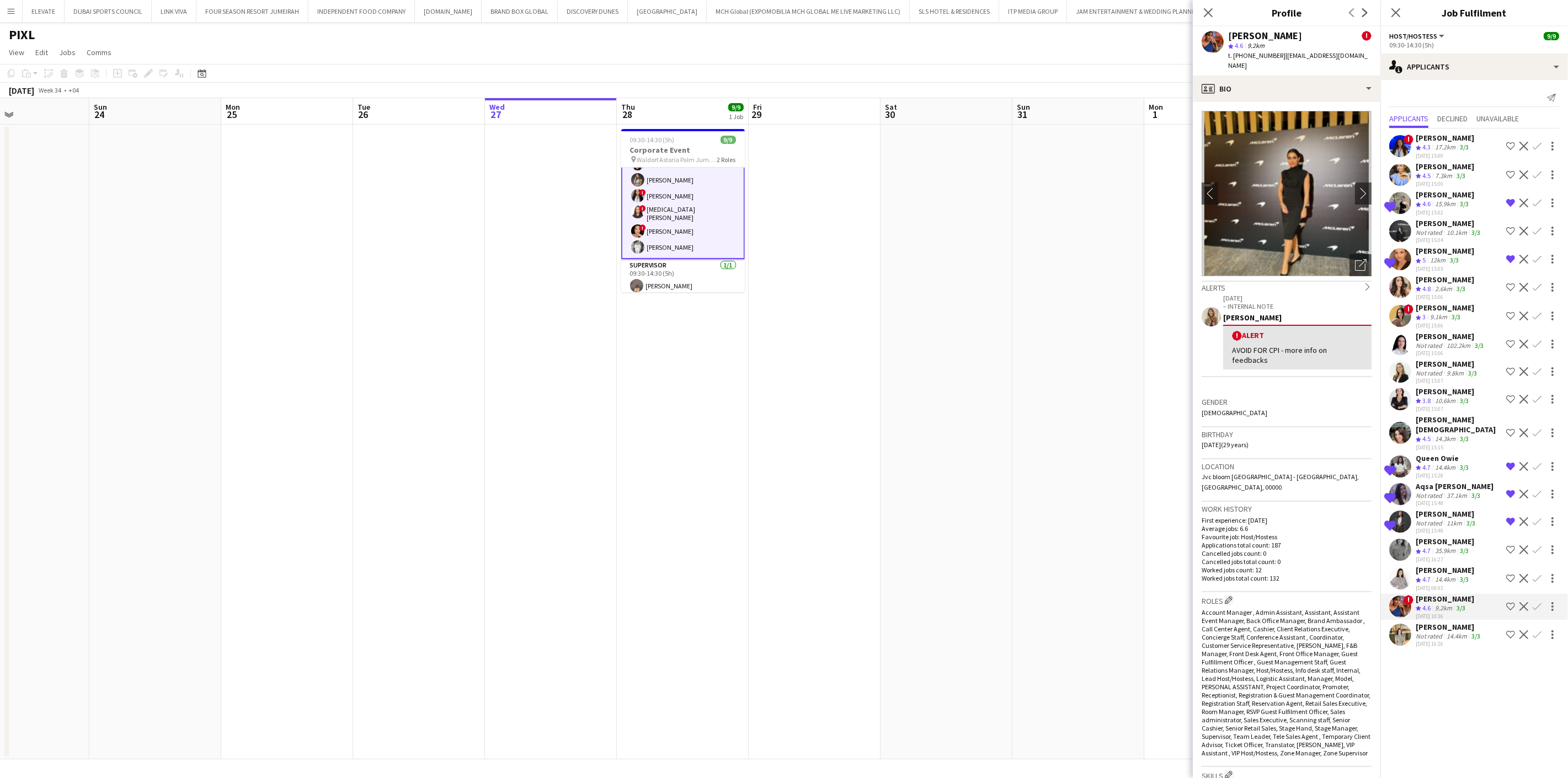
drag, startPoint x: 1437, startPoint y: 585, endPoint x: 1454, endPoint y: 671, distance: 87.7
click at [1454, 671] on mat-expansion-panel "users2 Applicants Send notification Applicants Declined Unavailable ! Parnian G…" at bounding box center [1474, 429] width 188 height 698
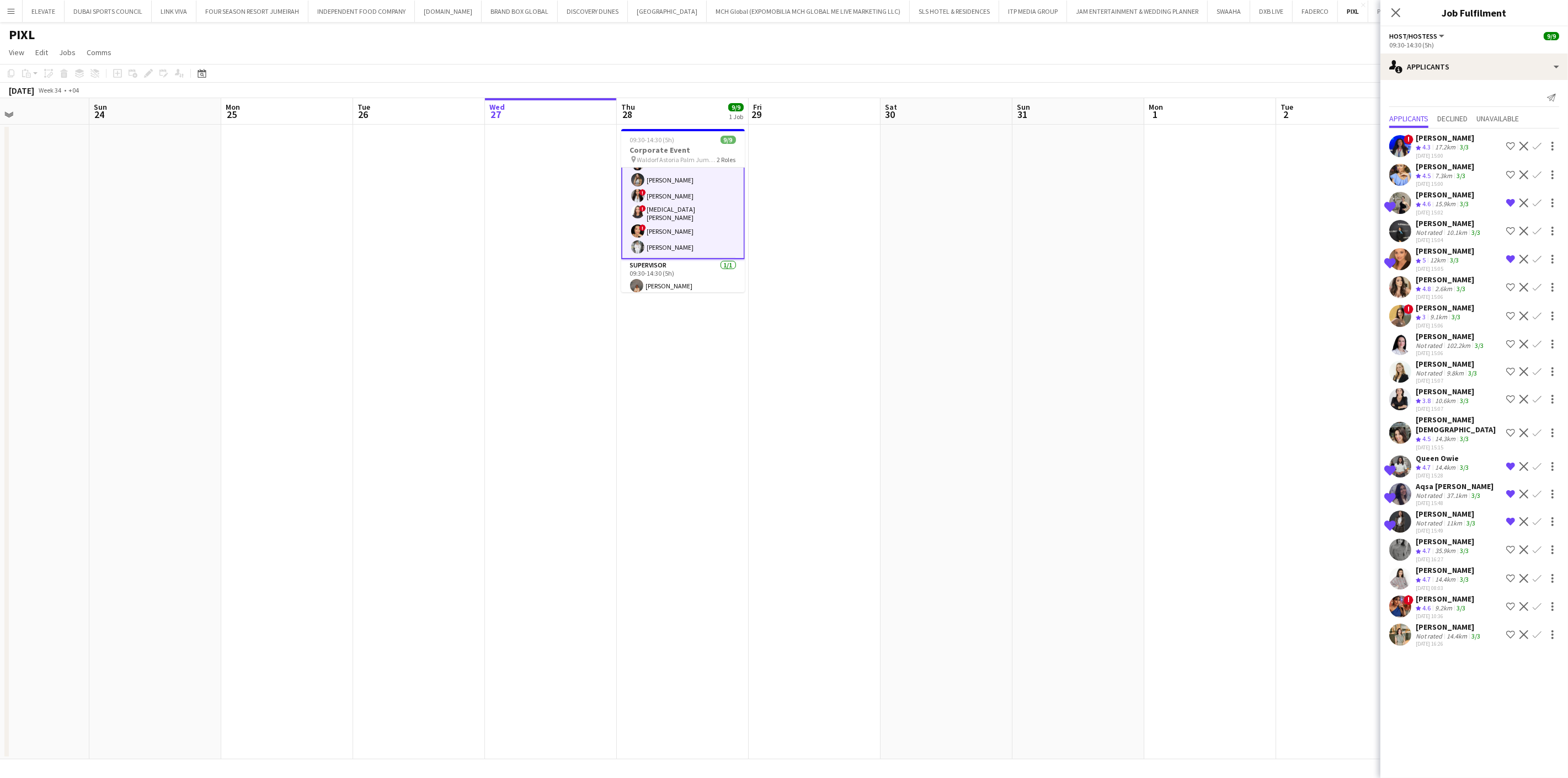
click at [1427, 604] on span "4.6" at bounding box center [1426, 608] width 8 height 8
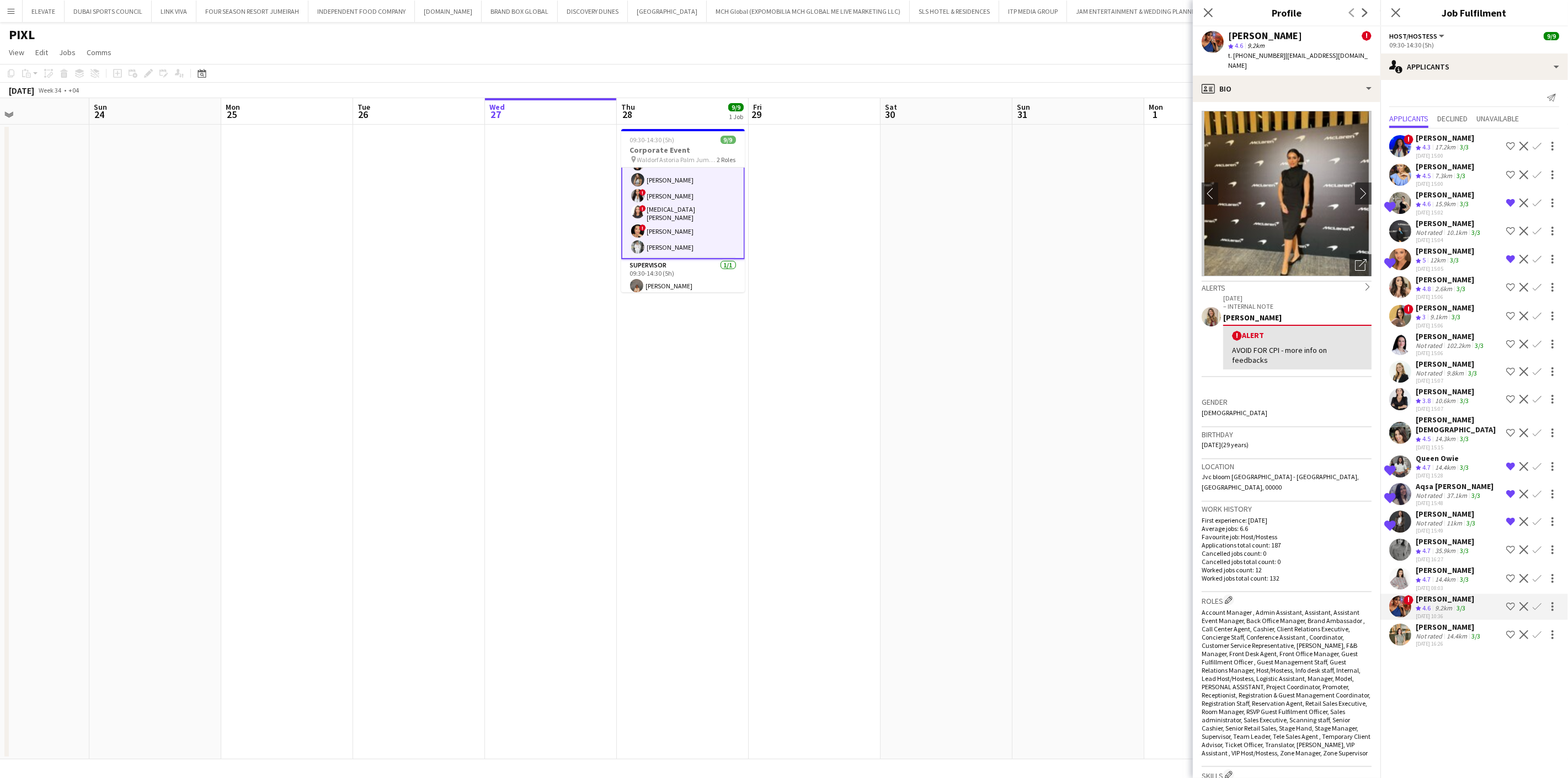
click at [1435, 641] on div "[DATE] 16:26" at bounding box center [1449, 644] width 67 height 7
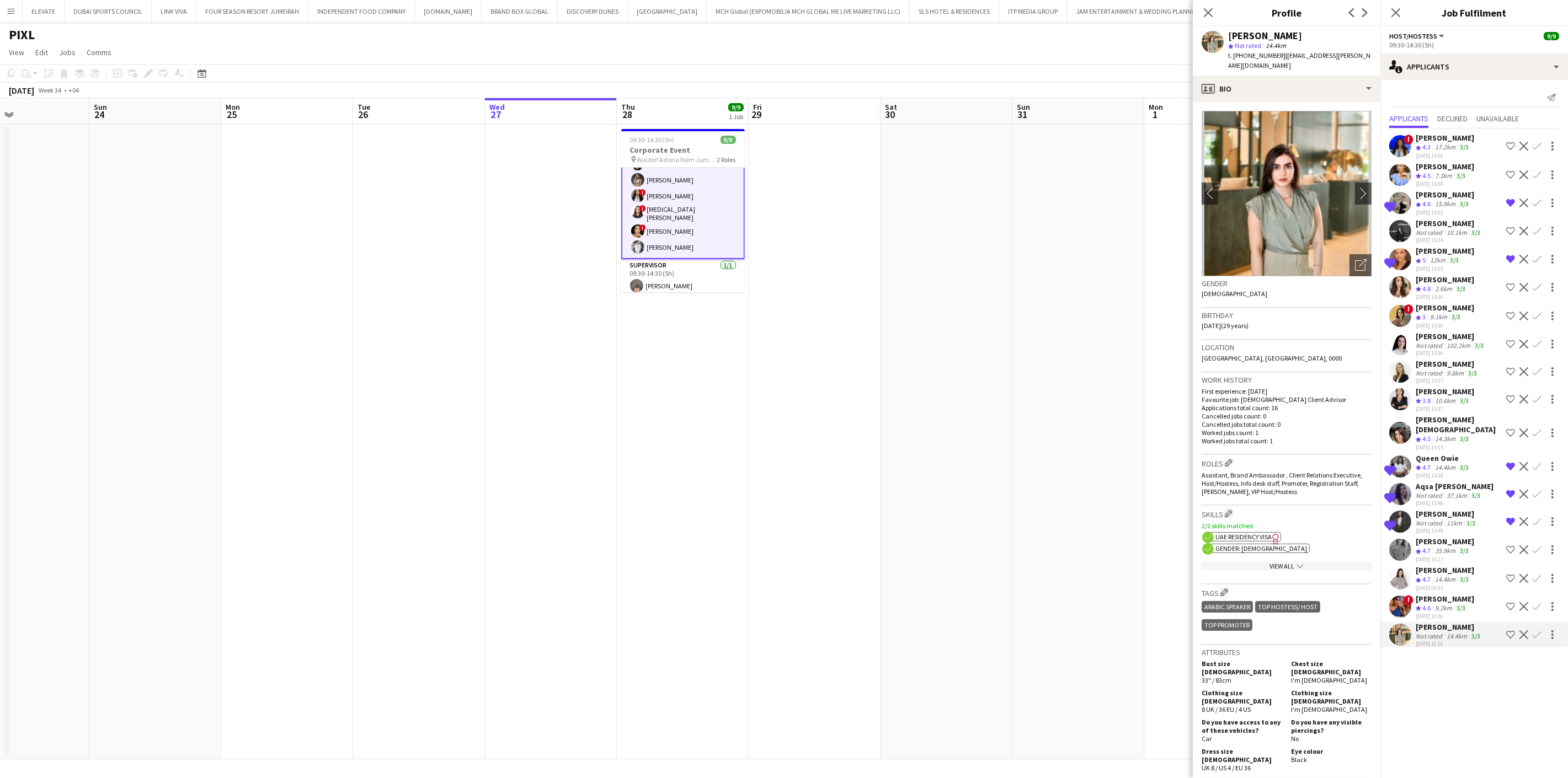
click at [1435, 565] on div "[PERSON_NAME]" at bounding box center [1445, 570] width 59 height 10
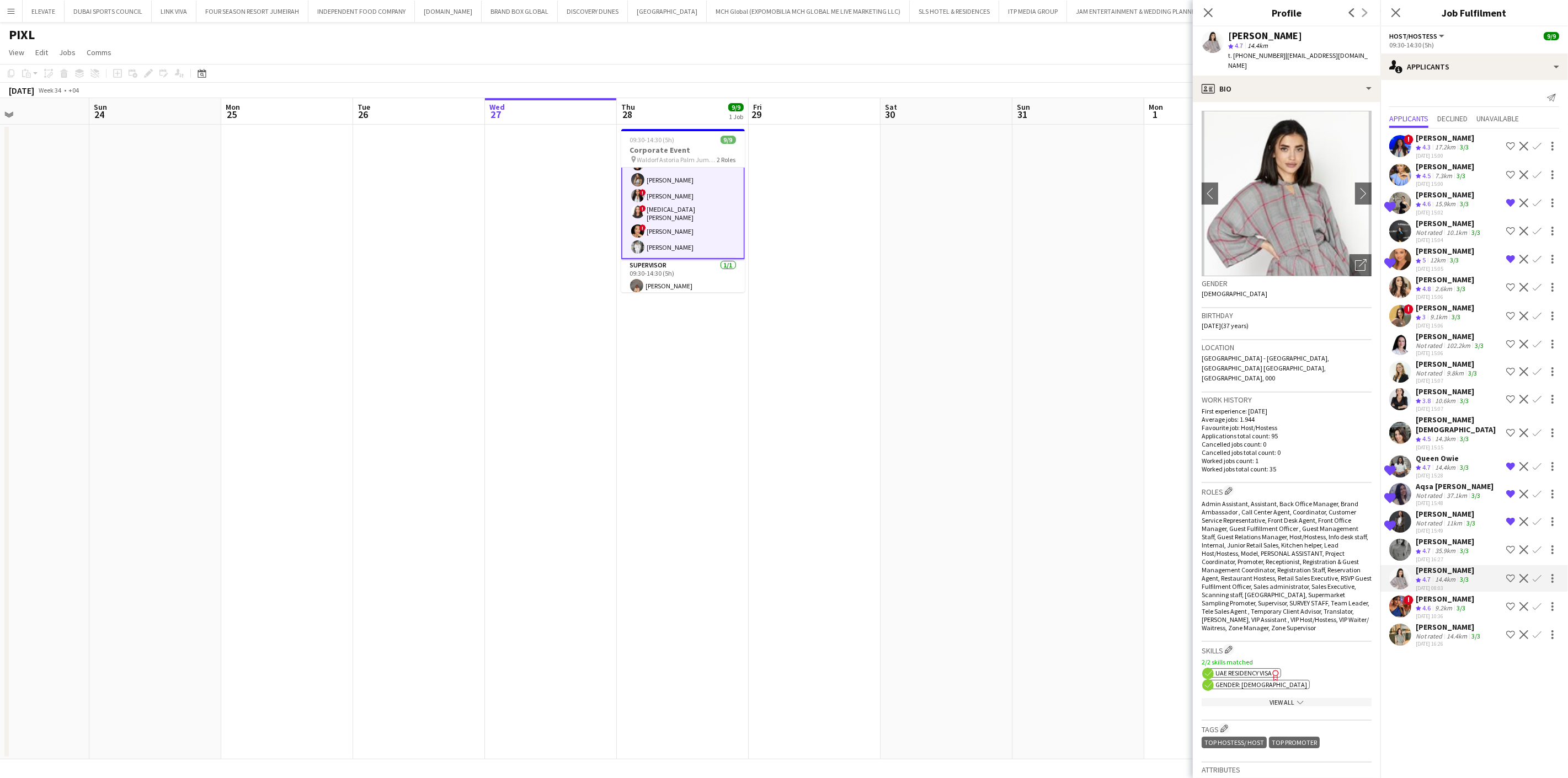
click at [1441, 172] on div "7.3km" at bounding box center [1443, 176] width 22 height 9
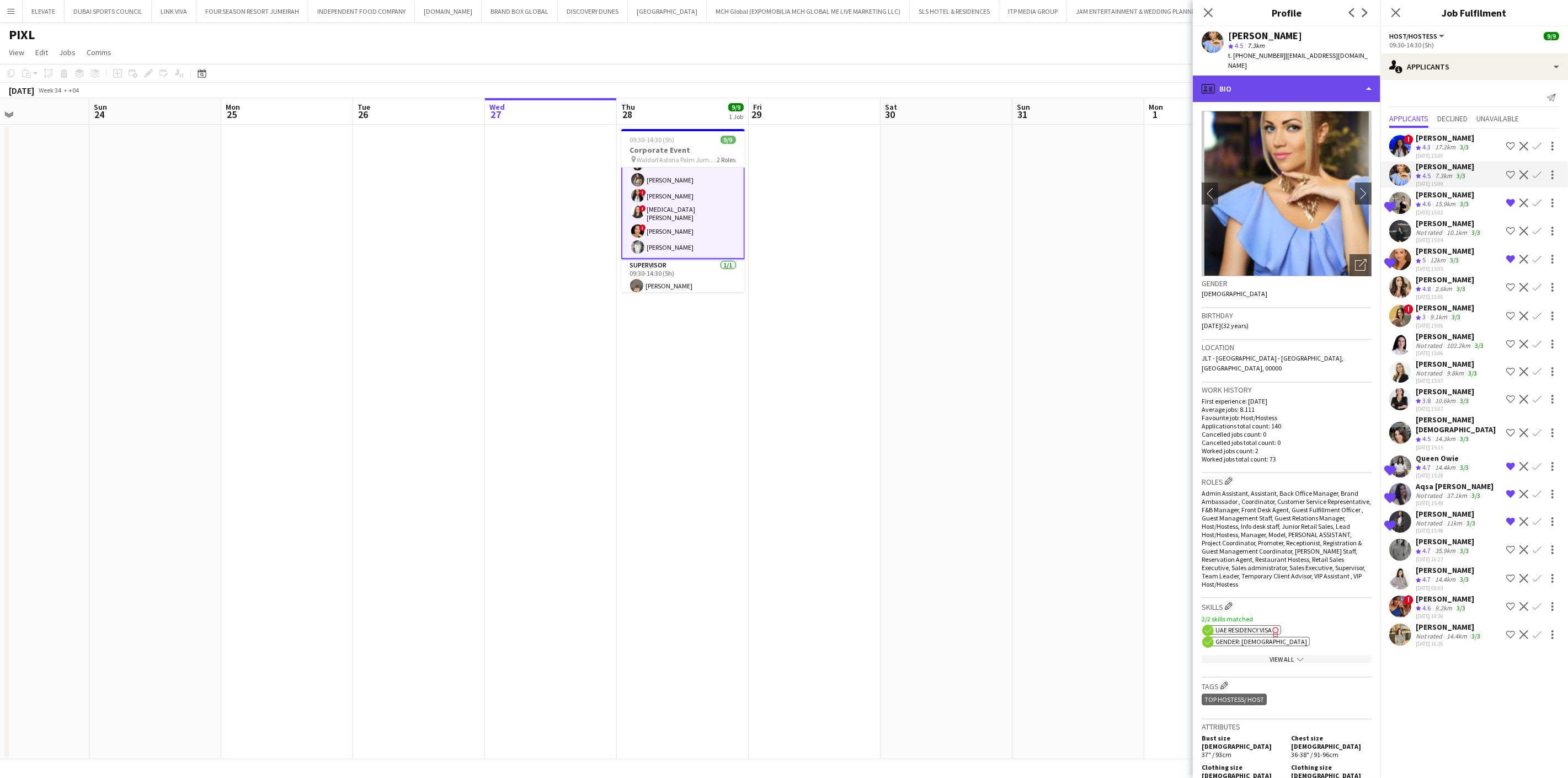
click at [1296, 77] on div "profile Bio" at bounding box center [1287, 89] width 188 height 27
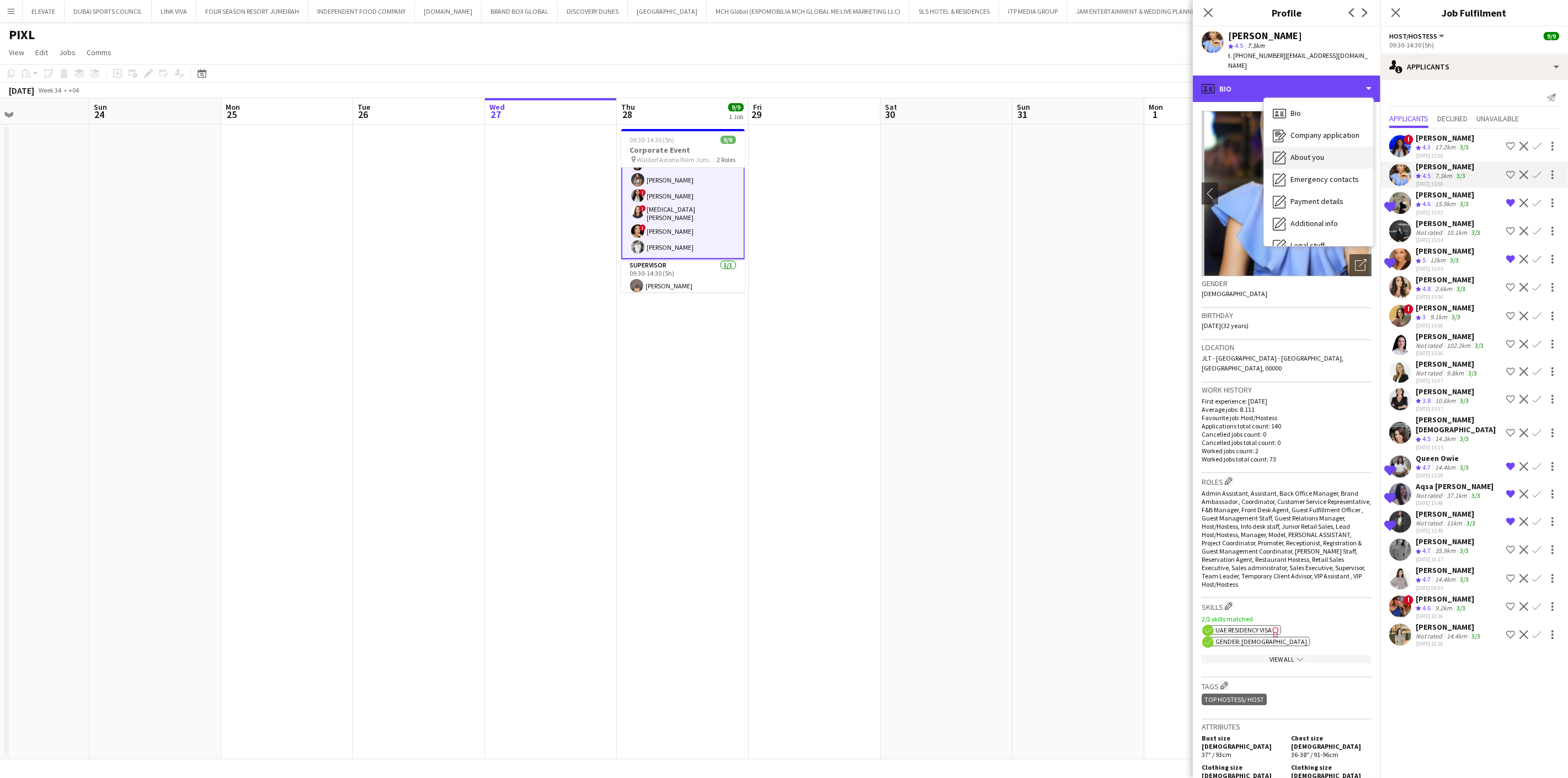
scroll to position [59, 0]
click at [1325, 202] on div "Feedback Feedback" at bounding box center [1319, 209] width 109 height 22
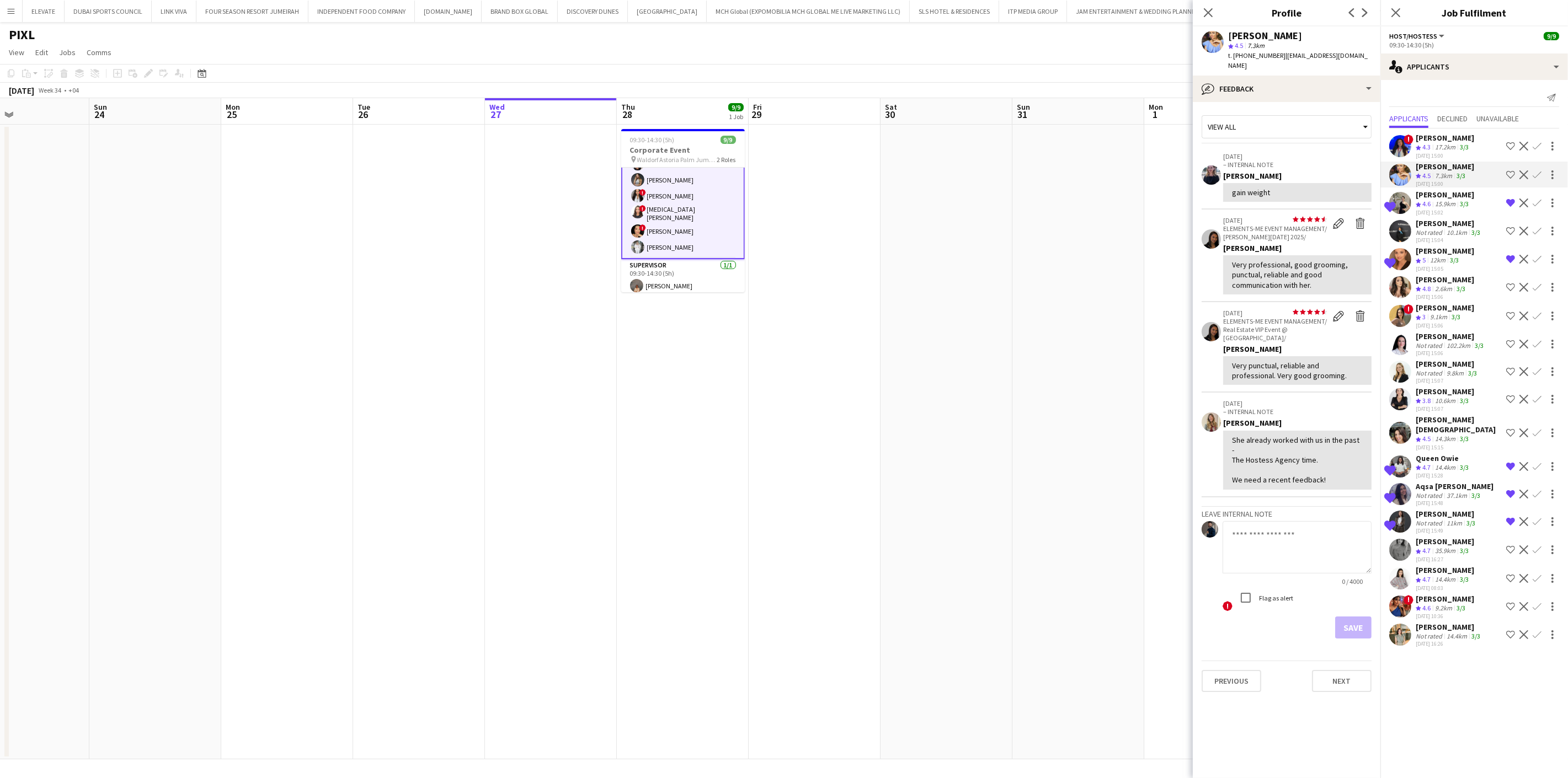
scroll to position [0, 0]
click at [703, 247] on app-card-role "Host/Hostess [DATE] 09:30-14:30 (5h) [PERSON_NAME] Prash Wasalage Kseniya Papov…" at bounding box center [683, 184] width 124 height 155
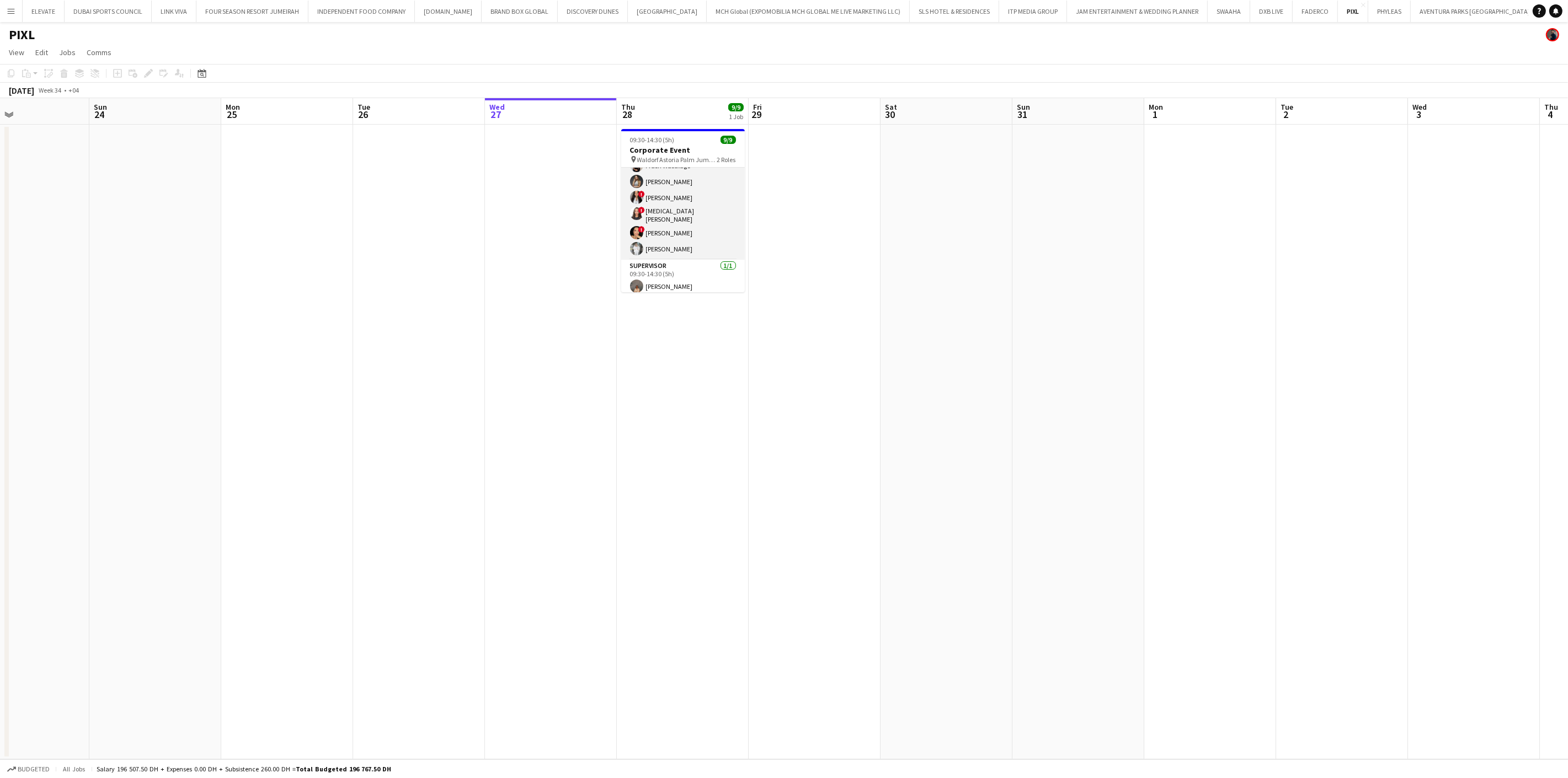
click at [703, 247] on app-card-role "Host/Hostess [DATE] 09:30-14:30 (5h) [PERSON_NAME] Prash Wasalage Kseniya Papov…" at bounding box center [683, 183] width 124 height 153
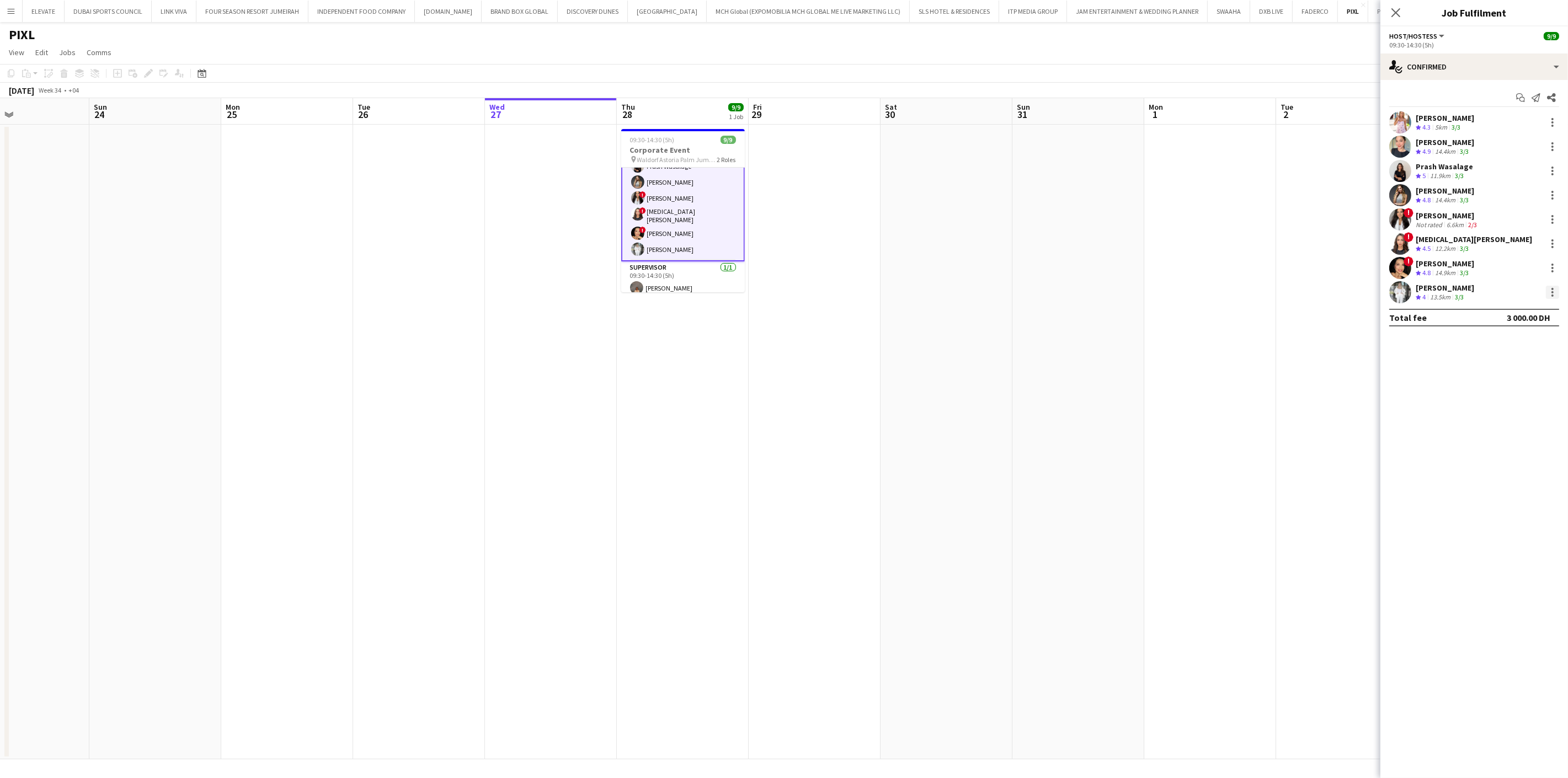
click at [1548, 293] on div at bounding box center [1552, 292] width 13 height 13
click at [1514, 419] on span "Remove" at bounding box center [1499, 418] width 33 height 9
drag, startPoint x: 815, startPoint y: 280, endPoint x: 824, endPoint y: 278, distance: 9.2
click at [815, 280] on app-date-cell at bounding box center [814, 442] width 132 height 635
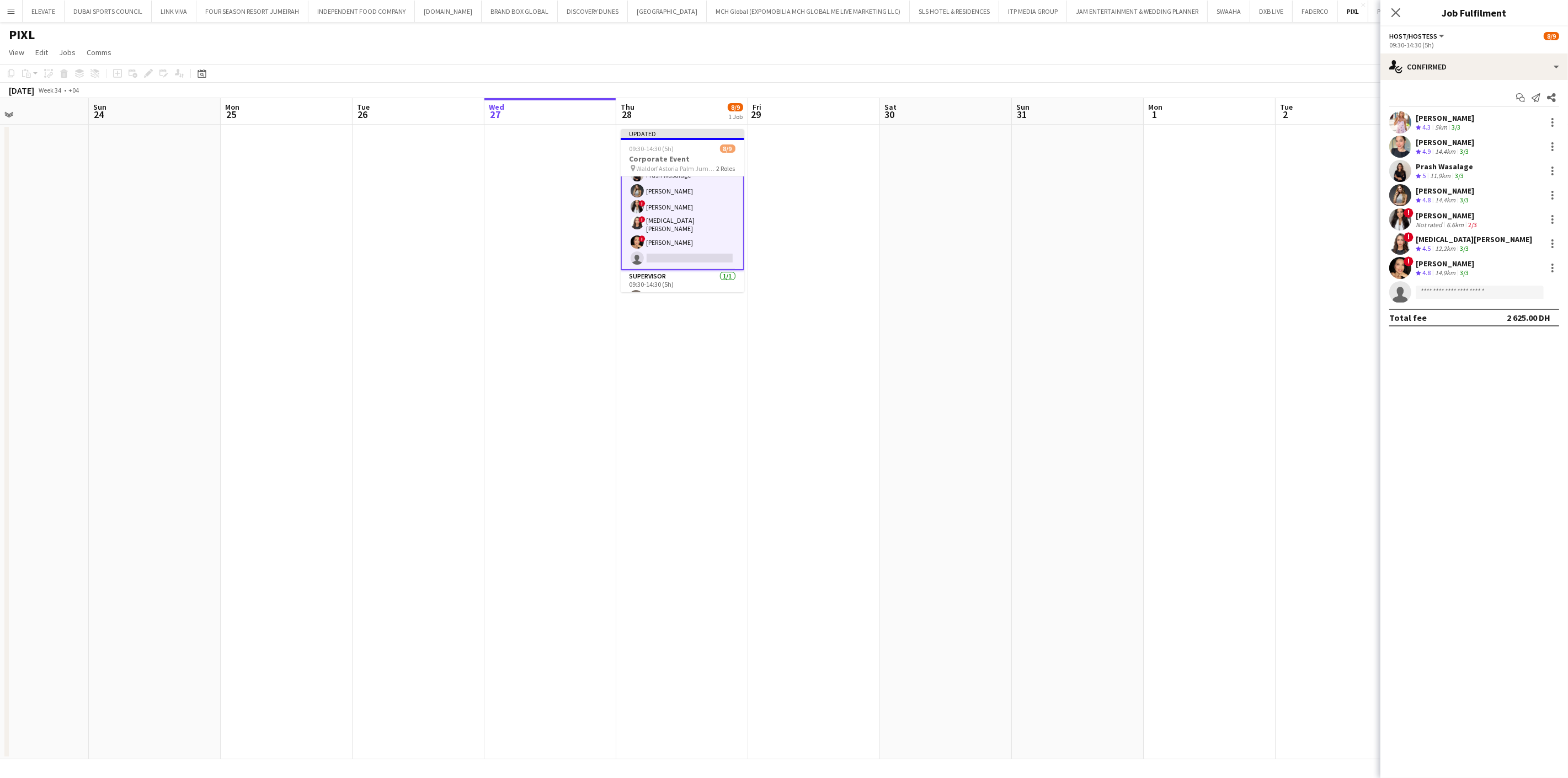
scroll to position [61, 0]
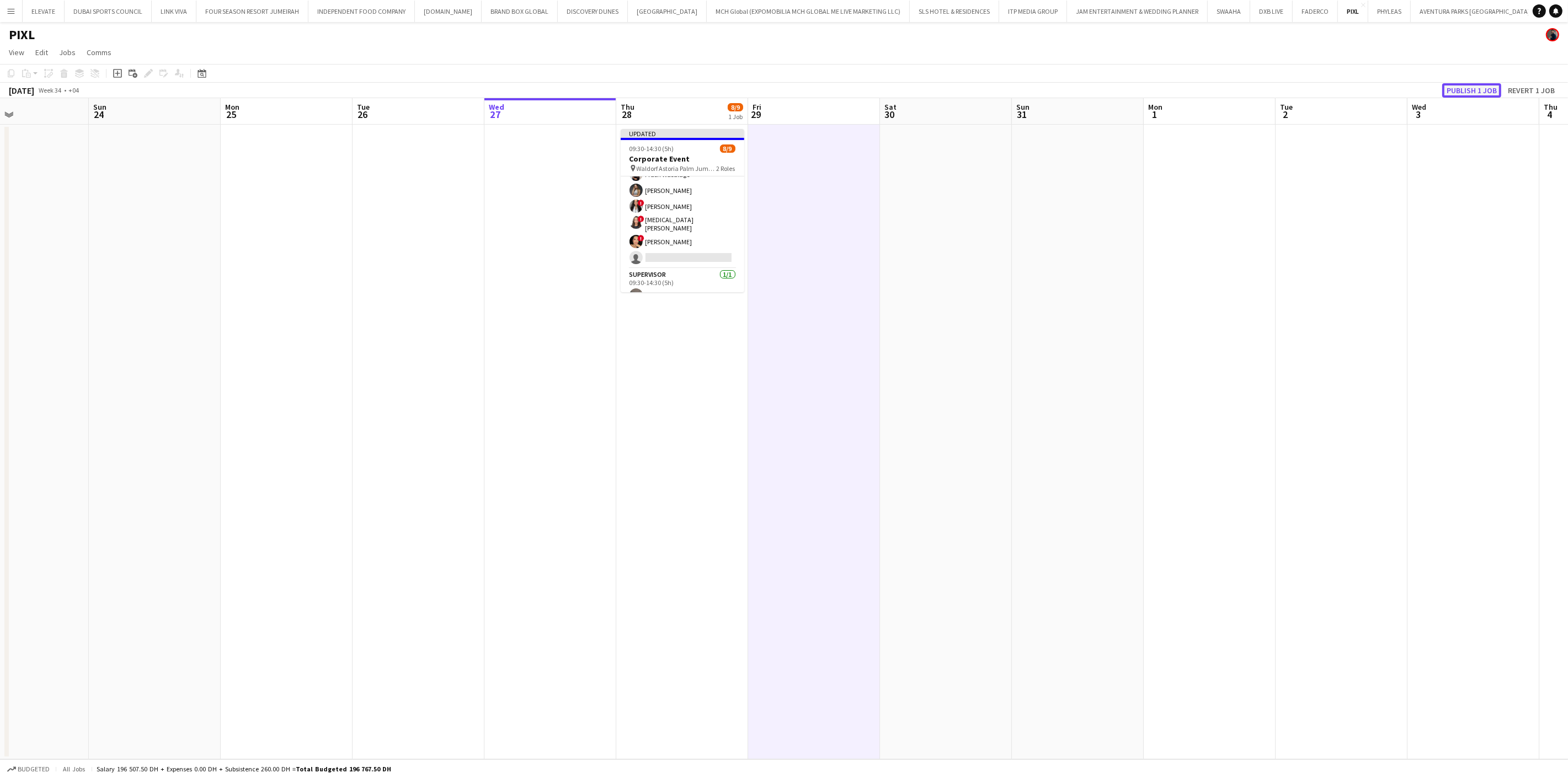
click at [1479, 91] on button "Publish 1 job" at bounding box center [1472, 90] width 59 height 15
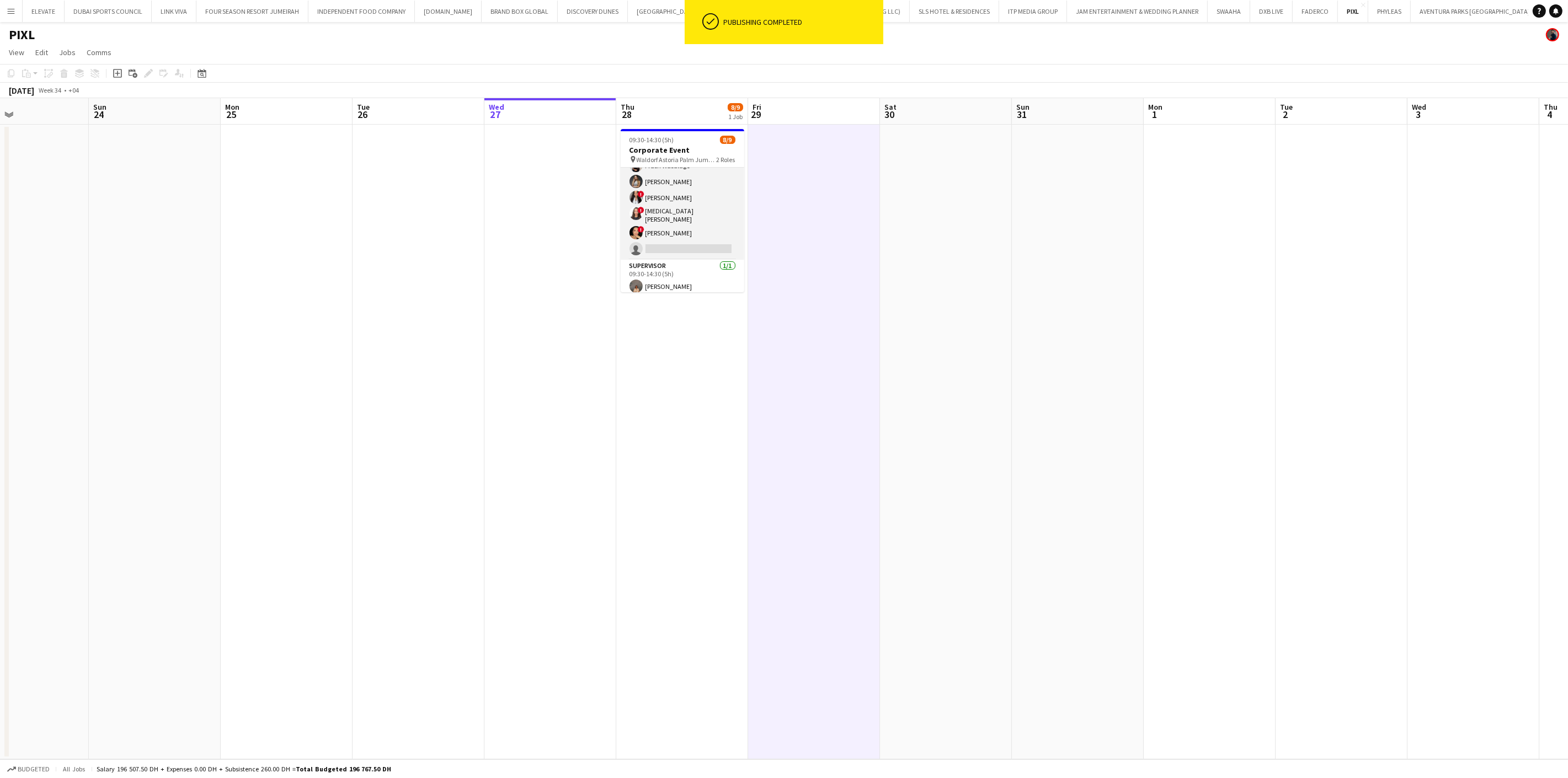
click at [675, 232] on app-card-role "Host/Hostess 18A [DATE] 09:30-14:30 (5h) [PERSON_NAME] Prash Wasalage Kseniya P…" at bounding box center [682, 183] width 124 height 153
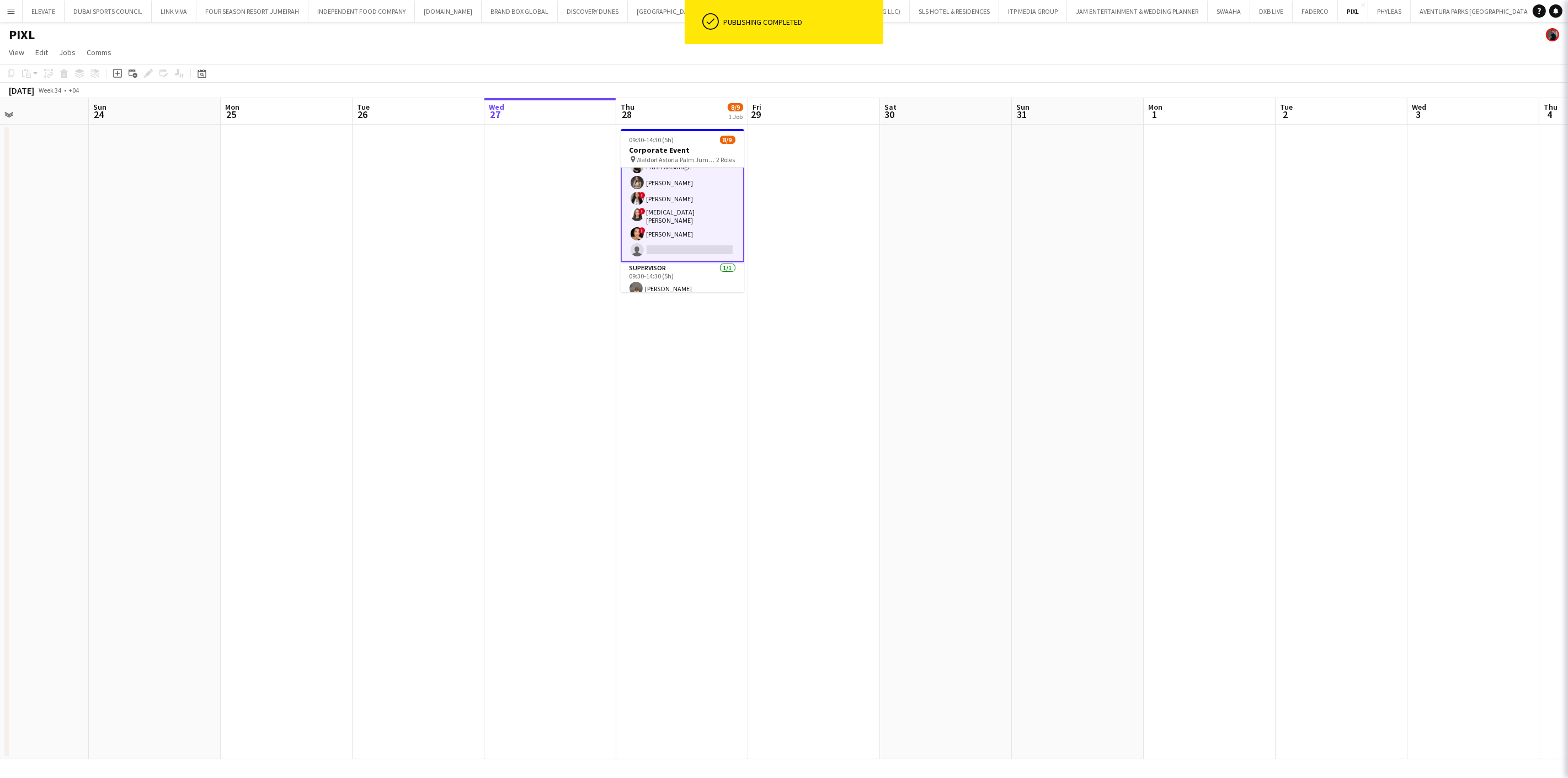
scroll to position [61, 0]
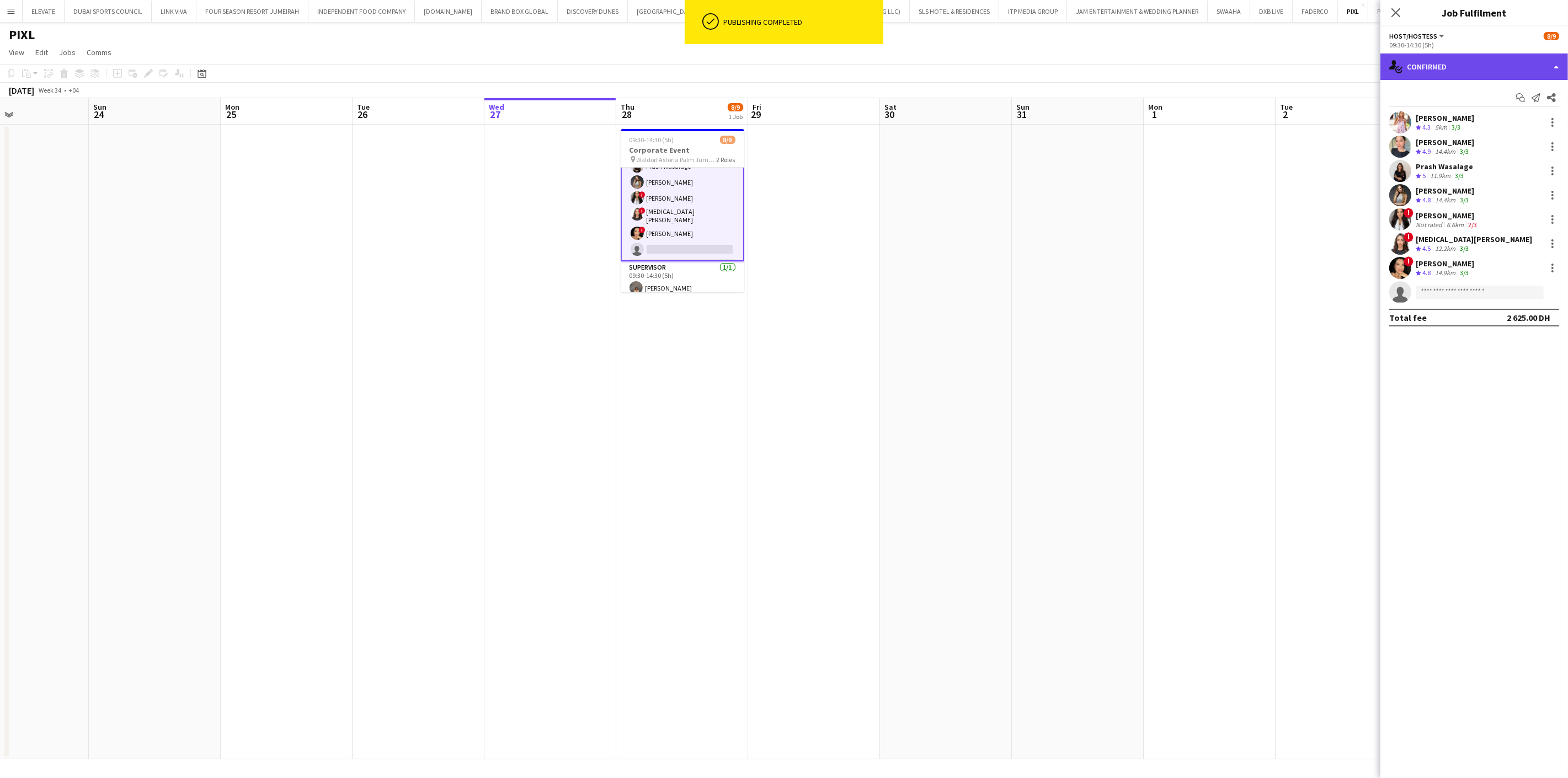
click at [1481, 70] on div "single-neutral-actions-check-2 Confirmed" at bounding box center [1474, 67] width 188 height 27
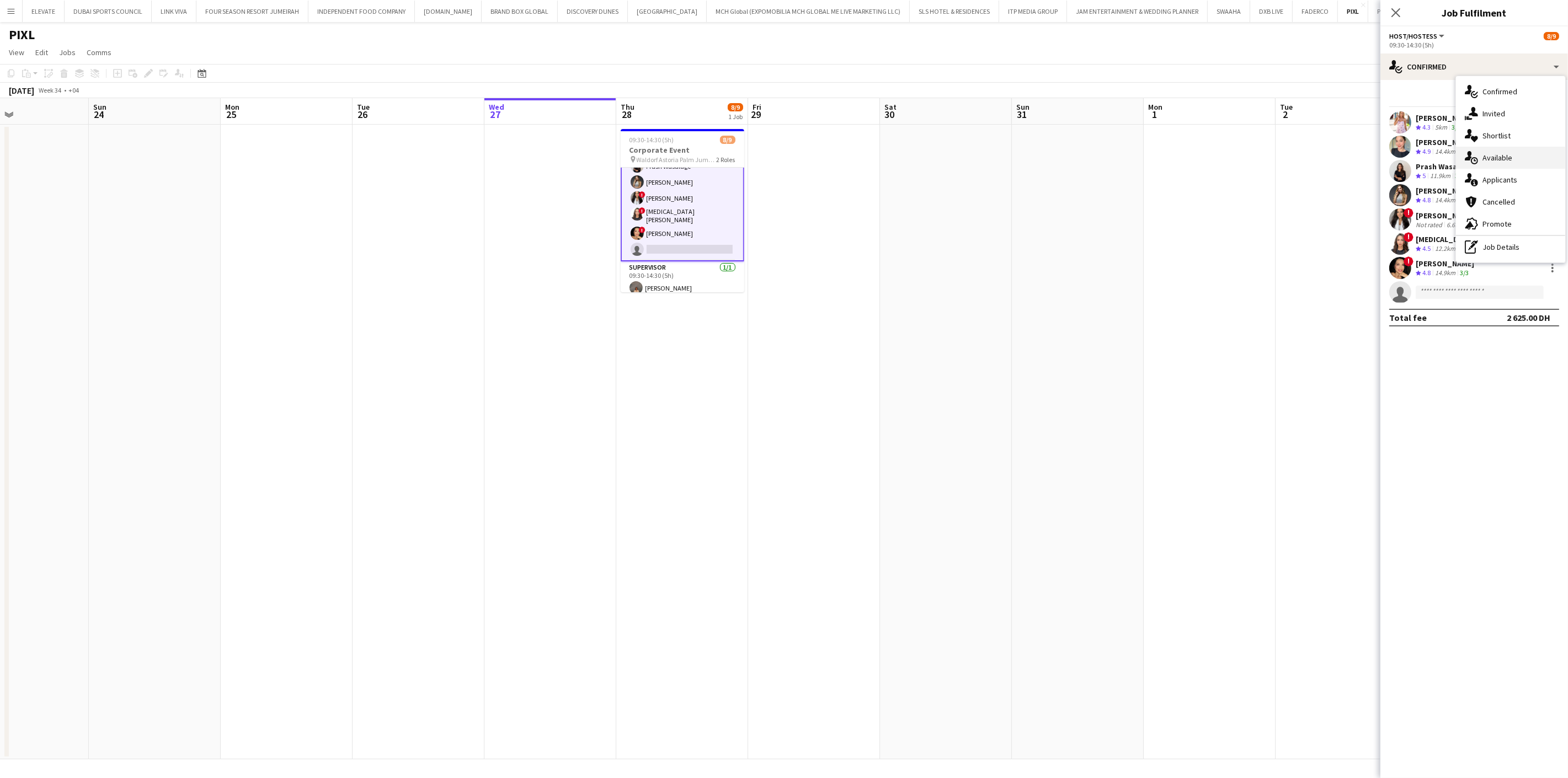
click at [1494, 165] on div "single-neutral-actions-upload Available" at bounding box center [1511, 158] width 109 height 22
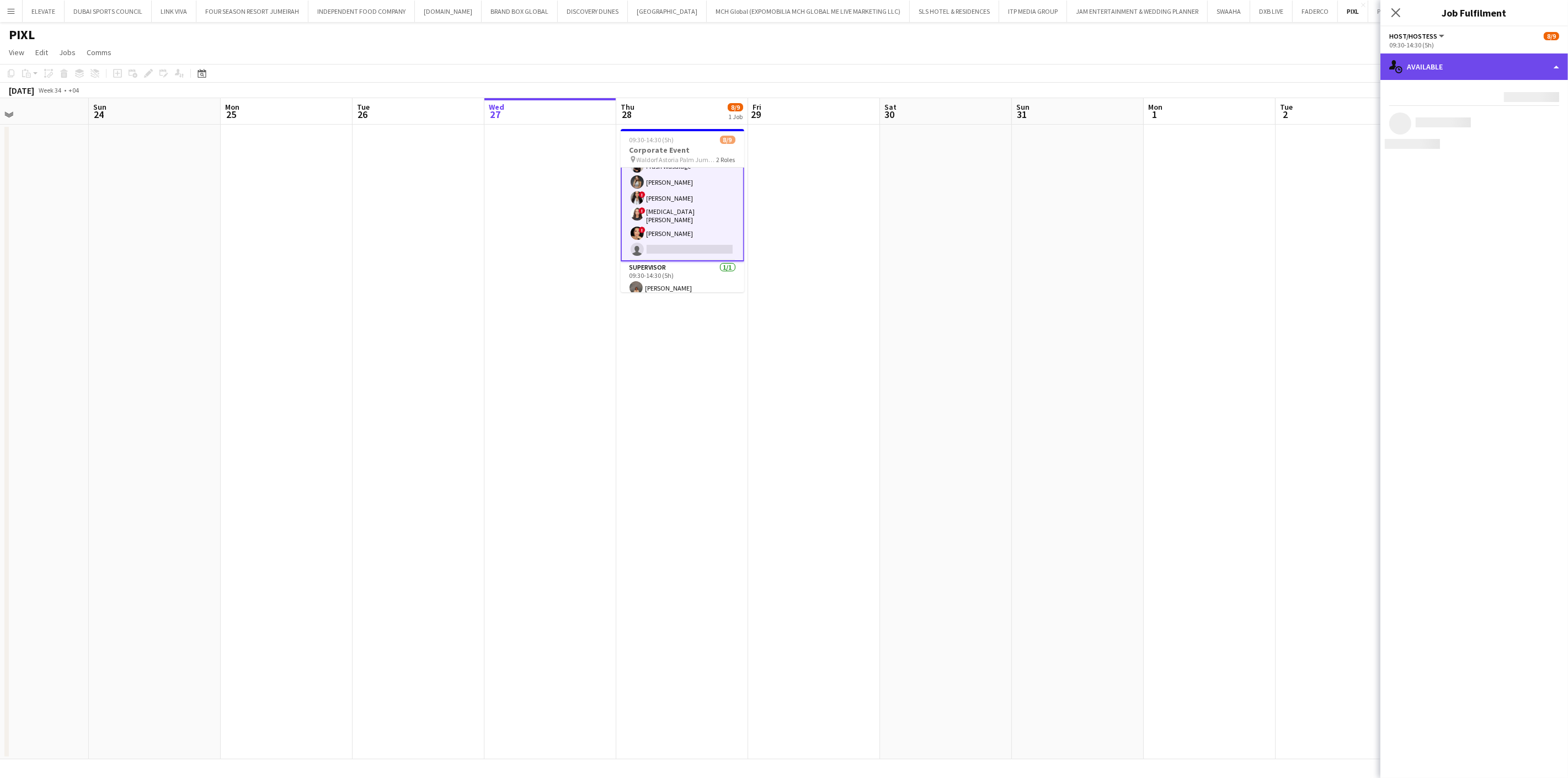
click at [1463, 68] on div "single-neutral-actions-upload Available" at bounding box center [1474, 67] width 188 height 27
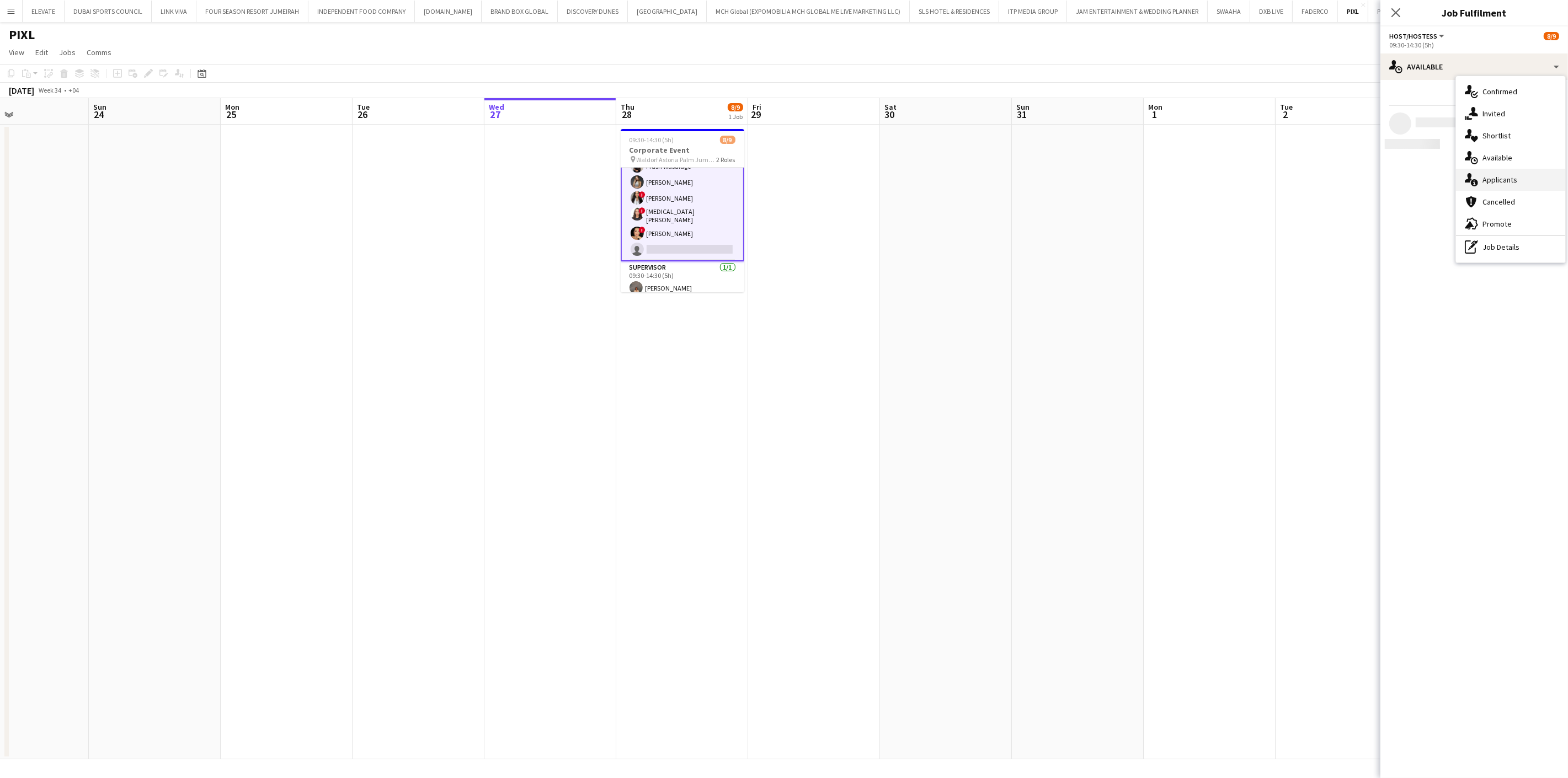
click at [1505, 186] on div "single-neutral-actions-information Applicants" at bounding box center [1511, 180] width 109 height 22
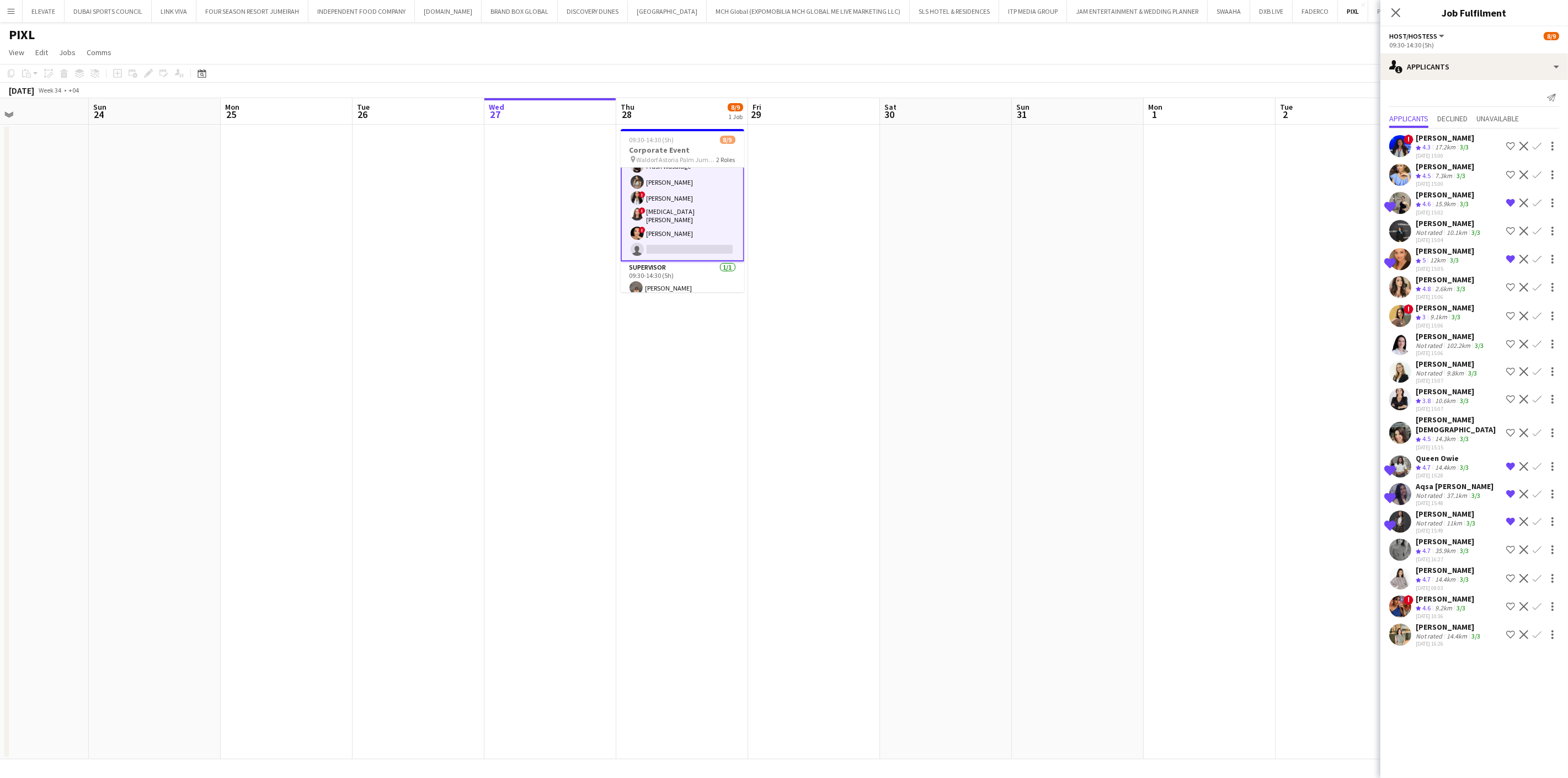
click at [1539, 172] on app-icon "Confirm" at bounding box center [1537, 174] width 9 height 9
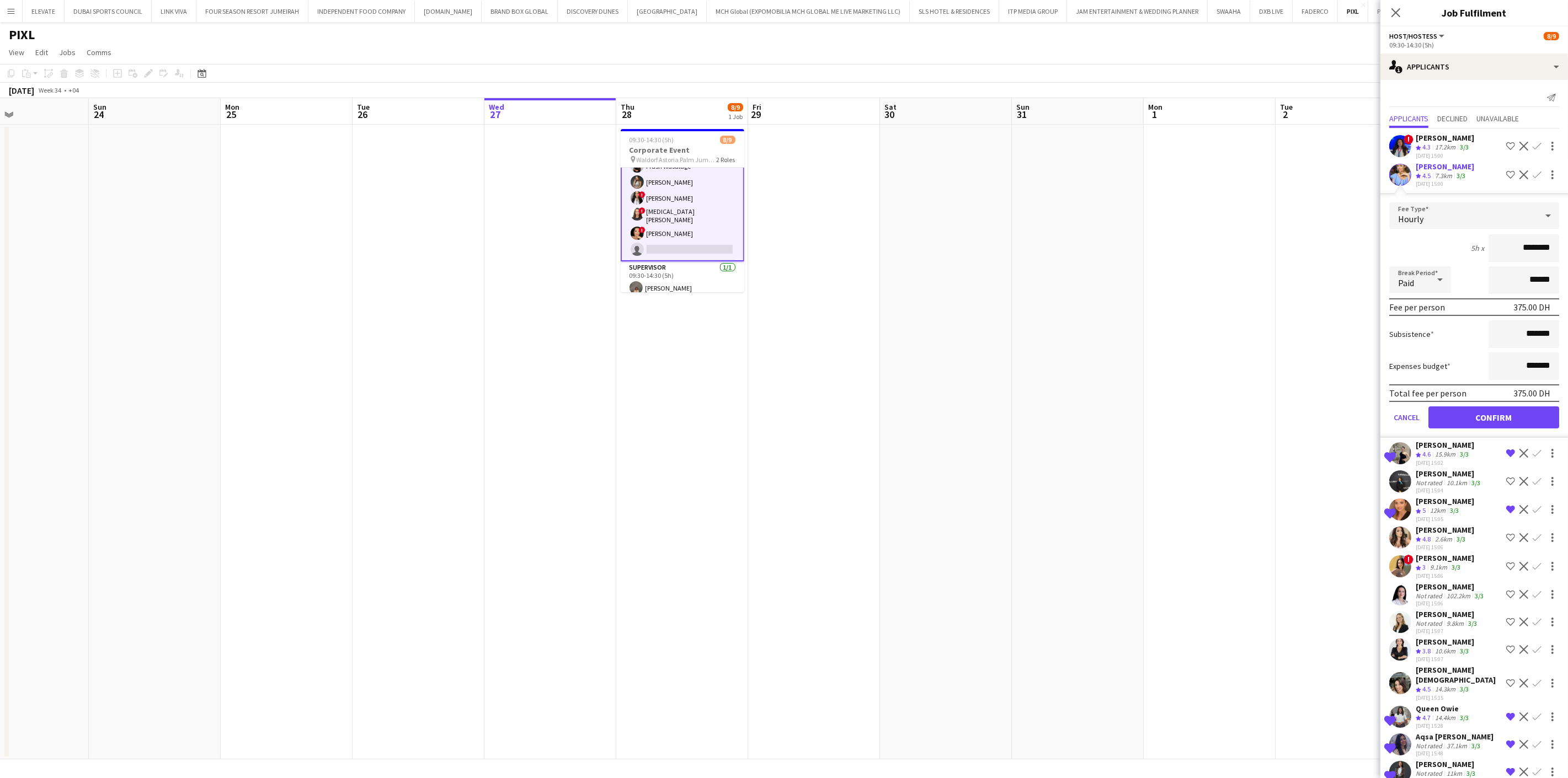
click button "Confirm" at bounding box center [1493, 417] width 131 height 22
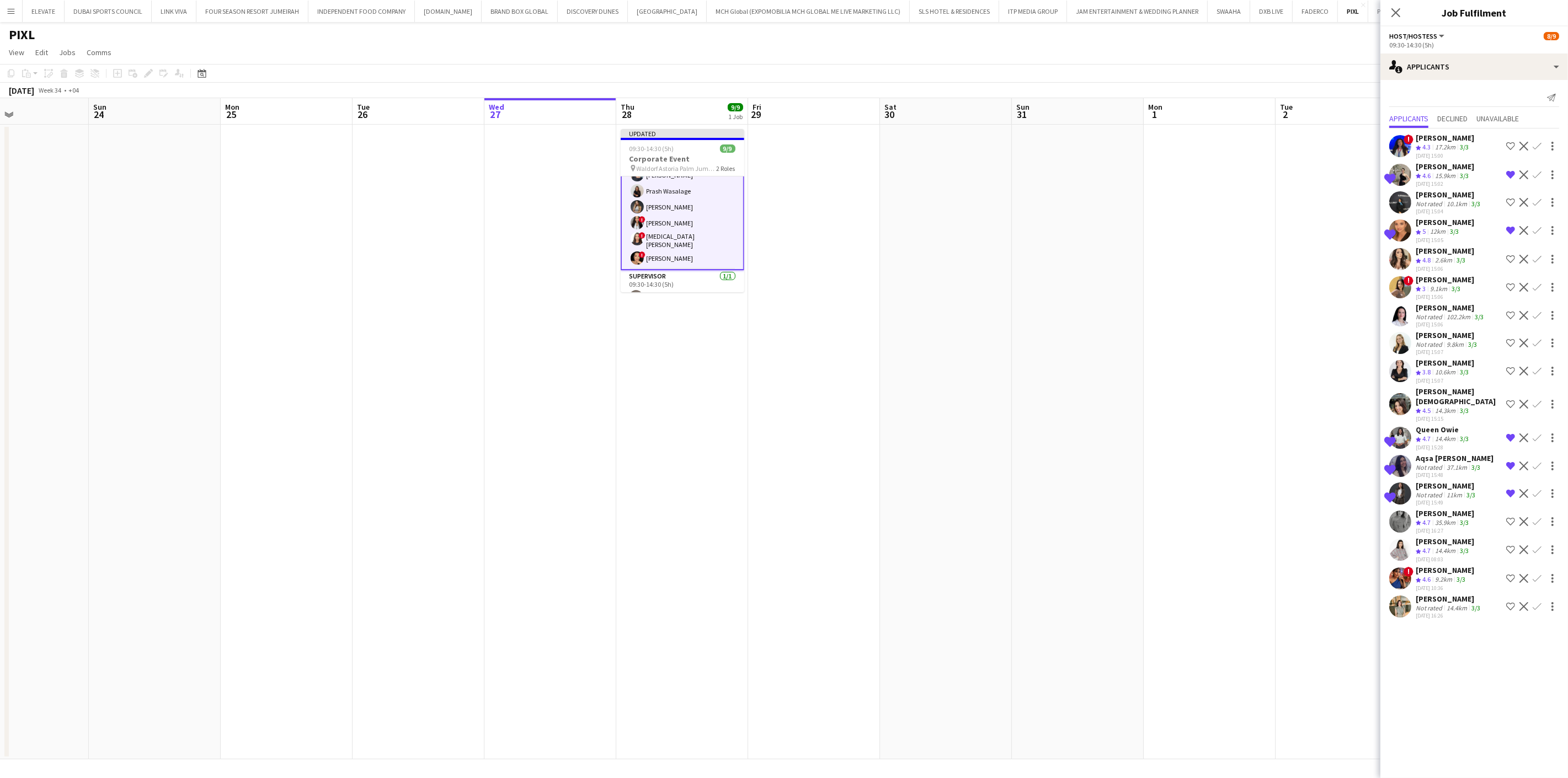
click at [1005, 259] on app-date-cell at bounding box center [946, 442] width 132 height 635
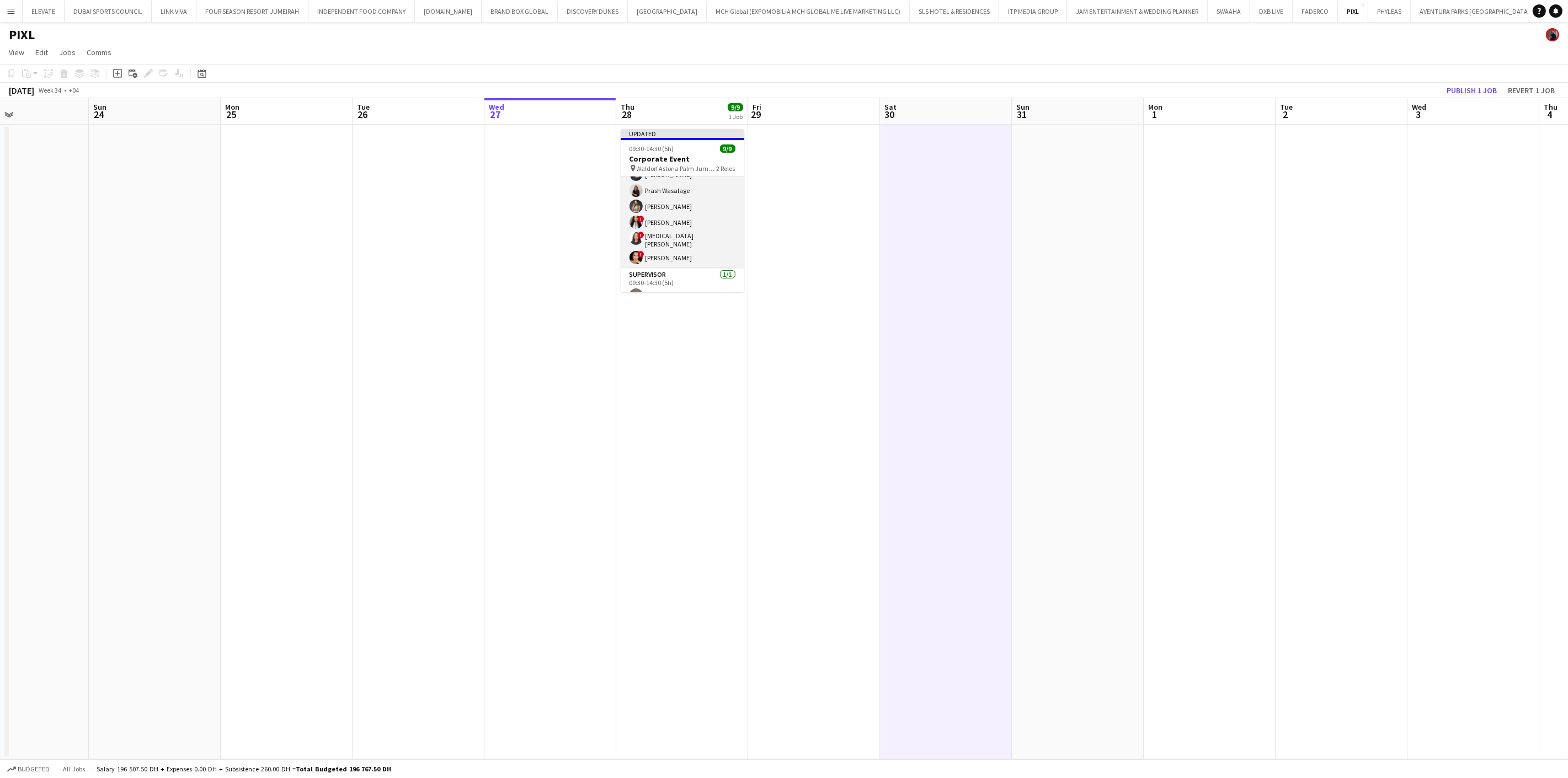
scroll to position [0, 0]
click at [1465, 88] on button "Publish 1 job" at bounding box center [1472, 90] width 59 height 15
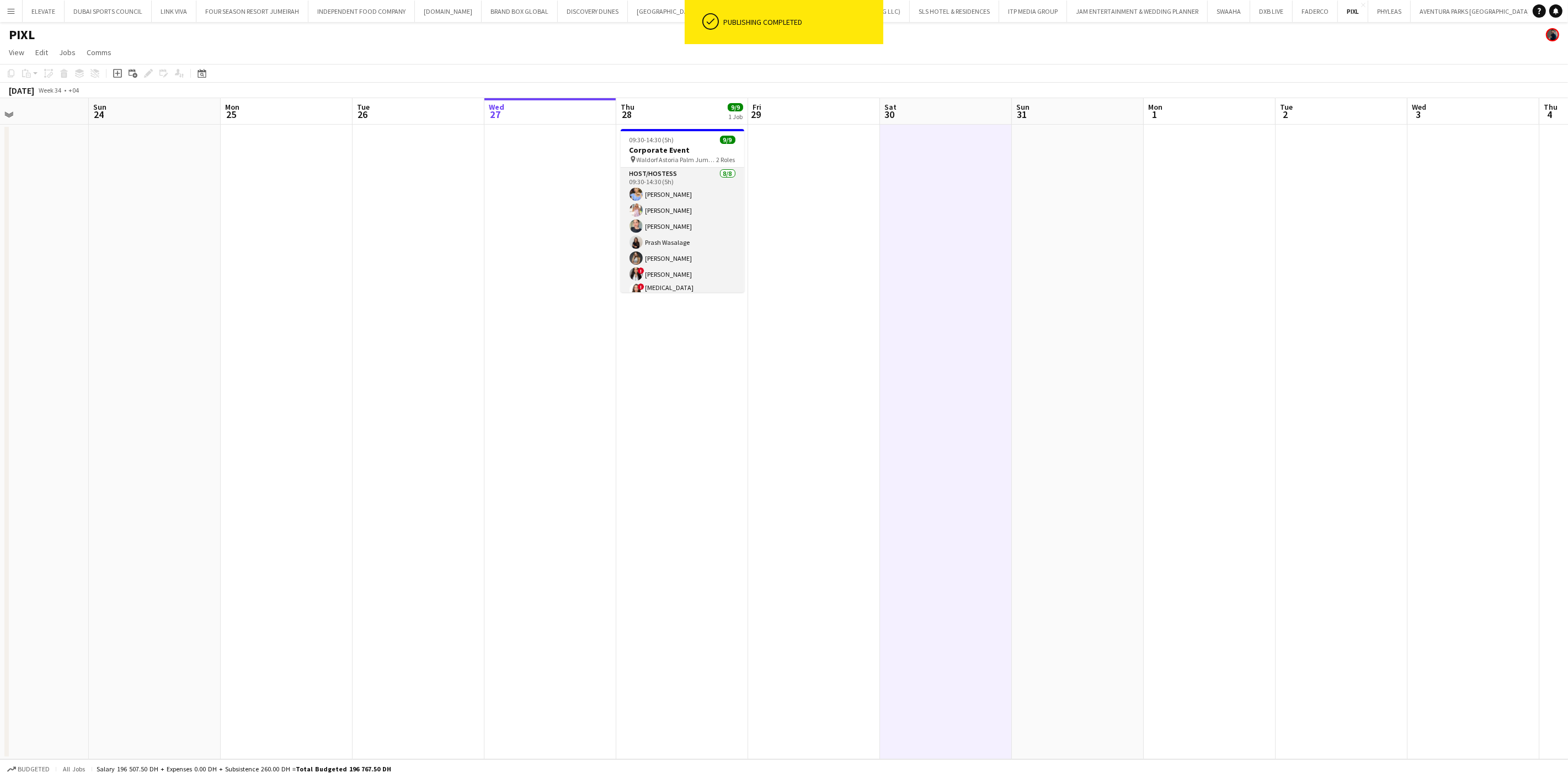
click at [667, 201] on app-card-role "Host/Hostess [DATE] 09:30-14:30 (5h) [PERSON_NAME] [PERSON_NAME] Tanyarat Prach…" at bounding box center [682, 244] width 124 height 153
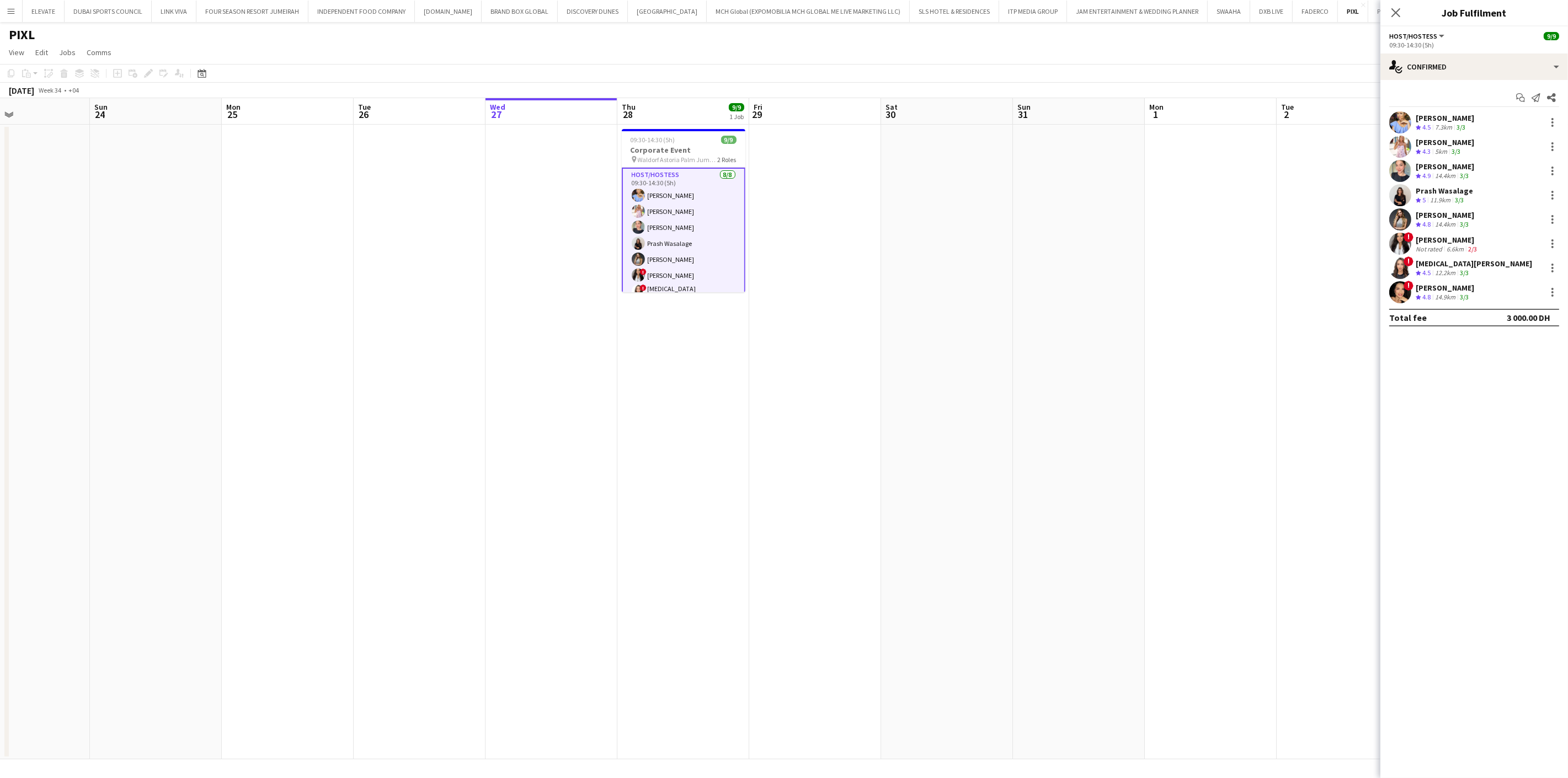
click at [1449, 244] on div "[PERSON_NAME]" at bounding box center [1447, 240] width 64 height 10
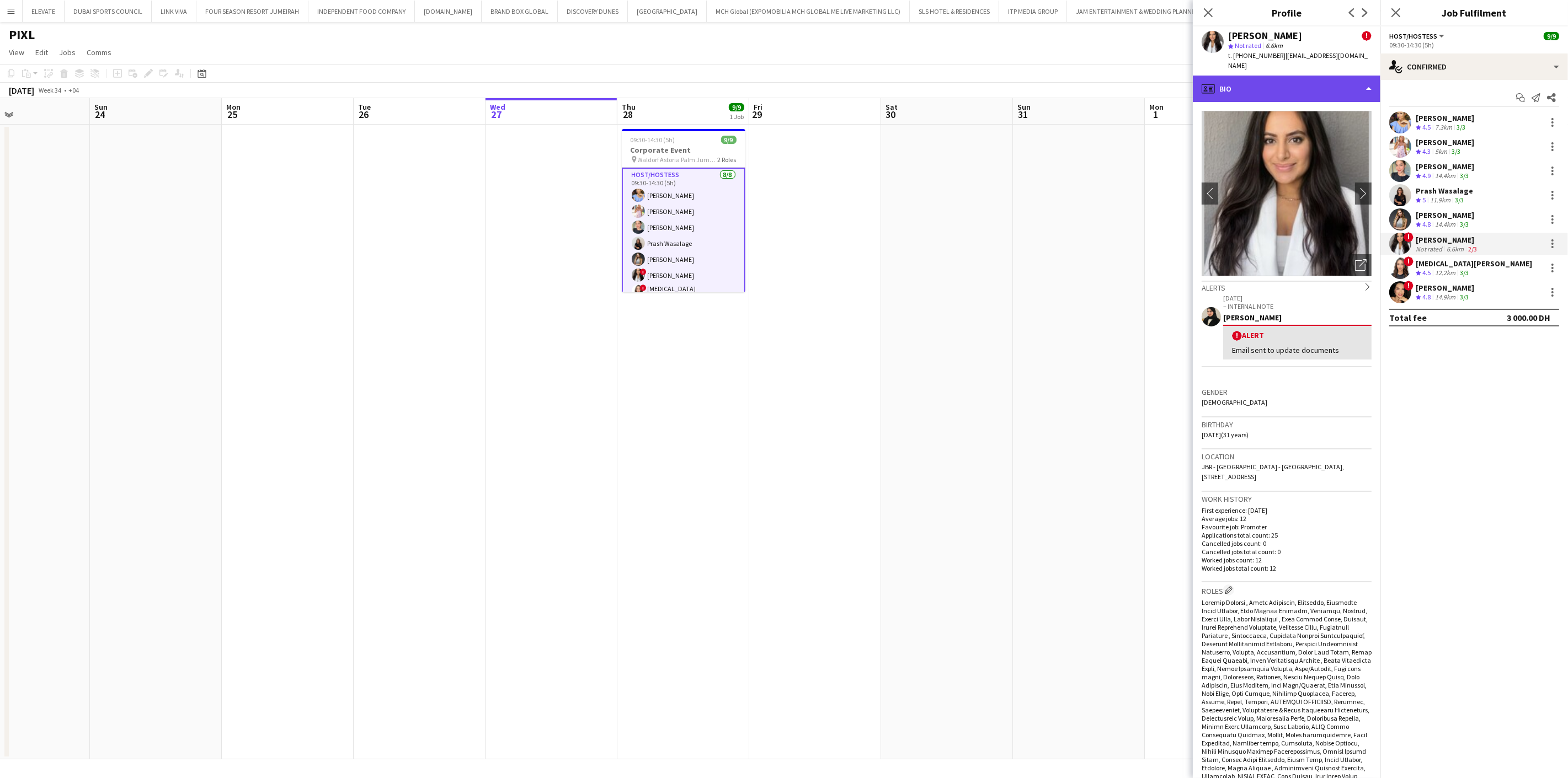
click at [1243, 78] on div "profile Bio" at bounding box center [1287, 89] width 188 height 27
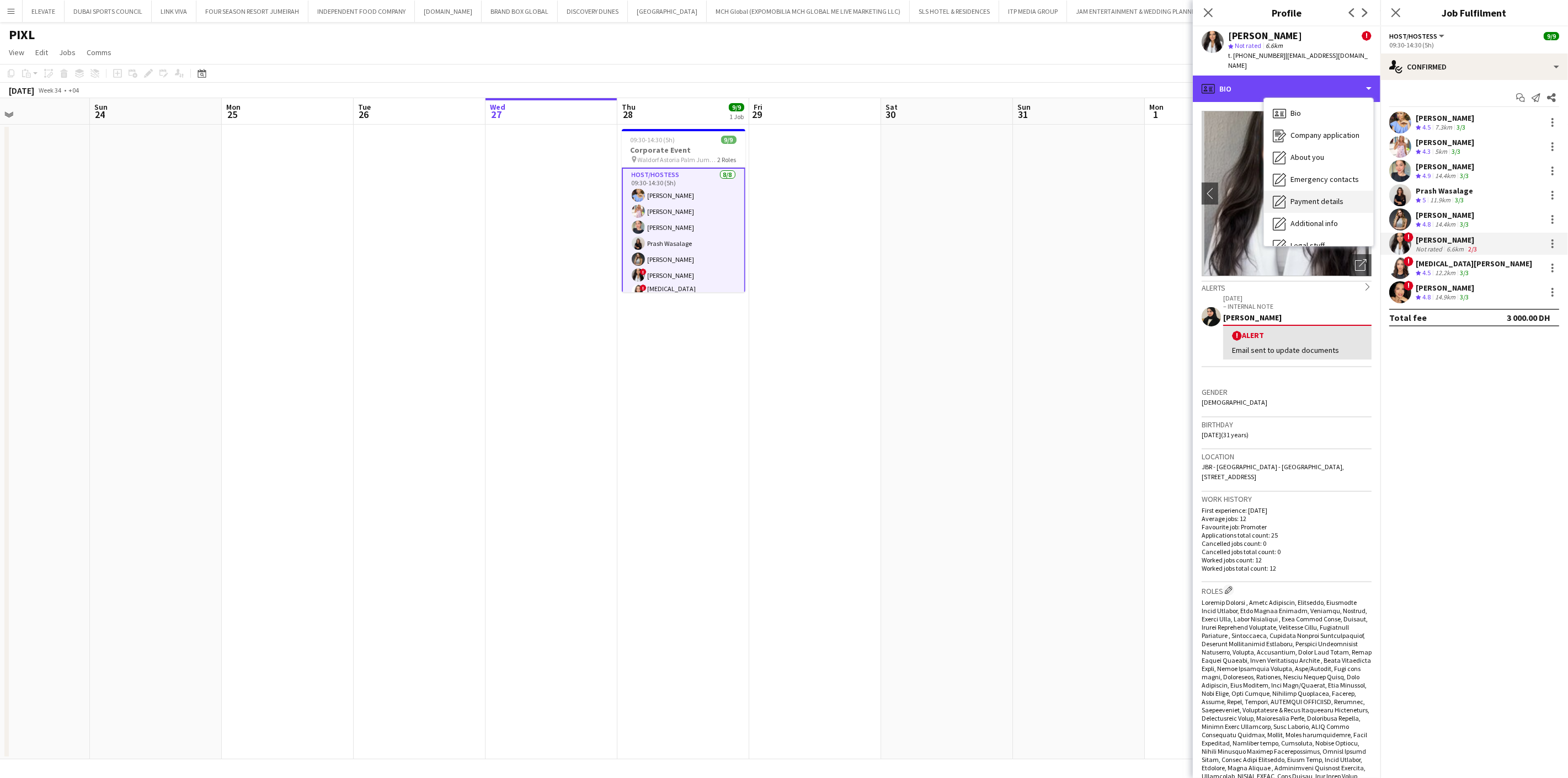
scroll to position [59, 0]
click at [1330, 159] on span "Additional info" at bounding box center [1314, 164] width 47 height 10
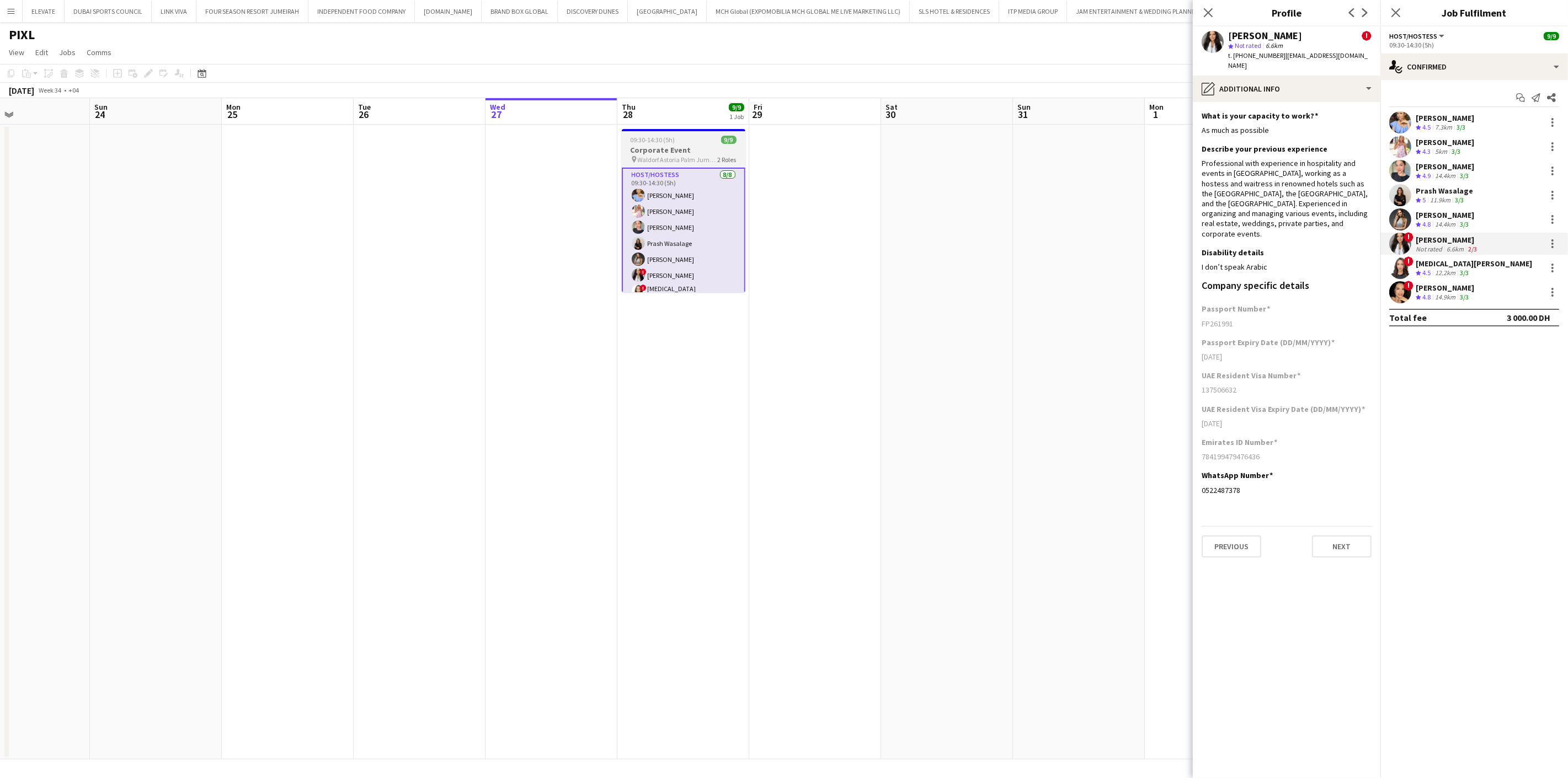
click at [681, 133] on app-job-card "09:30-14:30 (5h) 9/9 Corporate Event pin Waldorf Astoria Palm Jumeirah 2 Roles …" at bounding box center [683, 211] width 124 height 163
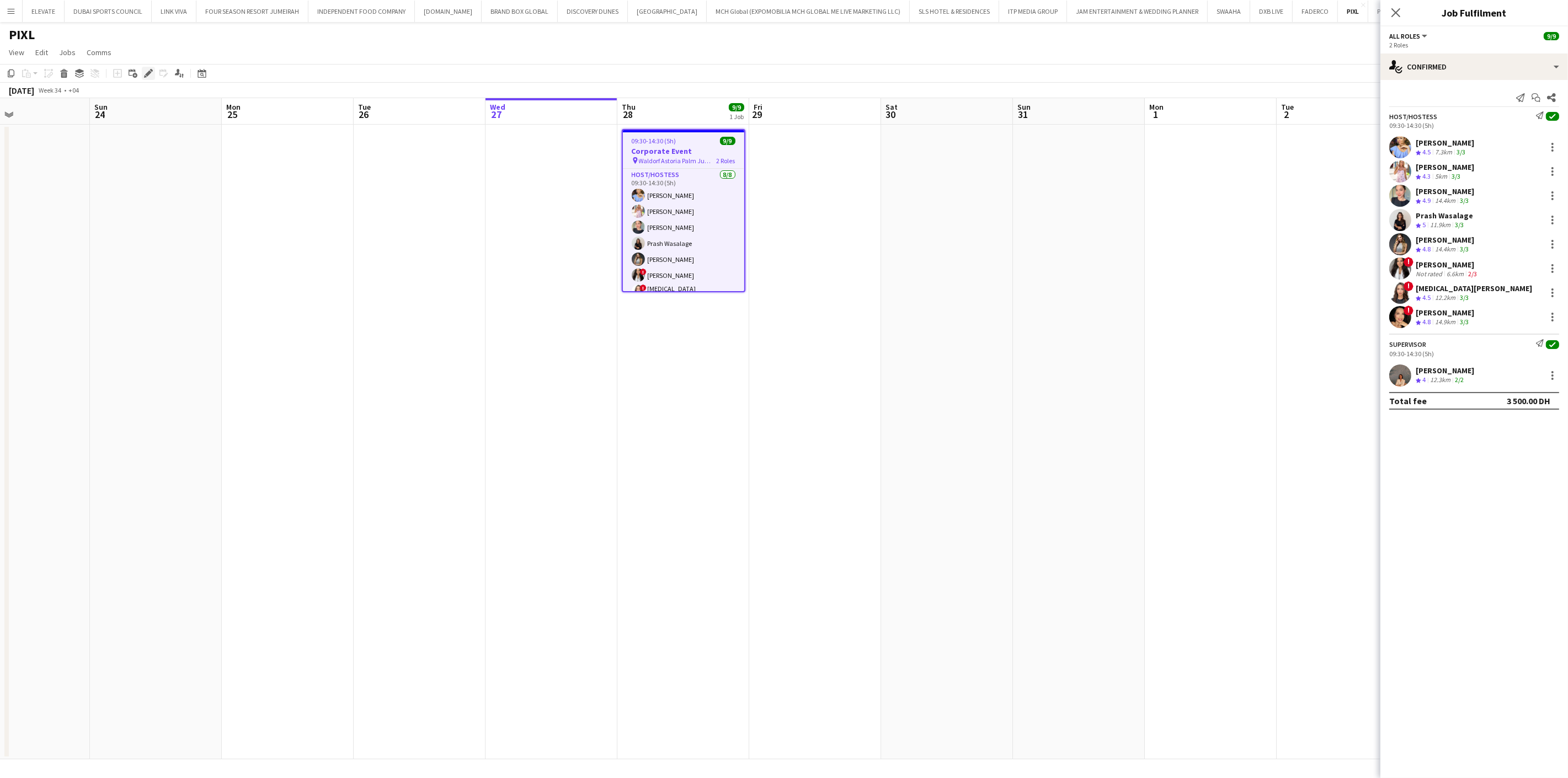
click at [147, 74] on icon at bounding box center [148, 73] width 6 height 6
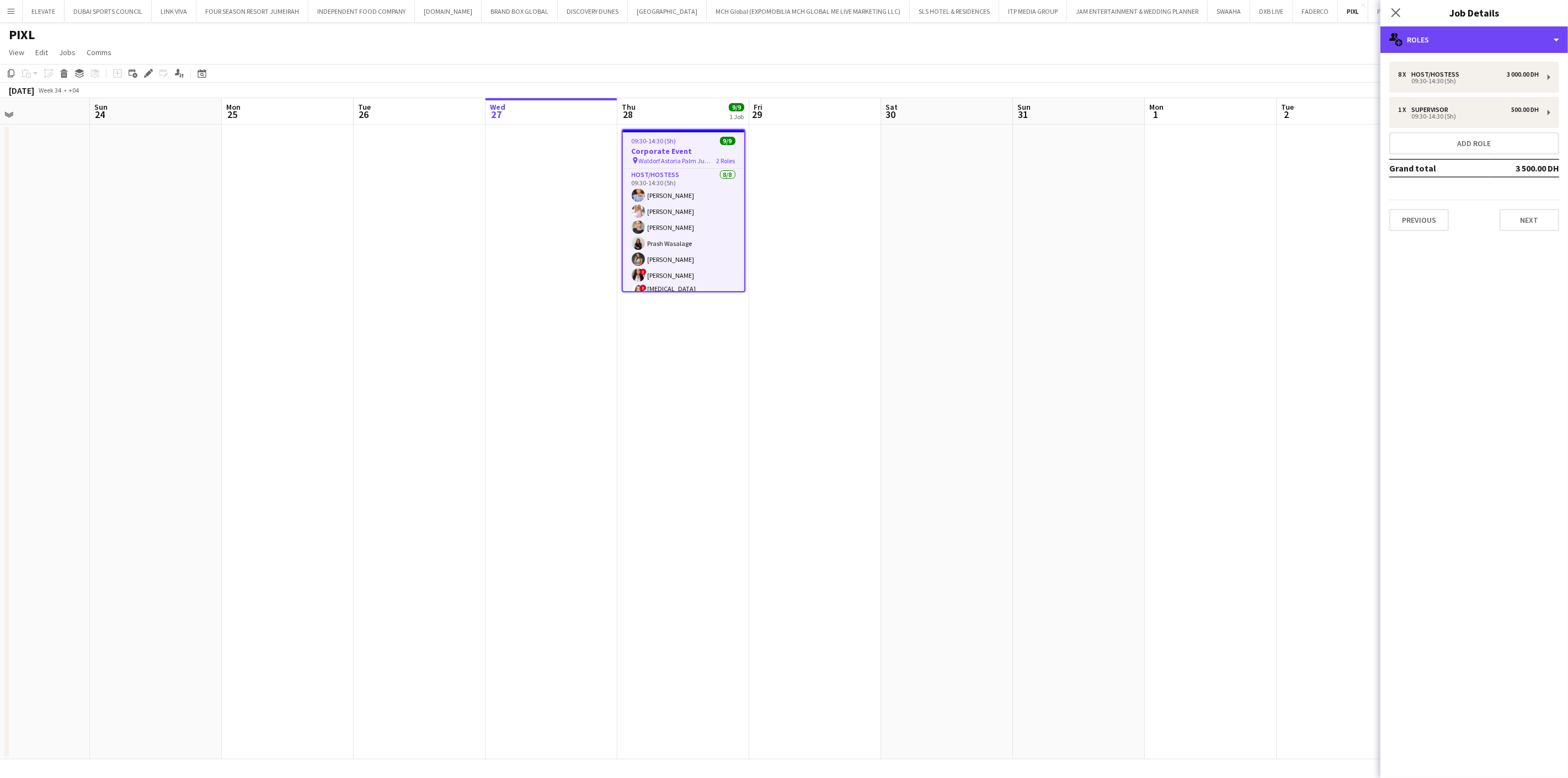
drag, startPoint x: 1449, startPoint y: 46, endPoint x: 1463, endPoint y: 87, distance: 43.3
click at [1449, 46] on div "multiple-users-add Roles" at bounding box center [1474, 40] width 188 height 27
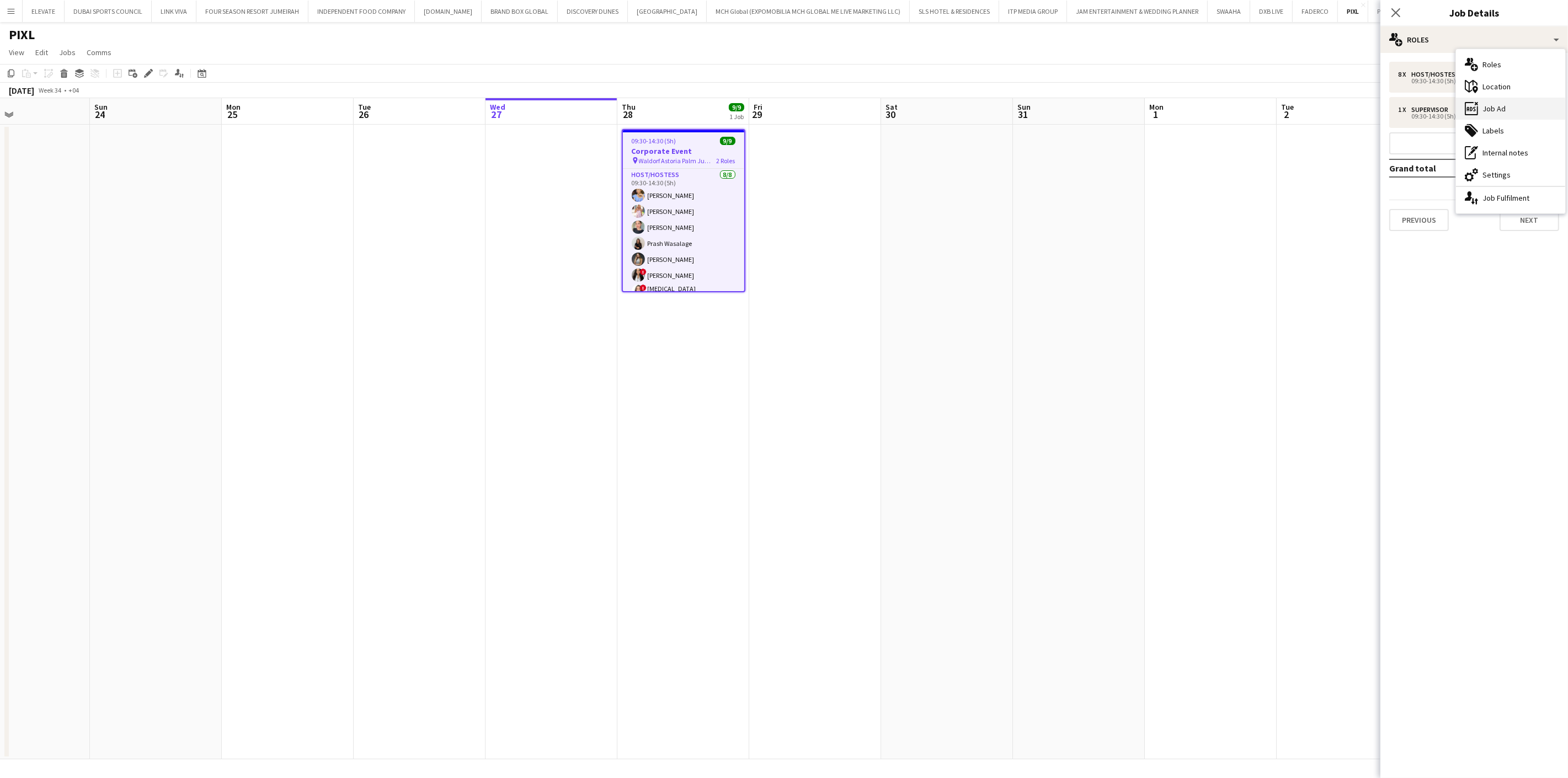
click at [1494, 108] on div "ads-window Job Ad" at bounding box center [1511, 109] width 109 height 22
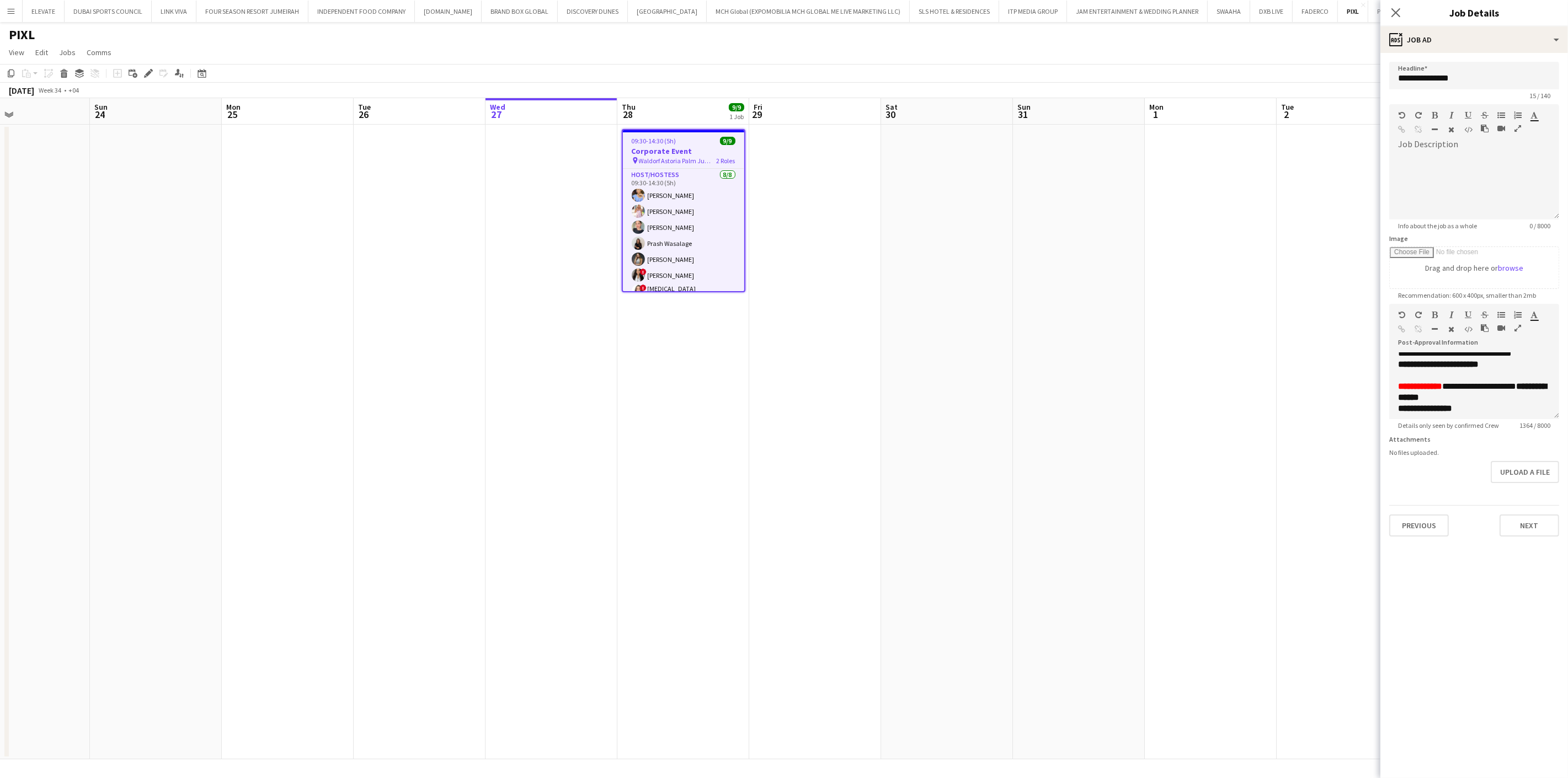
scroll to position [428, 0]
click at [593, 336] on app-date-cell at bounding box center [551, 442] width 132 height 635
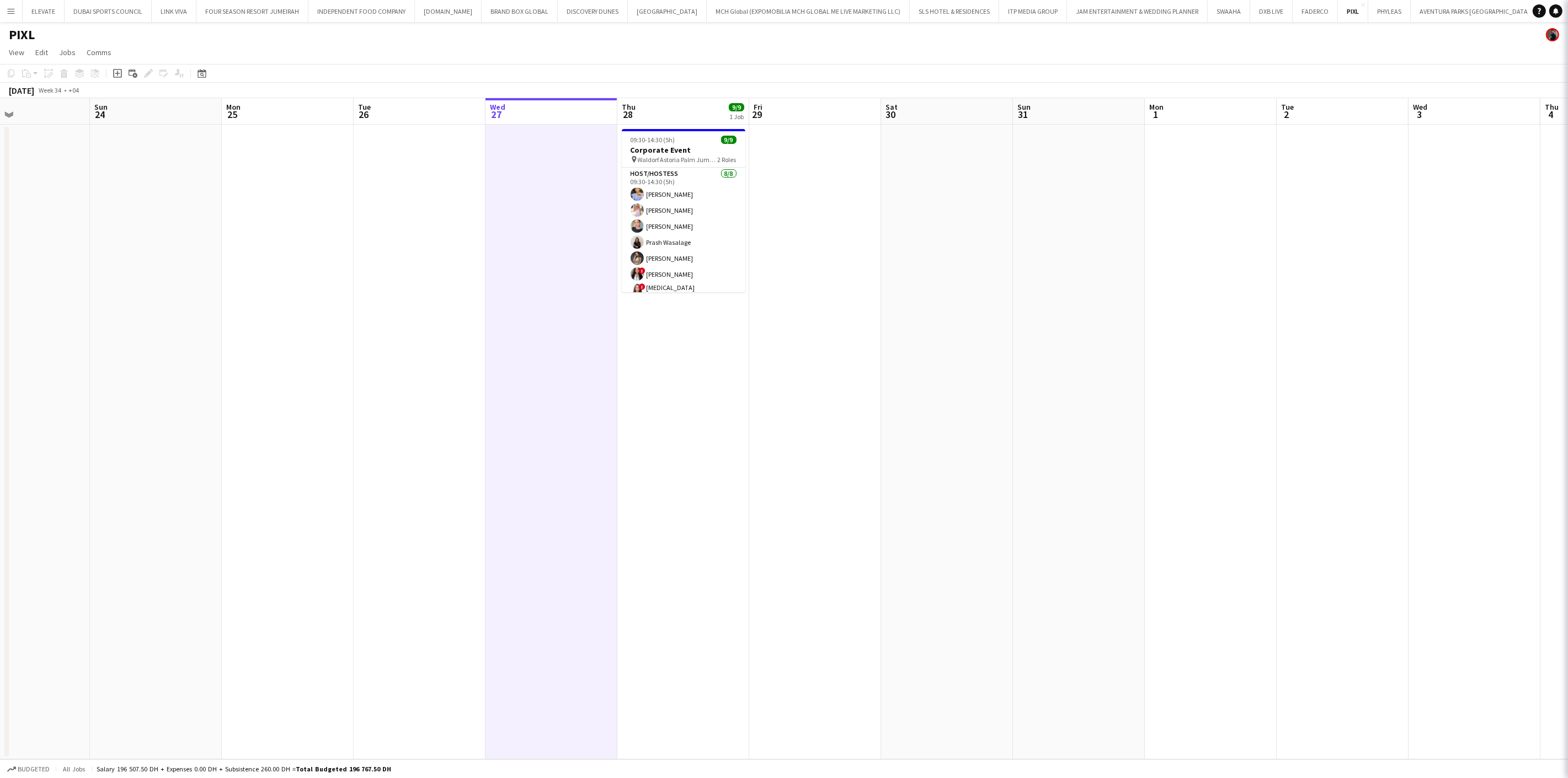
click at [593, 336] on app-date-cell at bounding box center [551, 442] width 132 height 635
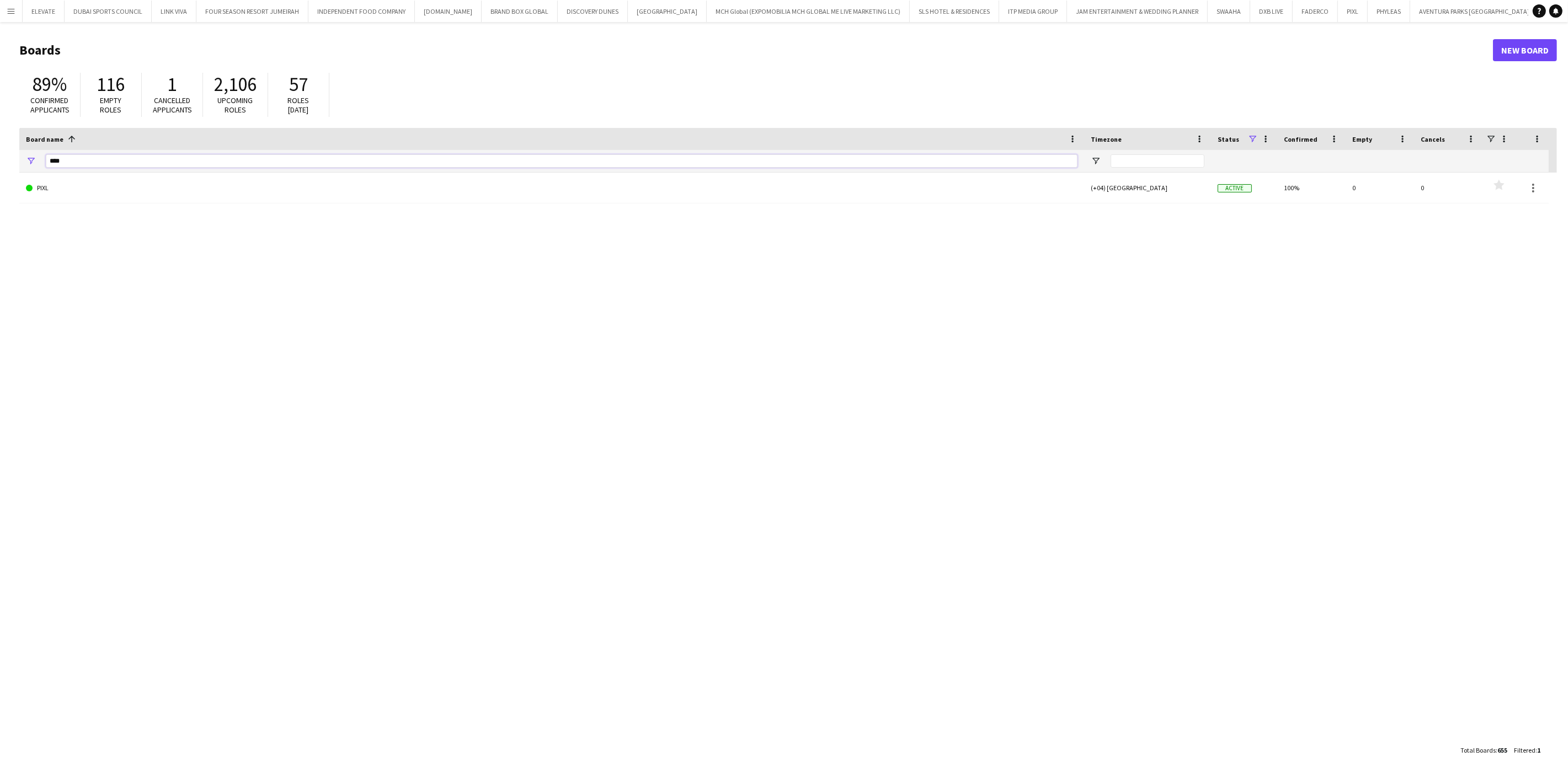
drag, startPoint x: 68, startPoint y: 163, endPoint x: 38, endPoint y: 165, distance: 30.1
click at [39, 165] on div "****" at bounding box center [552, 161] width 1065 height 22
type input "*"
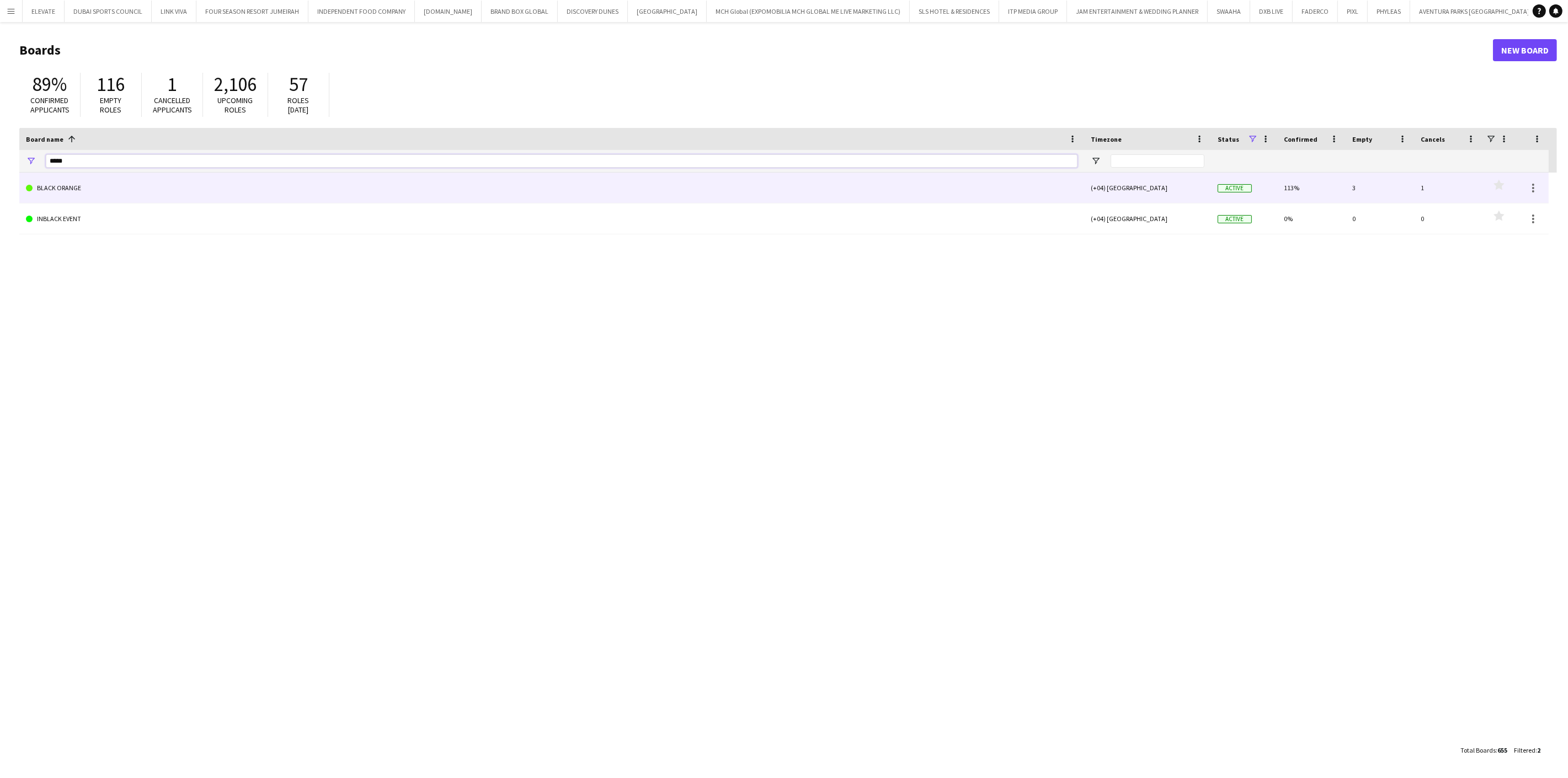
type input "*****"
click at [76, 182] on link "BLACK ORANGE" at bounding box center [552, 188] width 1051 height 31
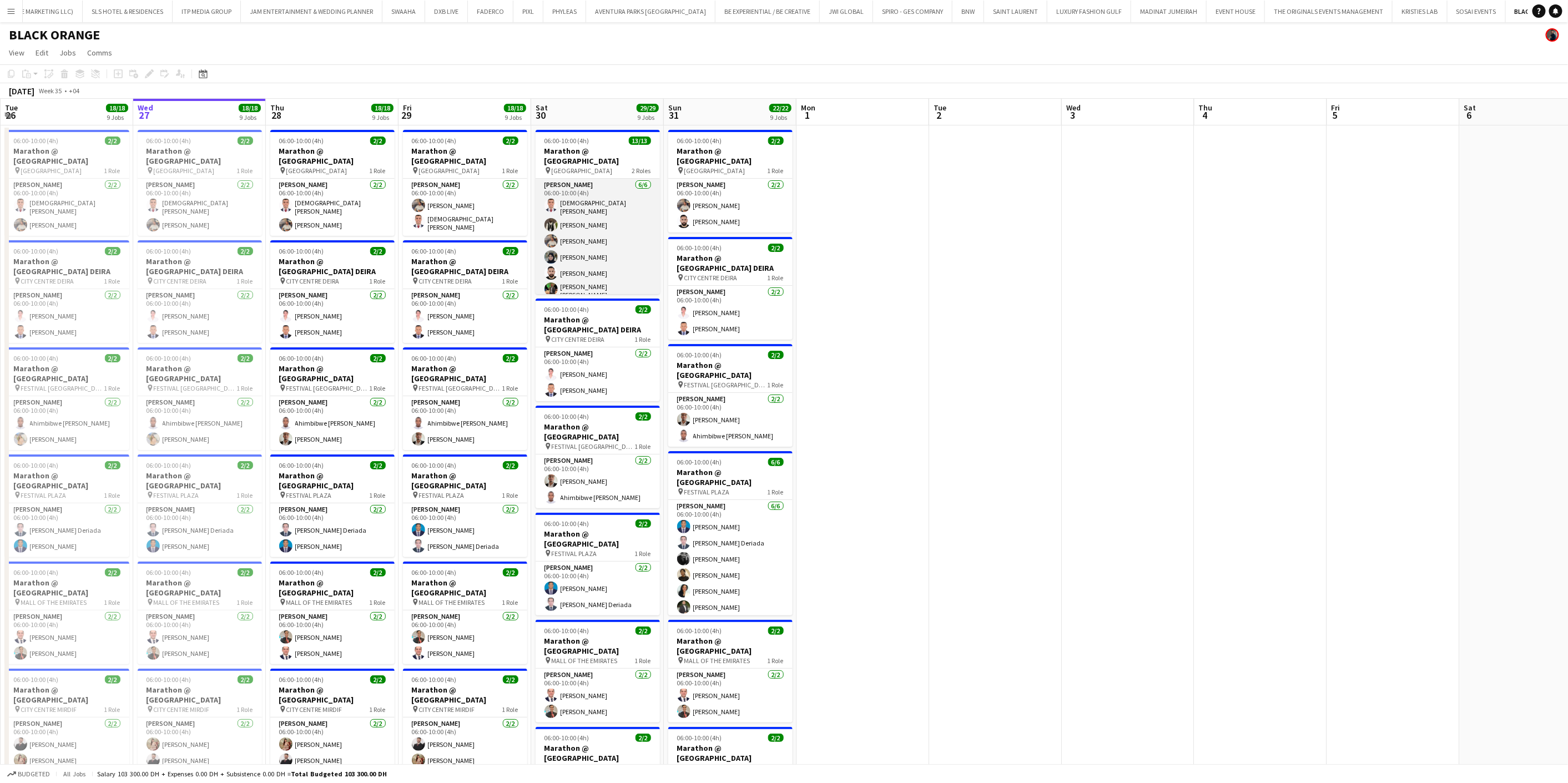
click at [607, 245] on app-card-role "Usher 6/6 06:00-10:00 (4h) islam solaiman Fejiro Ejiroro Muhammad Fayaz Zahra J…" at bounding box center [598, 241] width 124 height 125
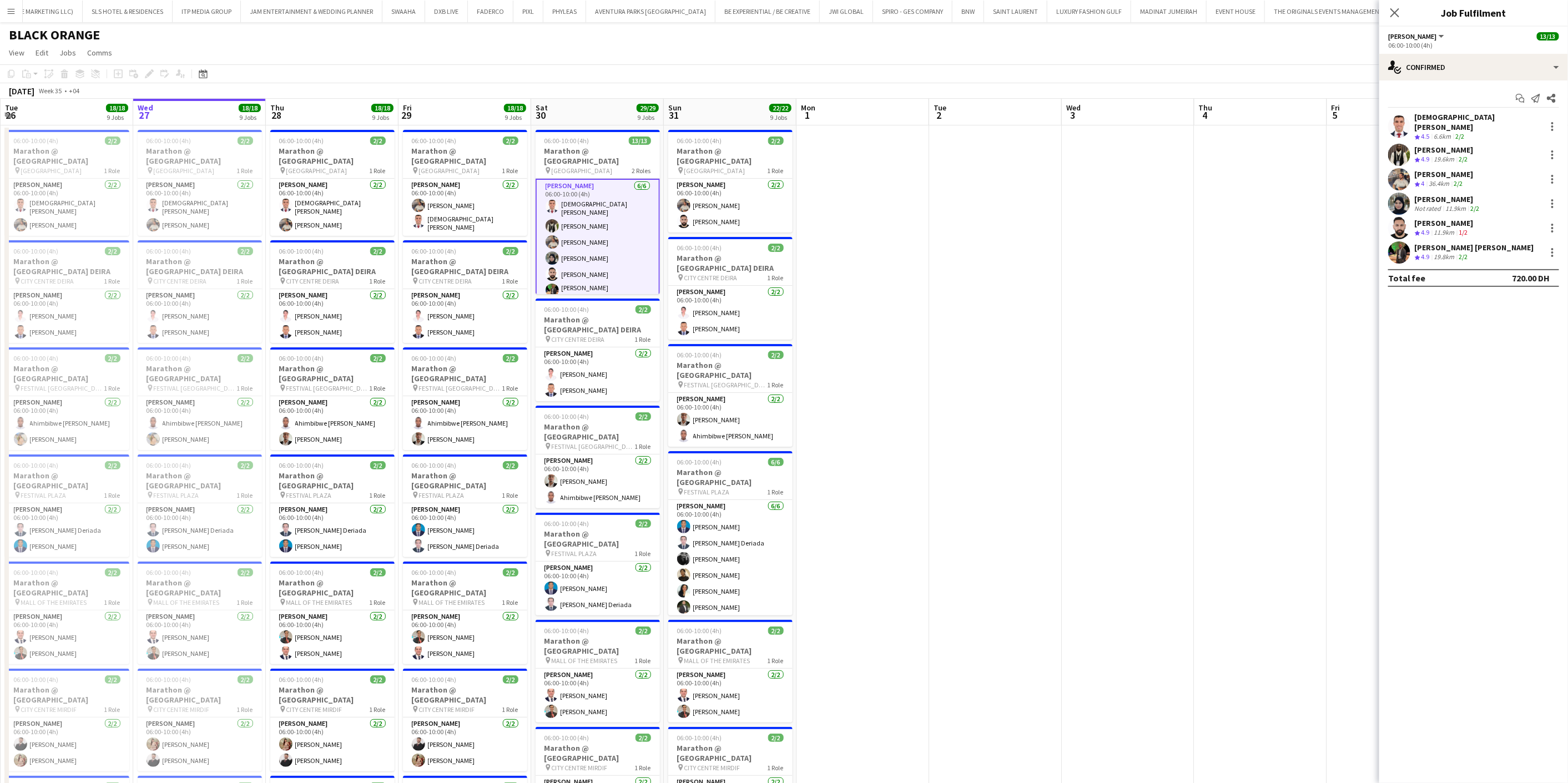
click at [1424, 218] on div "Moustafa Hamada" at bounding box center [1444, 223] width 59 height 10
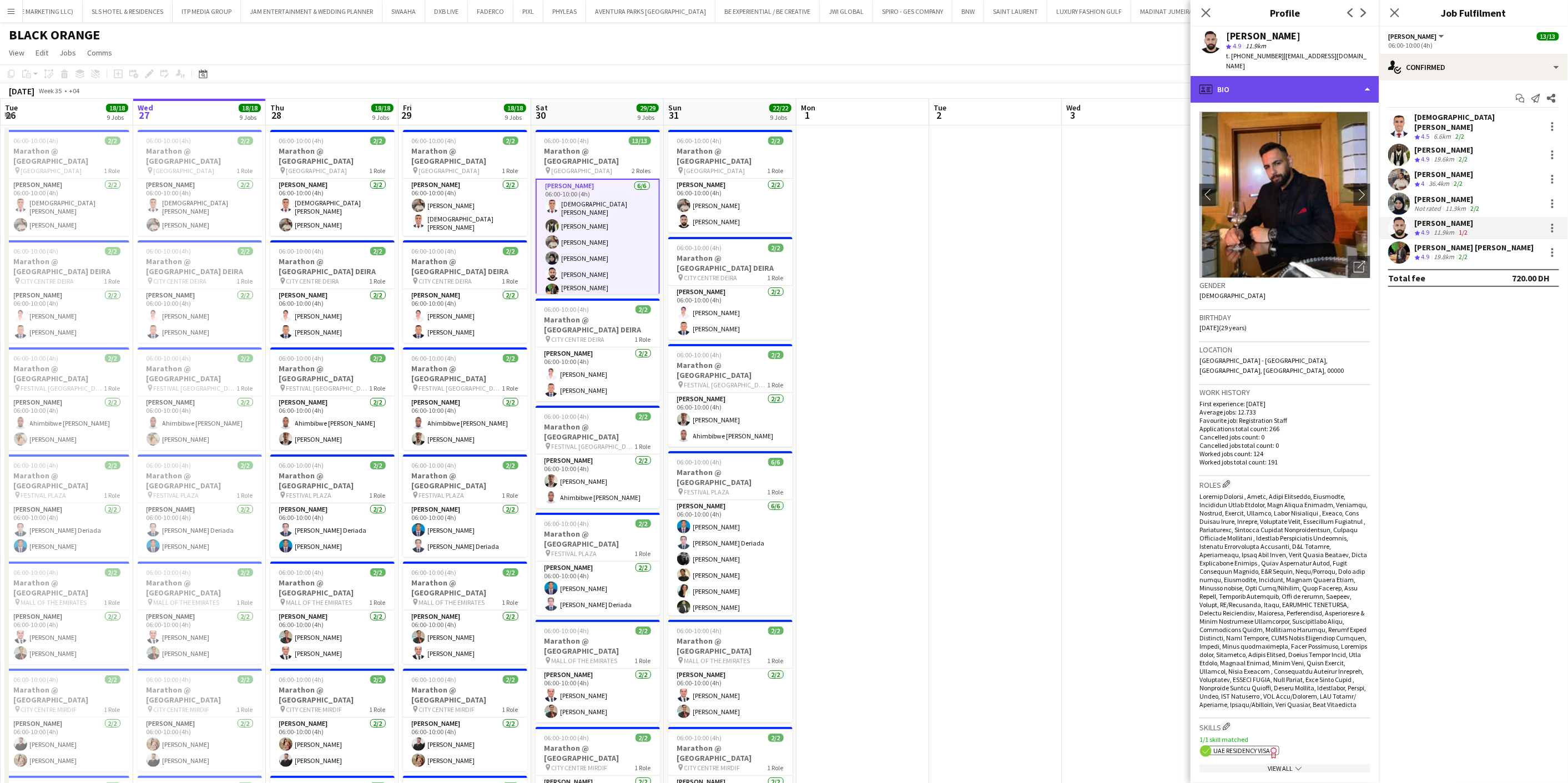
click at [1251, 92] on div "profile Bio" at bounding box center [1284, 89] width 189 height 27
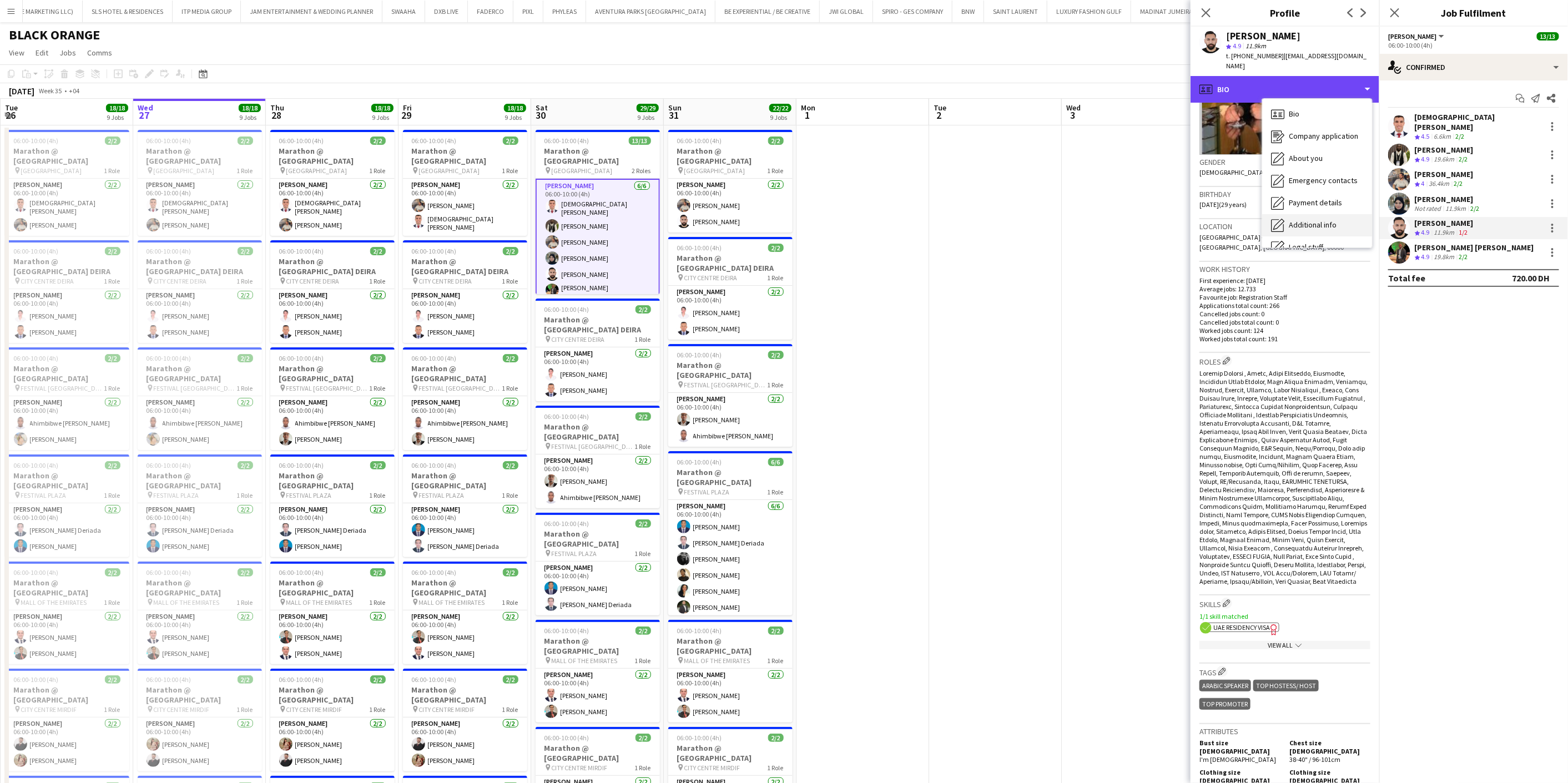
scroll to position [60, 0]
click at [1311, 230] on span "Calendar" at bounding box center [1303, 232] width 29 height 10
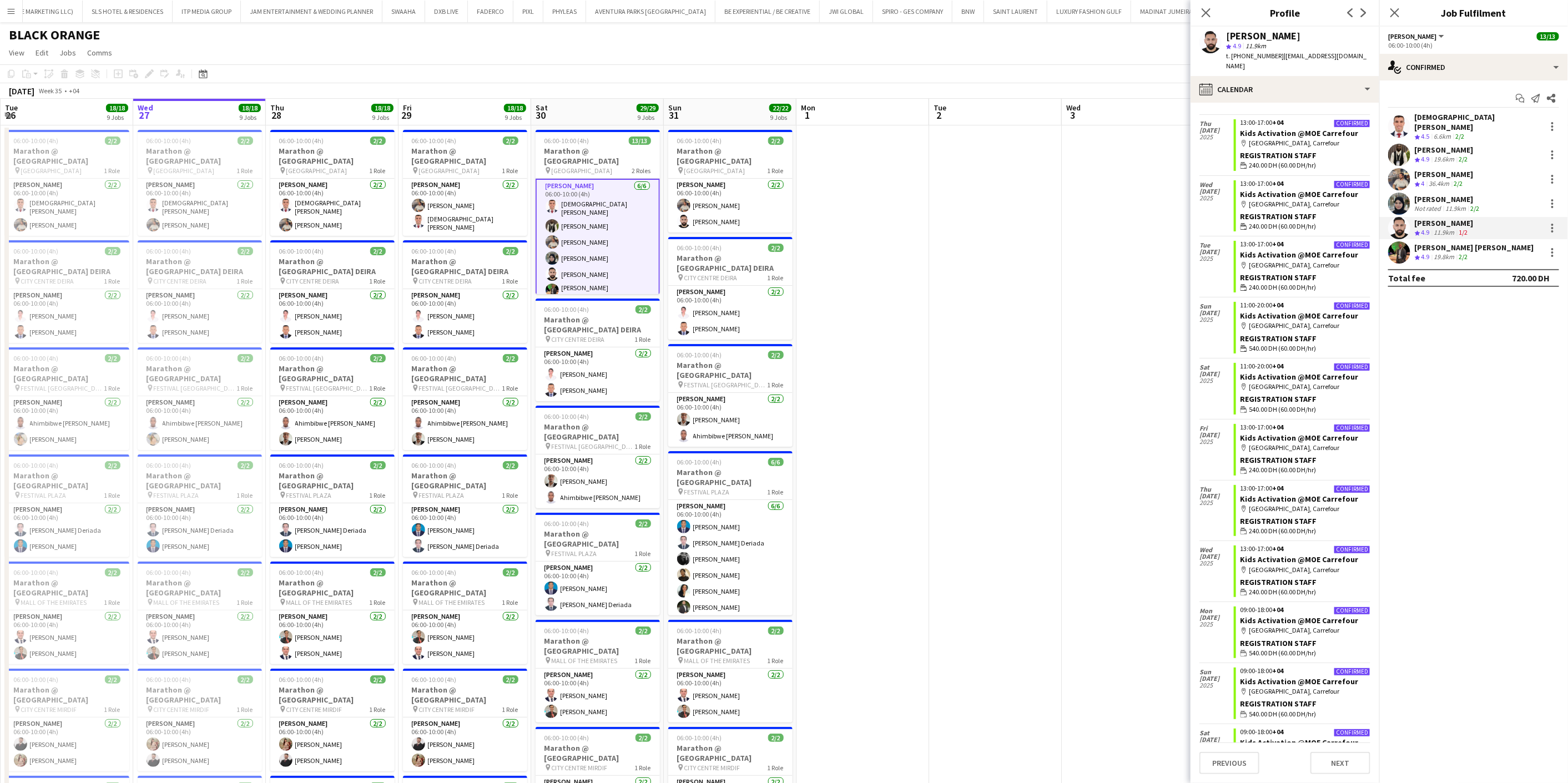
scroll to position [2340, 0]
click at [1202, 9] on icon at bounding box center [1205, 12] width 11 height 11
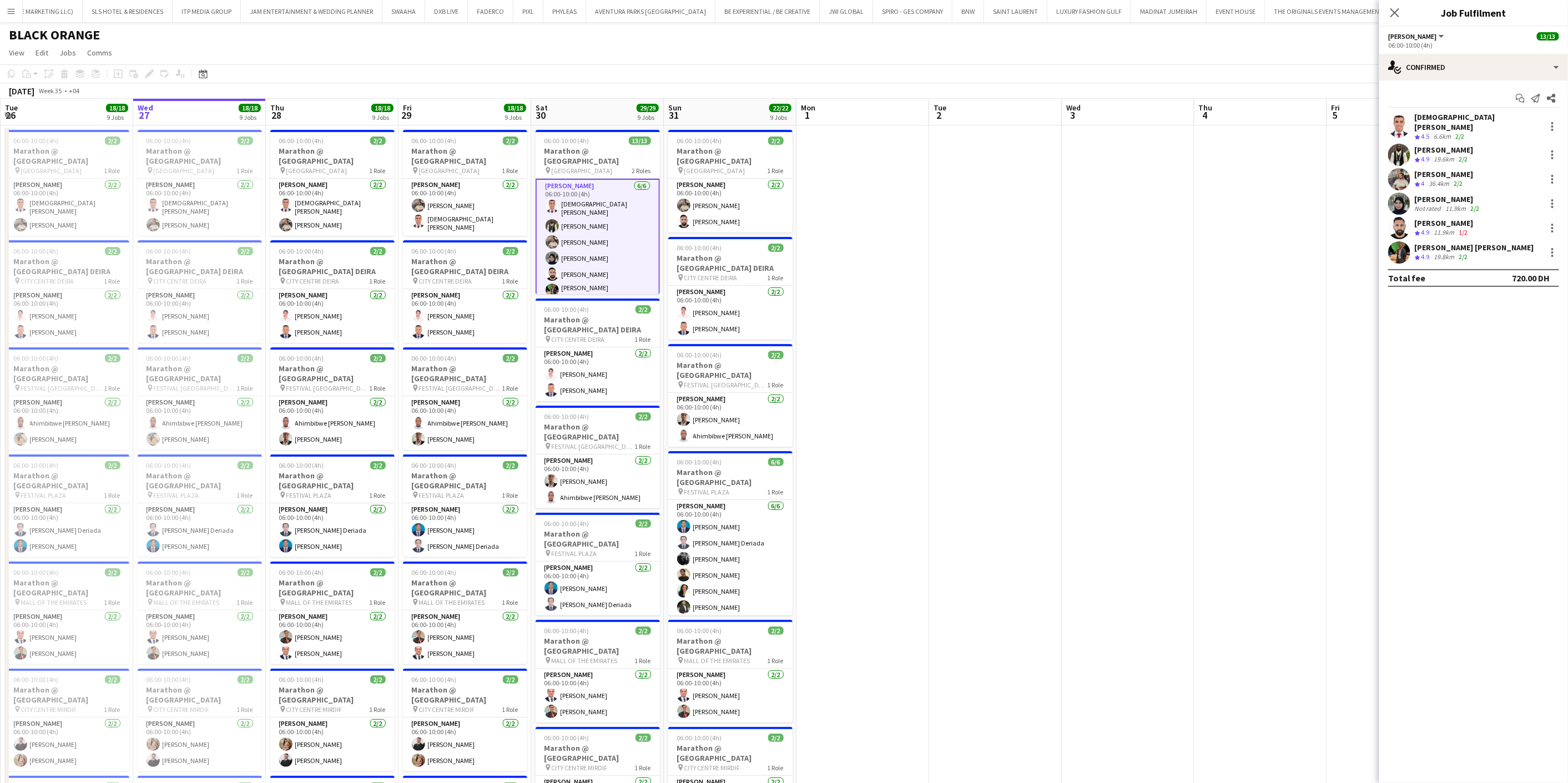
scroll to position [123, 0]
click at [615, 226] on app-card-role "Usher 7/7 06:00-10:00 (4h) Eyad Jawad Stanley Nzubechukwu ugochukwu Maria Sedo …" at bounding box center [598, 253] width 124 height 141
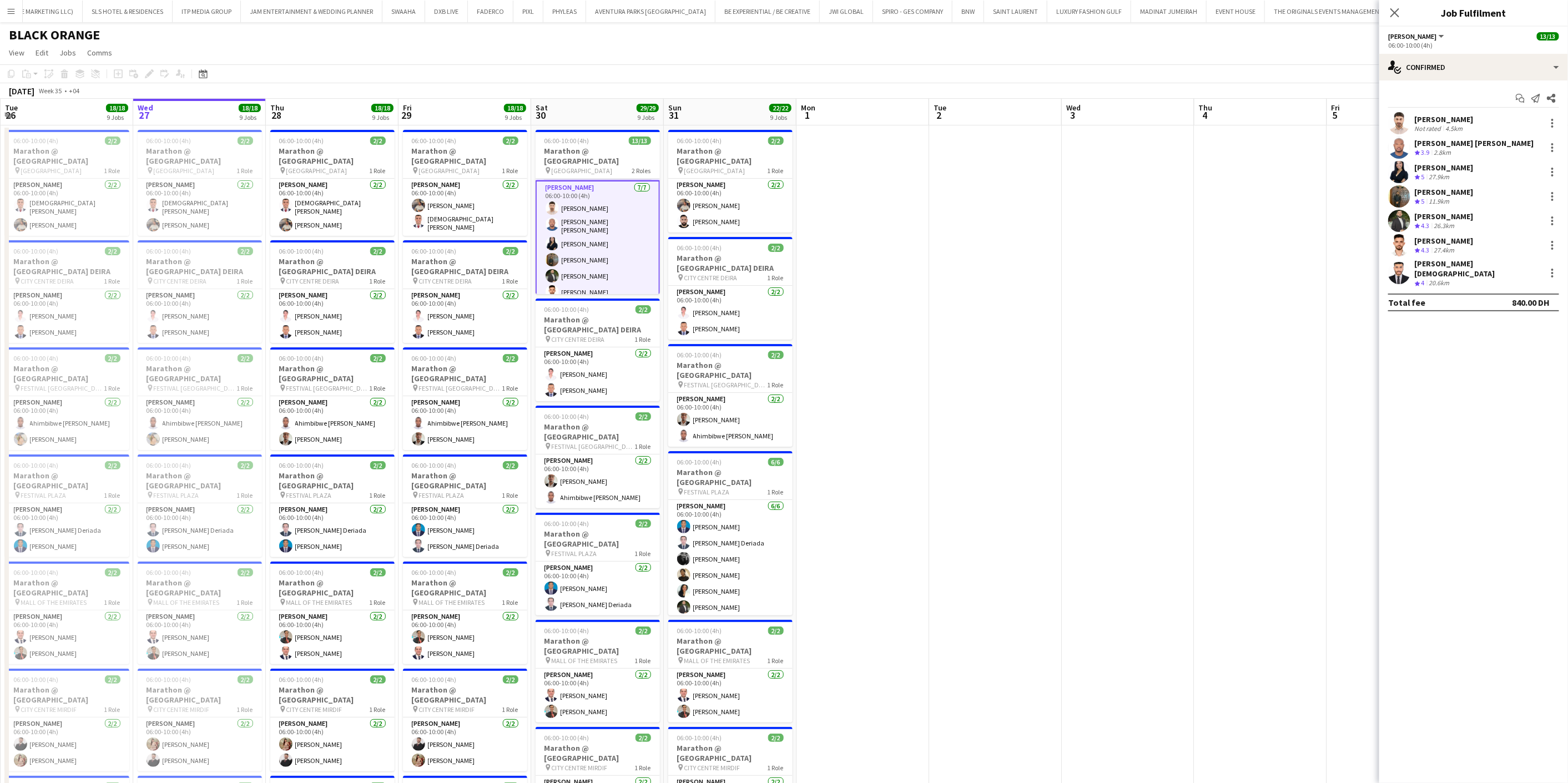
scroll to position [123, 0]
click at [1549, 143] on div at bounding box center [1552, 147] width 13 height 13
click at [1520, 272] on span "Remove" at bounding box center [1516, 275] width 69 height 10
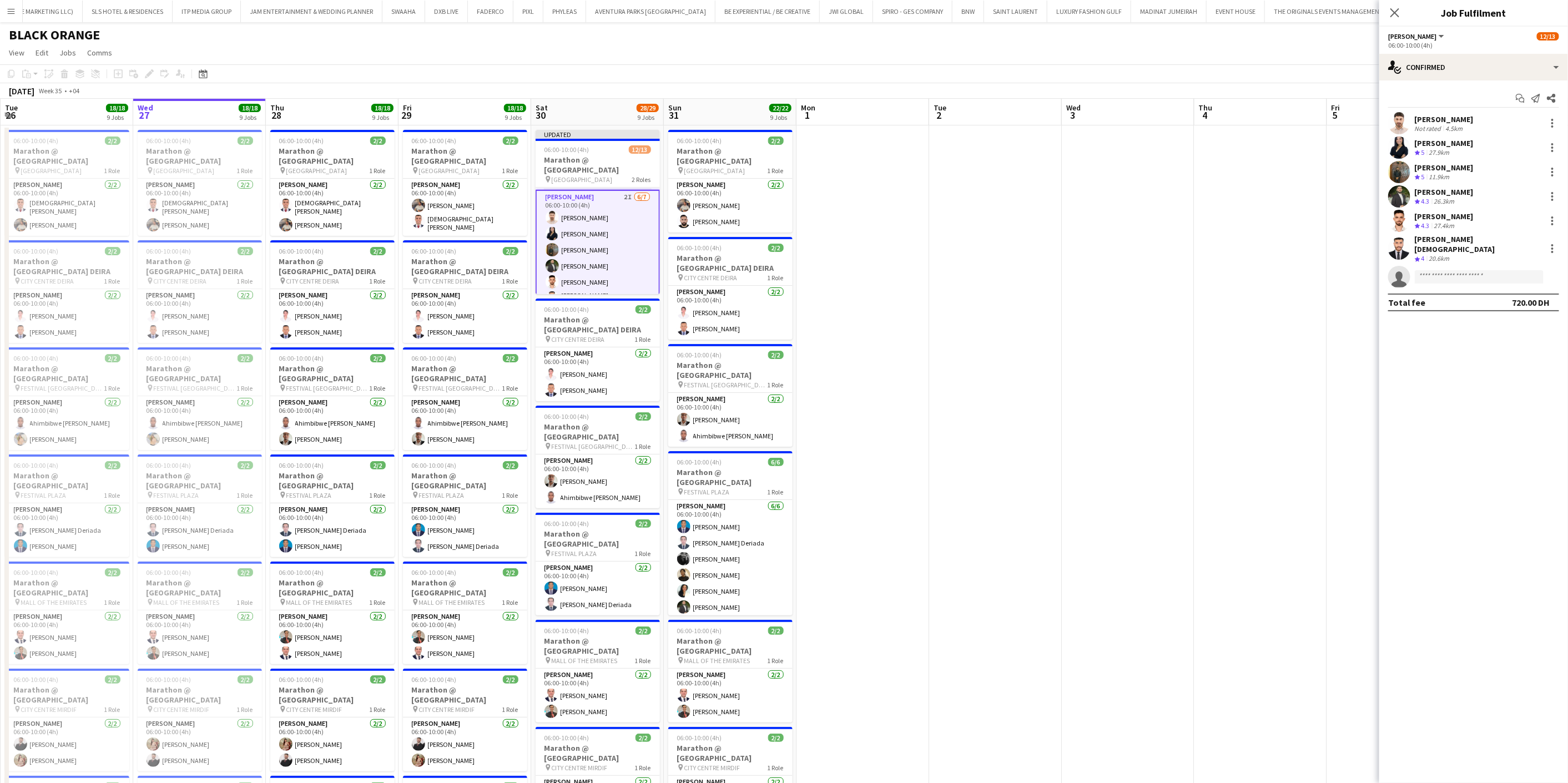
click at [1263, 269] on app-date-cell at bounding box center [1260, 653] width 133 height 1055
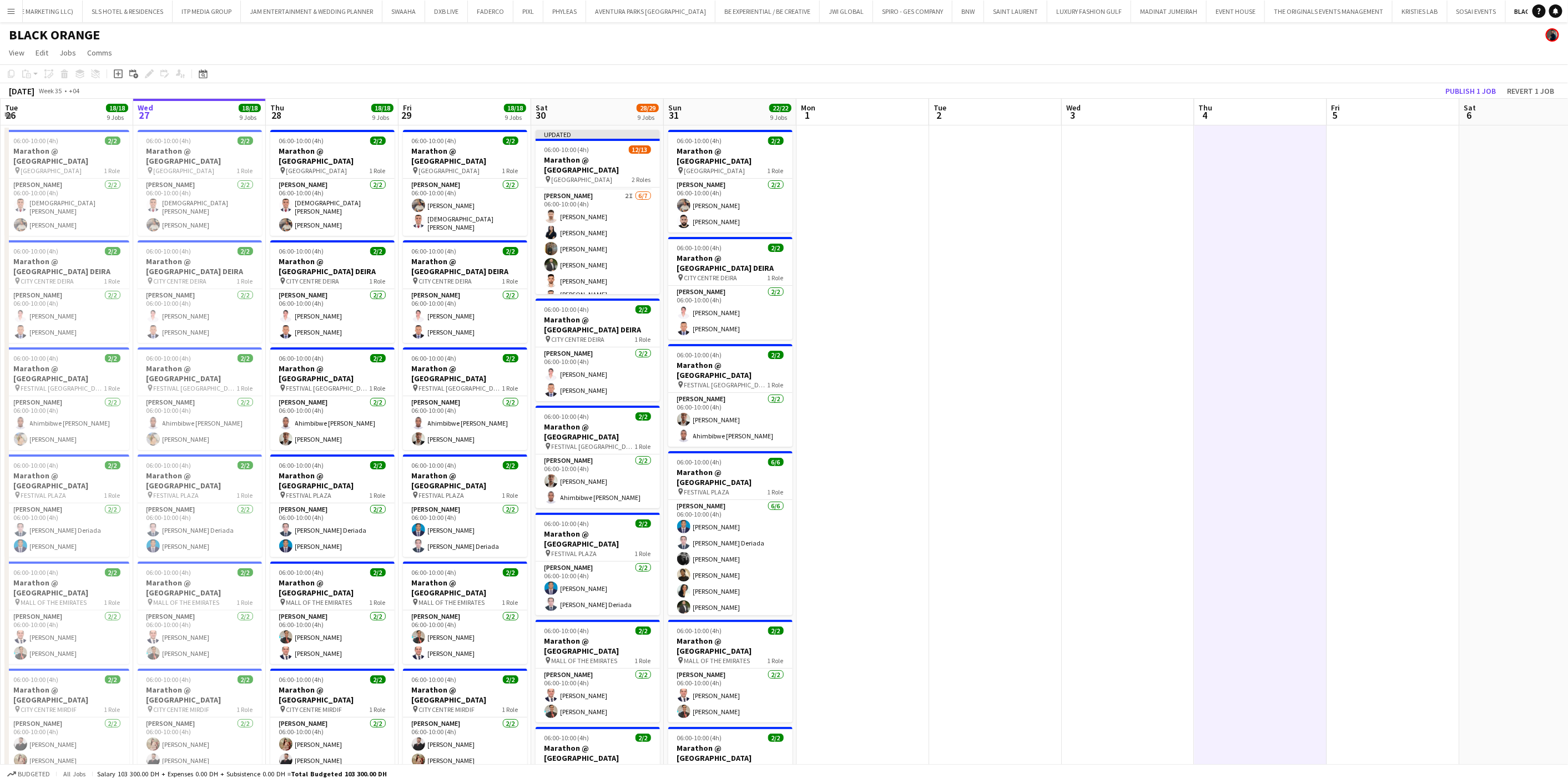
scroll to position [122, 0]
click at [1458, 93] on button "Publish 1 job" at bounding box center [1470, 91] width 60 height 15
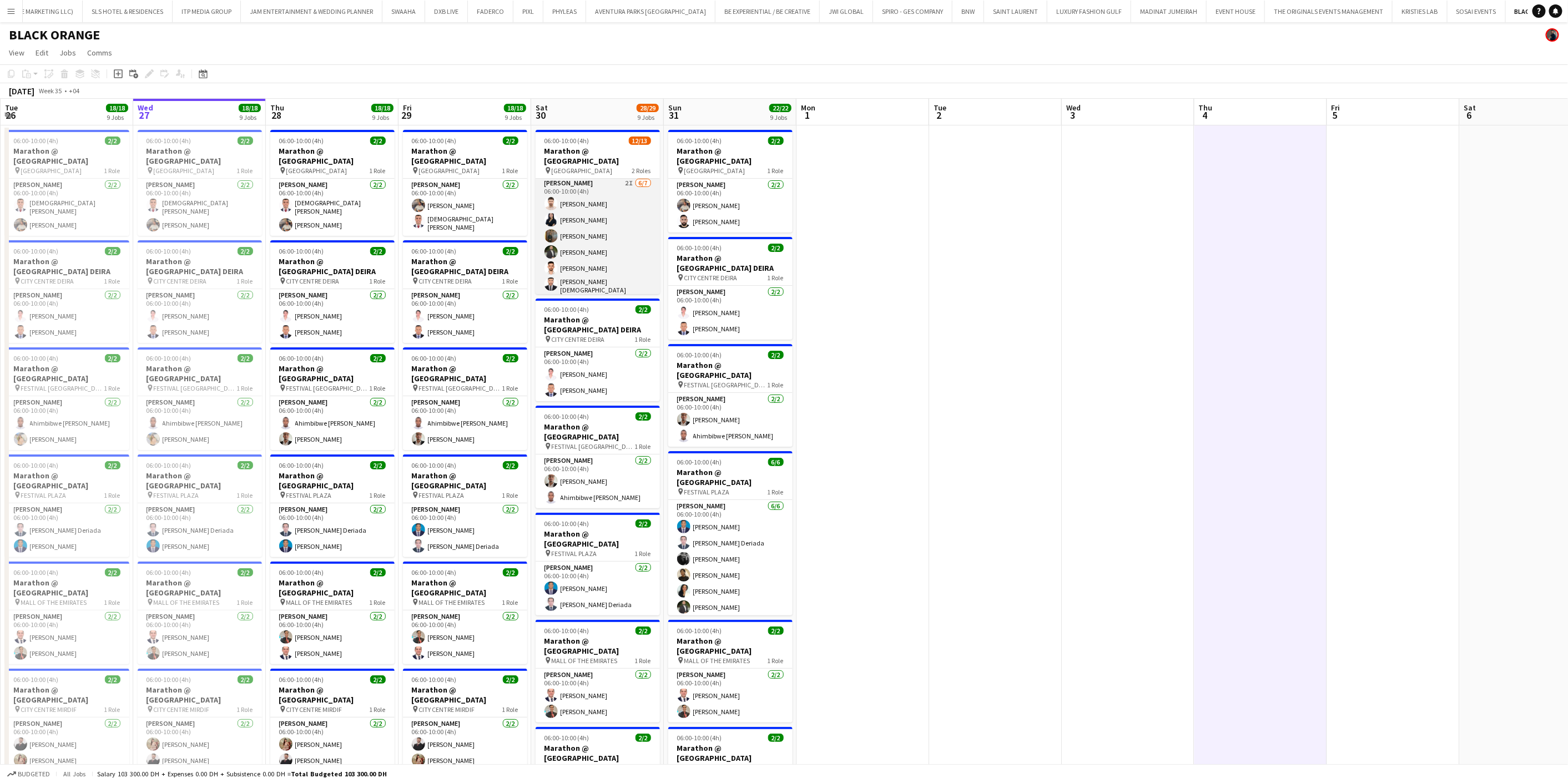
click at [619, 254] on app-card-role "Usher 2I 6/7 06:00-10:00 (4h) Eyad Jawad Maria Sedo Jevas Nangsi Muhab Tulaimat…" at bounding box center [598, 246] width 124 height 138
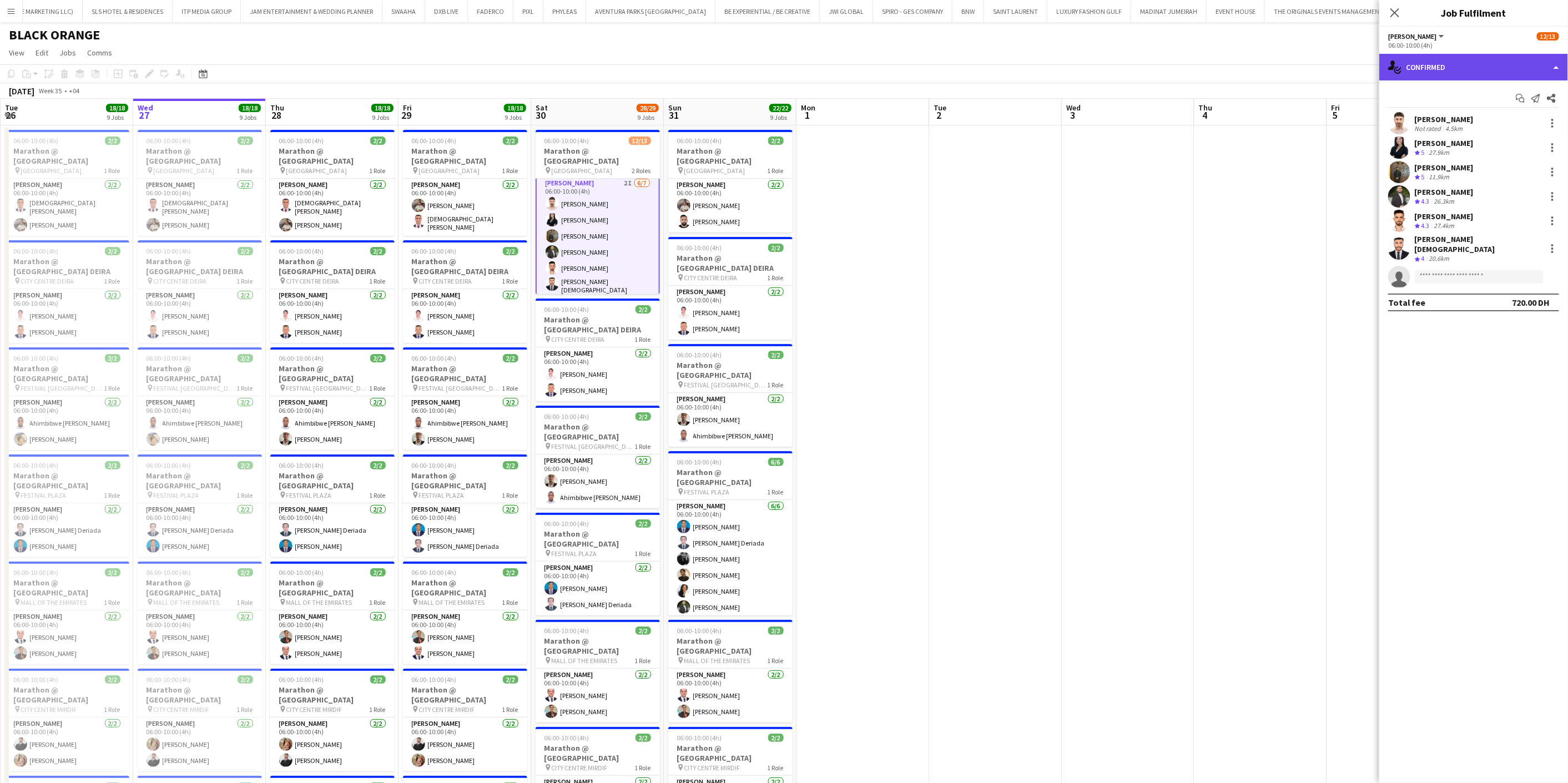
click at [1433, 77] on div "single-neutral-actions-check-2 Confirmed" at bounding box center [1473, 67] width 189 height 27
click at [1495, 117] on div "single-neutral-actions-share-1 Invited" at bounding box center [1510, 114] width 110 height 22
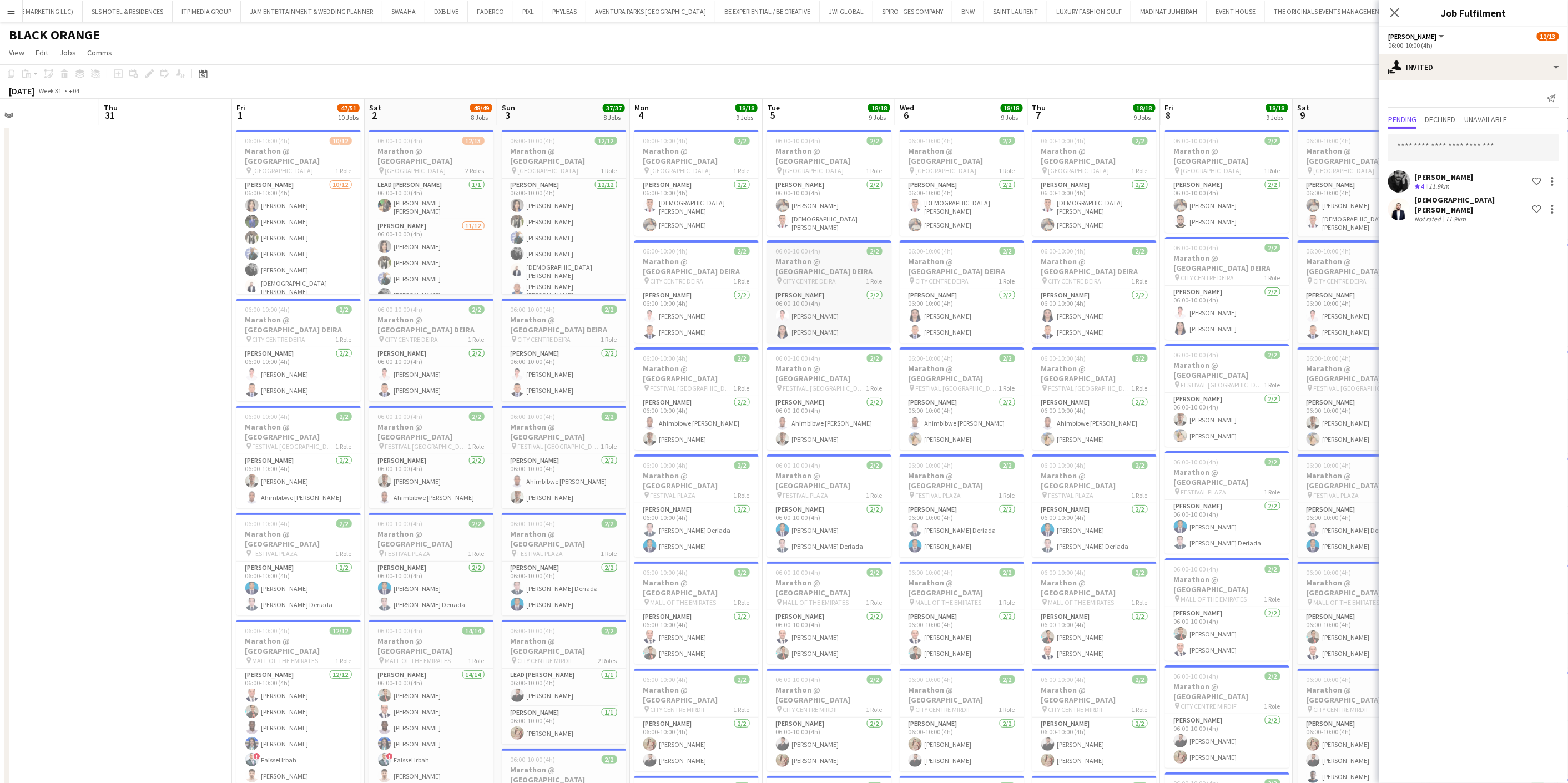
scroll to position [0, 430]
click at [586, 228] on app-card-role "Usher 12/12 06:00-10:00 (4h) Tashya Fernando Fejiro Ejiroro Ousmane Doucoure Qa…" at bounding box center [565, 289] width 124 height 221
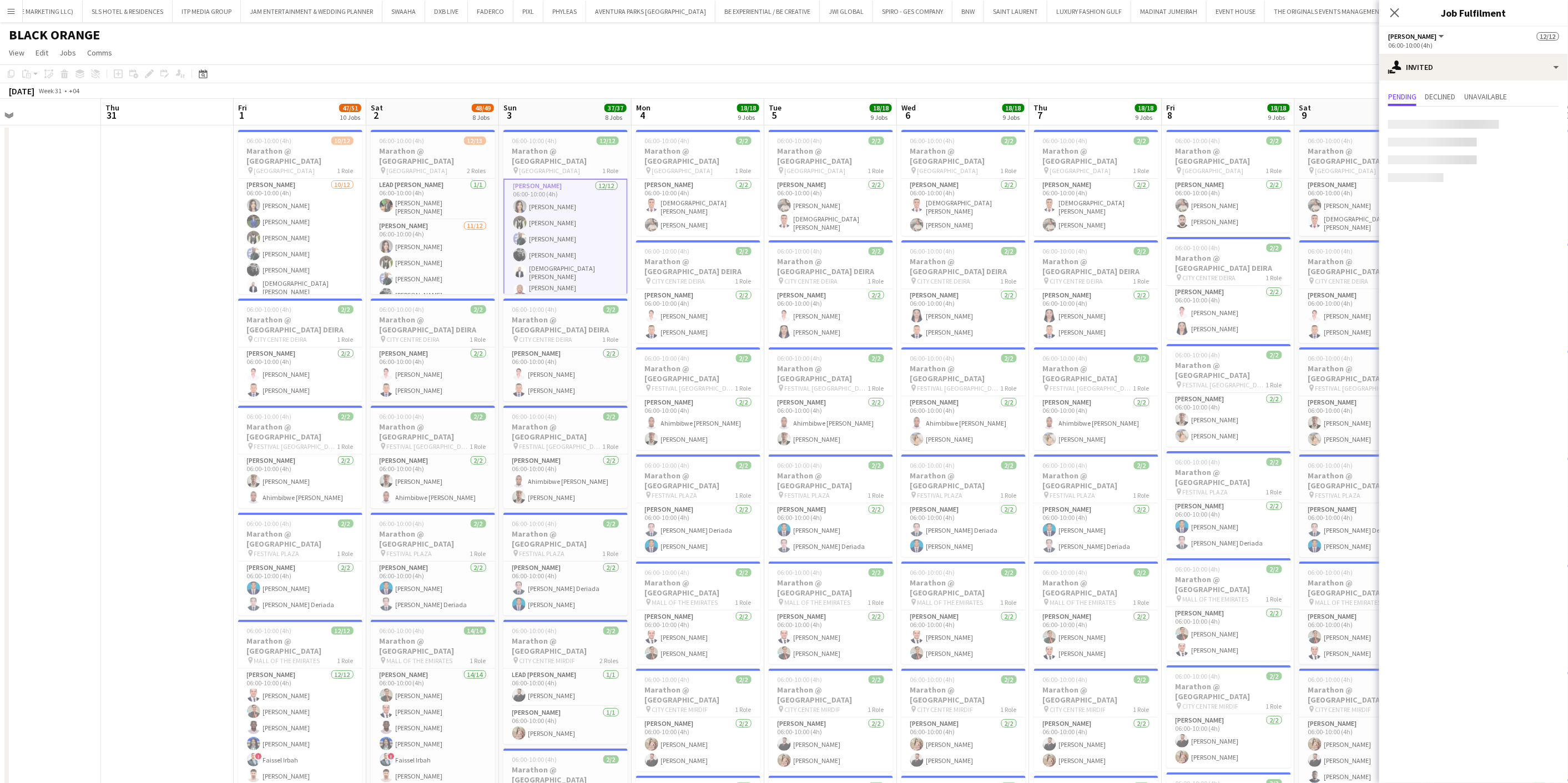
click at [586, 228] on app-card-role "Usher 12/12 06:00-10:00 (4h) Tashya Fernando Fejiro Ejiroro Ousmane Doucoure Qa…" at bounding box center [565, 290] width 124 height 223
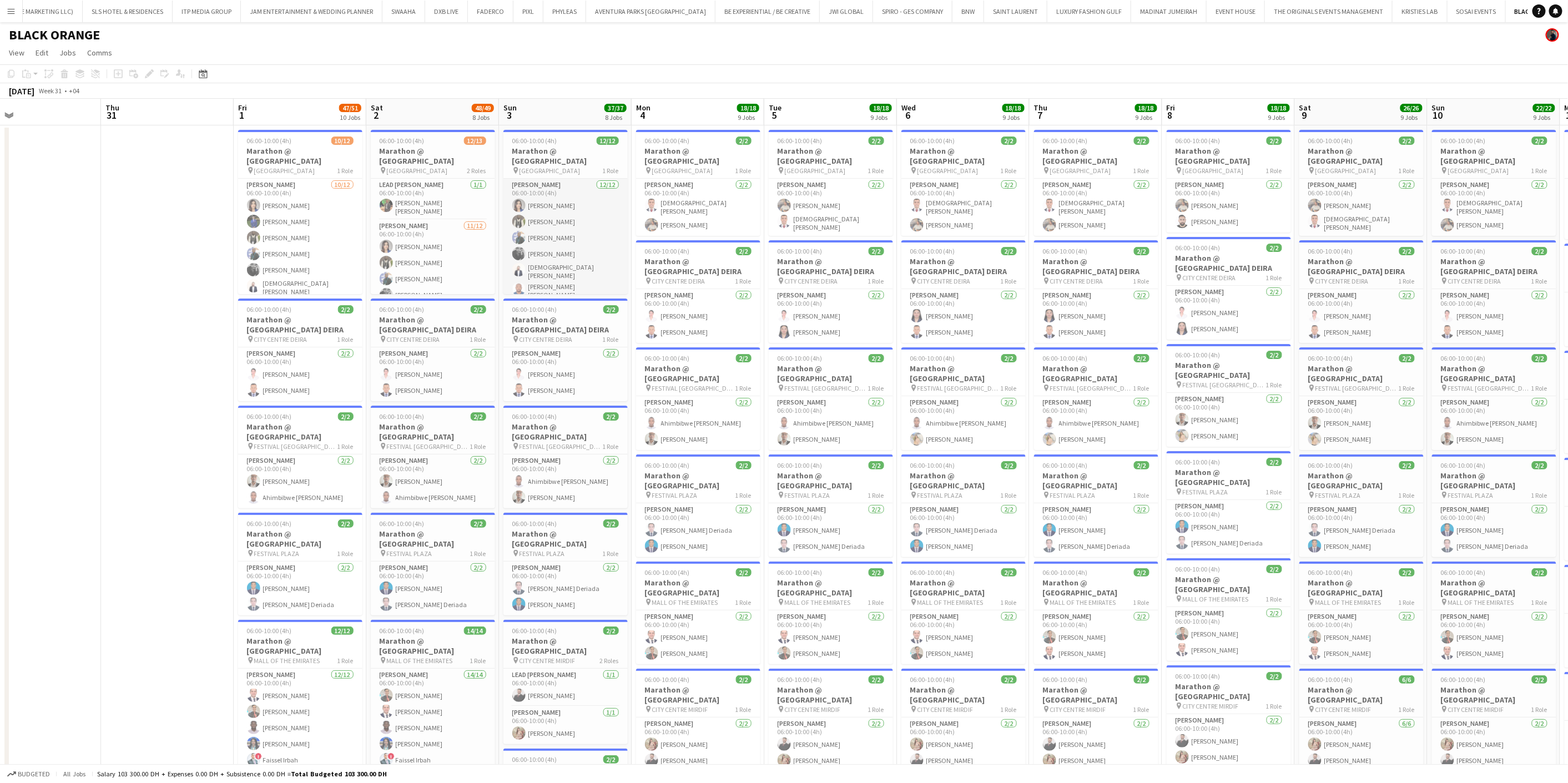
click at [586, 228] on app-card-role "Usher 12/12 06:00-10:00 (4h) Tashya Fernando Fejiro Ejiroro Ousmane Doucoure Qa…" at bounding box center [565, 289] width 124 height 221
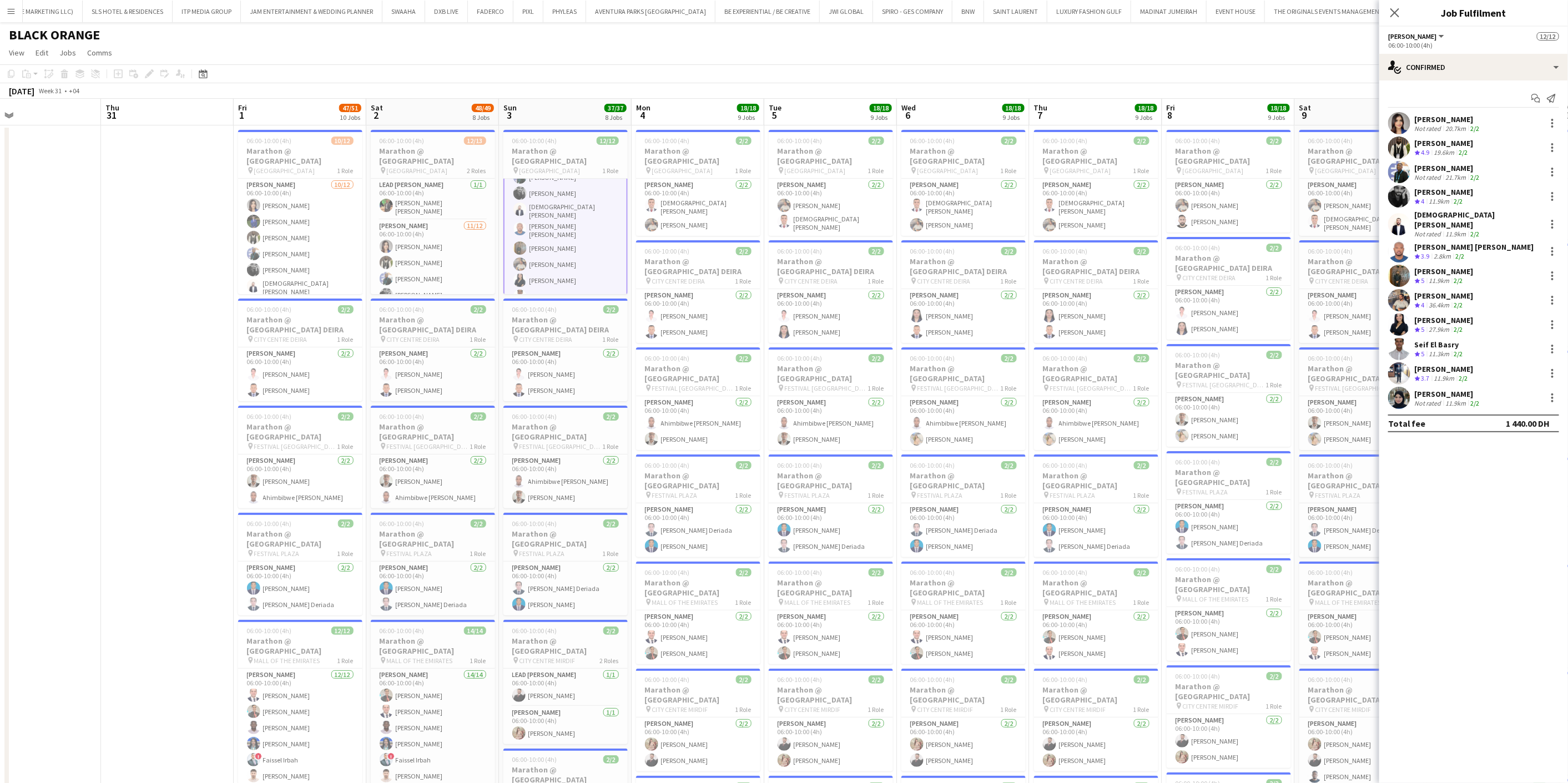
scroll to position [93, 0]
click at [1468, 173] on div "2/2" at bounding box center [1475, 178] width 13 height 8
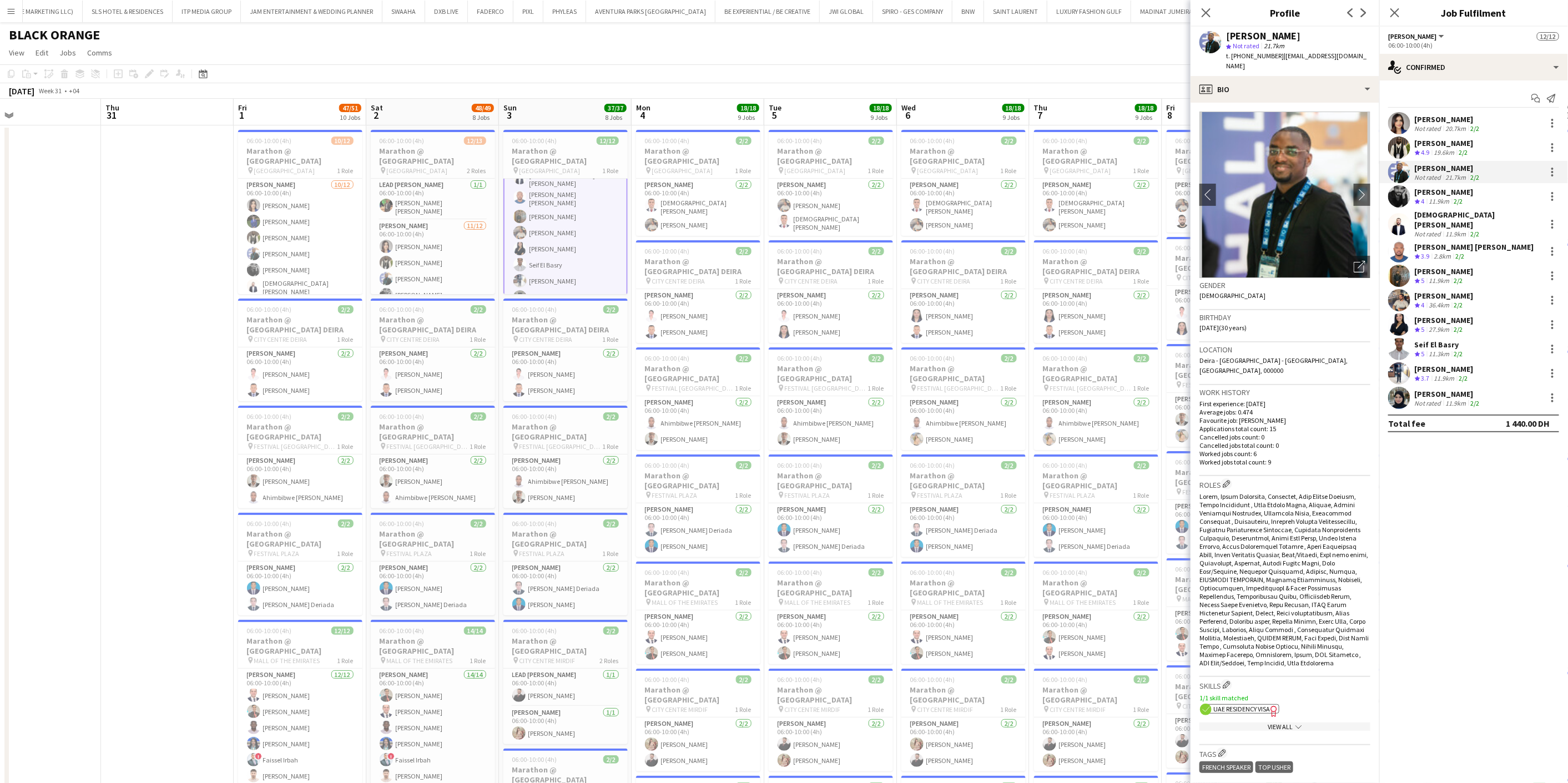
drag, startPoint x: 1305, startPoint y: 34, endPoint x: 1224, endPoint y: 39, distance: 81.2
click at [1224, 39] on div "Ousmane Doucoure star Not rated 21.7km t. +971528267273 | odoucoure2014@gmail.c…" at bounding box center [1284, 51] width 189 height 49
click at [907, 87] on div "July 2025 Week 31 • +04" at bounding box center [784, 91] width 1568 height 15
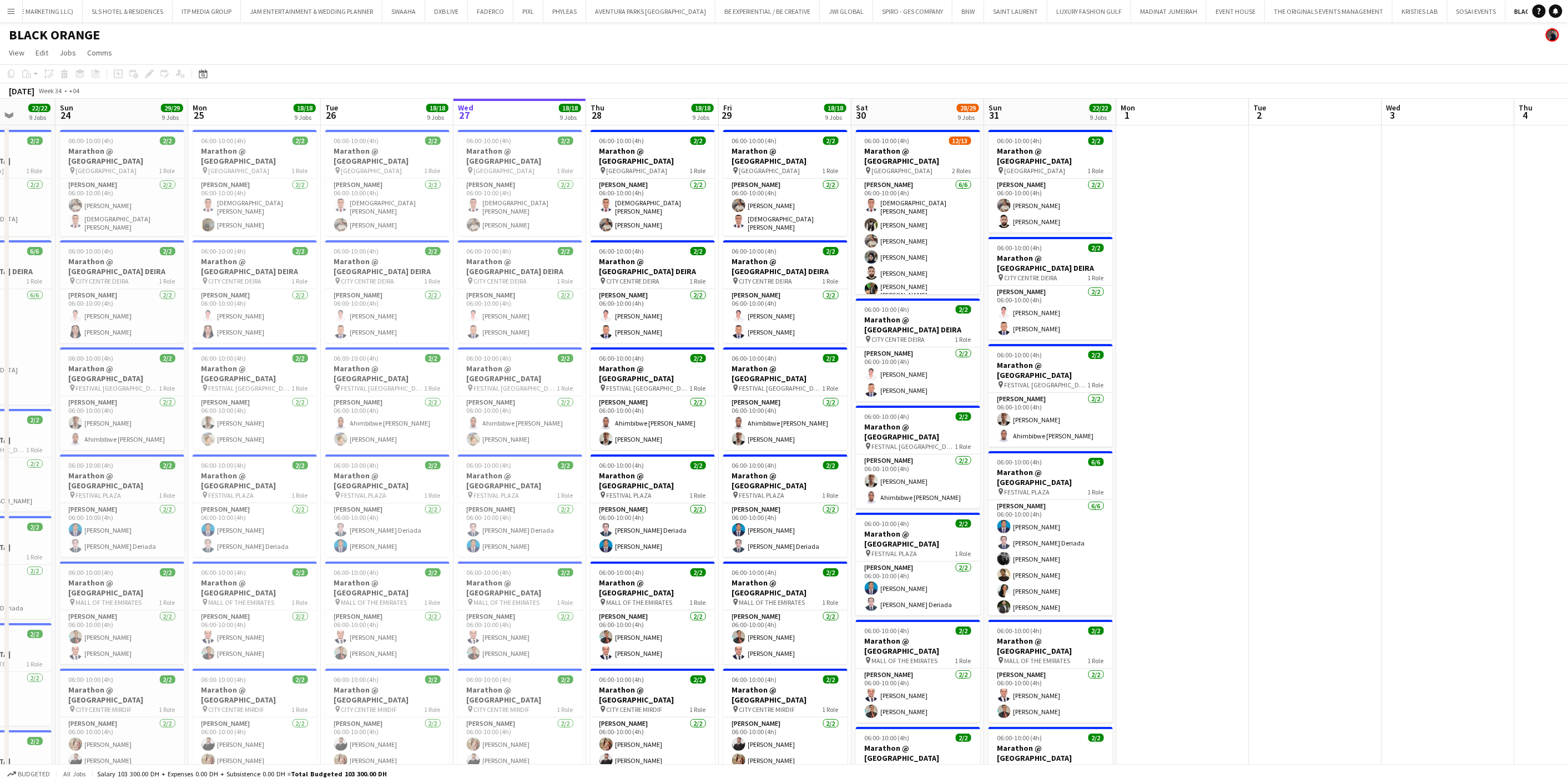
scroll to position [126, 0]
click at [938, 241] on app-card-role "Usher 2I 6/7 06:00-10:00 (4h) Eyad Jawad Maria Sedo Jevas Nangsi Muhab Tulaimat…" at bounding box center [918, 246] width 124 height 138
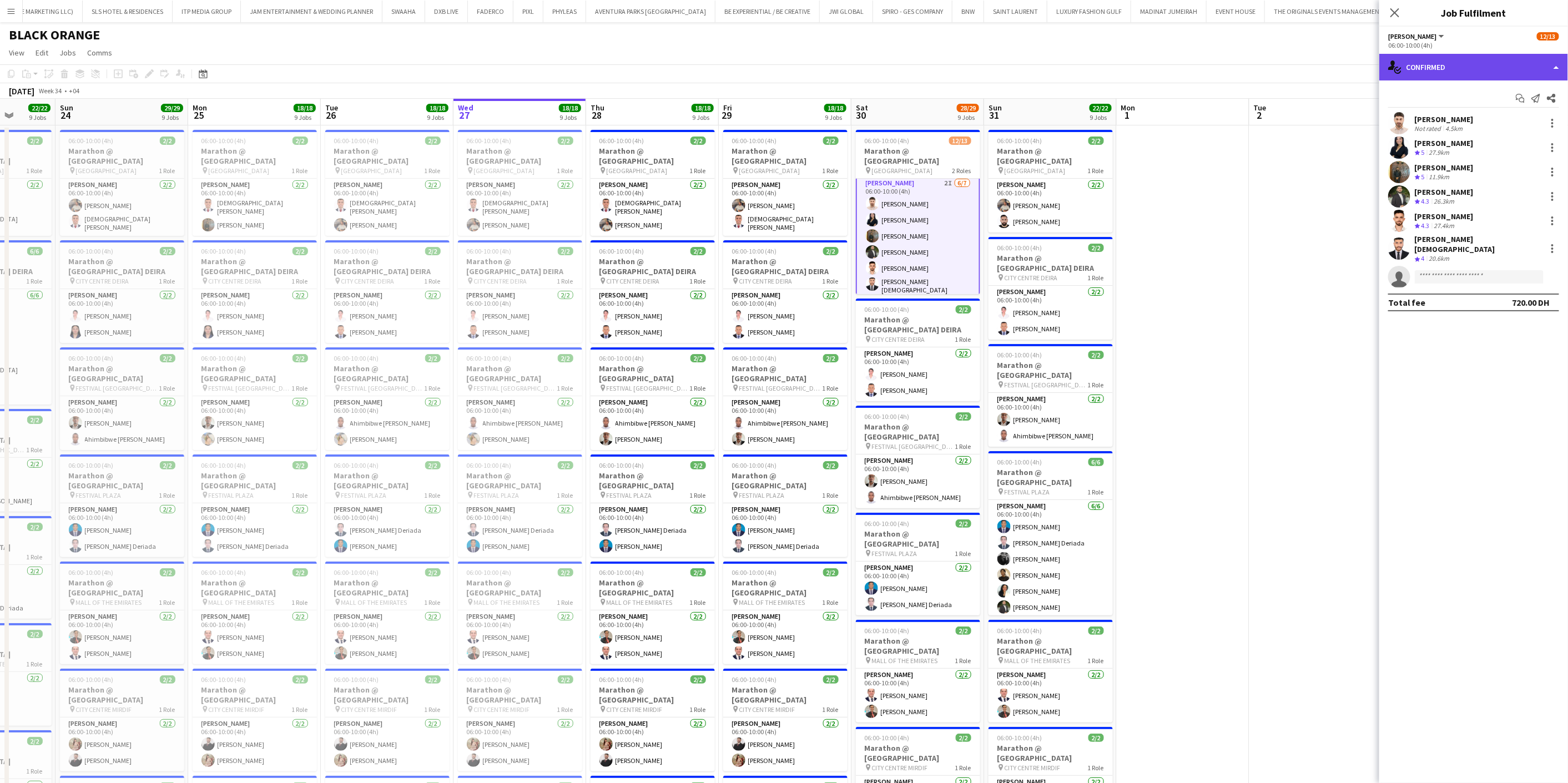
click at [1414, 65] on div "single-neutral-actions-check-2 Confirmed" at bounding box center [1473, 67] width 189 height 27
click at [1475, 105] on div "single-neutral-actions-share-1 Invited" at bounding box center [1510, 114] width 110 height 22
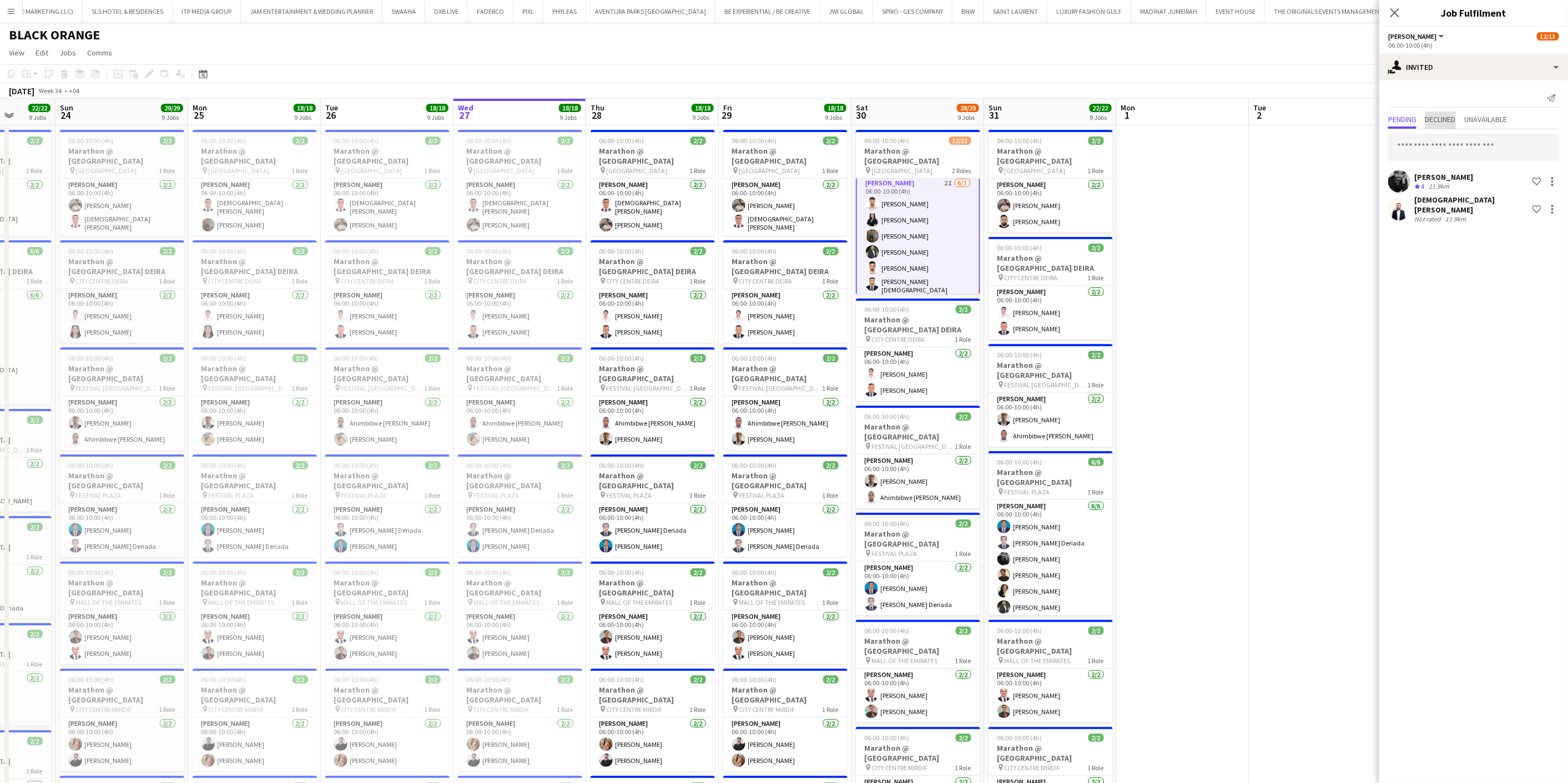
click at [1454, 124] on span "Declined" at bounding box center [1439, 121] width 30 height 17
click at [1395, 13] on icon at bounding box center [1394, 12] width 11 height 11
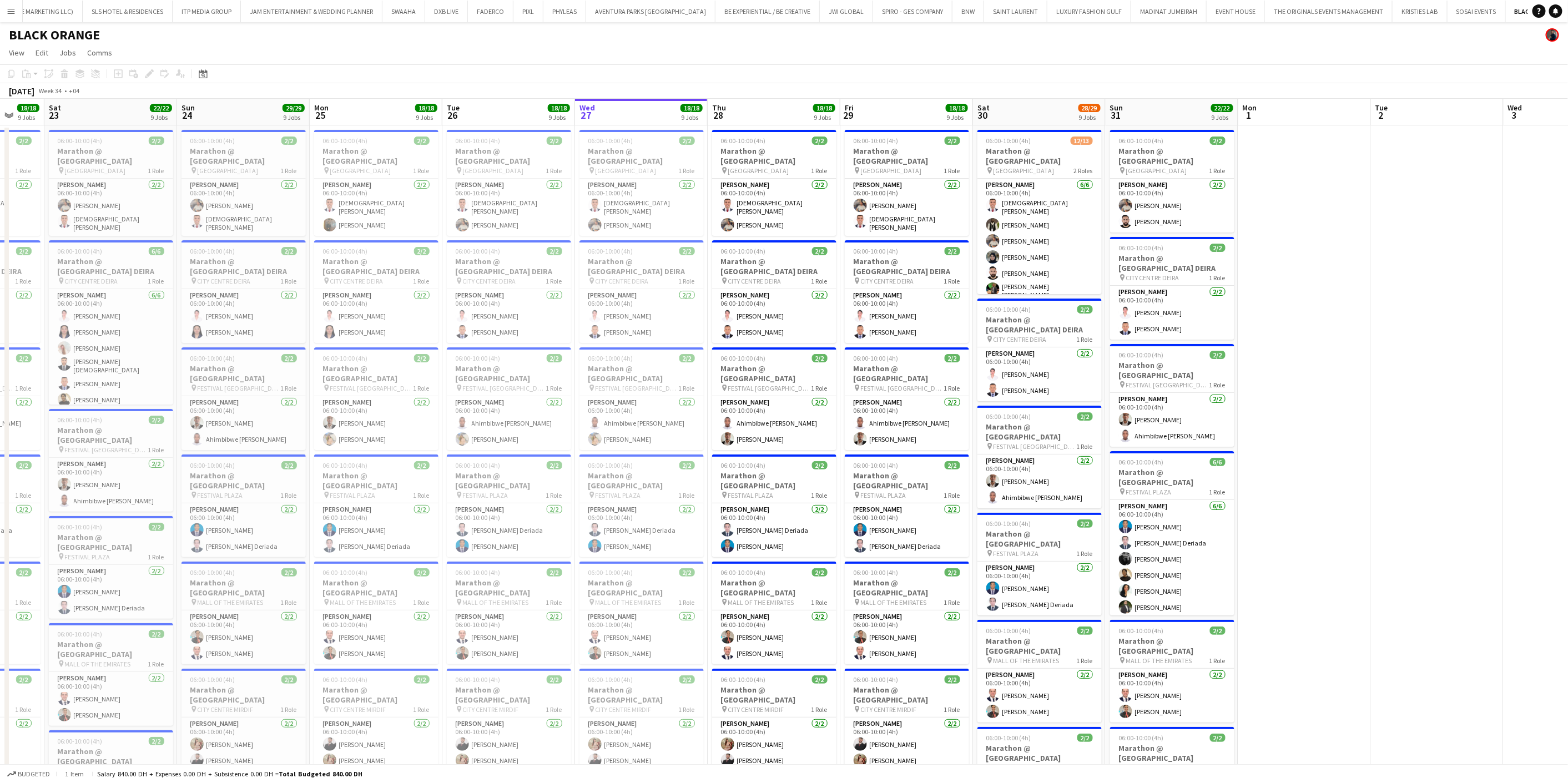
scroll to position [0, 356]
click at [867, 184] on app-card-role "Usher 2/2 06:00-10:00 (4h) Muhammad Fayaz islam solaiman" at bounding box center [904, 206] width 124 height 57
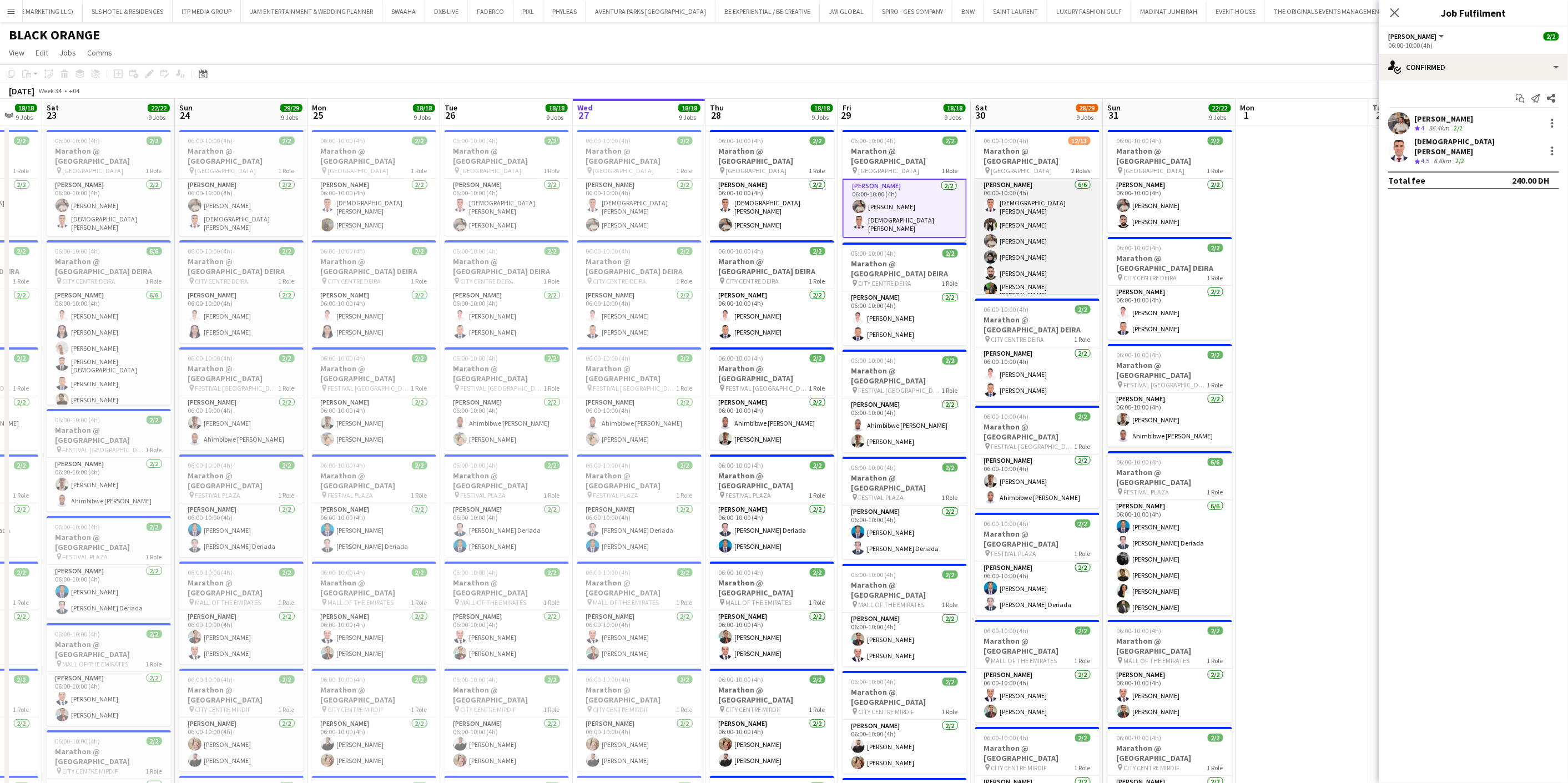
click at [1053, 218] on app-card-role "Usher 6/6 06:00-10:00 (4h) islam solaiman Fejiro Ejiroro Muhammad Fayaz Zahra J…" at bounding box center [1037, 241] width 124 height 125
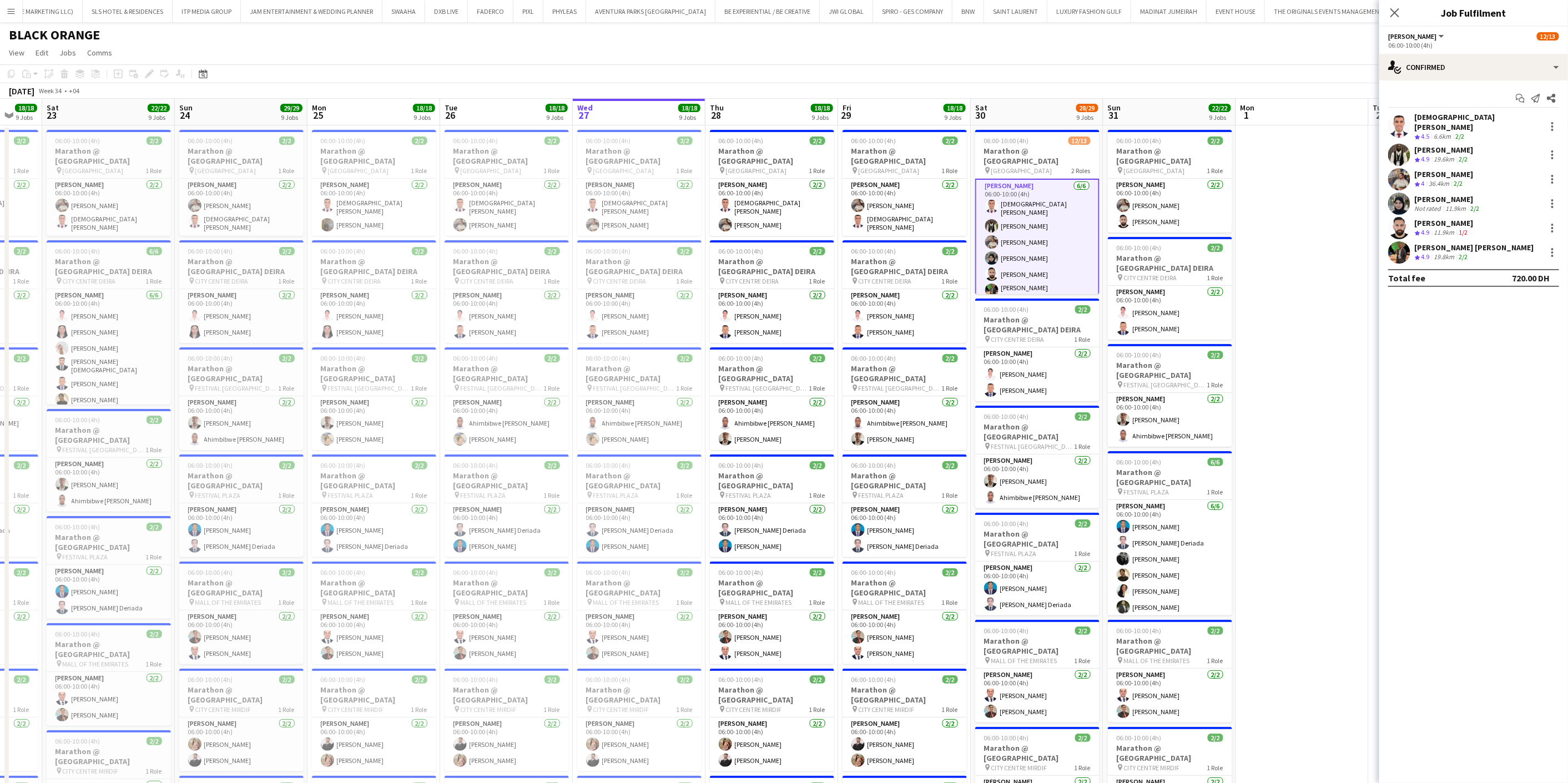
click at [1428, 154] on span "4.9" at bounding box center [1425, 159] width 8 height 8
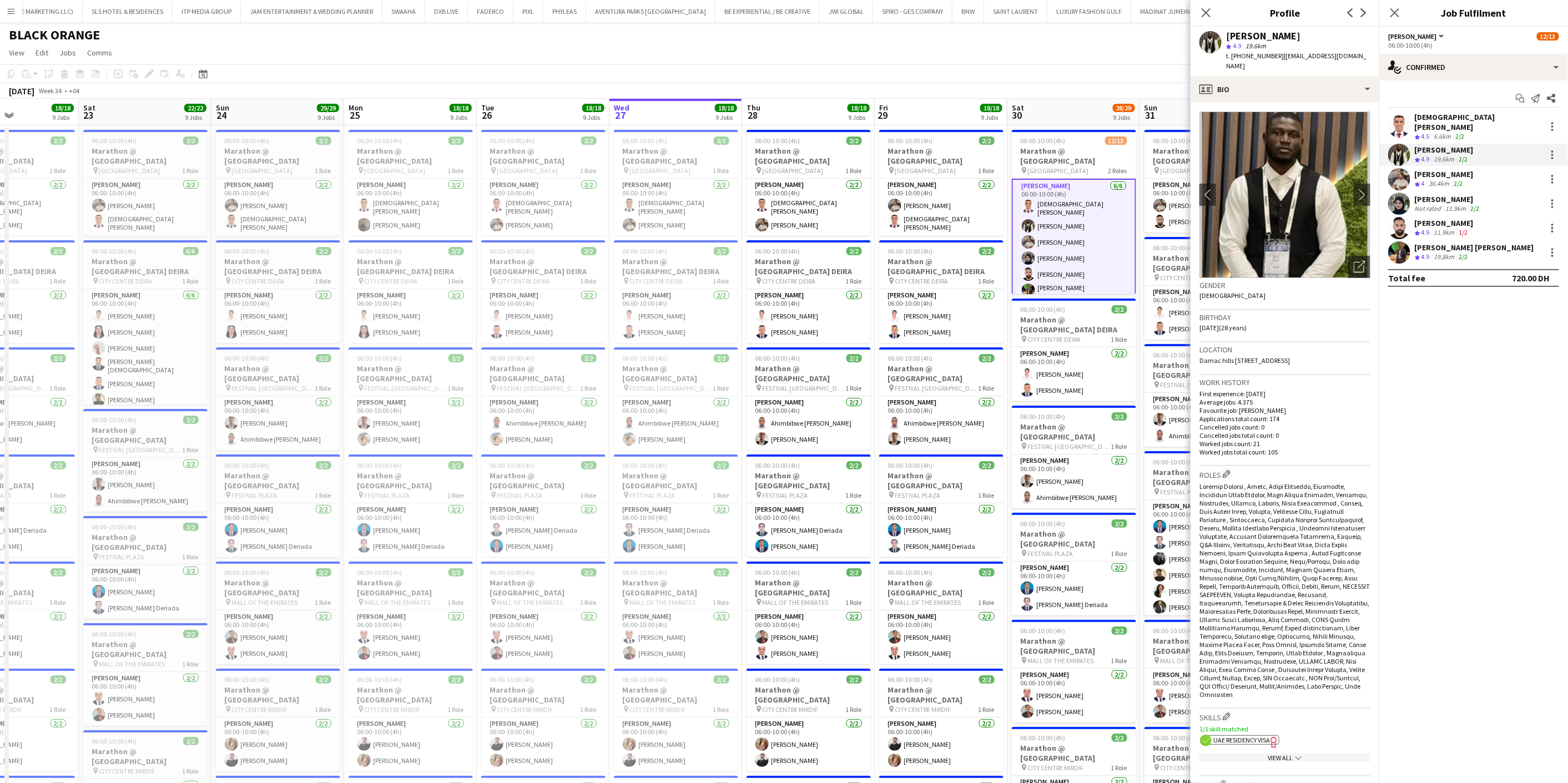
scroll to position [0, 258]
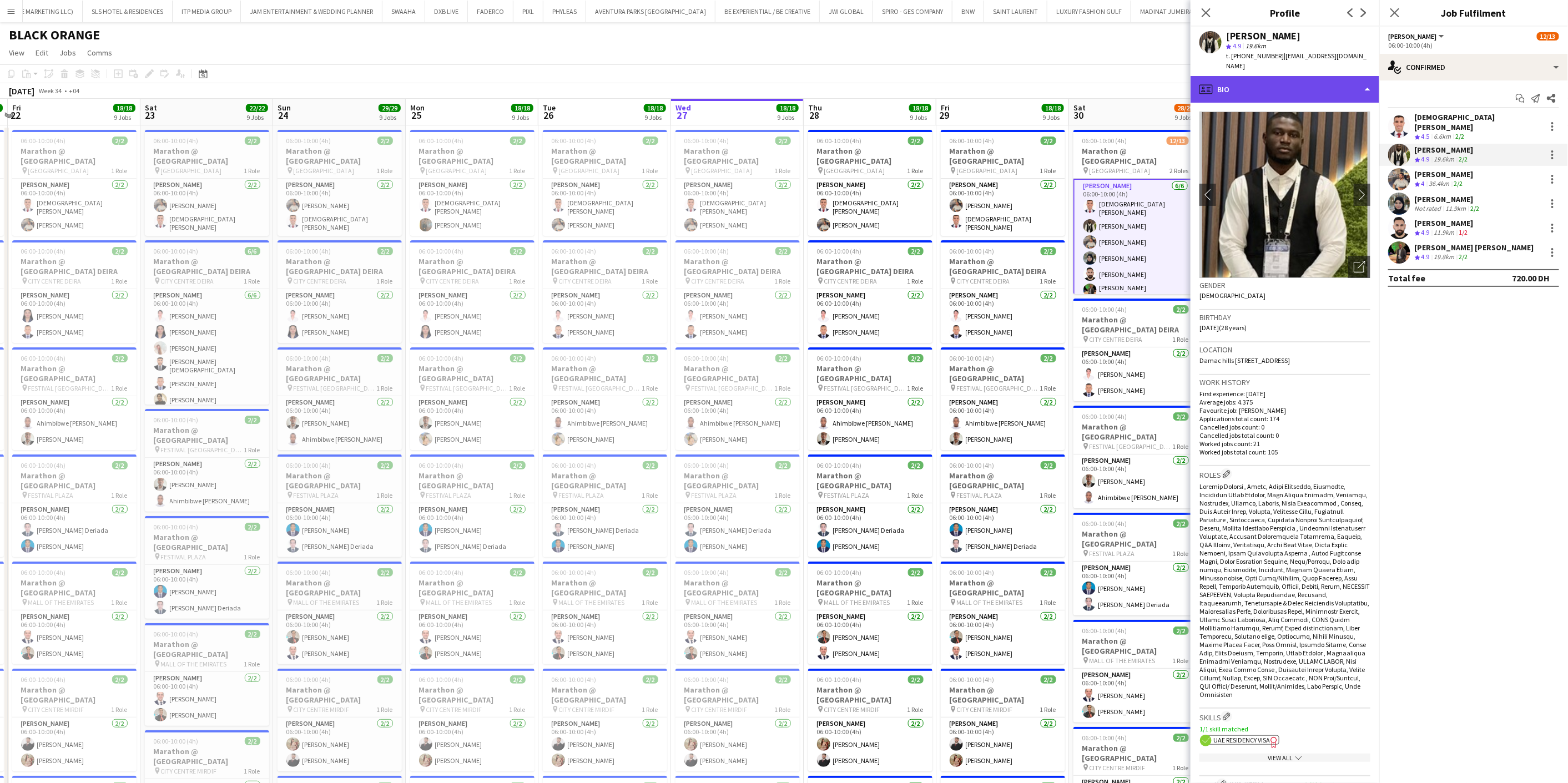
click at [1266, 78] on div "profile Bio" at bounding box center [1284, 89] width 189 height 27
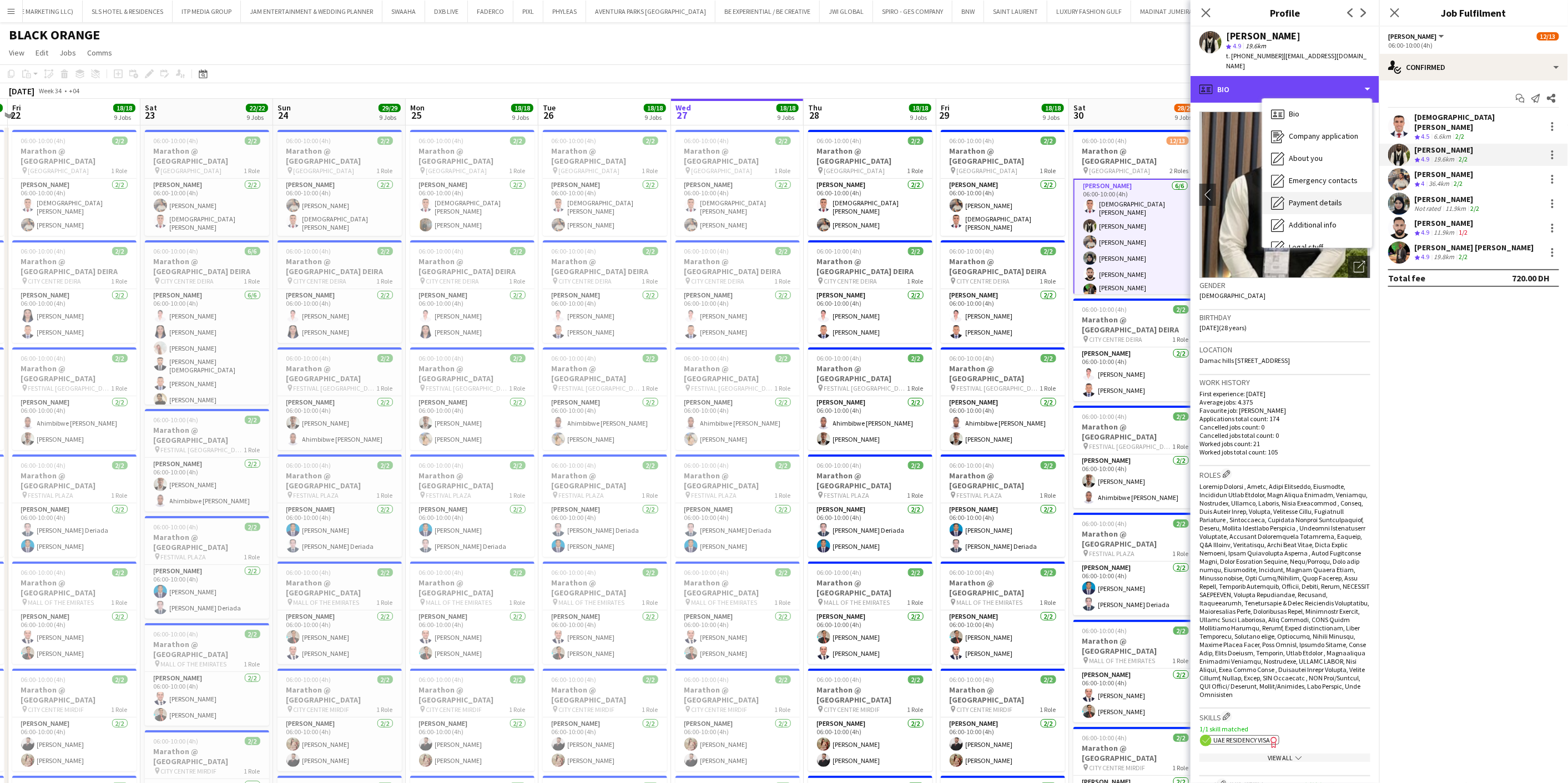
scroll to position [60, 0]
click at [1318, 227] on span "Calendar" at bounding box center [1303, 232] width 29 height 10
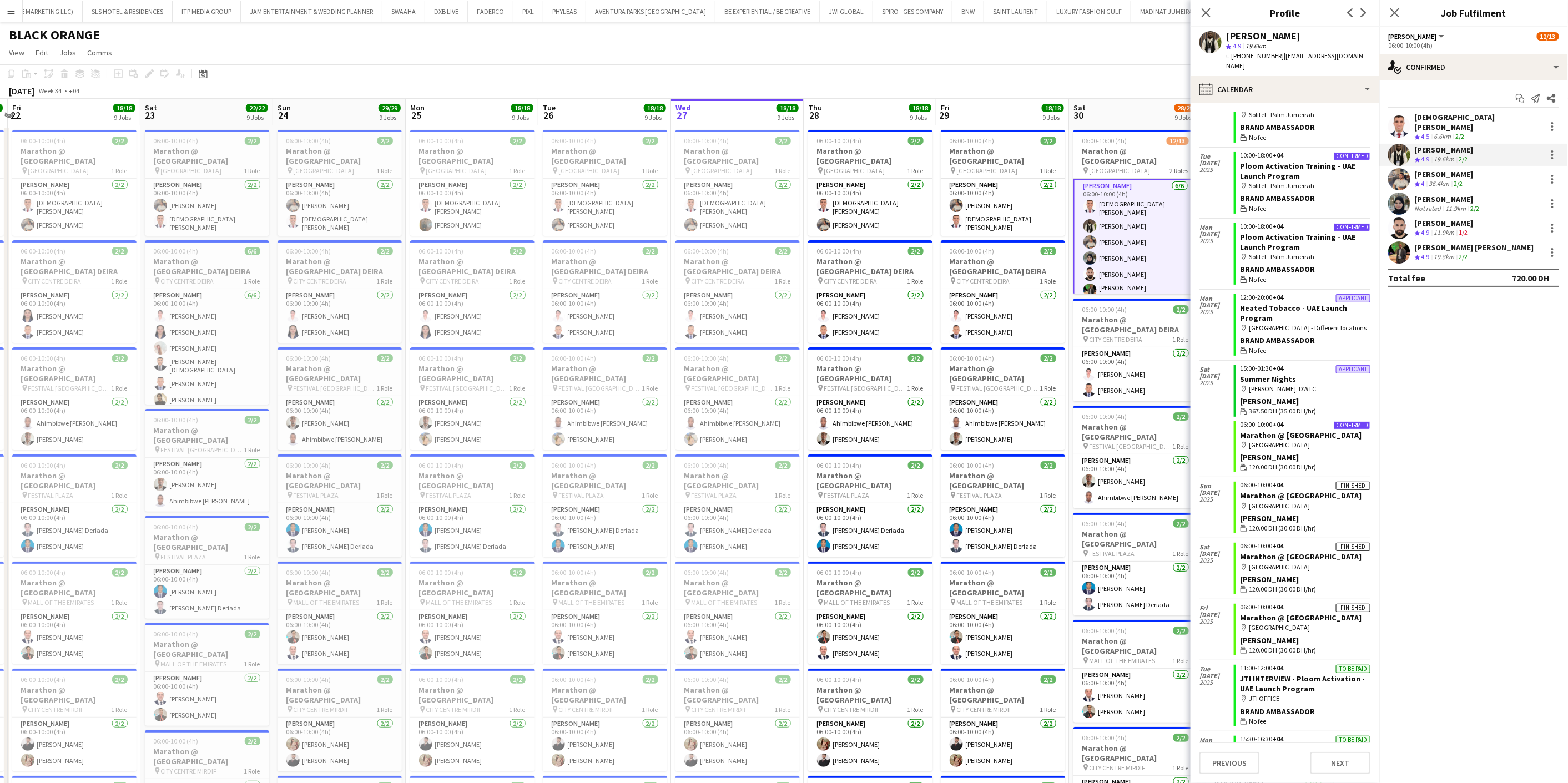
scroll to position [1103, 0]
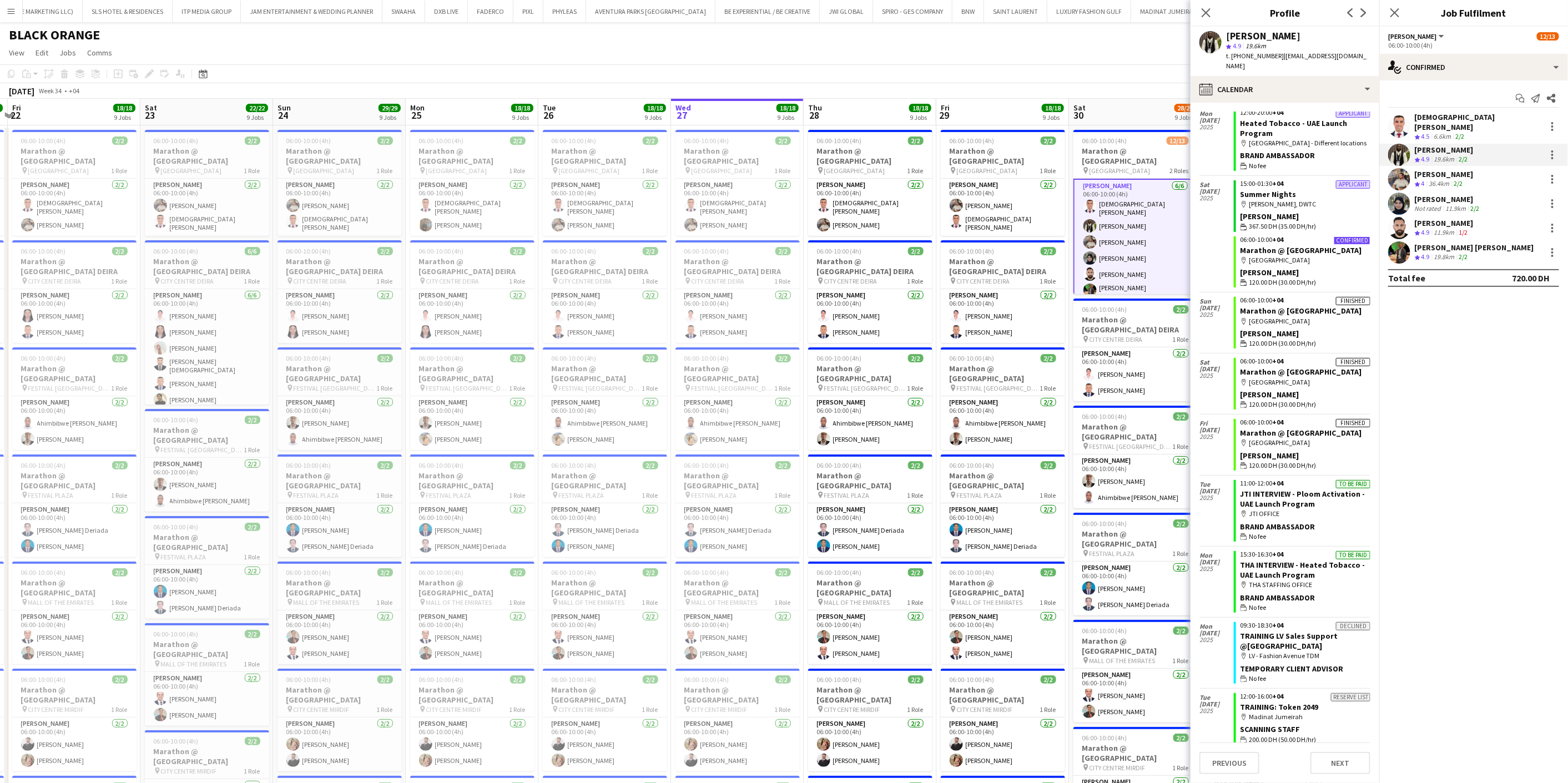
click at [1098, 111] on app-board-header-date "Sat 30 28/29 9 Jobs" at bounding box center [1135, 112] width 133 height 27
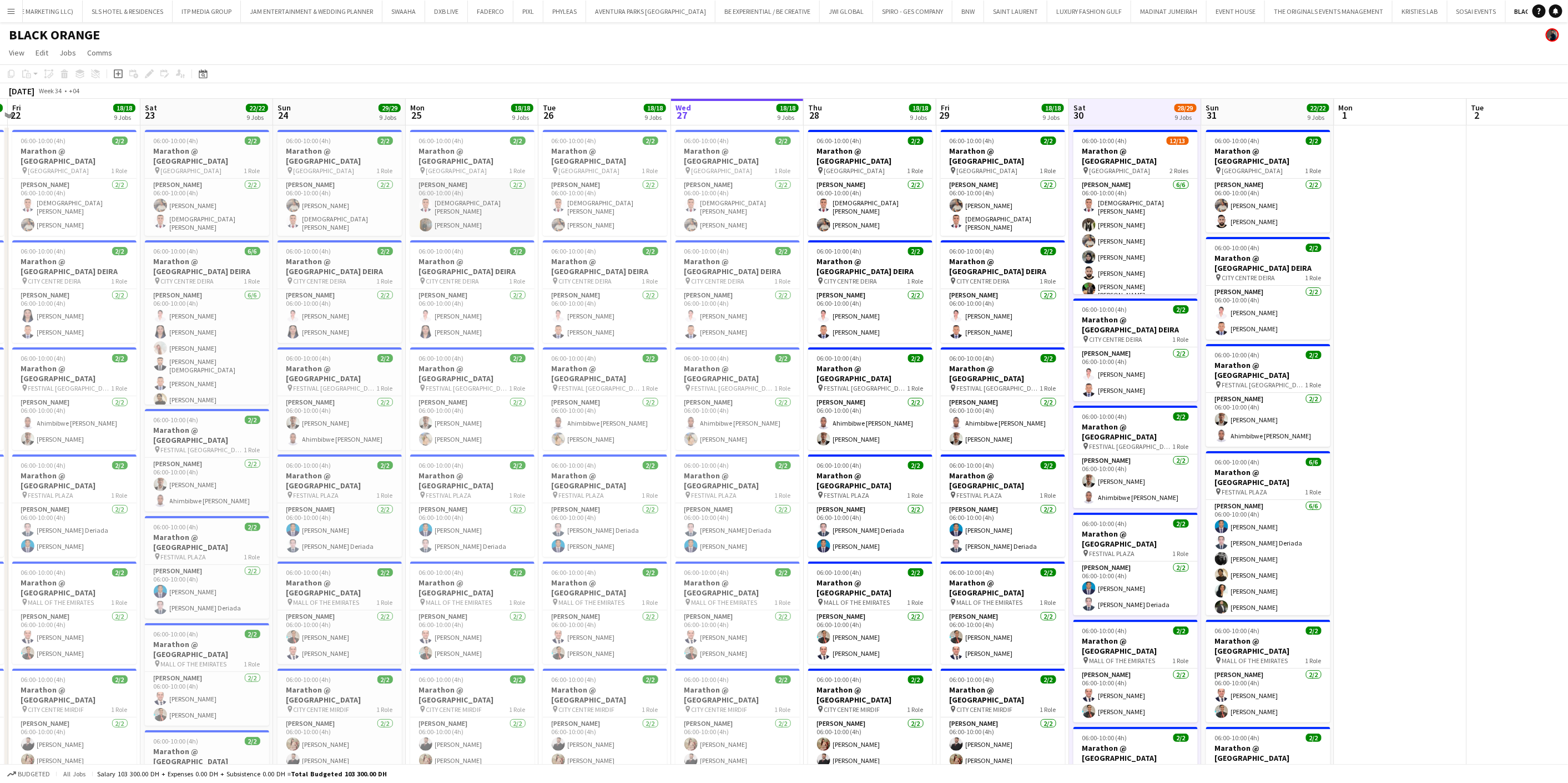
click at [423, 199] on app-user-avatar at bounding box center [426, 205] width 13 height 13
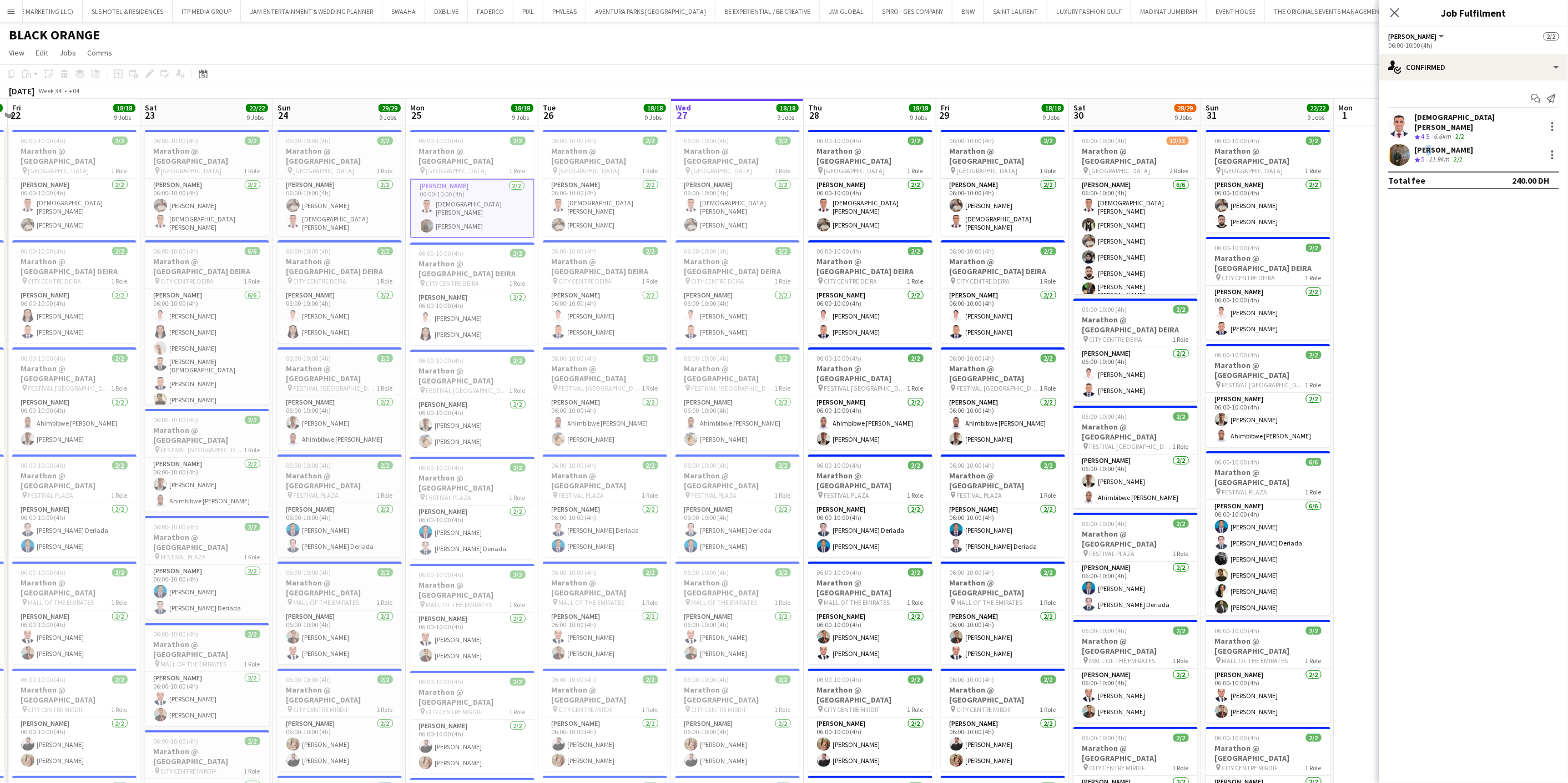
click at [1425, 144] on div "Jevas Nangsi Crew rating 5 11.9km 2/2" at bounding box center [1473, 155] width 189 height 22
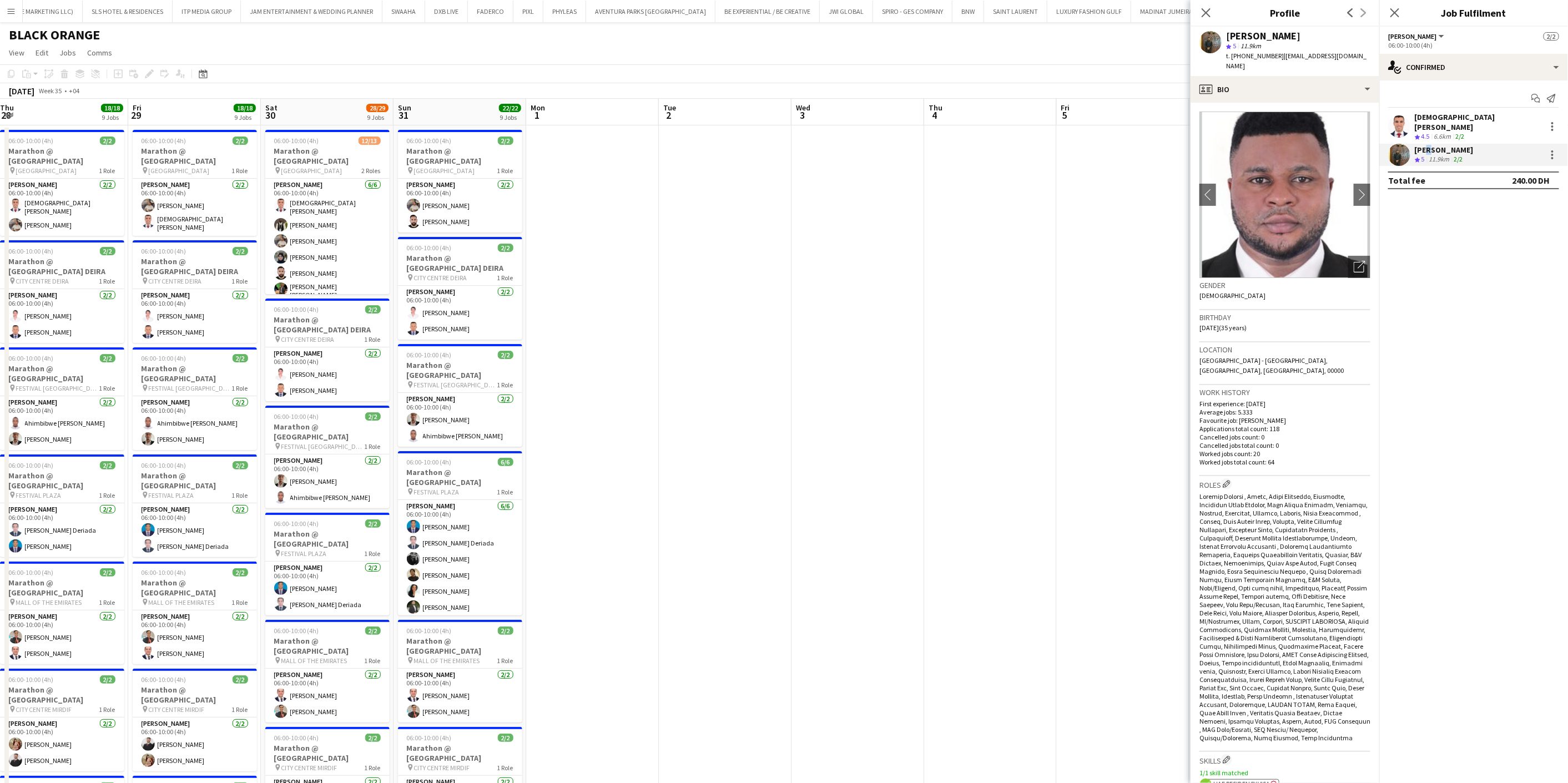
scroll to position [0, 414]
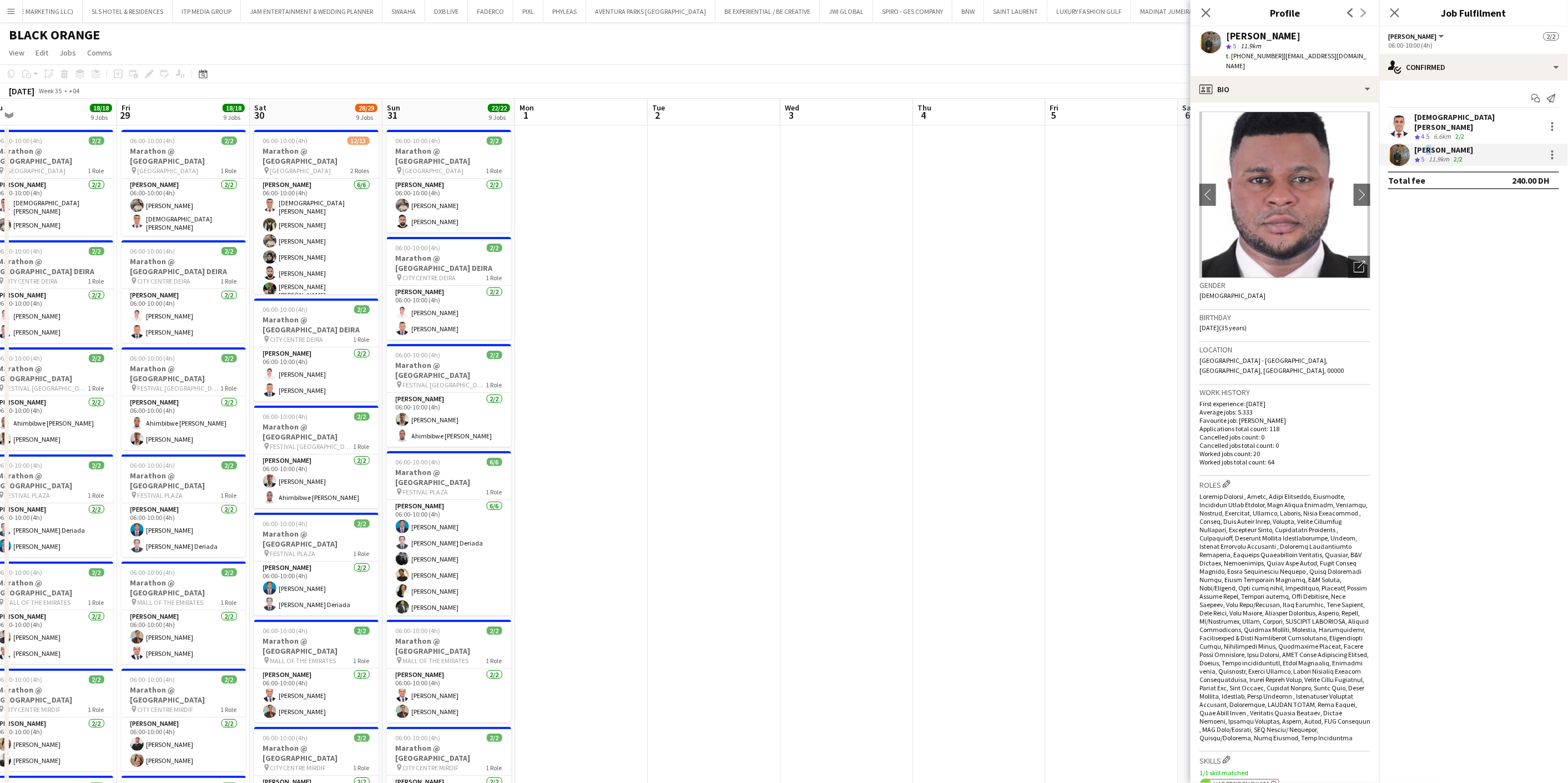
click at [583, 190] on app-calendar-viewport "Mon 25 18/18 9 Jobs Tue 26 18/18 9 Jobs Wed 27 18/18 9 Jobs Thu 28 18/18 9 Jobs…" at bounding box center [784, 760] width 1568 height 1322
click at [315, 204] on app-card-role "Usher 6/6 06:00-10:00 (4h) islam solaiman Fejiro Ejiroro Muhammad Fayaz Zahra J…" at bounding box center [316, 241] width 124 height 125
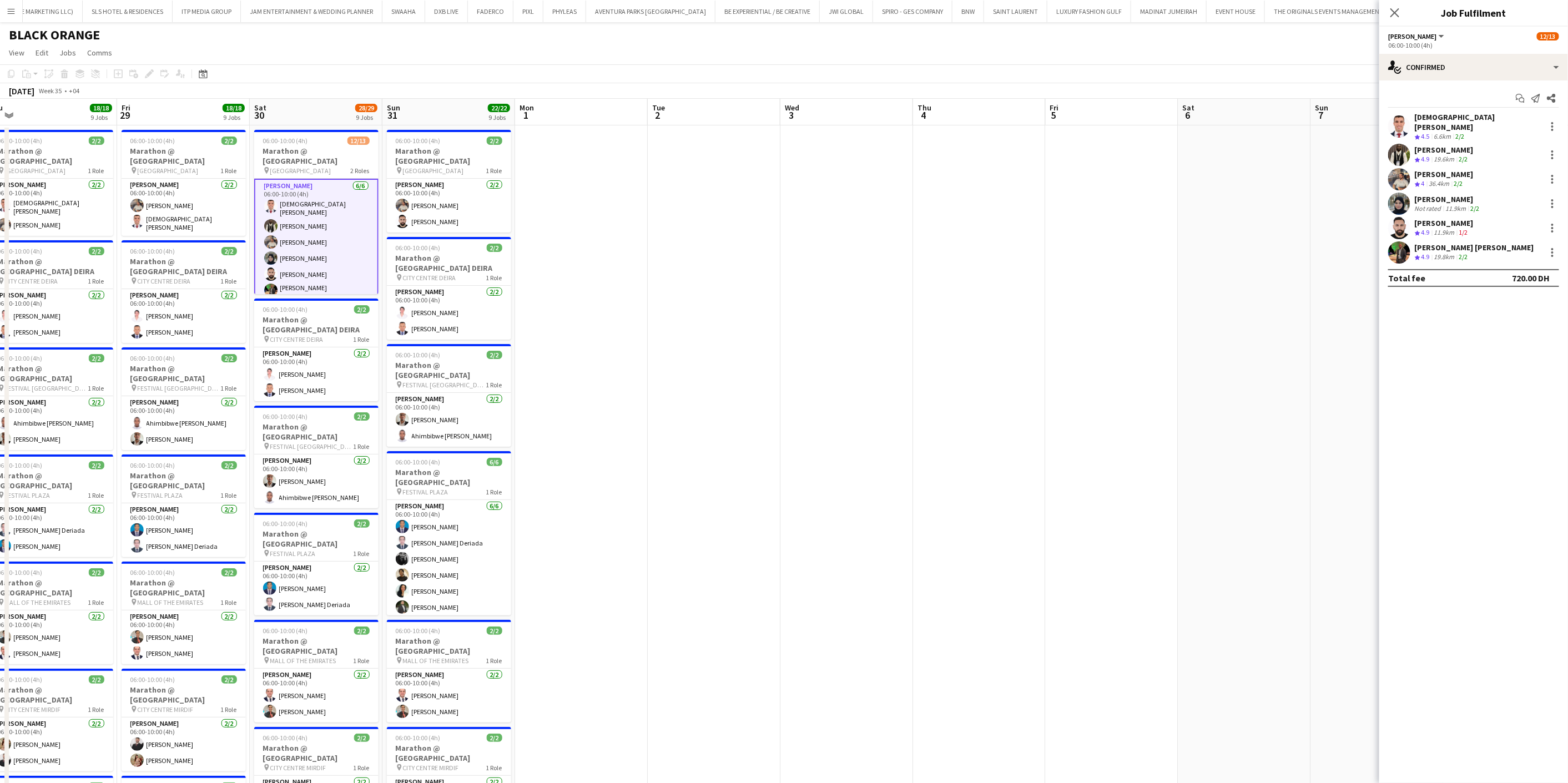
click at [305, 211] on app-card-role "Usher 6/6 06:00-10:00 (4h) islam solaiman Fejiro Ejiroro Muhammad Fayaz Zahra J…" at bounding box center [316, 242] width 124 height 127
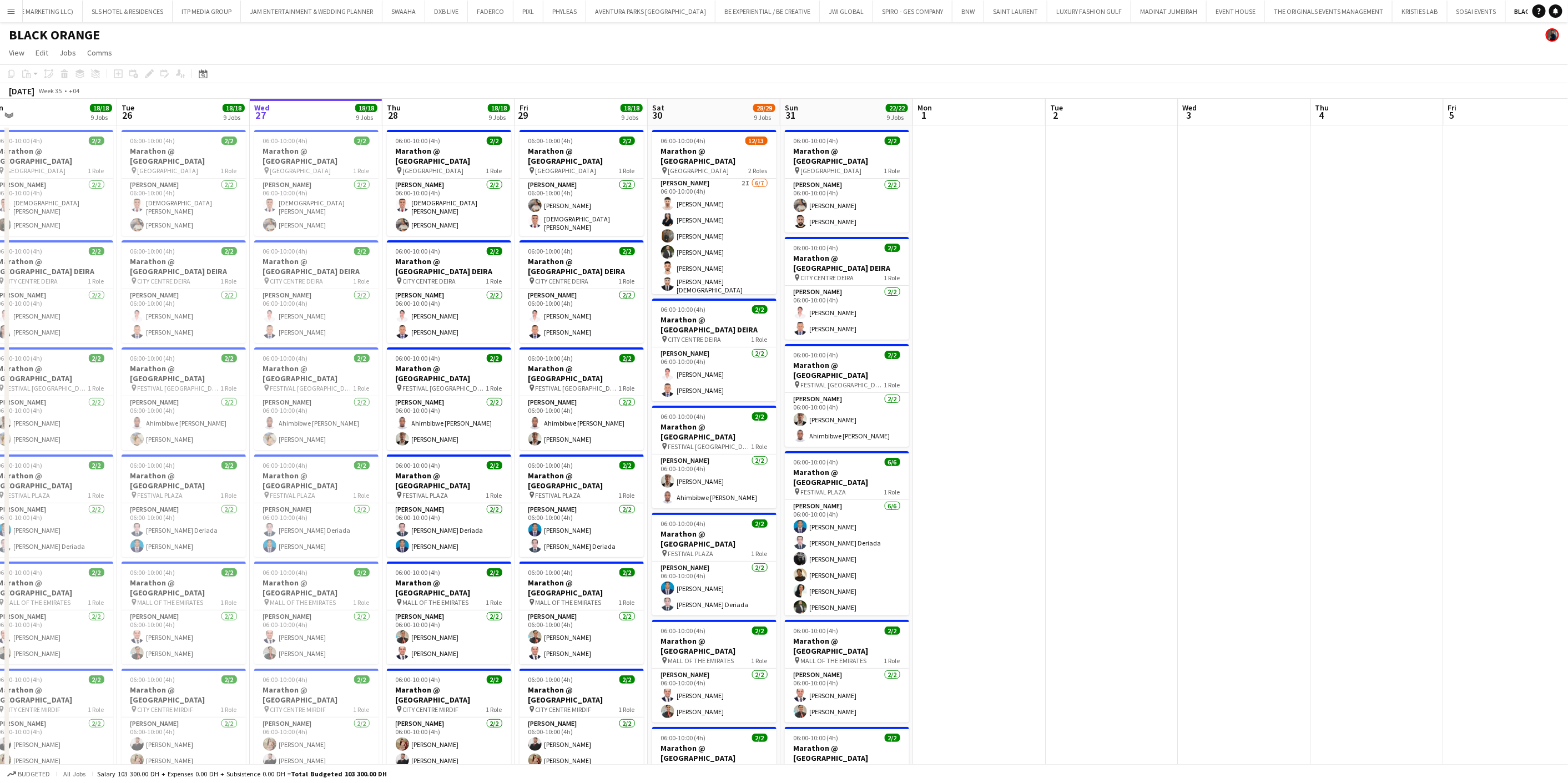
scroll to position [0, 0]
